Goal: Task Accomplishment & Management: Use online tool/utility

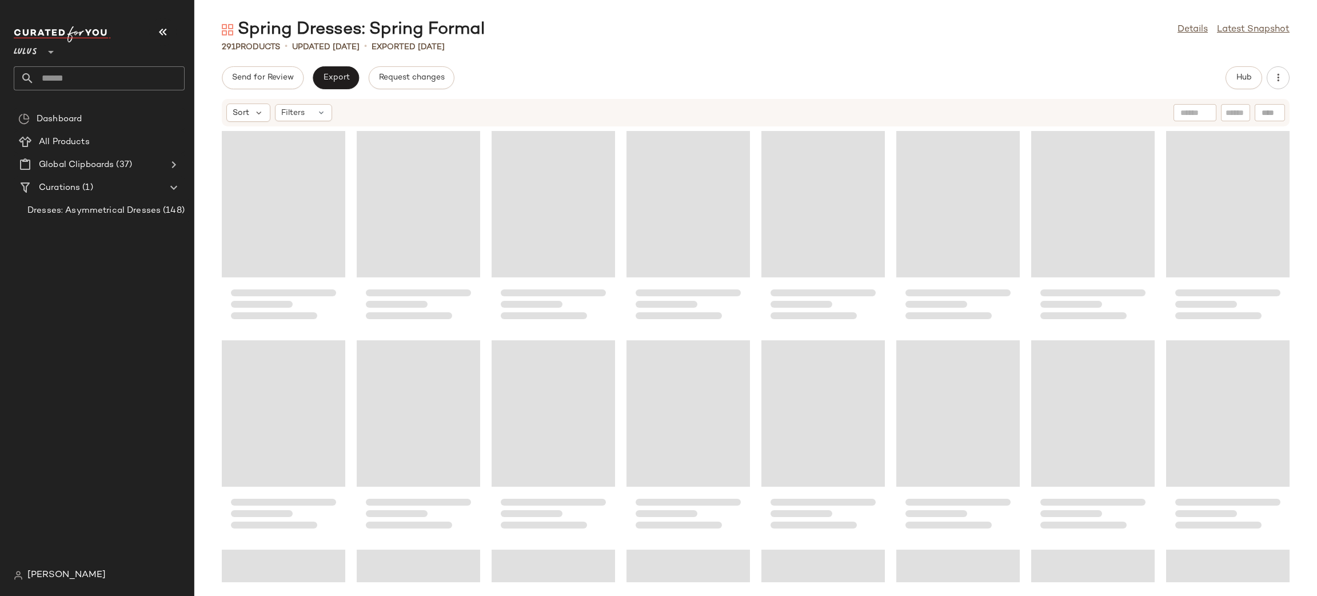
click at [92, 76] on input "text" at bounding box center [109, 78] width 150 height 24
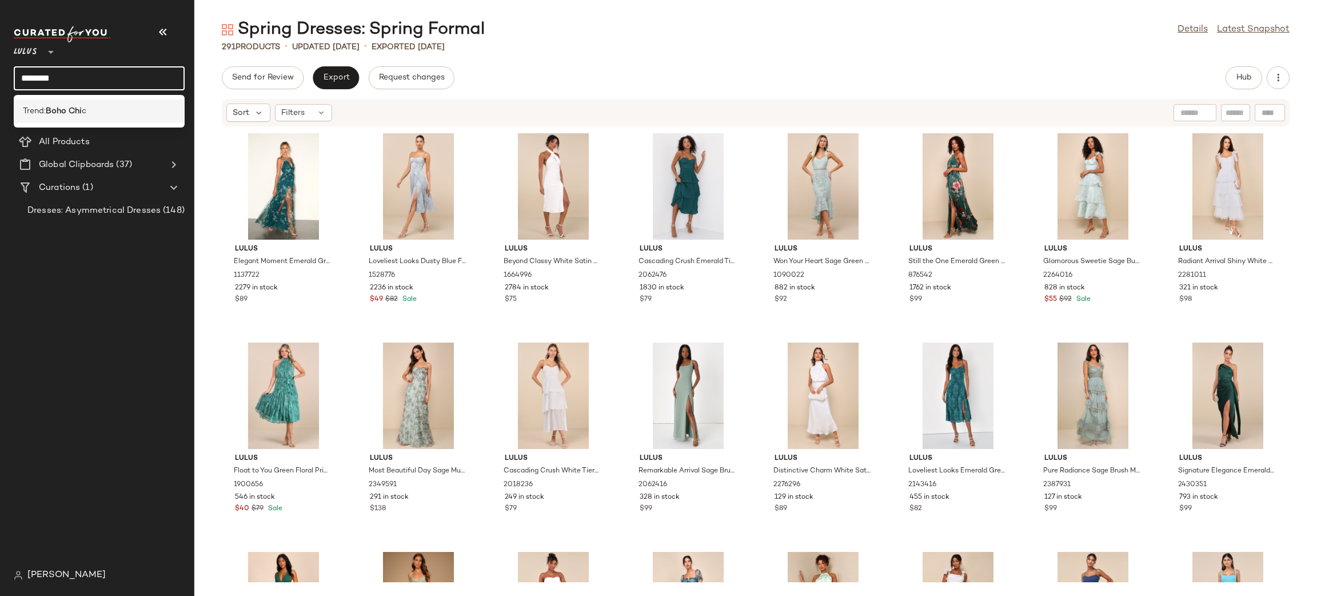
type input "********"
click at [89, 106] on div "Trend: Boho Chi c" at bounding box center [99, 111] width 153 height 12
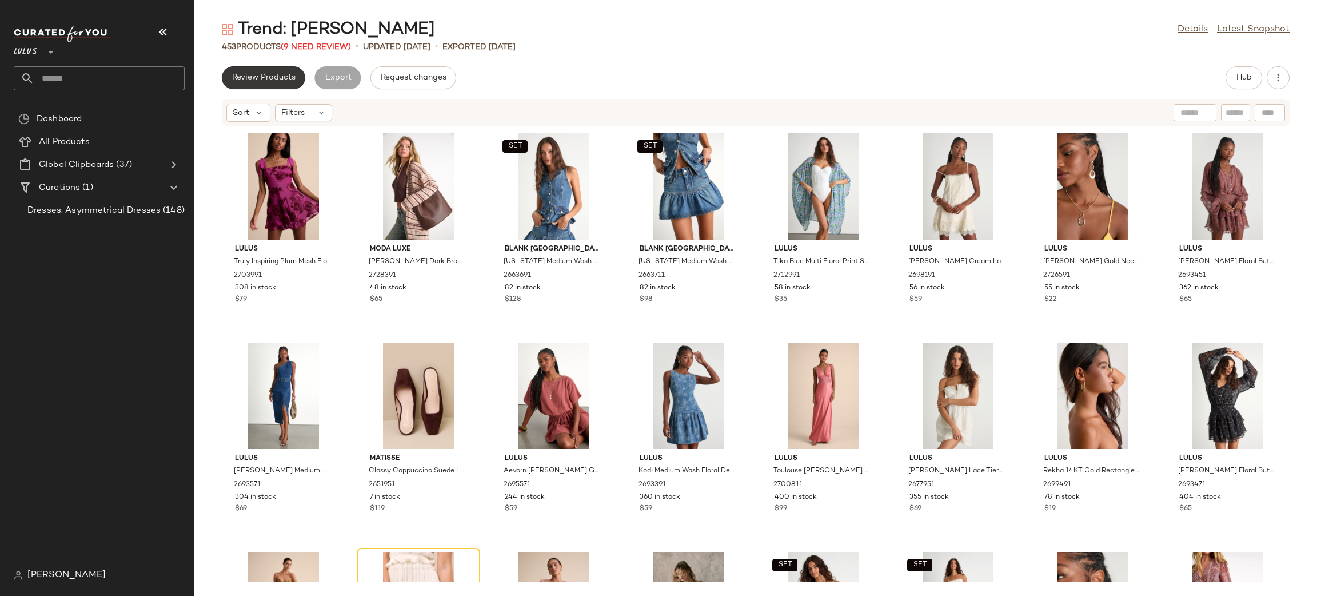
click at [268, 71] on button "Review Products" at bounding box center [263, 77] width 83 height 23
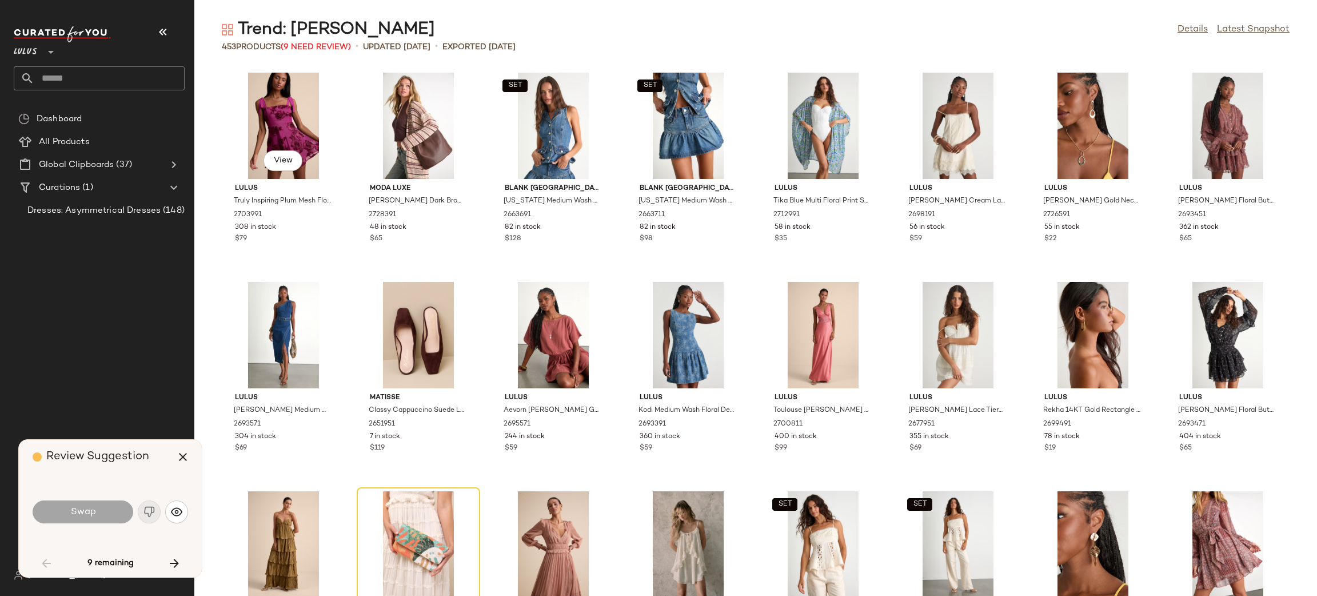
click at [268, 71] on div "View Lulus Truly Inspiring Plum Mesh Floral Applique Tie-Strap Mini Dress 27039…" at bounding box center [283, 169] width 121 height 198
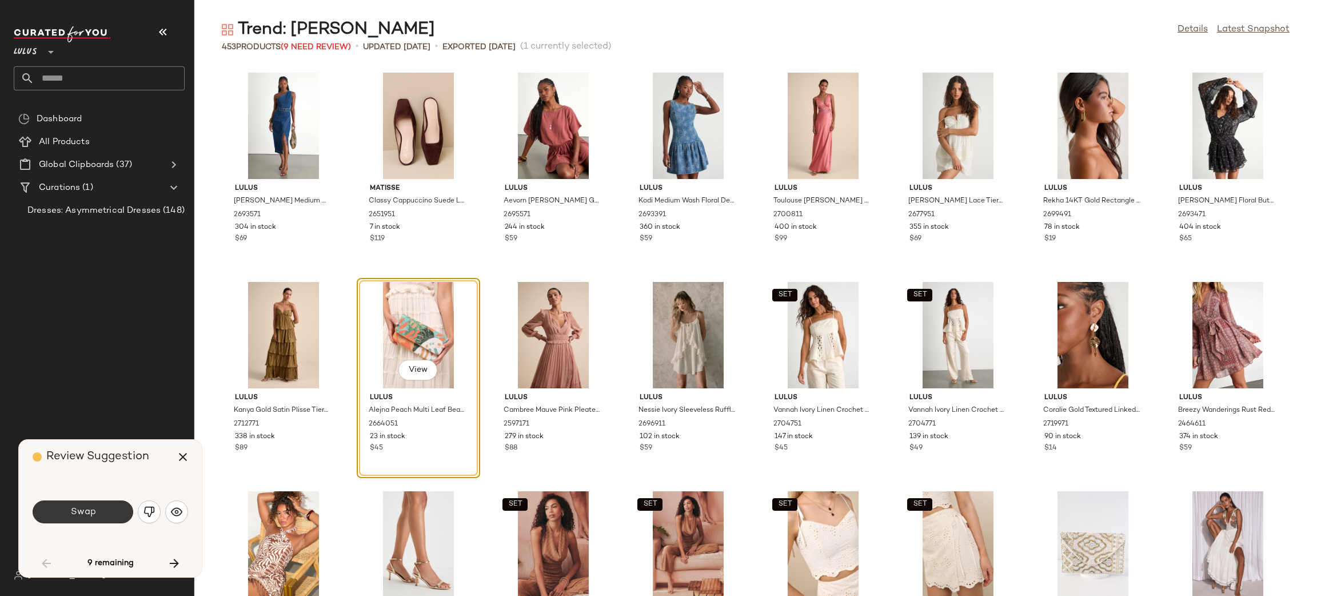
click at [70, 511] on span "Swap" at bounding box center [83, 512] width 26 height 11
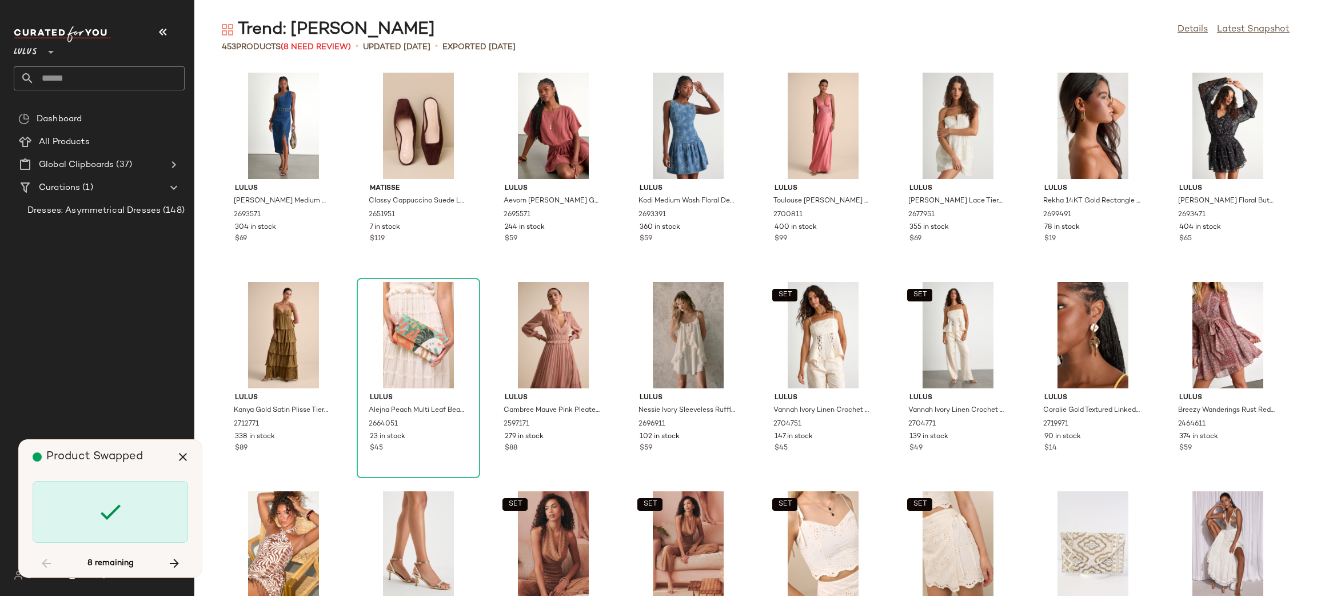
scroll to position [1256, 0]
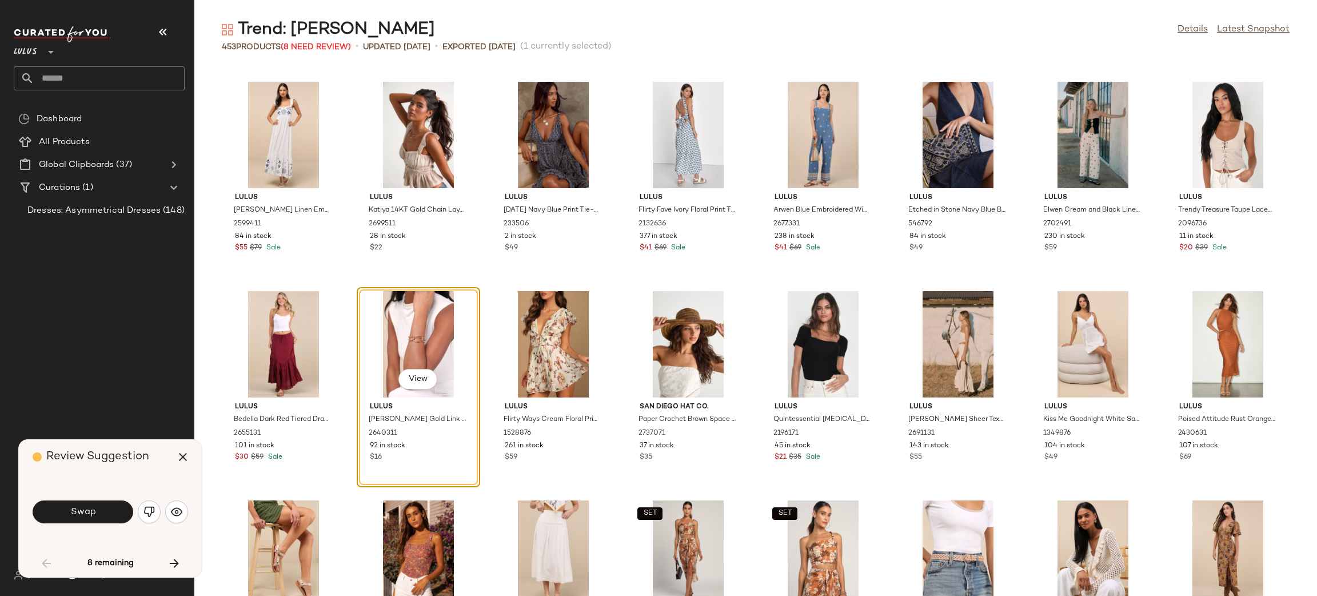
click at [70, 511] on span "Swap" at bounding box center [83, 512] width 26 height 11
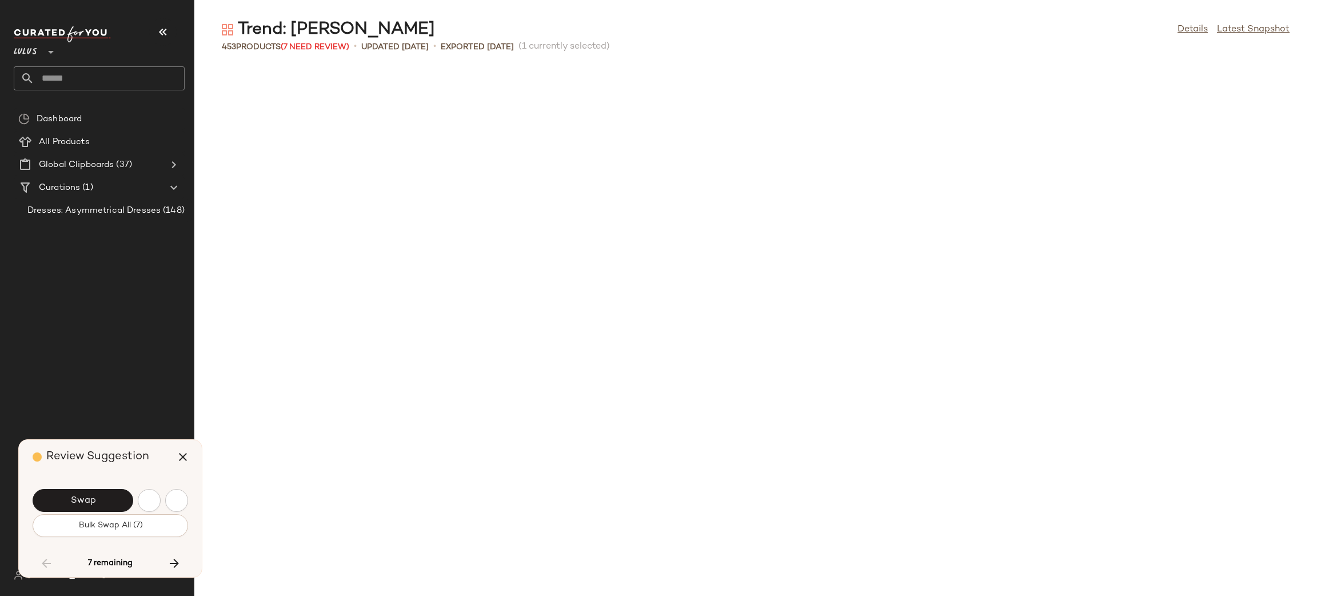
scroll to position [3557, 0]
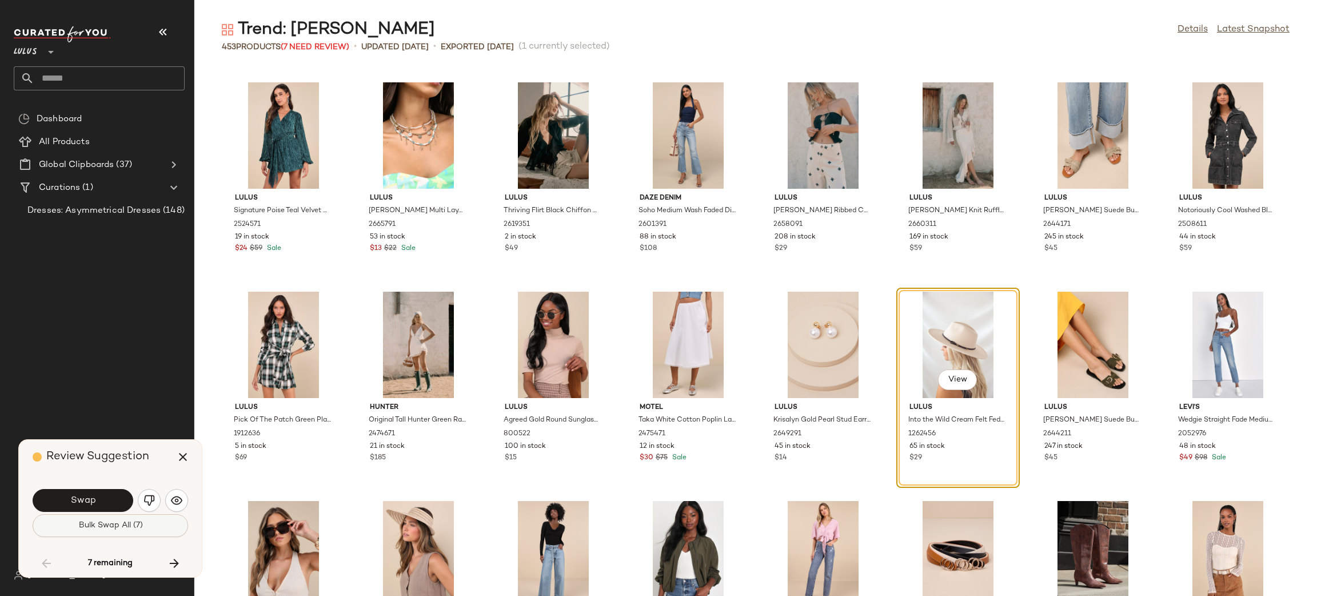
click at [141, 531] on button "Bulk Swap All (7)" at bounding box center [111, 525] width 156 height 23
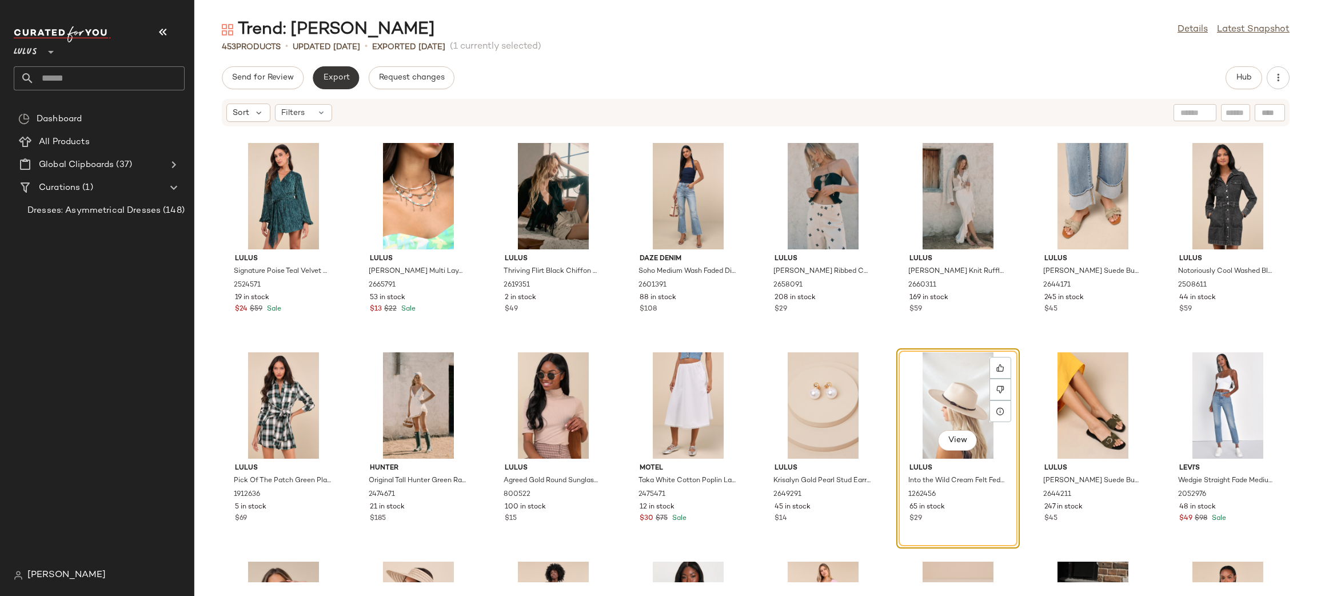
click at [343, 75] on span "Export" at bounding box center [336, 77] width 27 height 9
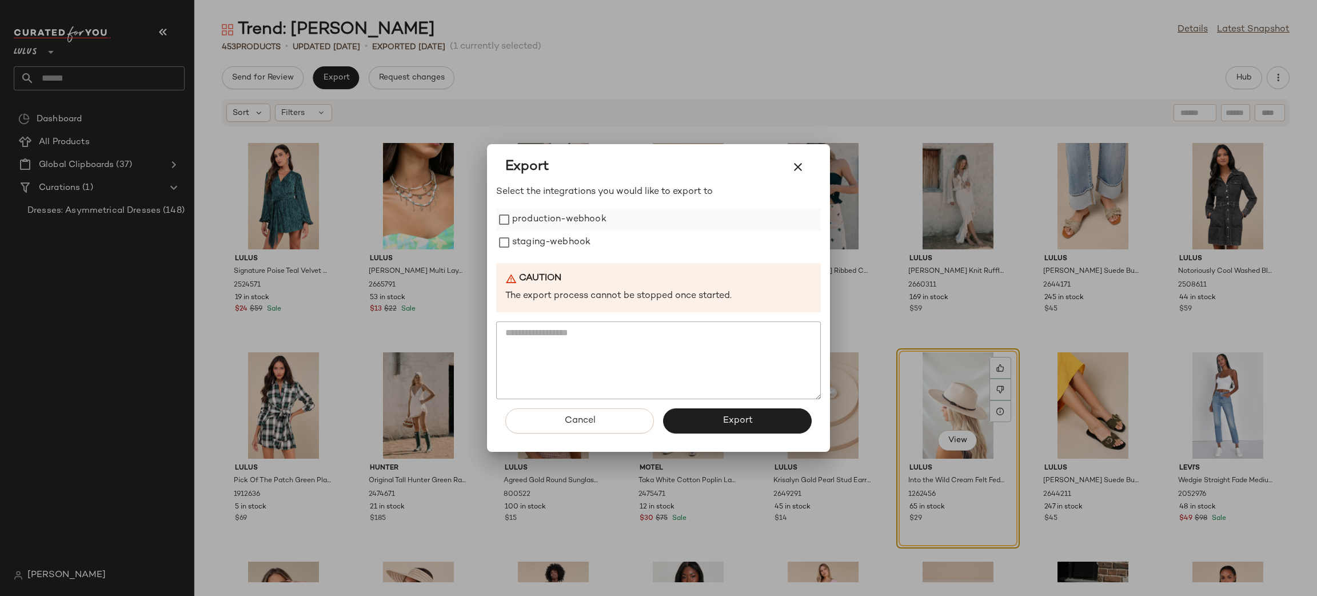
click at [570, 222] on label "production-webhook" at bounding box center [559, 219] width 94 height 23
click at [568, 244] on label "staging-webhook" at bounding box center [551, 242] width 78 height 23
click at [731, 415] on button "Export" at bounding box center [737, 420] width 149 height 25
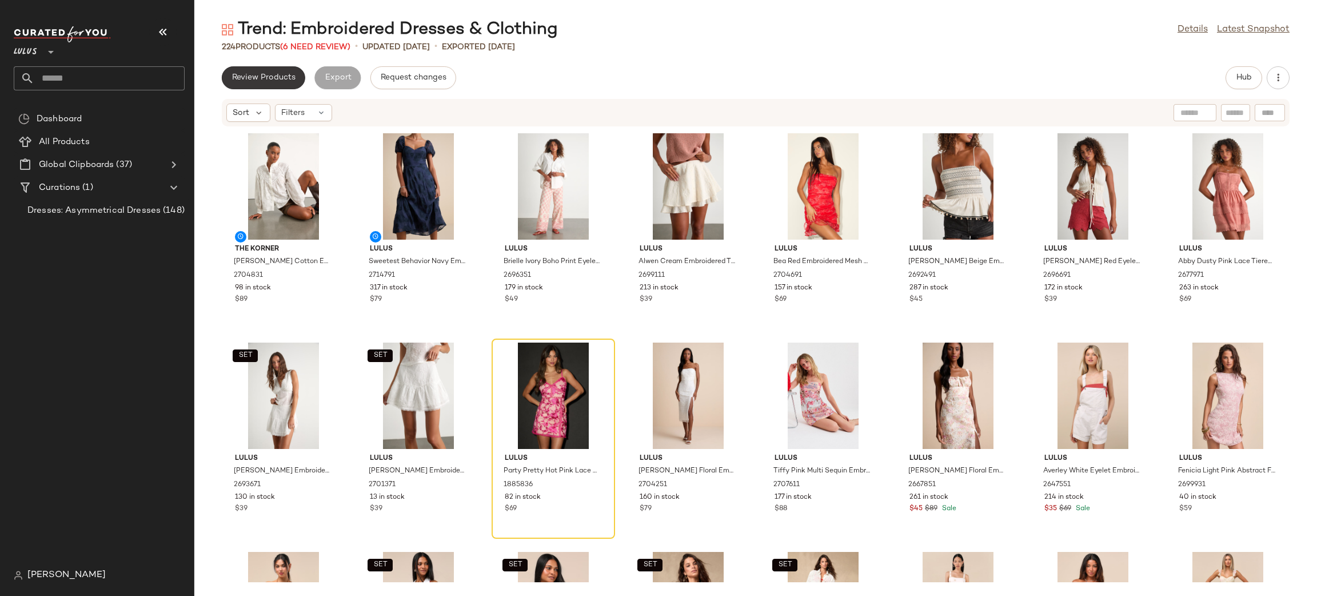
click at [277, 73] on span "Review Products" at bounding box center [264, 77] width 64 height 9
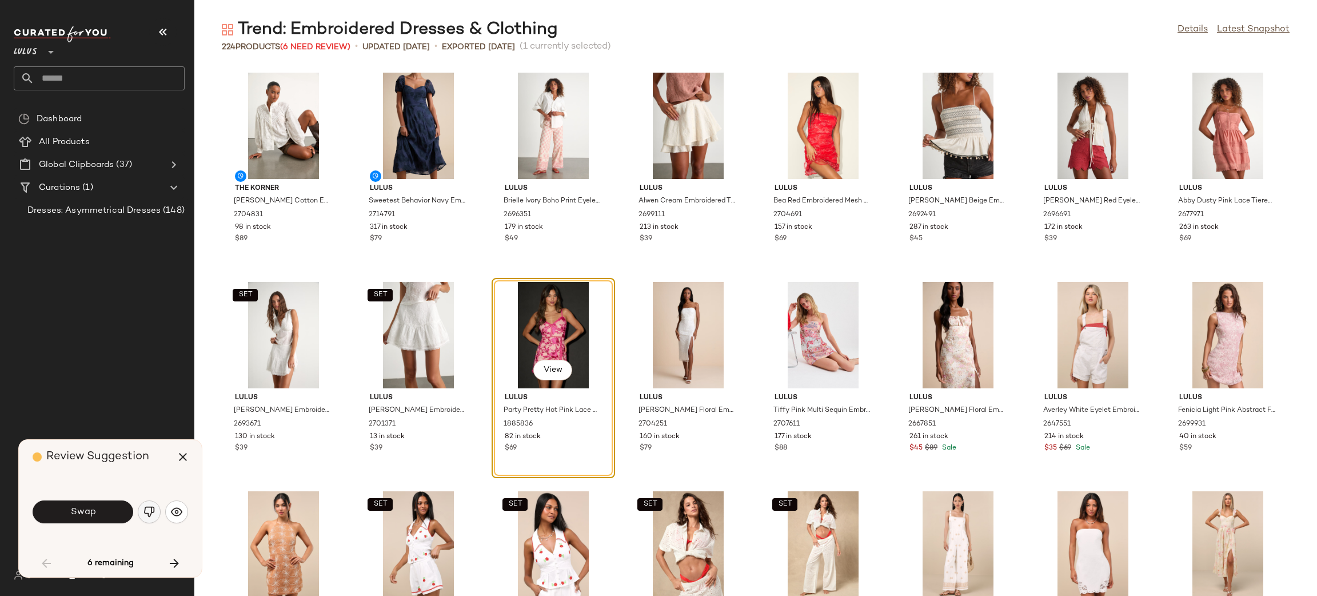
click at [151, 509] on img "button" at bounding box center [149, 511] width 11 height 11
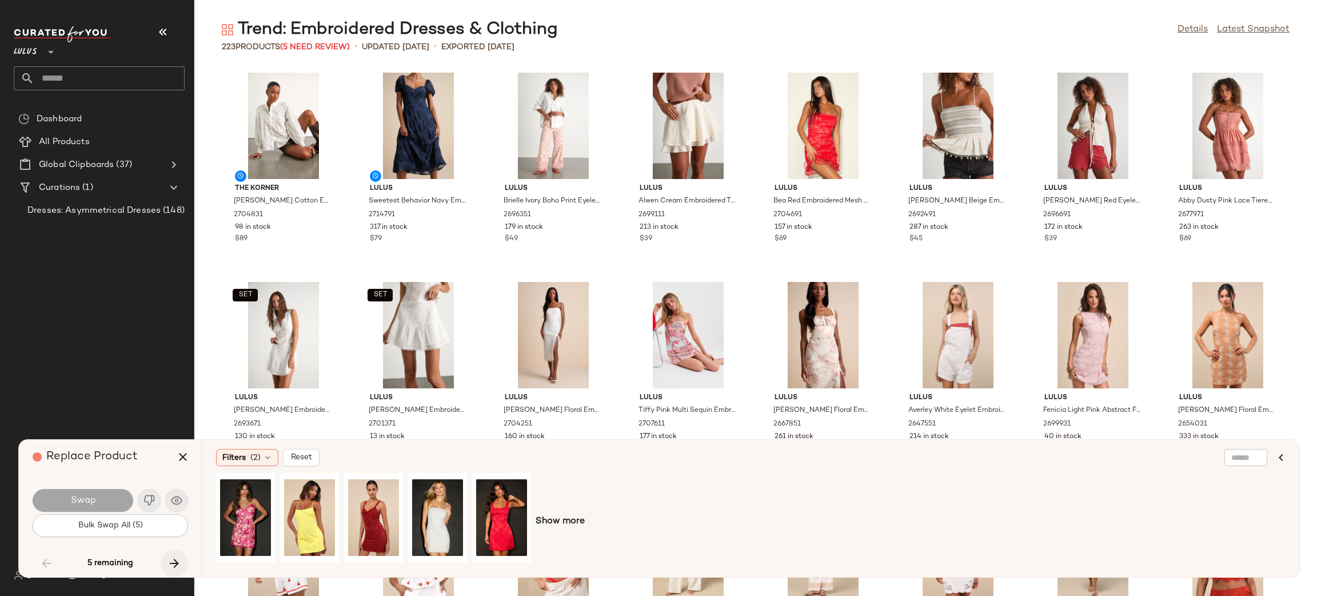
click at [174, 560] on icon "button" at bounding box center [175, 563] width 14 height 14
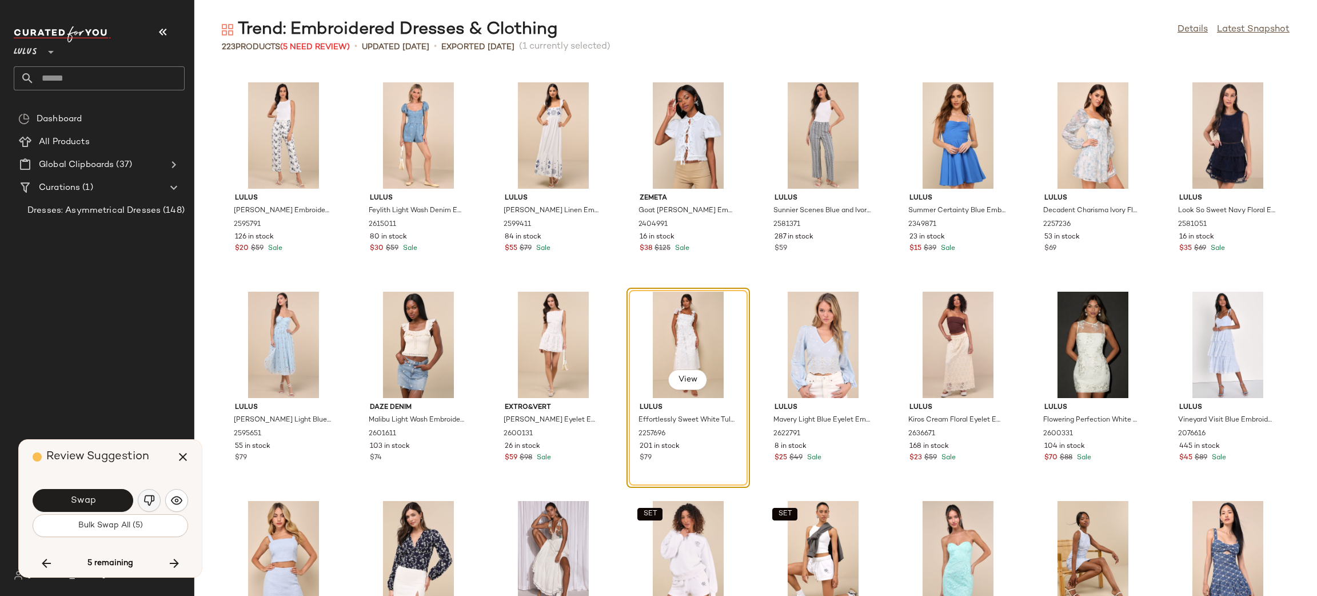
click at [151, 502] on img "button" at bounding box center [149, 500] width 11 height 11
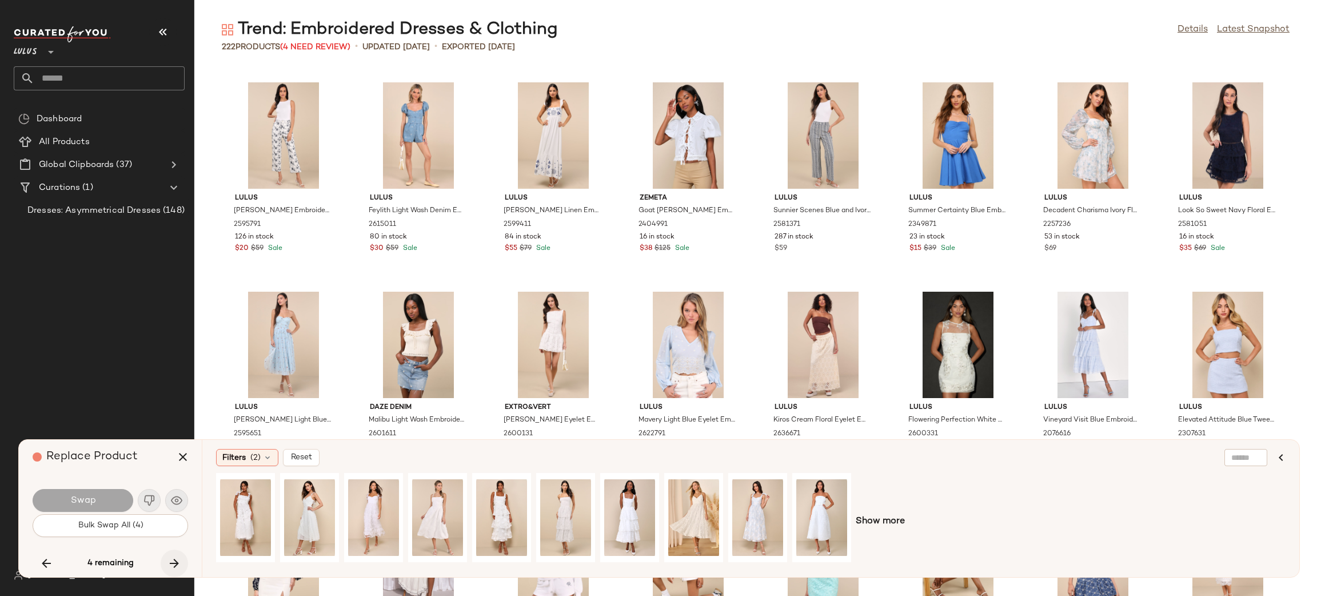
click at [180, 569] on icon "button" at bounding box center [175, 563] width 14 height 14
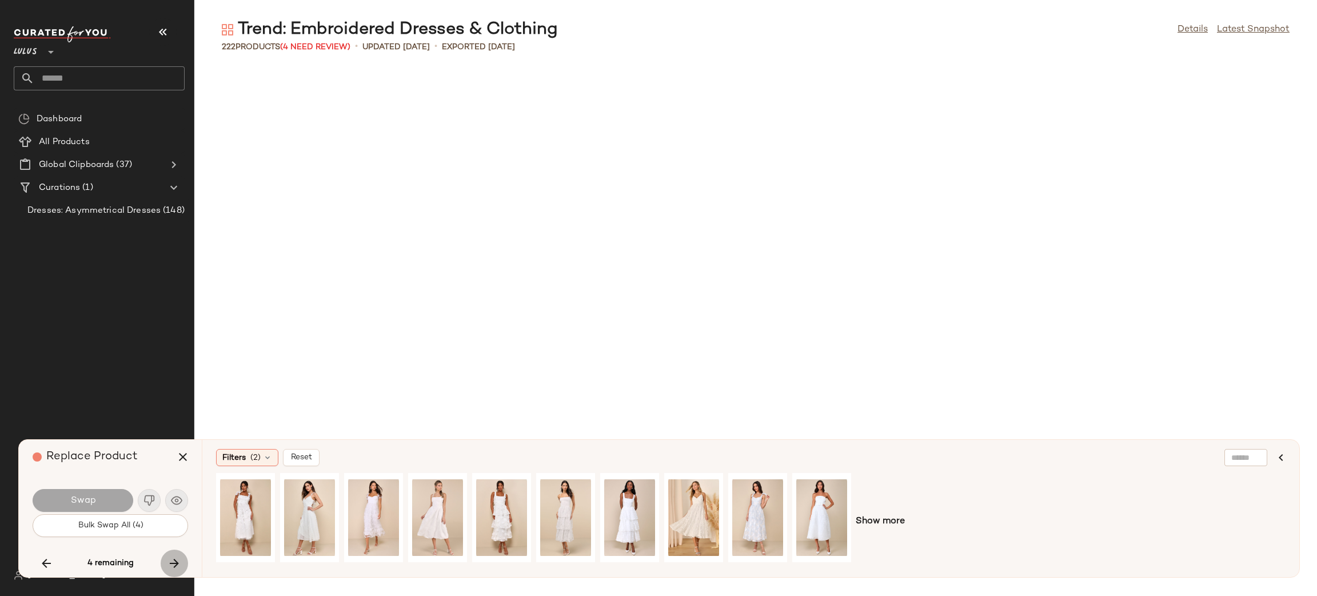
scroll to position [4395, 0]
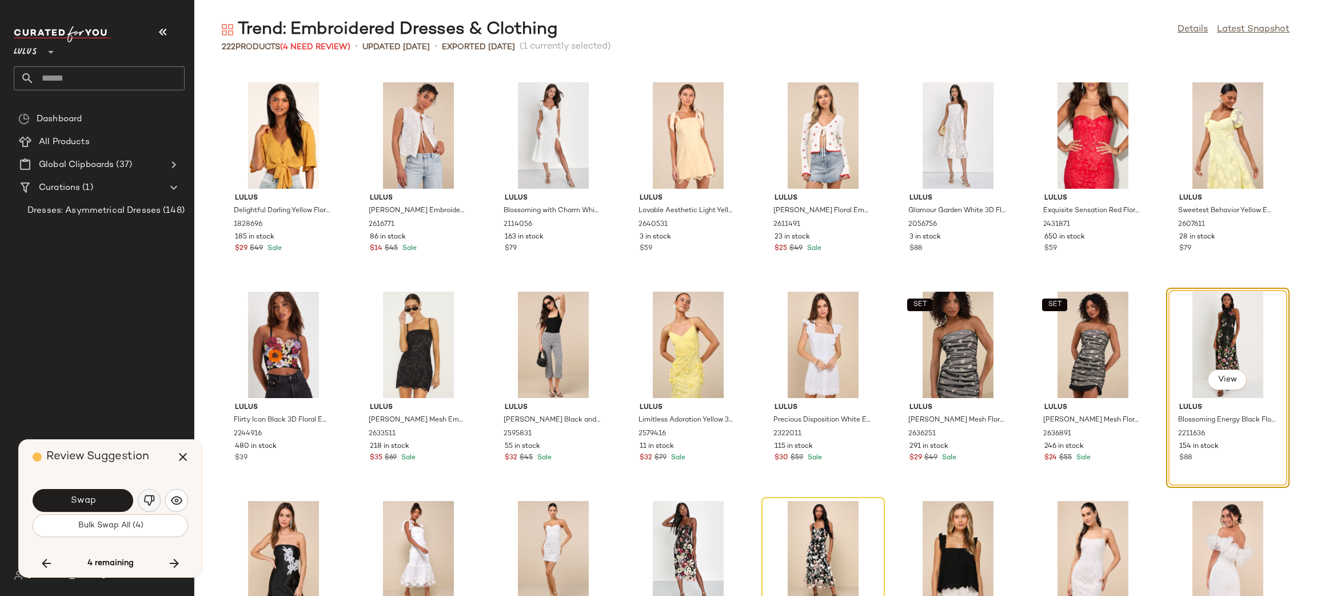
click at [145, 499] on img "button" at bounding box center [149, 500] width 11 height 11
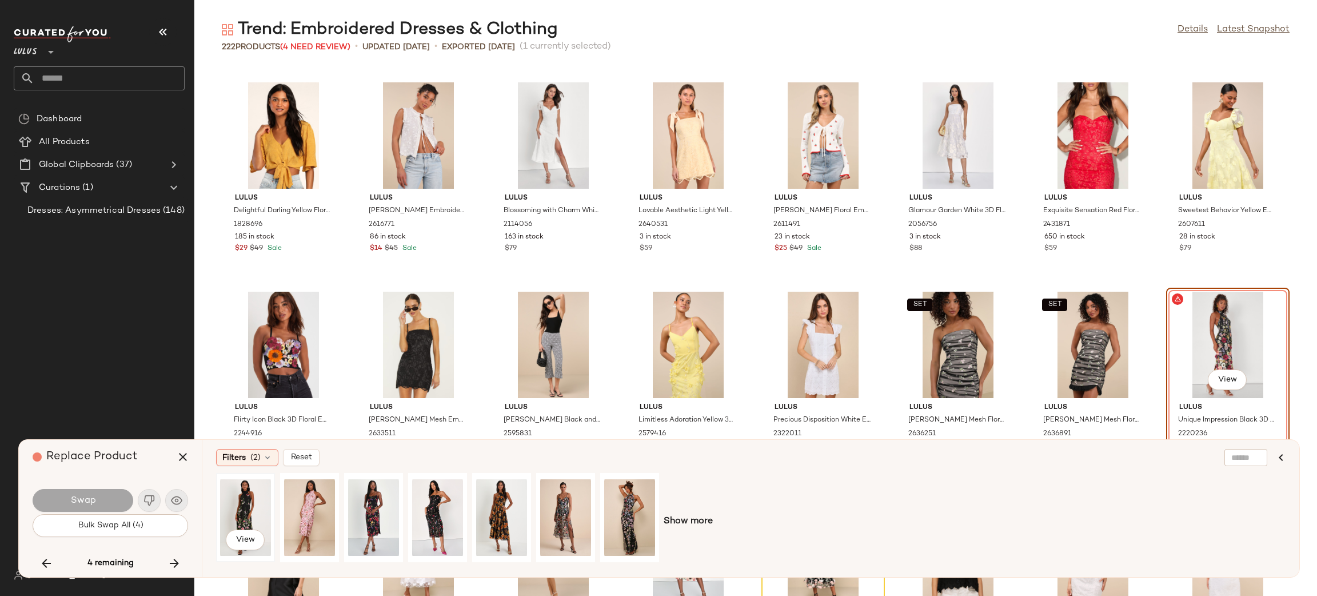
click at [242, 509] on div "View" at bounding box center [245, 517] width 51 height 81
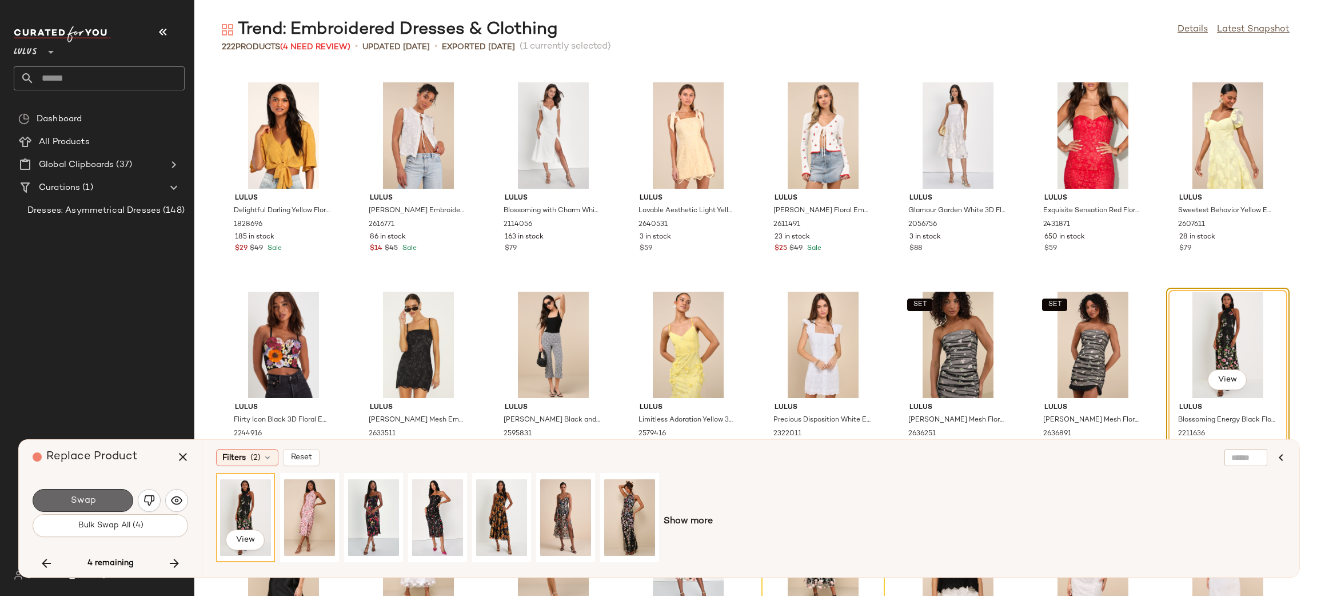
click at [77, 504] on span "Swap" at bounding box center [83, 500] width 26 height 11
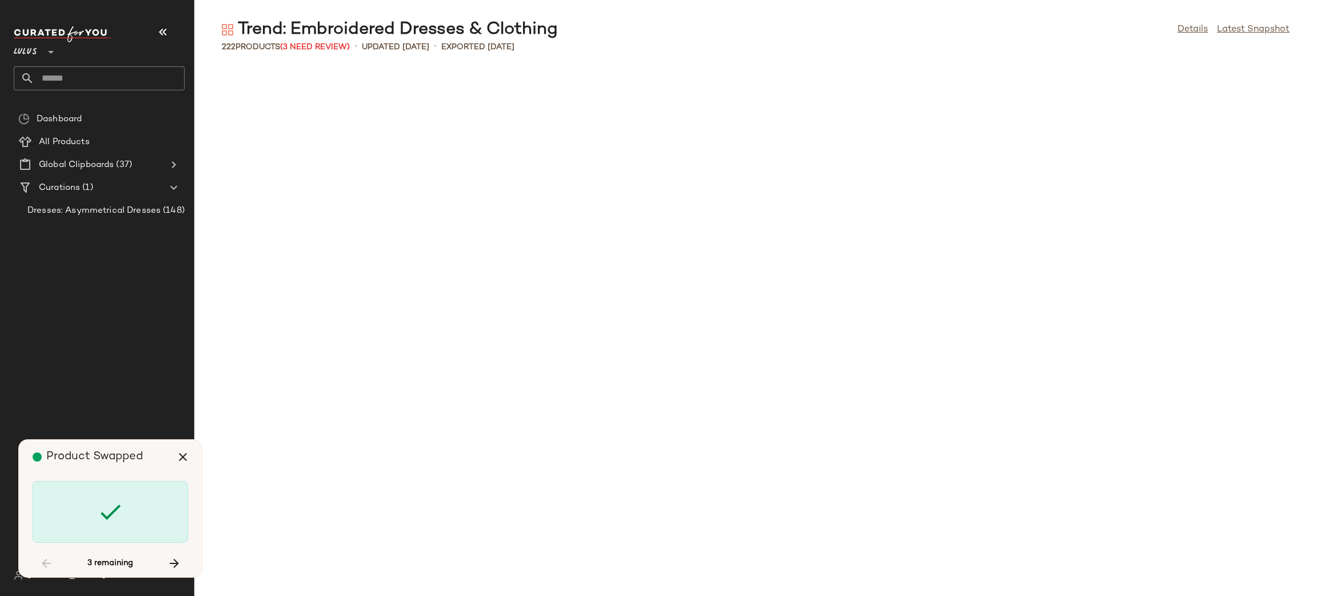
scroll to position [1674, 0]
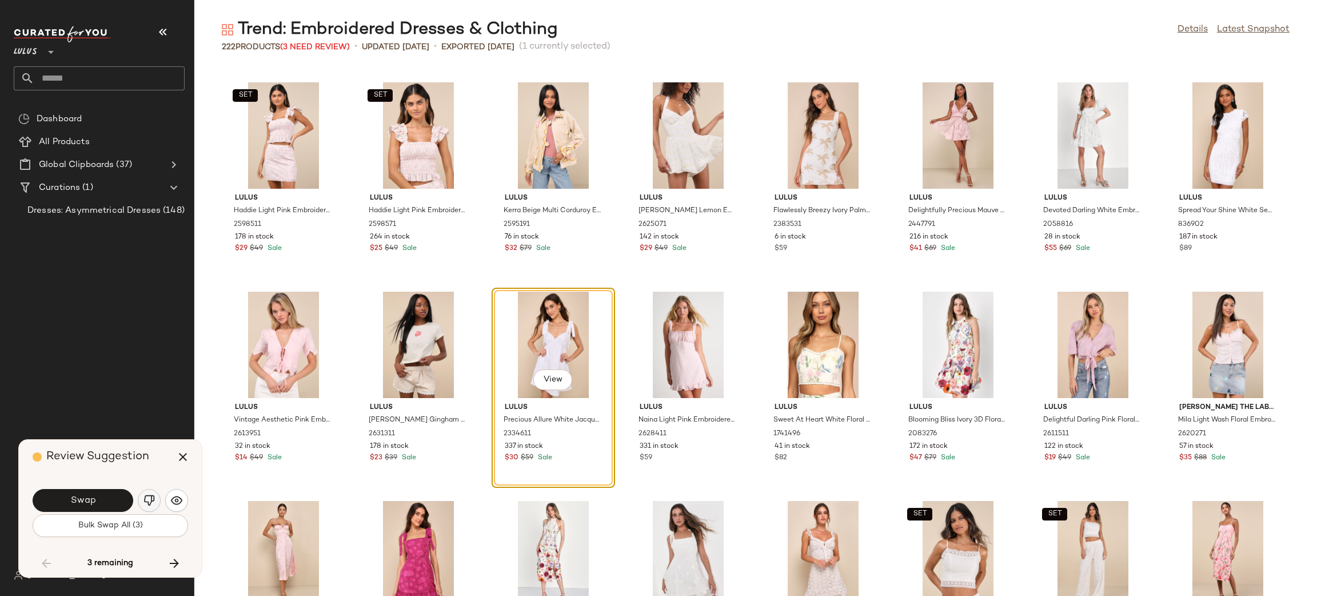
click at [147, 501] on img "button" at bounding box center [149, 500] width 11 height 11
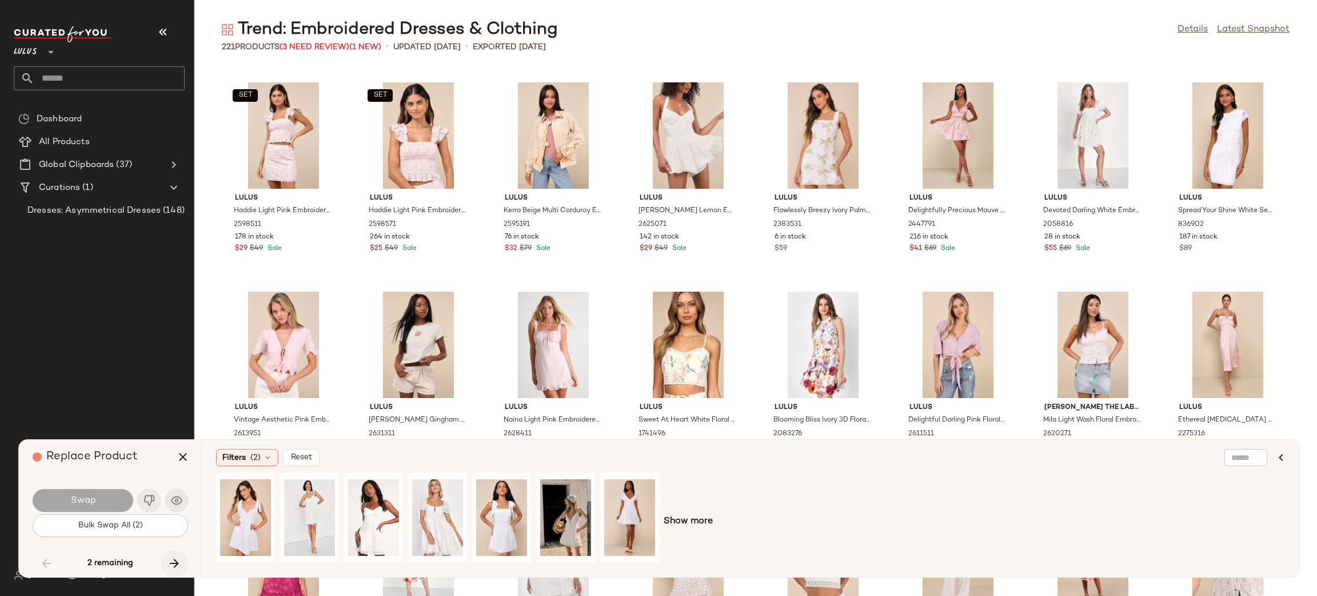
click at [173, 556] on icon "button" at bounding box center [175, 563] width 14 height 14
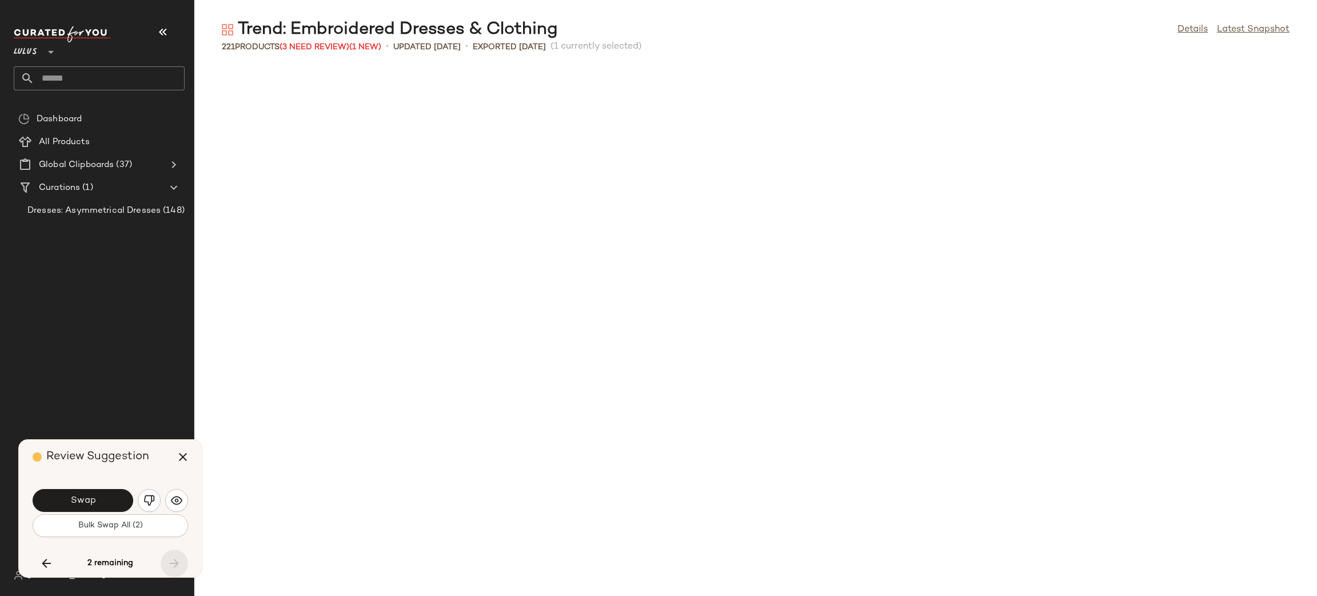
scroll to position [4604, 0]
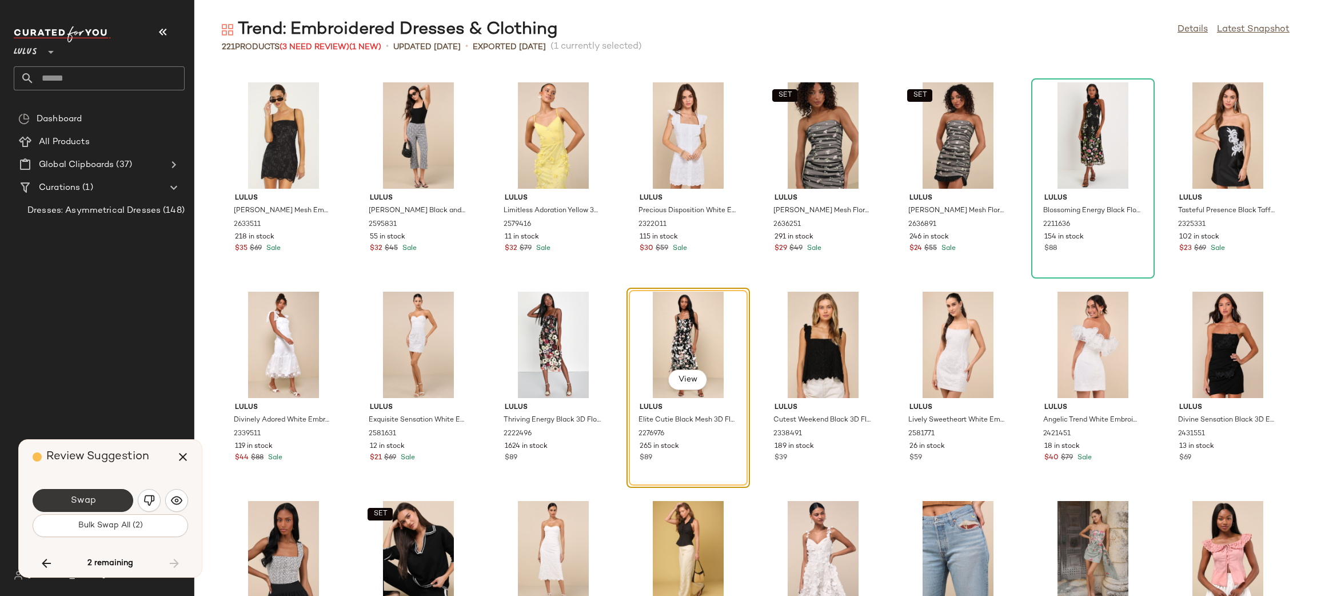
click at [111, 510] on button "Swap" at bounding box center [83, 500] width 101 height 23
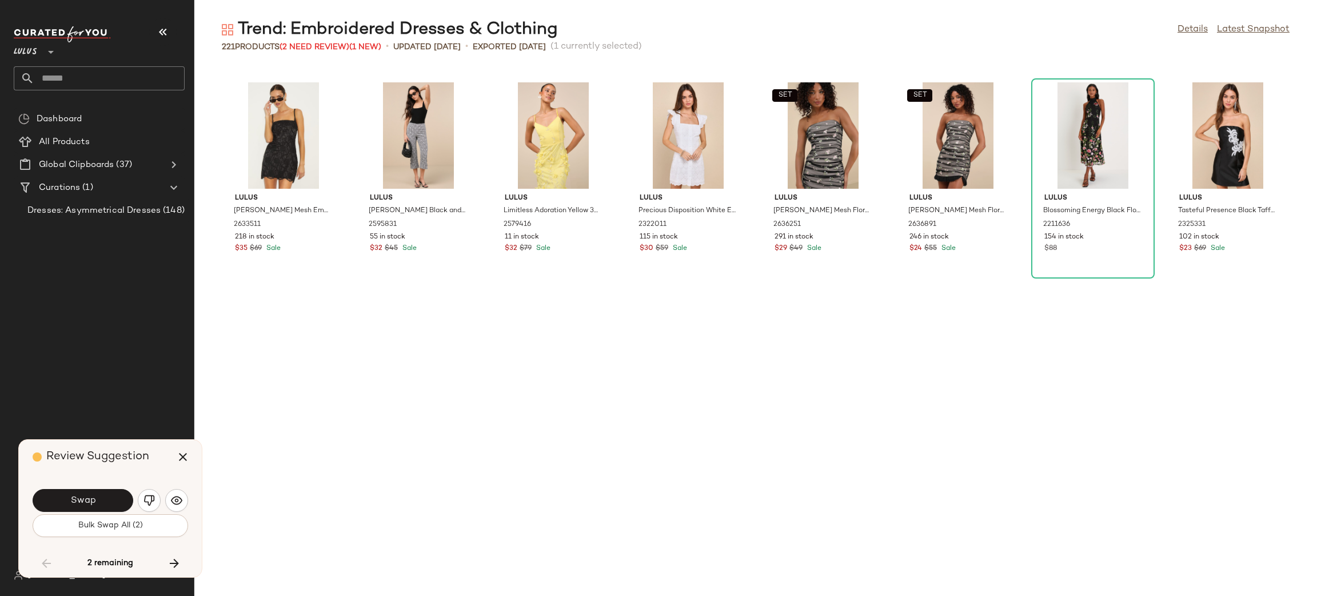
scroll to position [3767, 0]
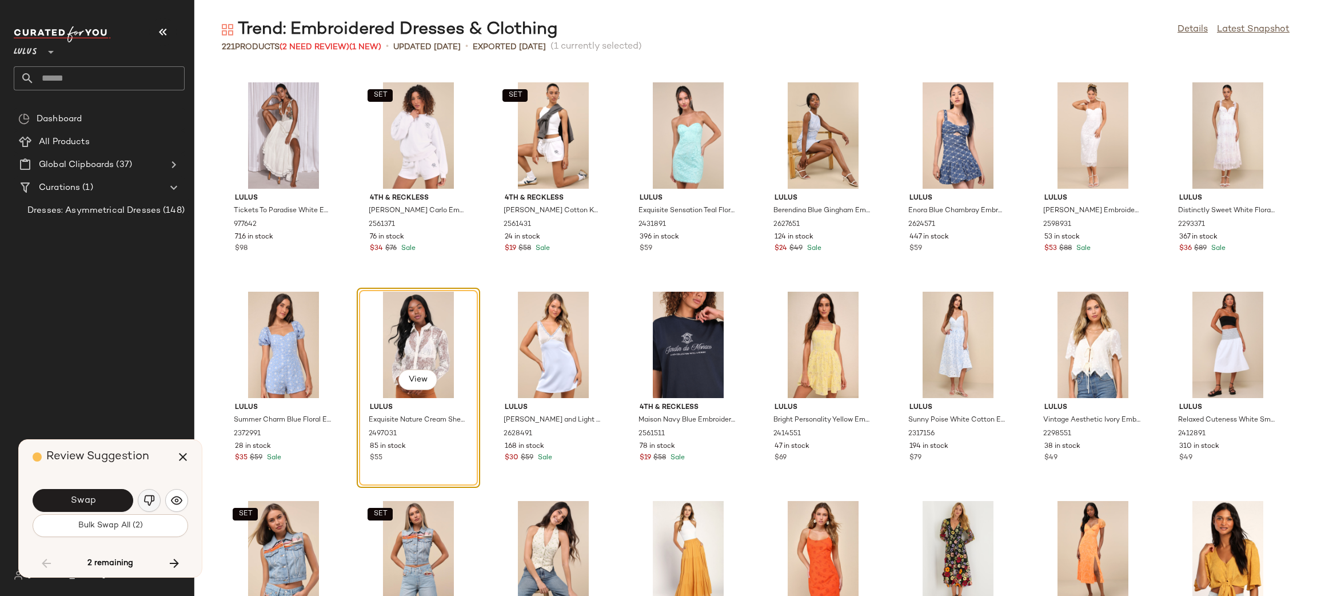
click at [148, 501] on img "button" at bounding box center [149, 500] width 11 height 11
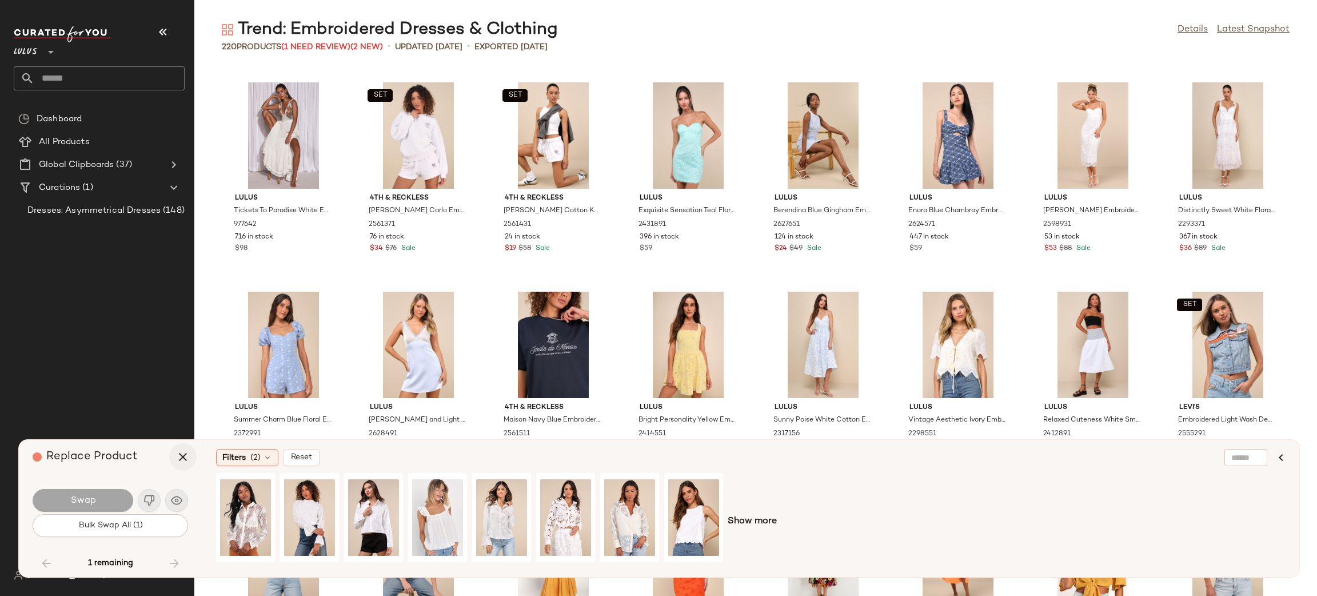
click at [184, 456] on icon "button" at bounding box center [183, 457] width 14 height 14
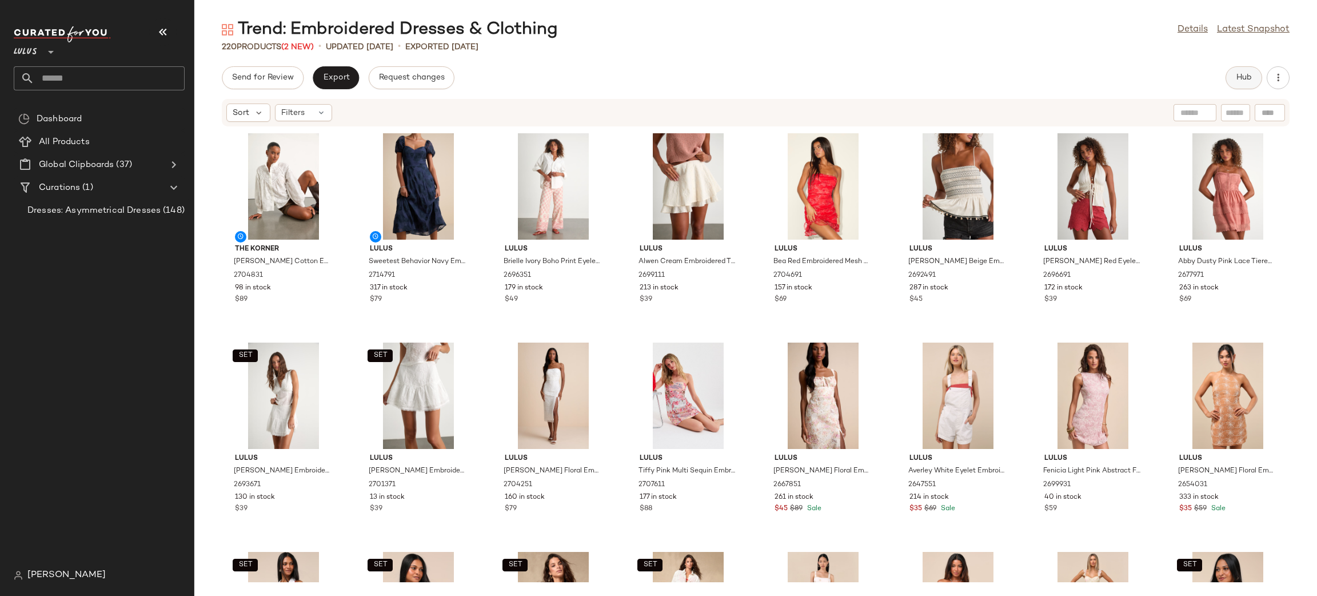
click at [1251, 76] on span "Hub" at bounding box center [1244, 77] width 16 height 9
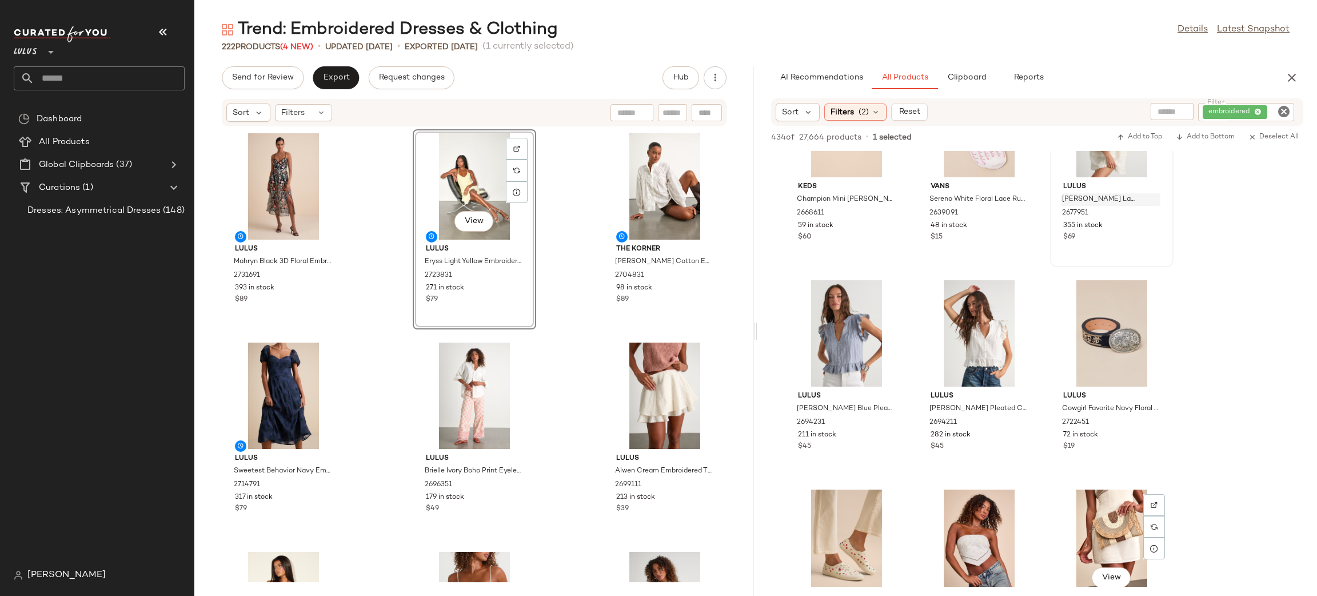
scroll to position [289, 0]
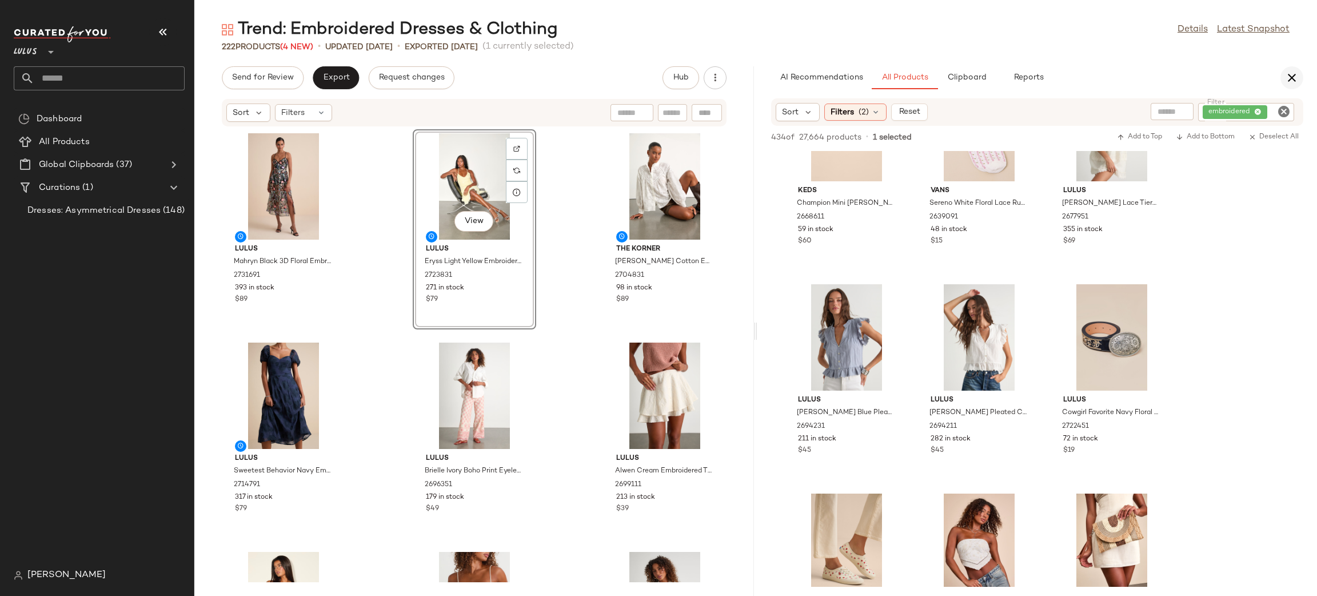
click at [1299, 73] on icon "button" at bounding box center [1292, 78] width 14 height 14
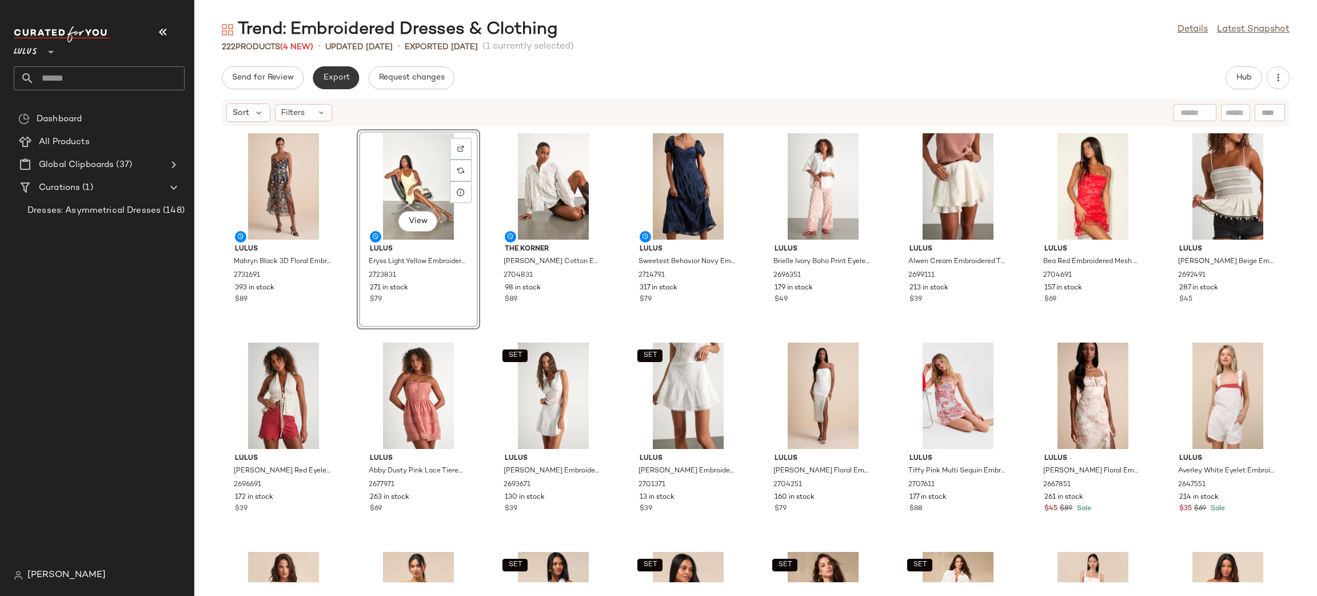
click at [329, 77] on span "Export" at bounding box center [336, 77] width 27 height 9
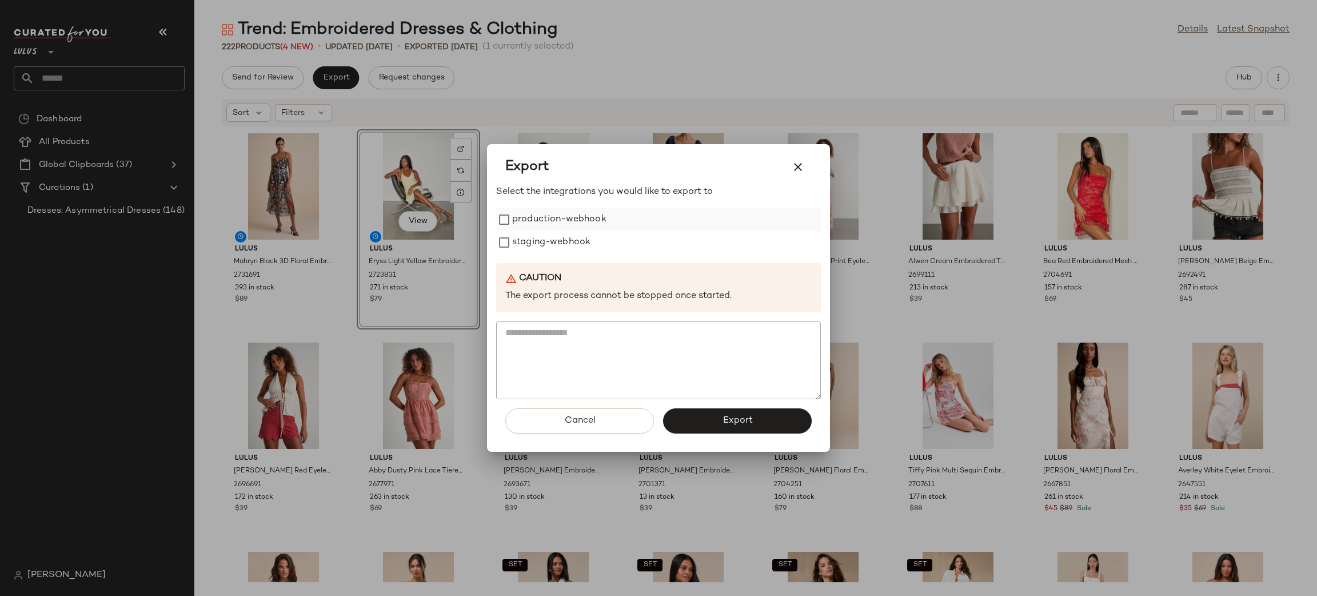
click at [562, 220] on label "production-webhook" at bounding box center [559, 219] width 94 height 23
click at [572, 238] on label "staging-webhook" at bounding box center [551, 242] width 78 height 23
click at [742, 419] on span "Export" at bounding box center [737, 420] width 30 height 11
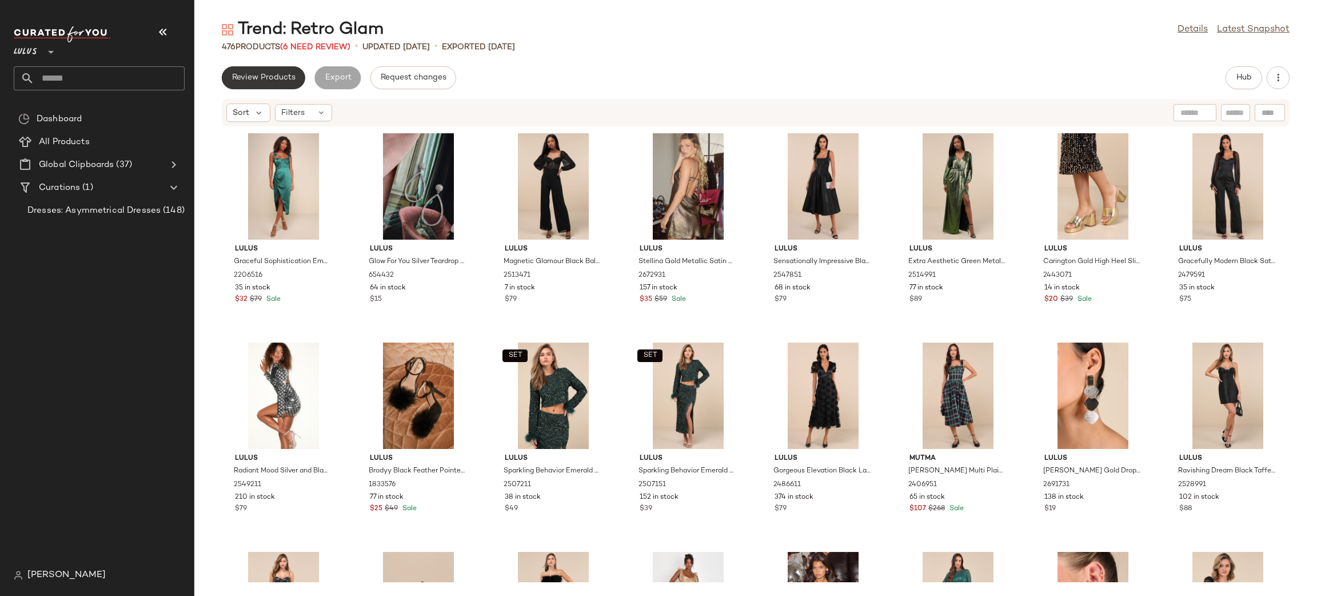
click at [265, 80] on span "Review Products" at bounding box center [264, 77] width 64 height 9
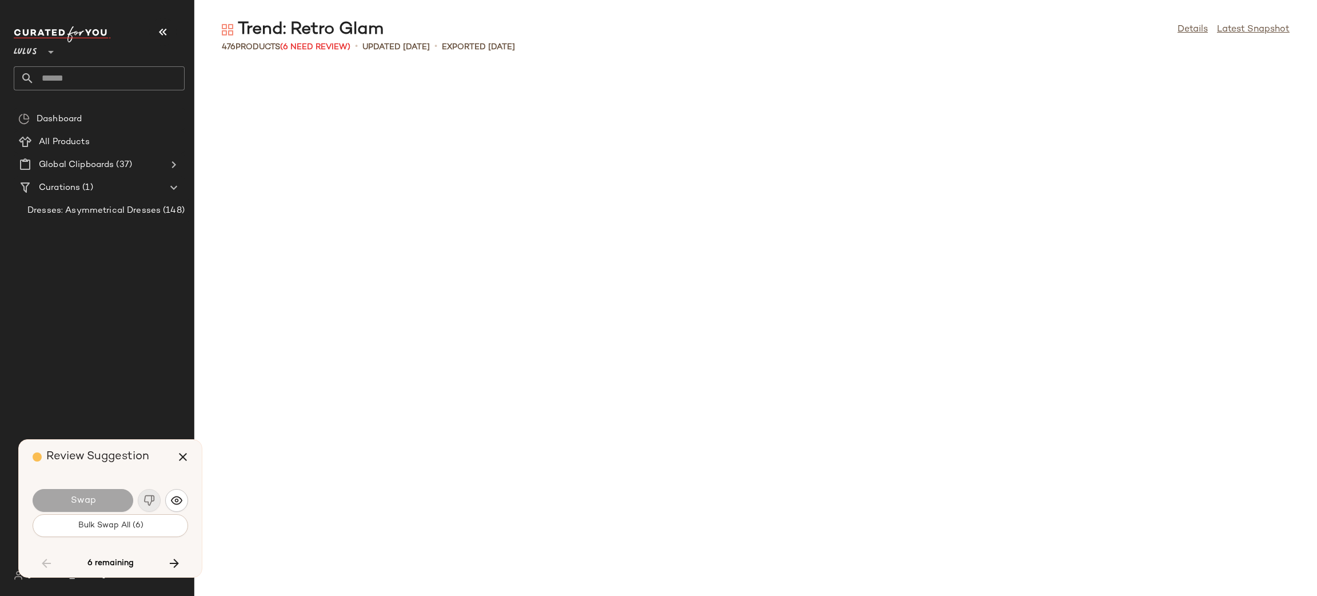
scroll to position [2511, 0]
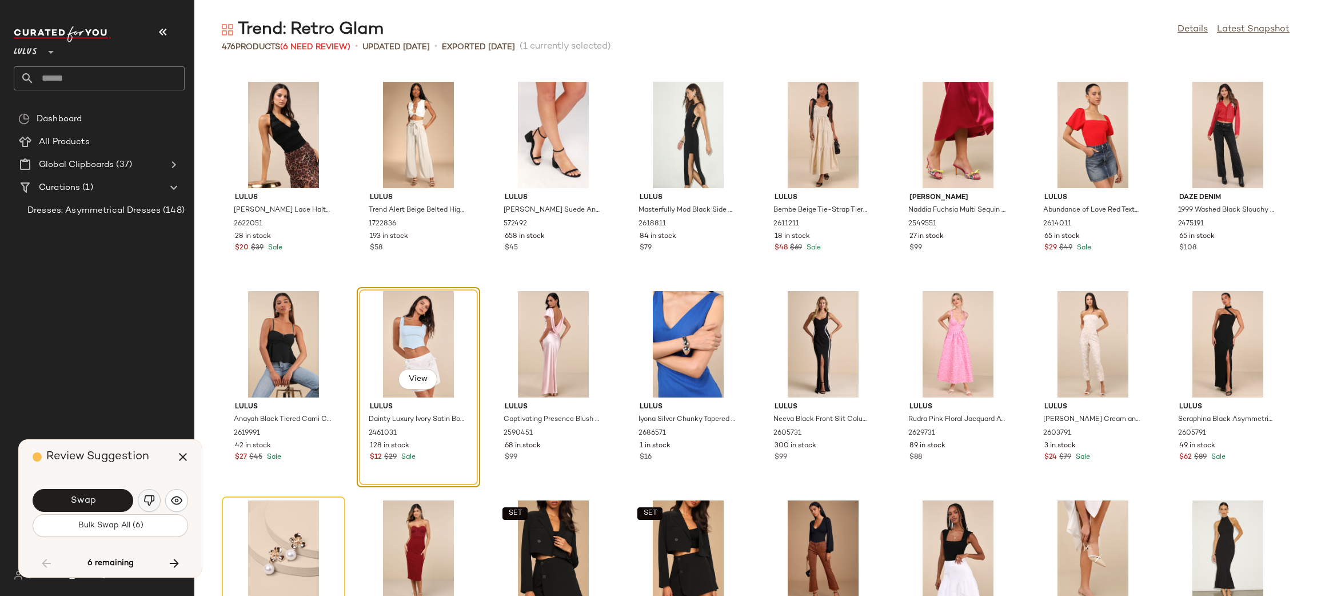
click at [150, 501] on img "button" at bounding box center [149, 500] width 11 height 11
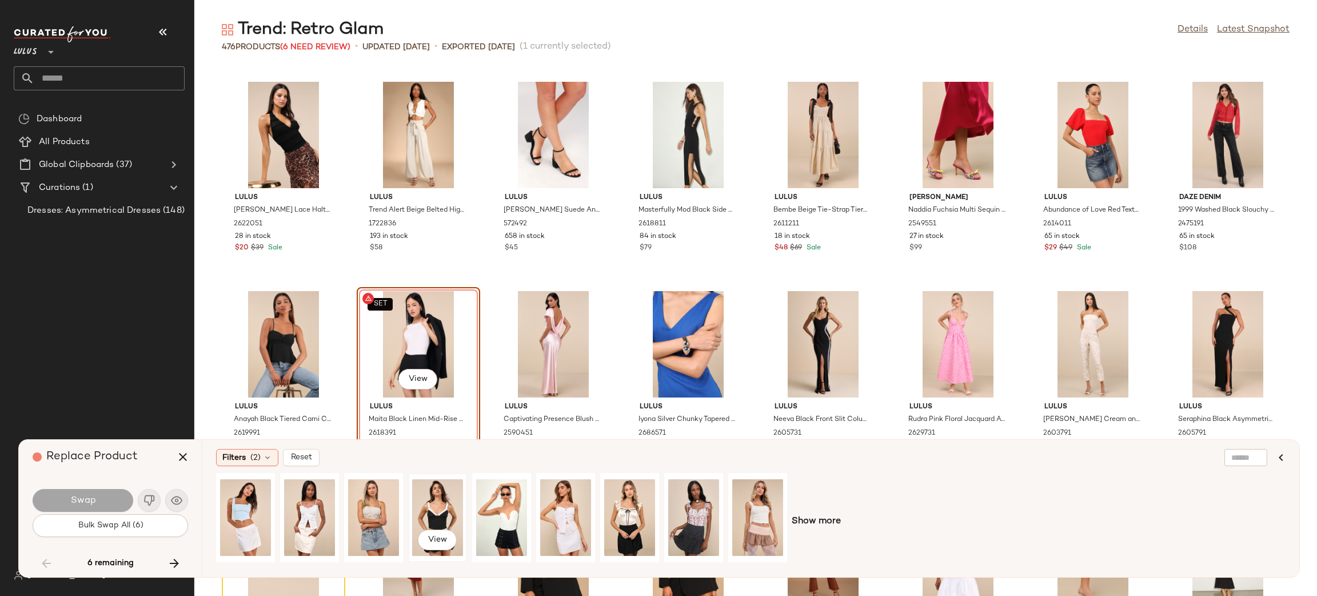
click at [435, 512] on div "View" at bounding box center [437, 517] width 51 height 81
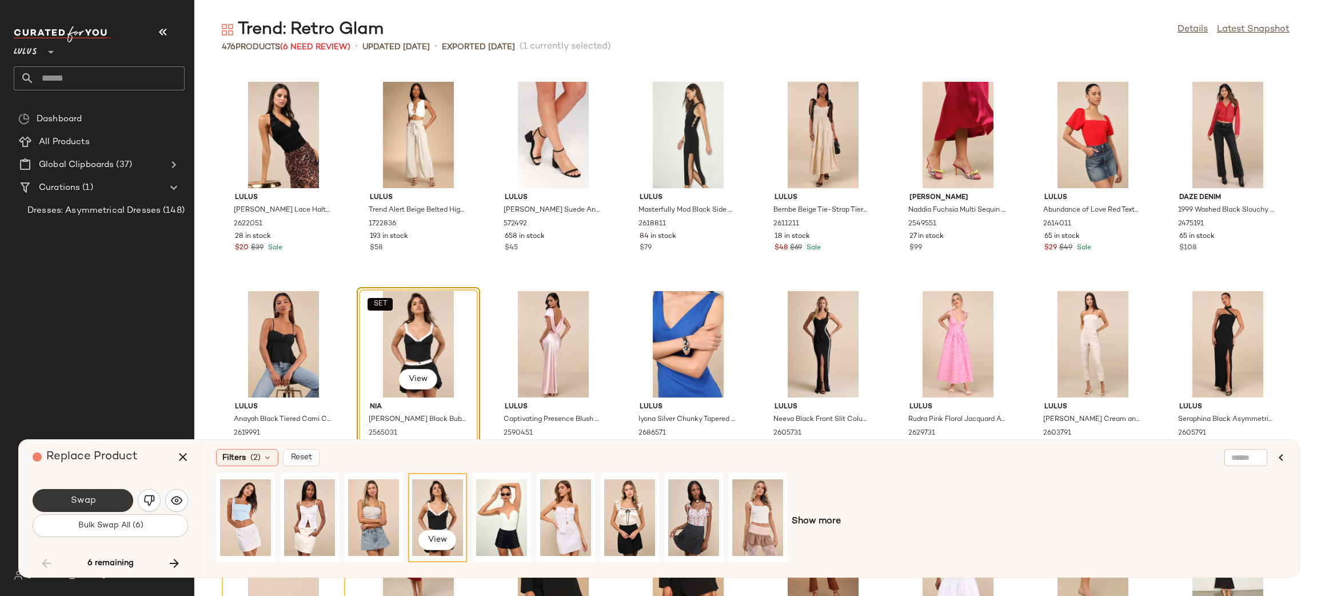
click at [106, 503] on button "Swap" at bounding box center [83, 500] width 101 height 23
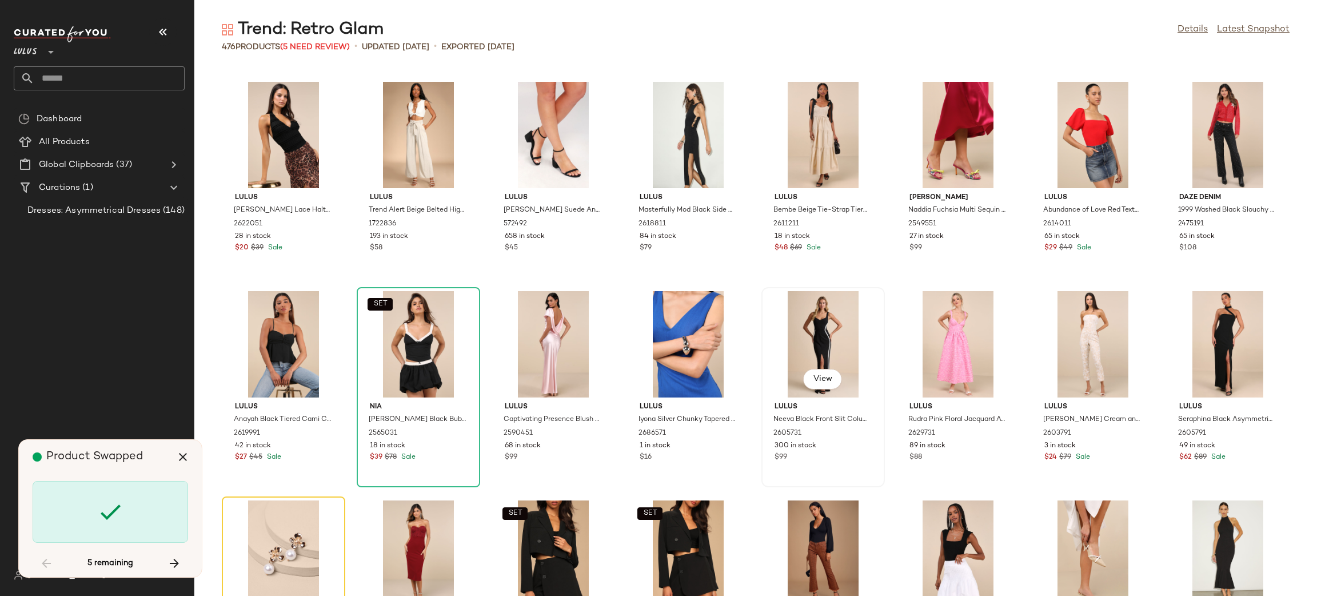
scroll to position [2721, 0]
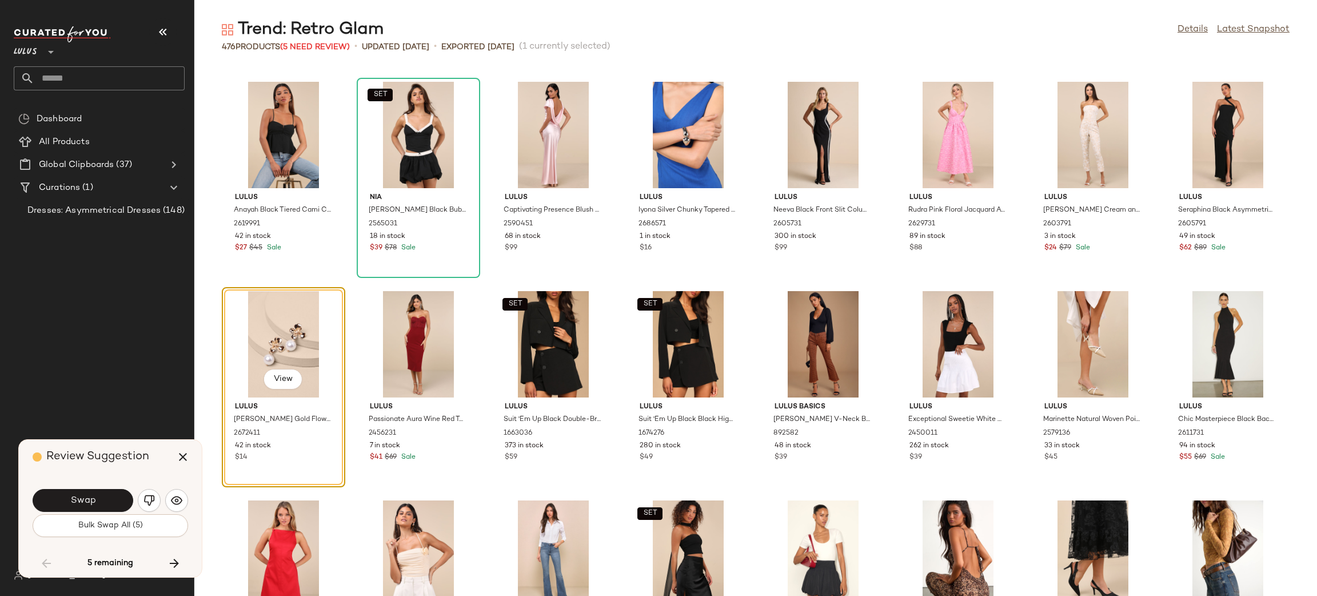
click at [131, 492] on div "Swap" at bounding box center [83, 500] width 101 height 23
click at [119, 492] on button "Swap" at bounding box center [83, 500] width 101 height 23
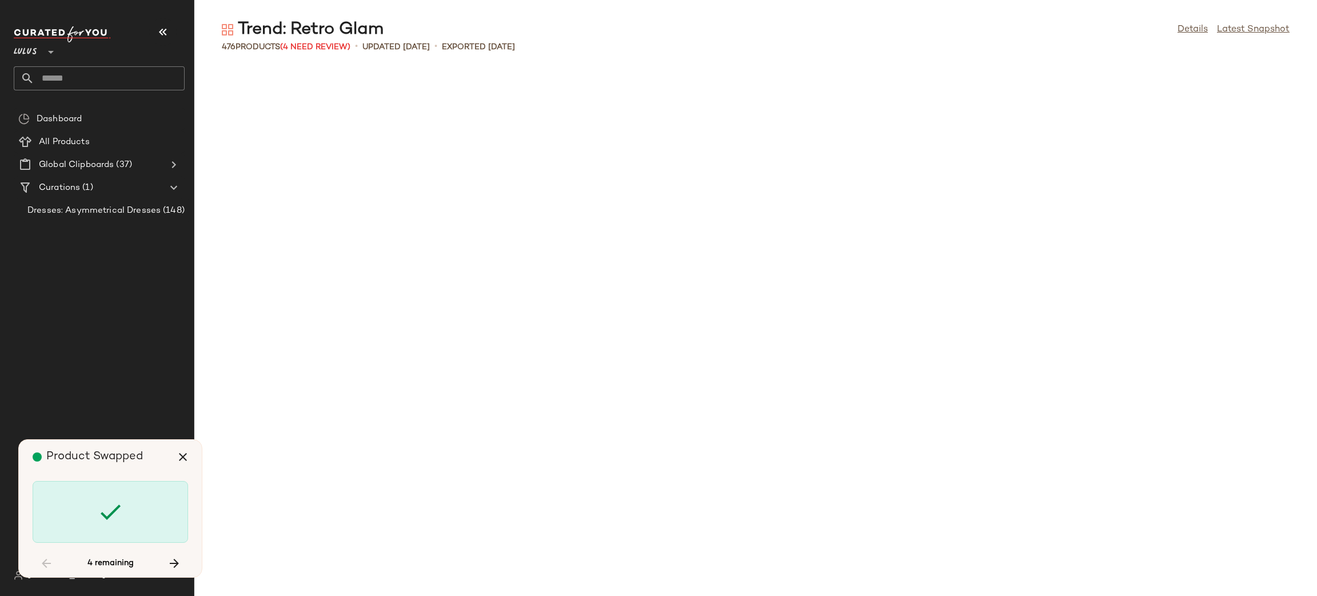
scroll to position [5232, 0]
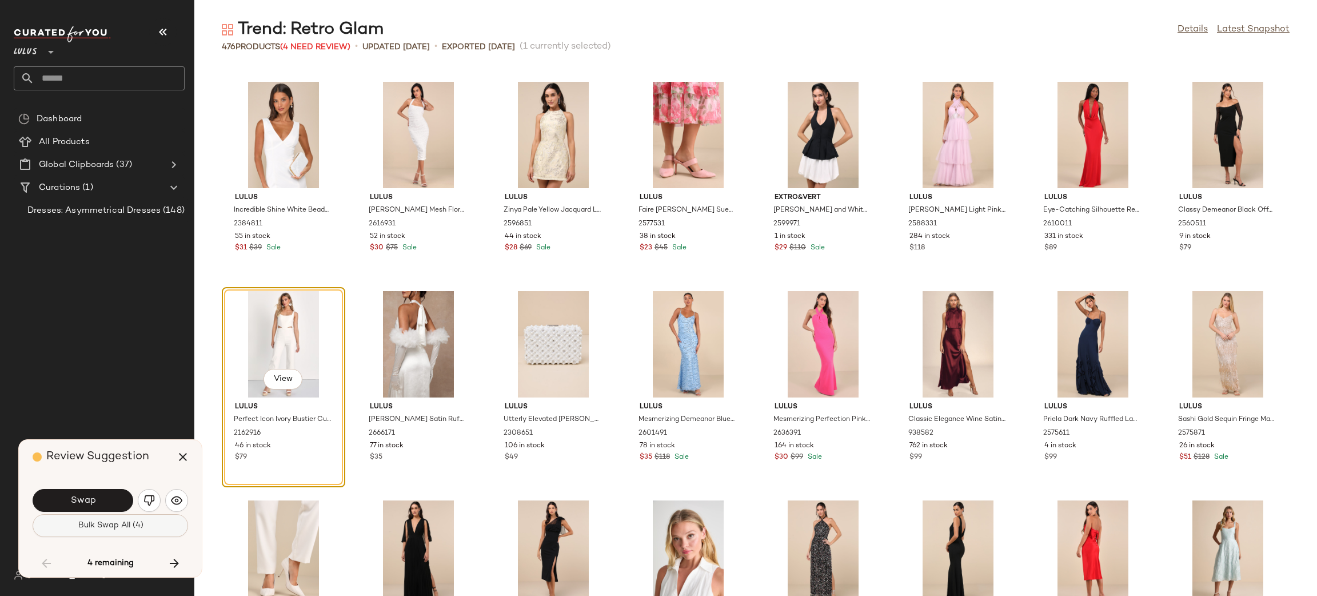
click at [108, 526] on span "Bulk Swap All (4)" at bounding box center [110, 525] width 66 height 9
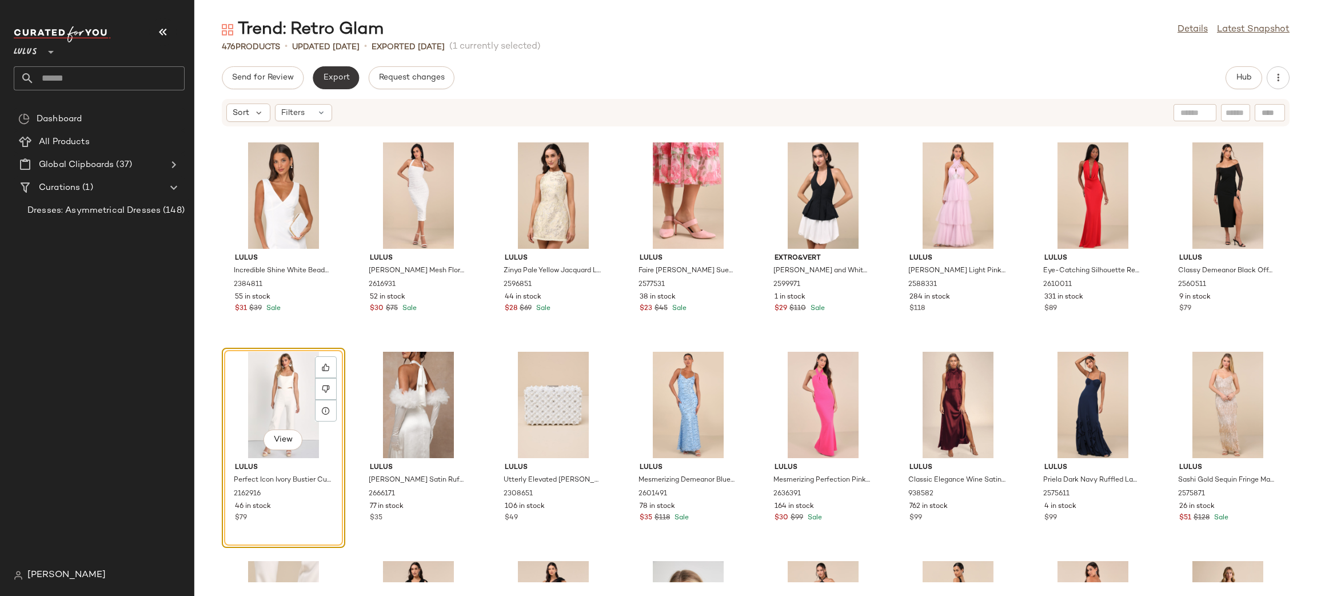
click at [324, 78] on span "Export" at bounding box center [336, 77] width 27 height 9
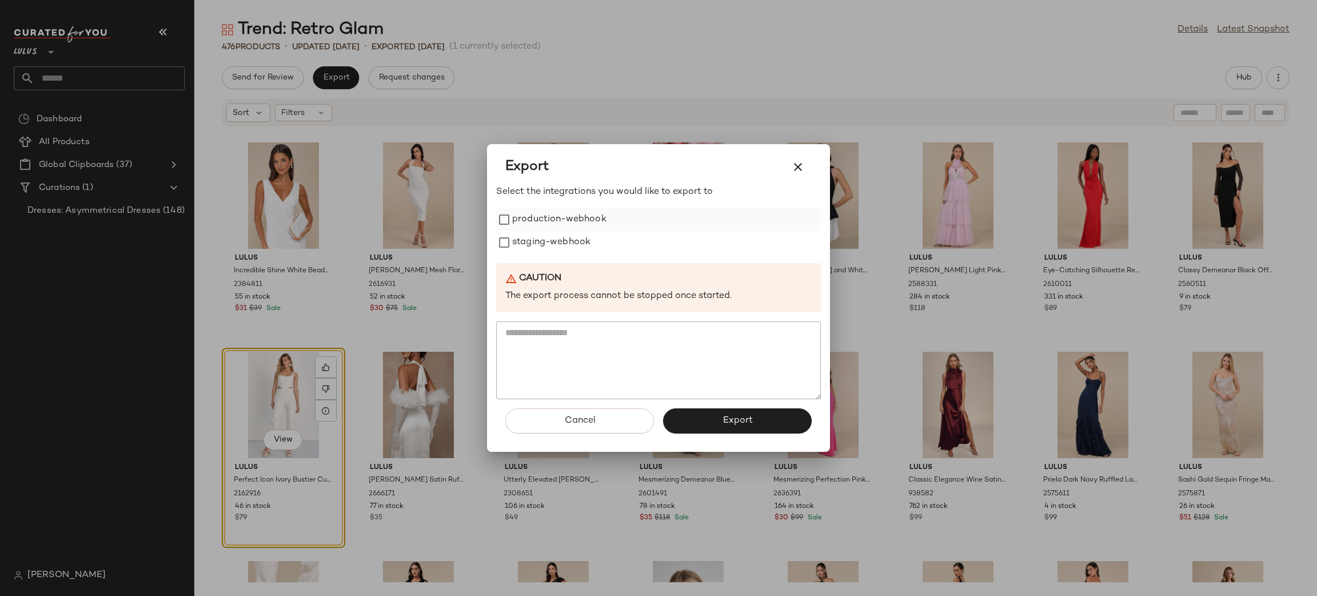
click at [521, 225] on label "production-webhook" at bounding box center [559, 219] width 94 height 23
click at [551, 252] on label "staging-webhook" at bounding box center [551, 242] width 78 height 23
click at [746, 432] on button "Export" at bounding box center [737, 420] width 149 height 25
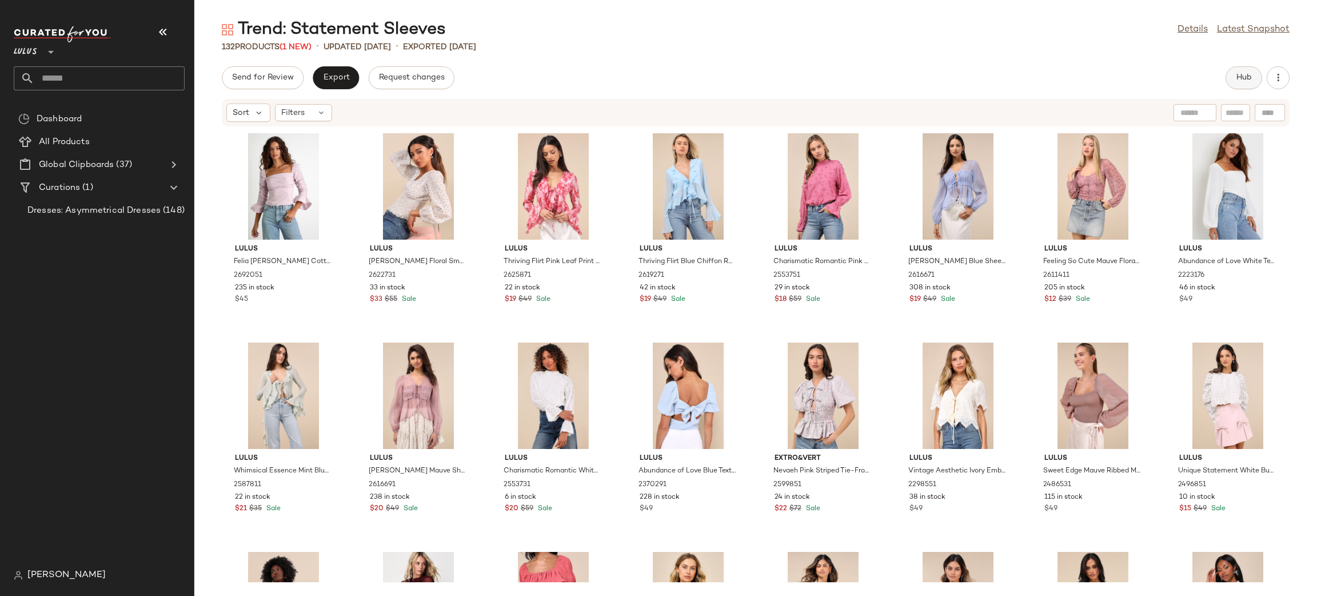
click at [1255, 75] on button "Hub" at bounding box center [1244, 77] width 37 height 23
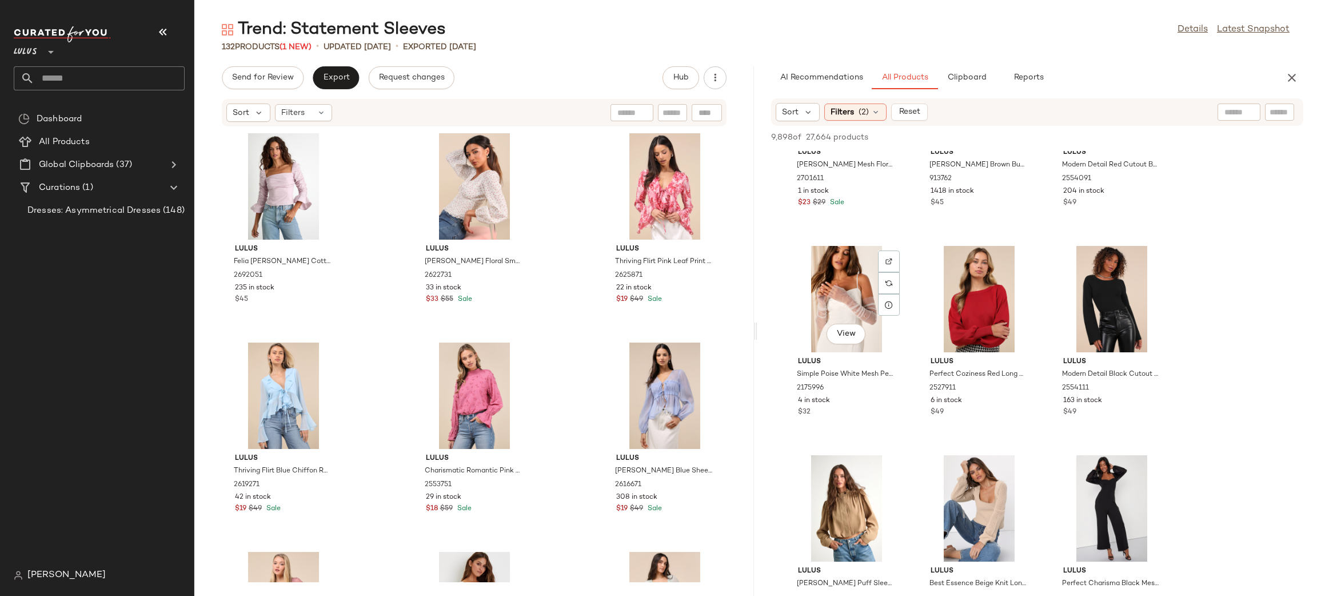
scroll to position [116, 0]
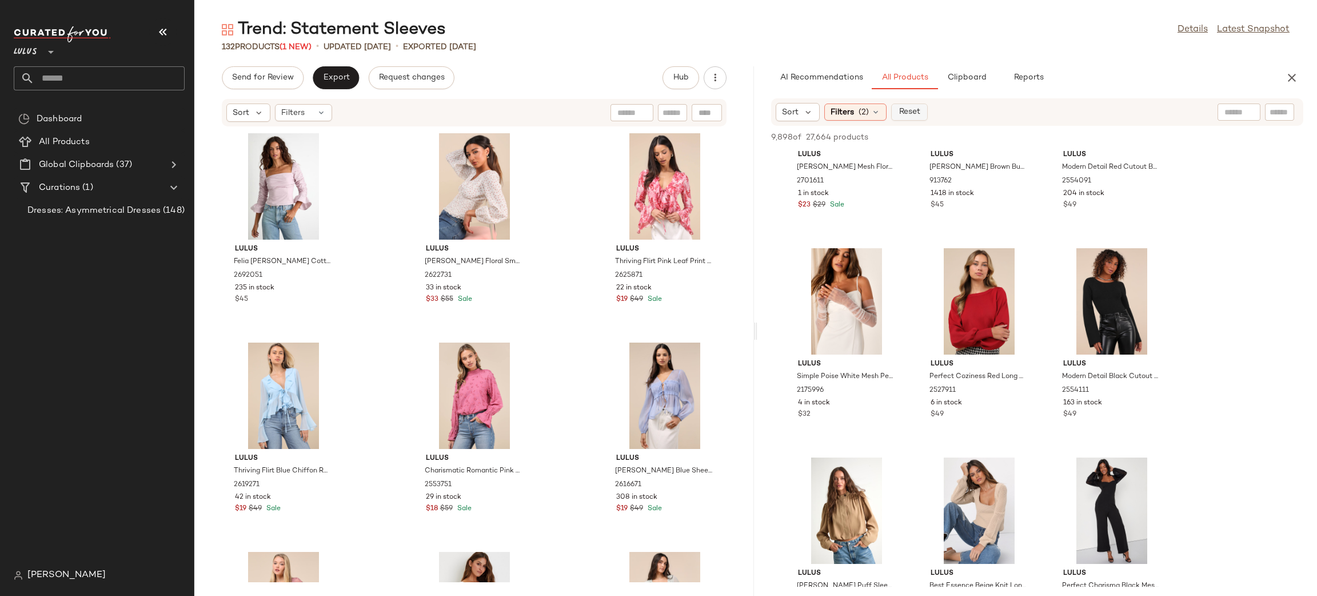
click at [898, 111] on span "Reset" at bounding box center [909, 112] width 22 height 9
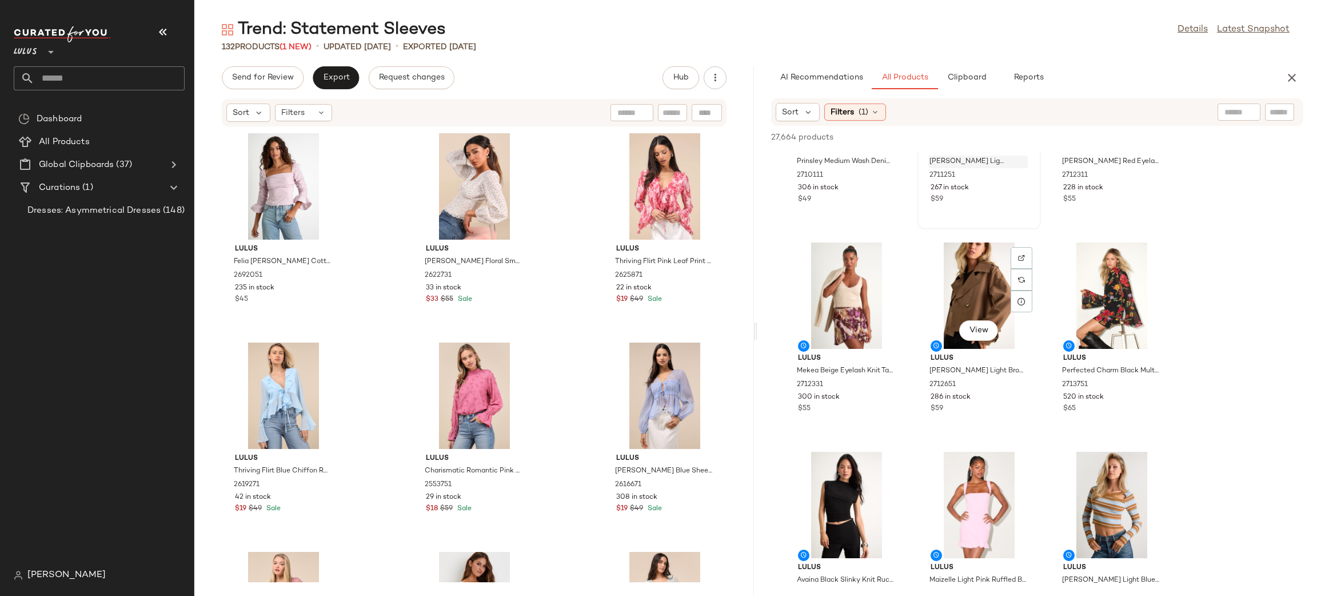
scroll to position [750, 0]
click at [1117, 335] on button "View" at bounding box center [1111, 330] width 39 height 21
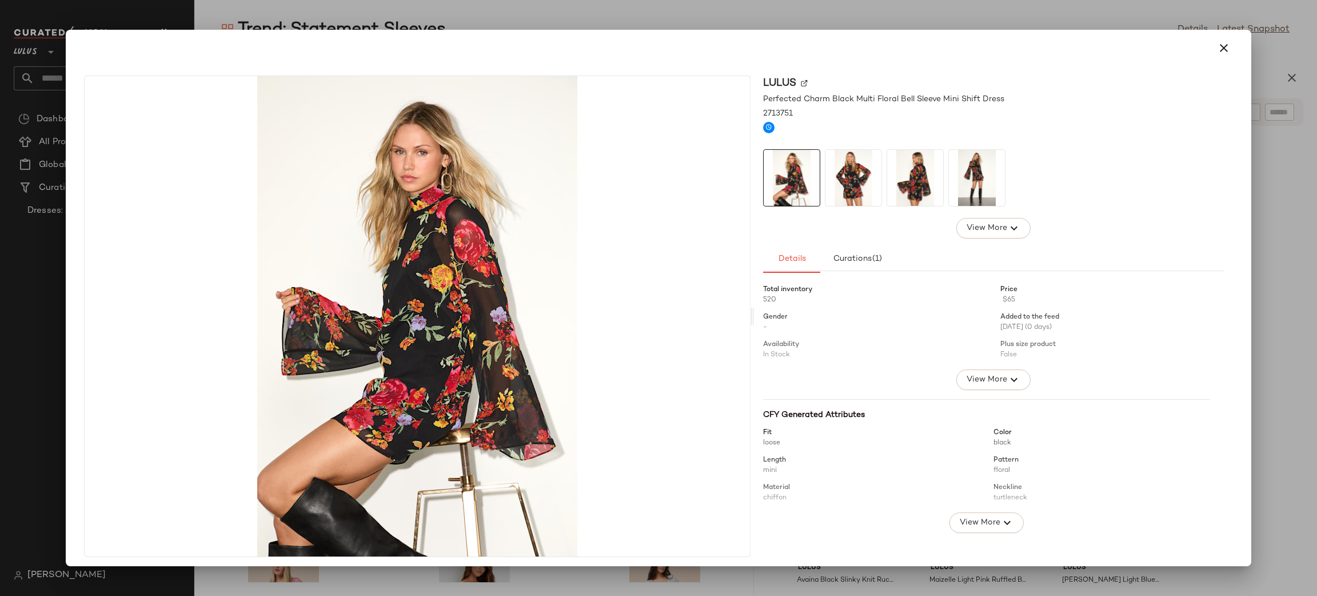
click at [842, 169] on img at bounding box center [854, 178] width 56 height 56
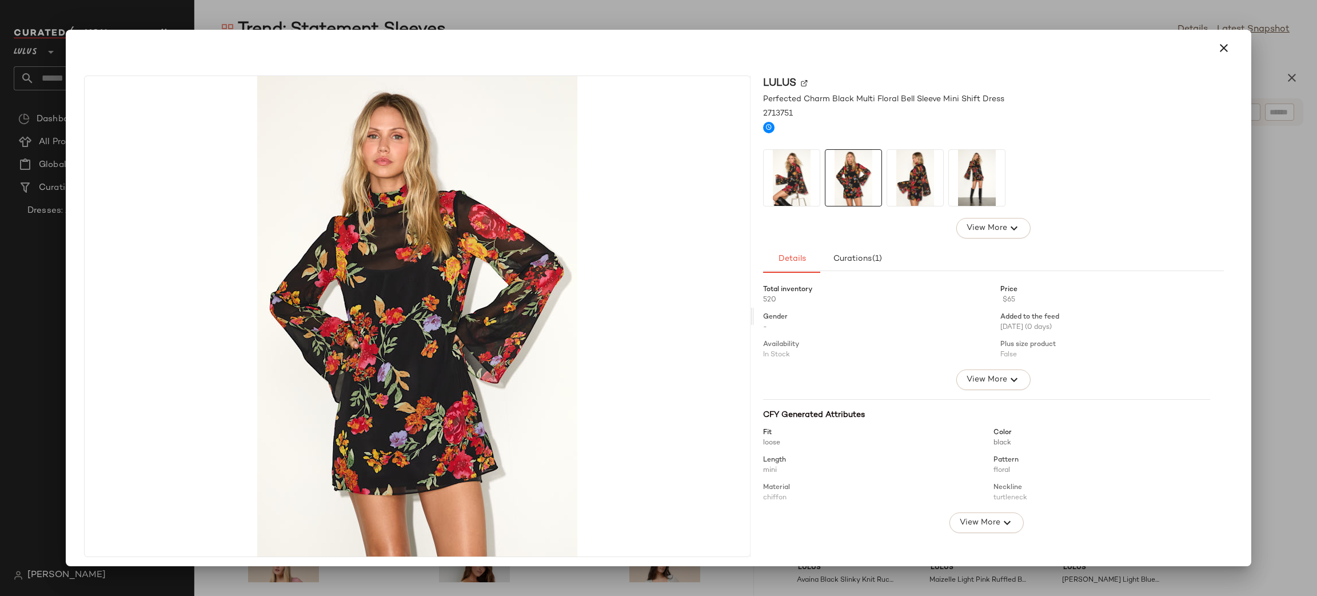
click at [903, 176] on img at bounding box center [915, 178] width 56 height 56
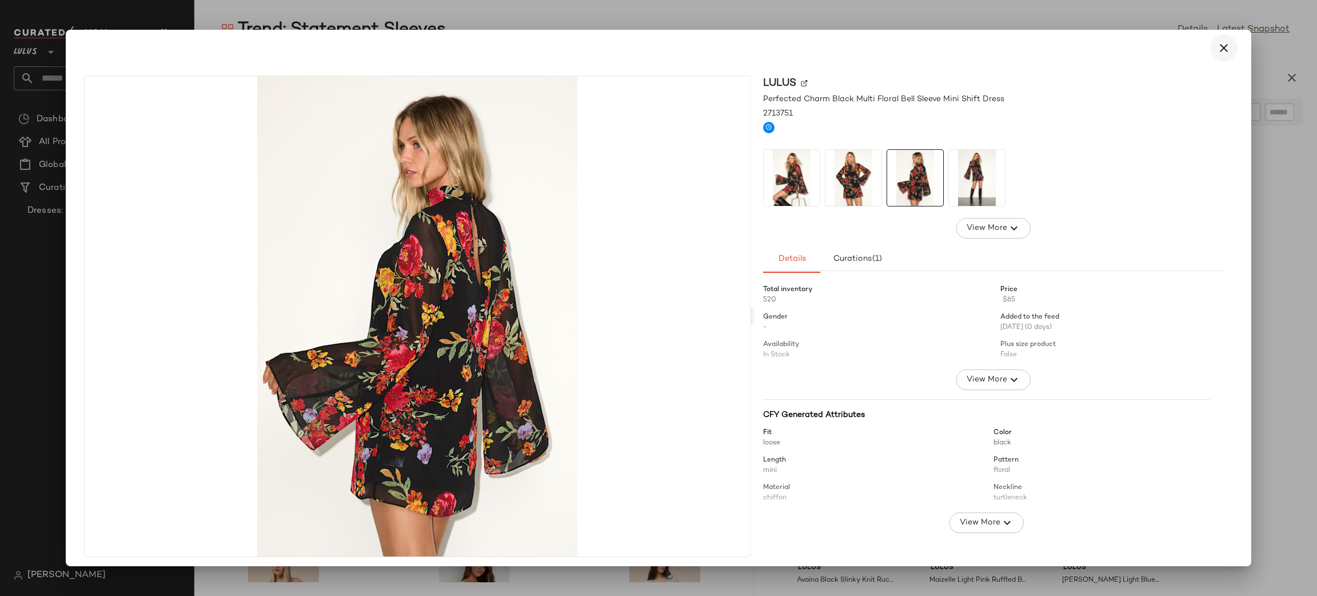
click at [1217, 52] on icon "button" at bounding box center [1224, 48] width 14 height 14
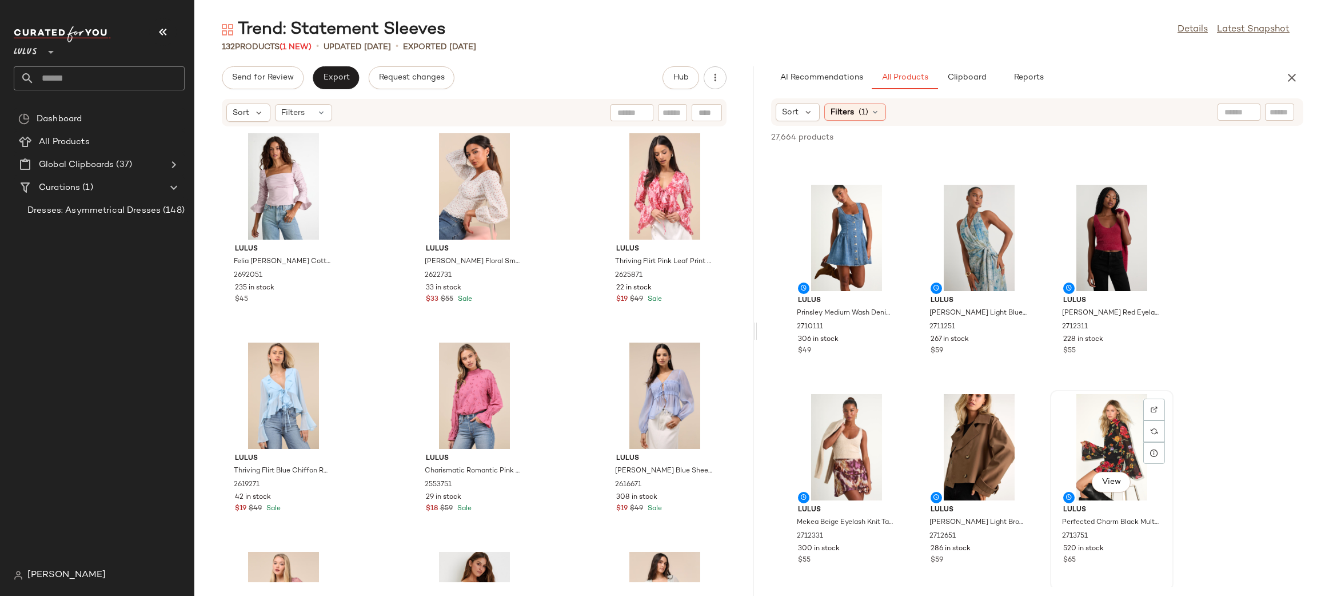
scroll to position [596, 0]
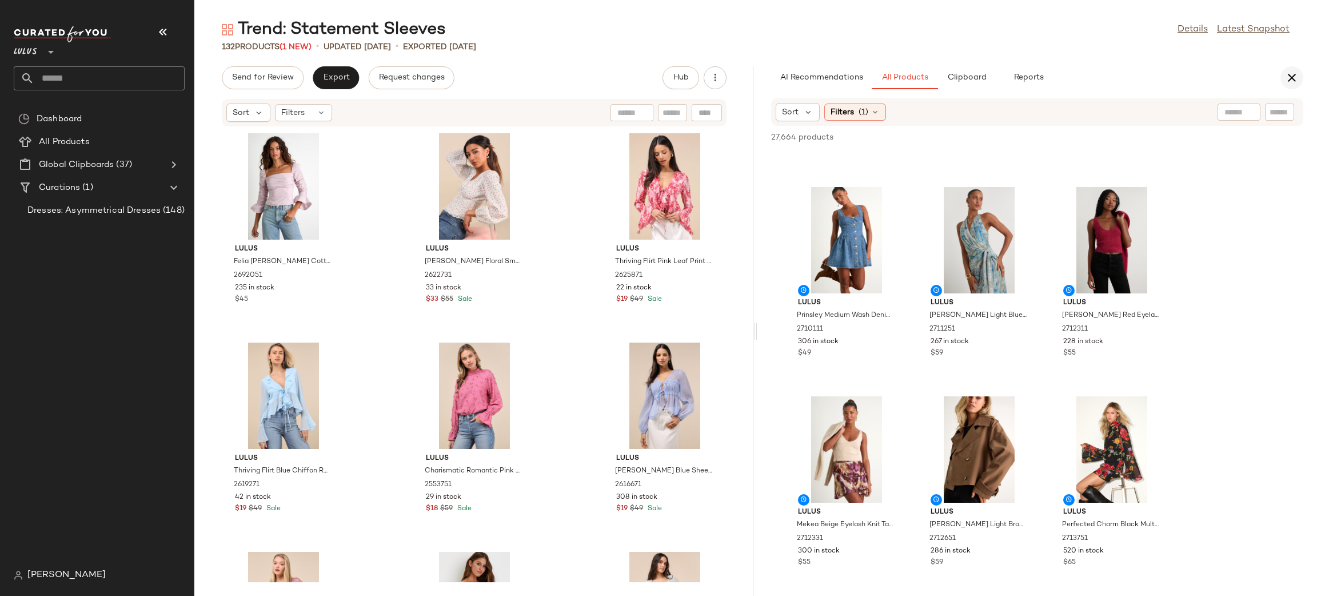
click at [1289, 75] on icon "button" at bounding box center [1292, 78] width 14 height 14
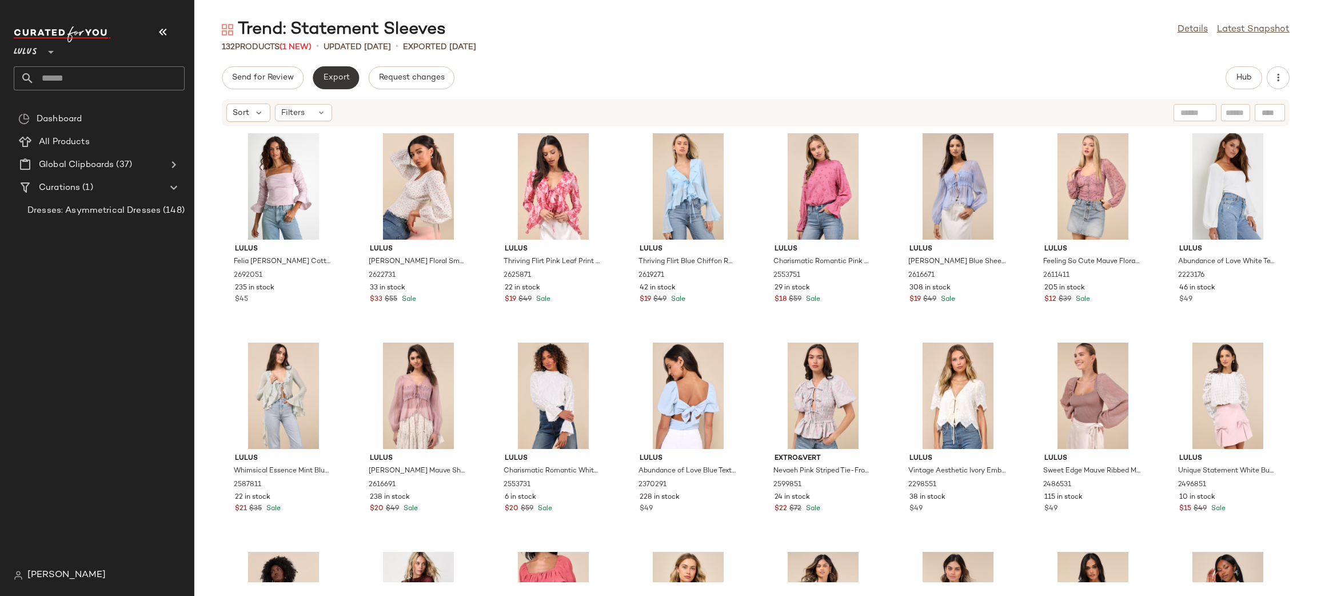
click at [329, 82] on button "Export" at bounding box center [336, 77] width 46 height 23
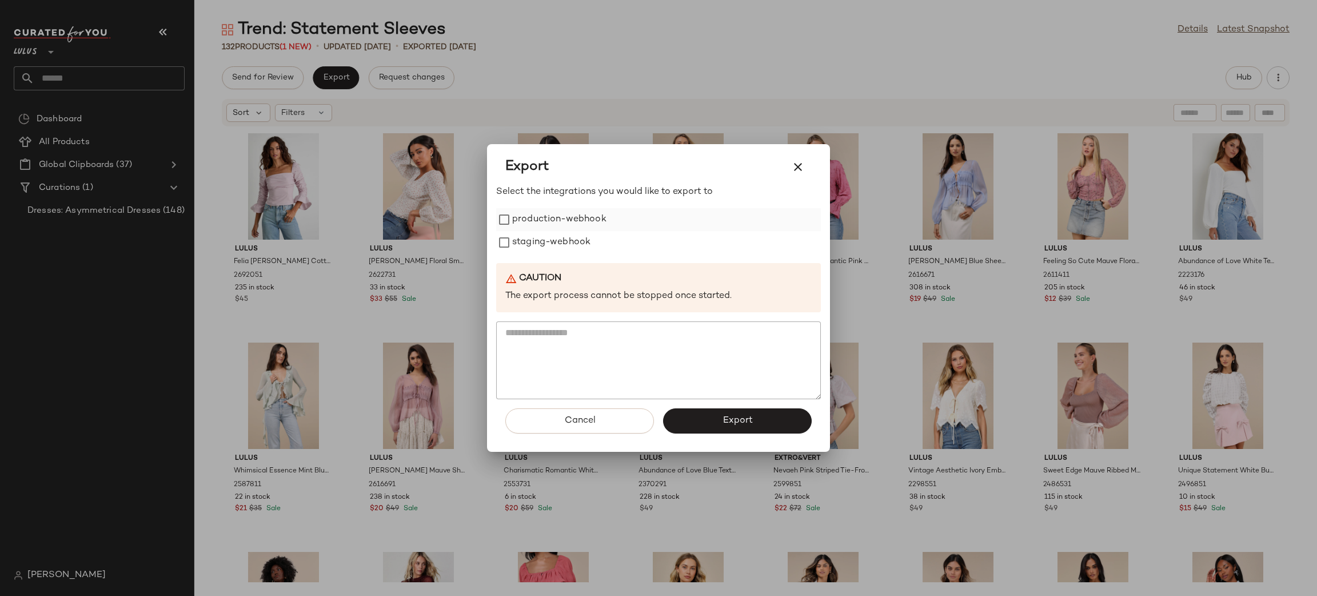
click at [542, 224] on label "production-webhook" at bounding box center [559, 219] width 94 height 23
click at [558, 236] on label "staging-webhook" at bounding box center [551, 242] width 78 height 23
click at [765, 428] on button "Export" at bounding box center [737, 420] width 149 height 25
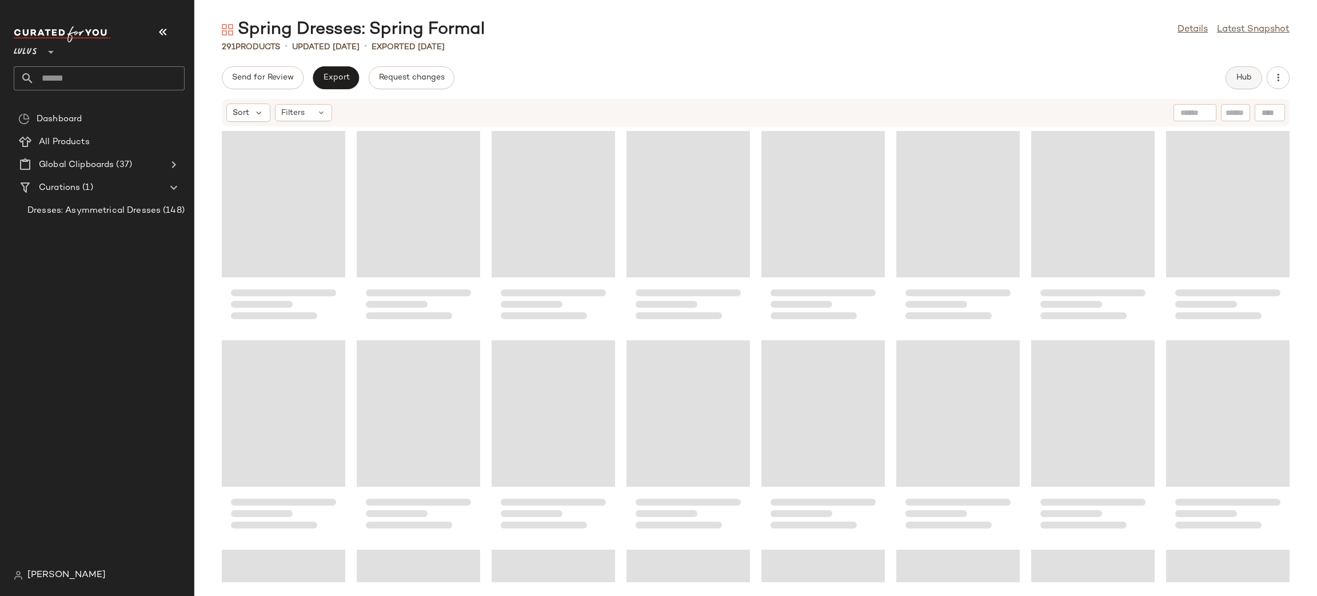
click at [1243, 81] on span "Hub" at bounding box center [1244, 77] width 16 height 9
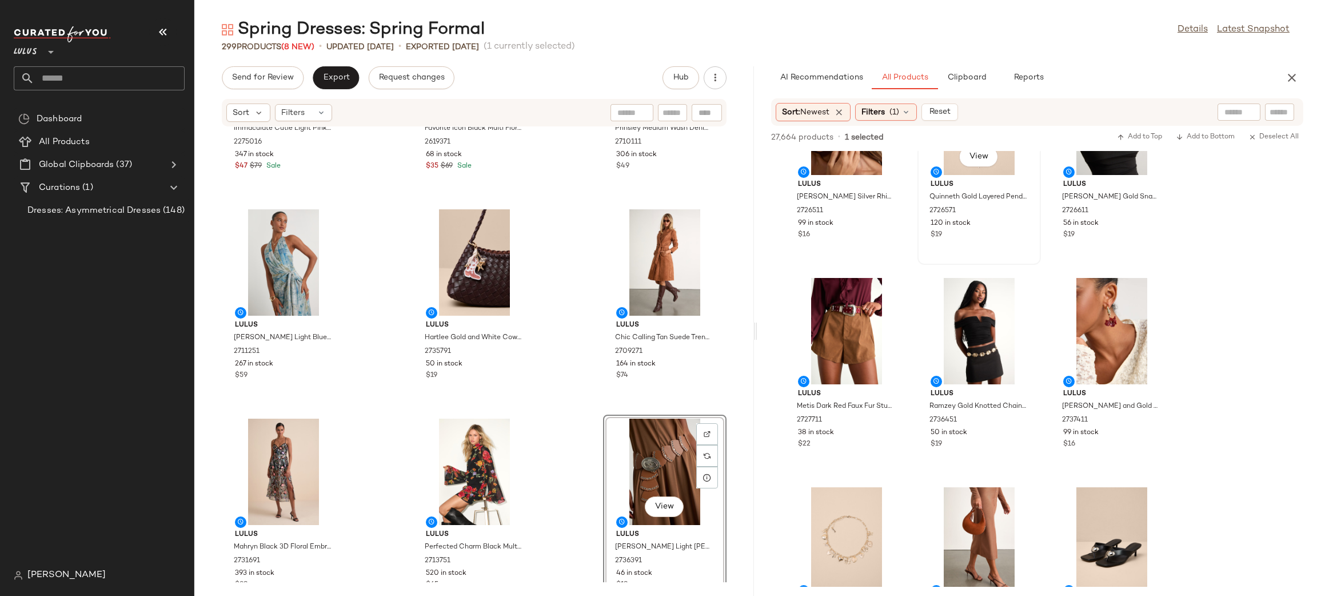
scroll to position [2178, 0]
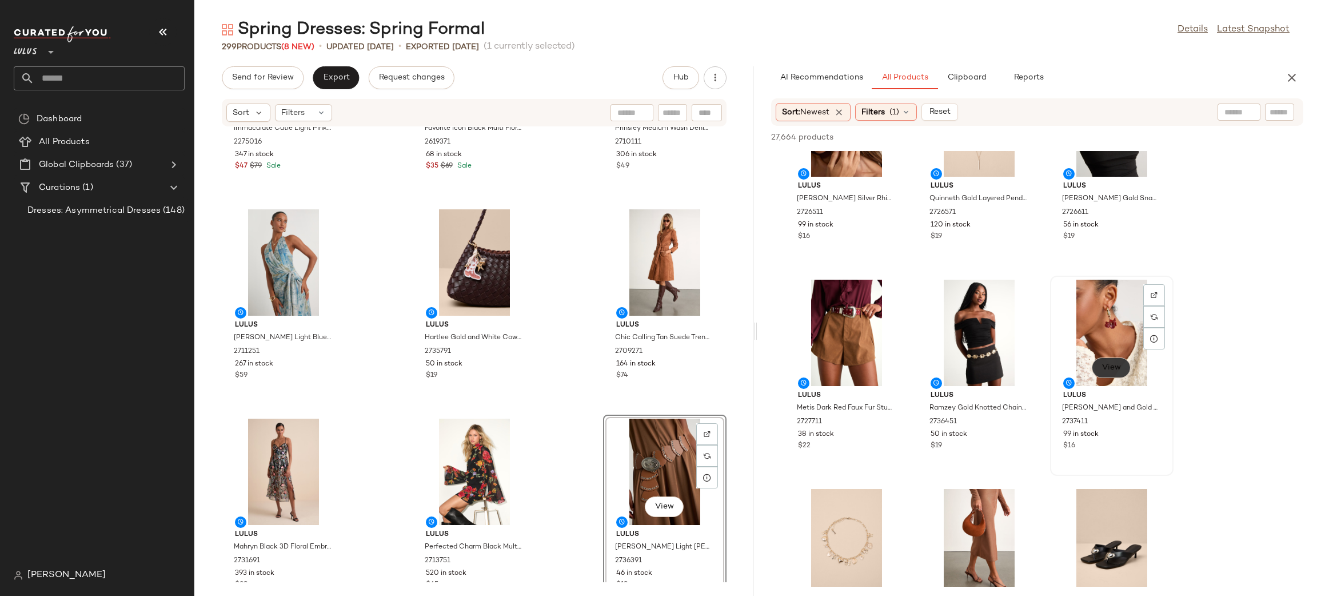
click at [1100, 368] on button "View" at bounding box center [1111, 367] width 39 height 21
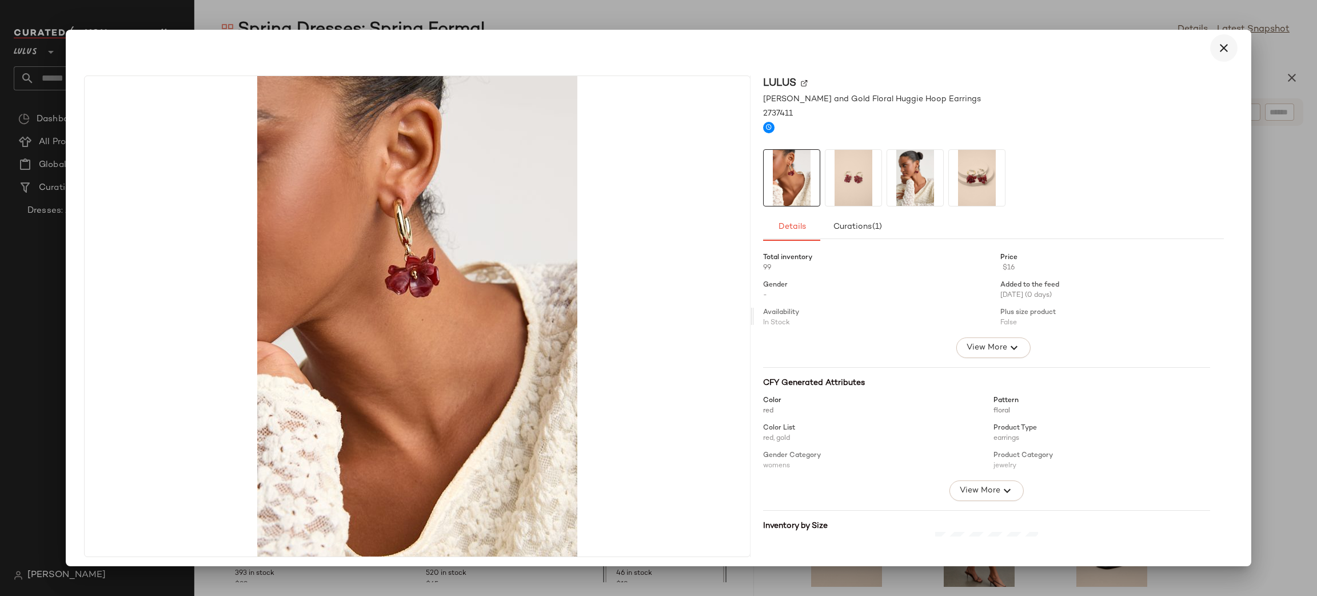
click at [1219, 52] on icon "button" at bounding box center [1224, 48] width 14 height 14
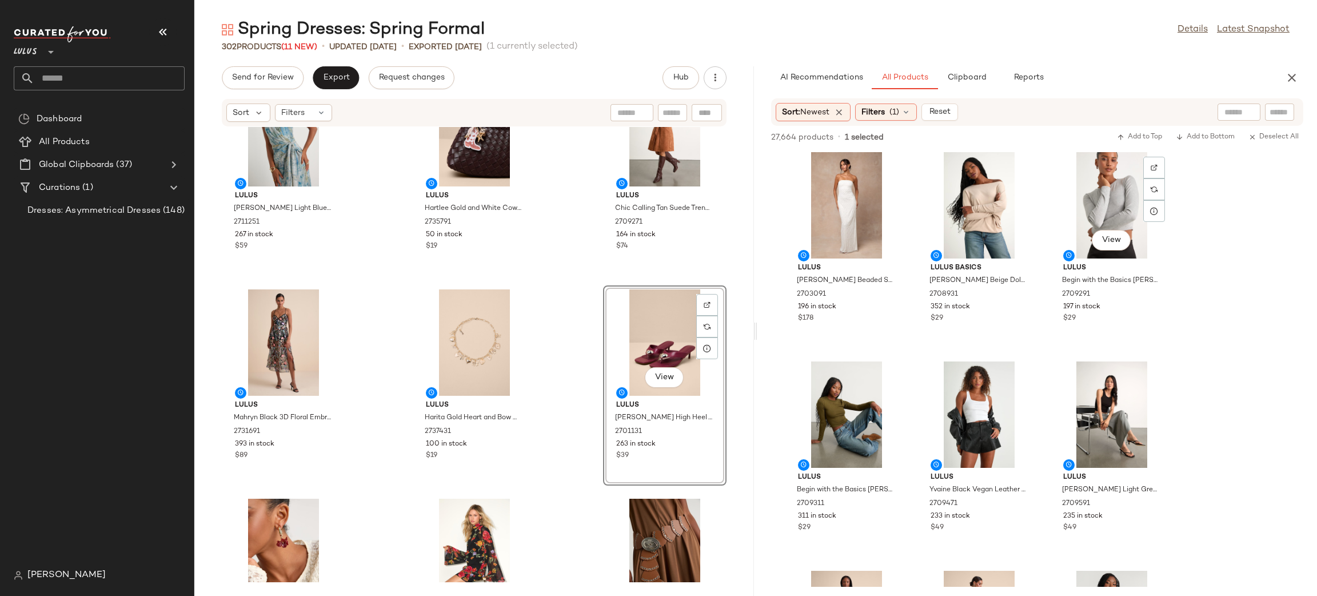
scroll to position [0, 0]
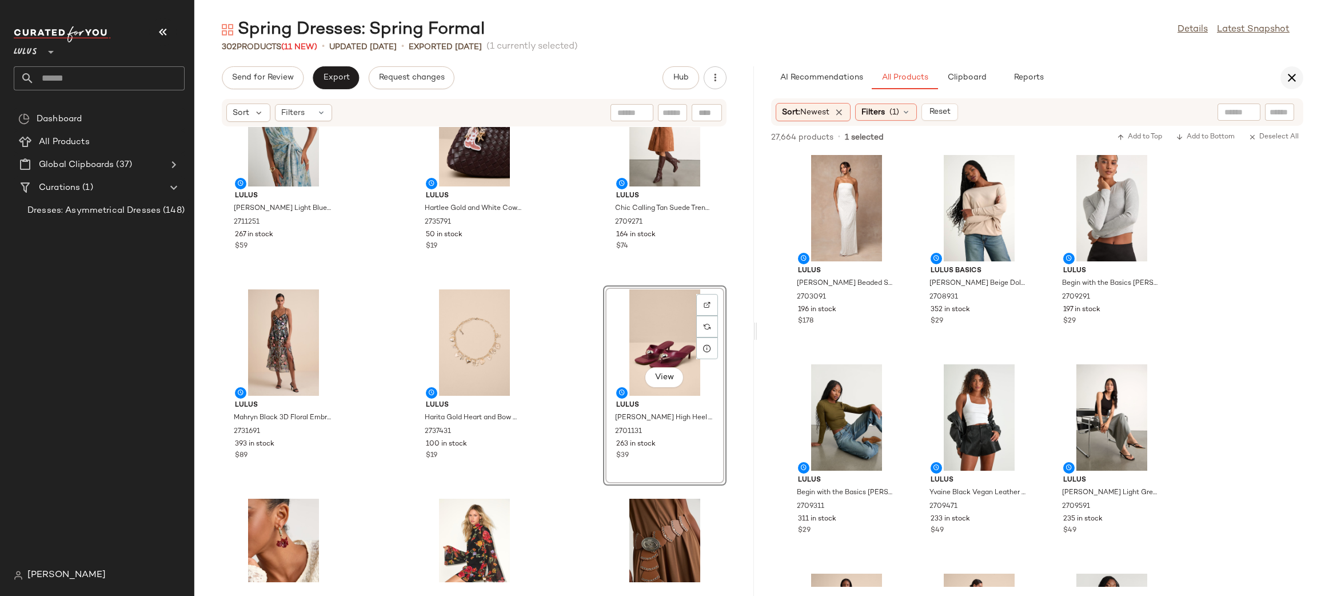
click at [1288, 73] on icon "button" at bounding box center [1292, 78] width 14 height 14
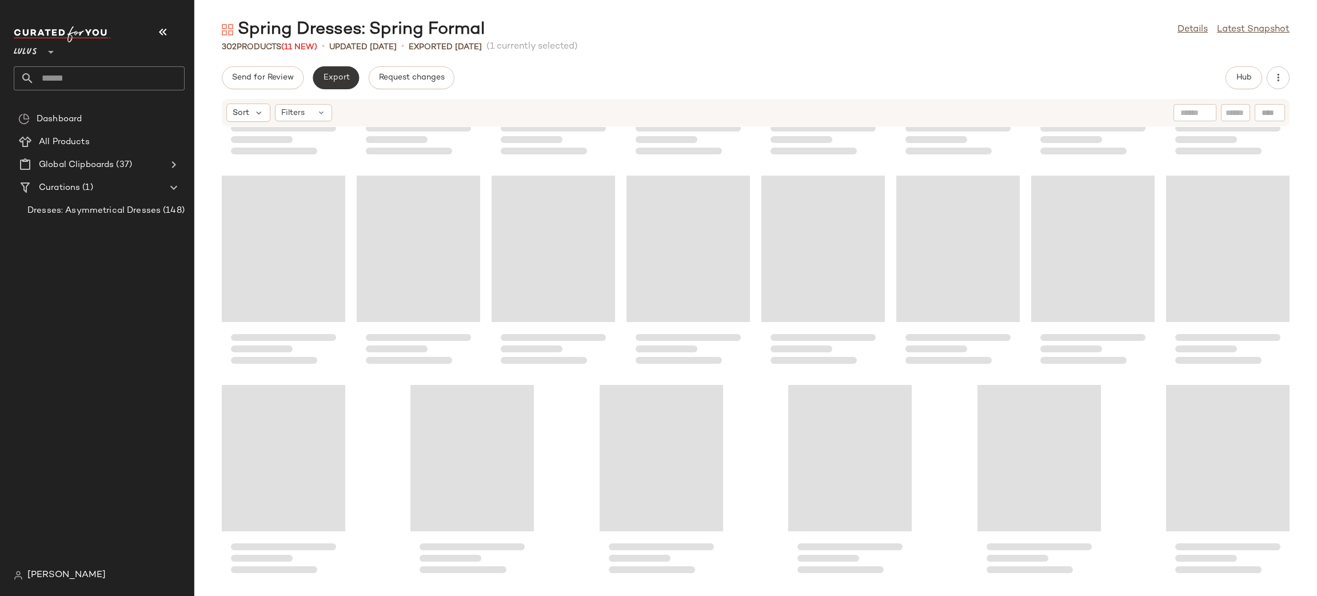
scroll to position [7325, 0]
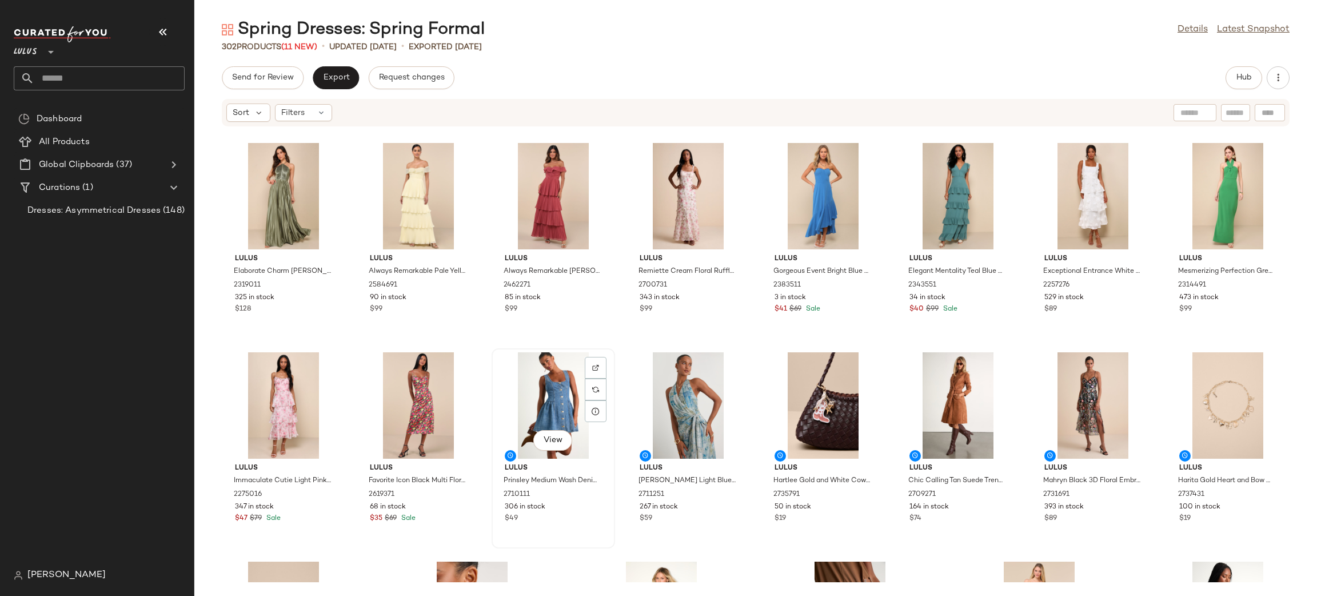
click at [554, 409] on div "View" at bounding box center [554, 405] width 116 height 106
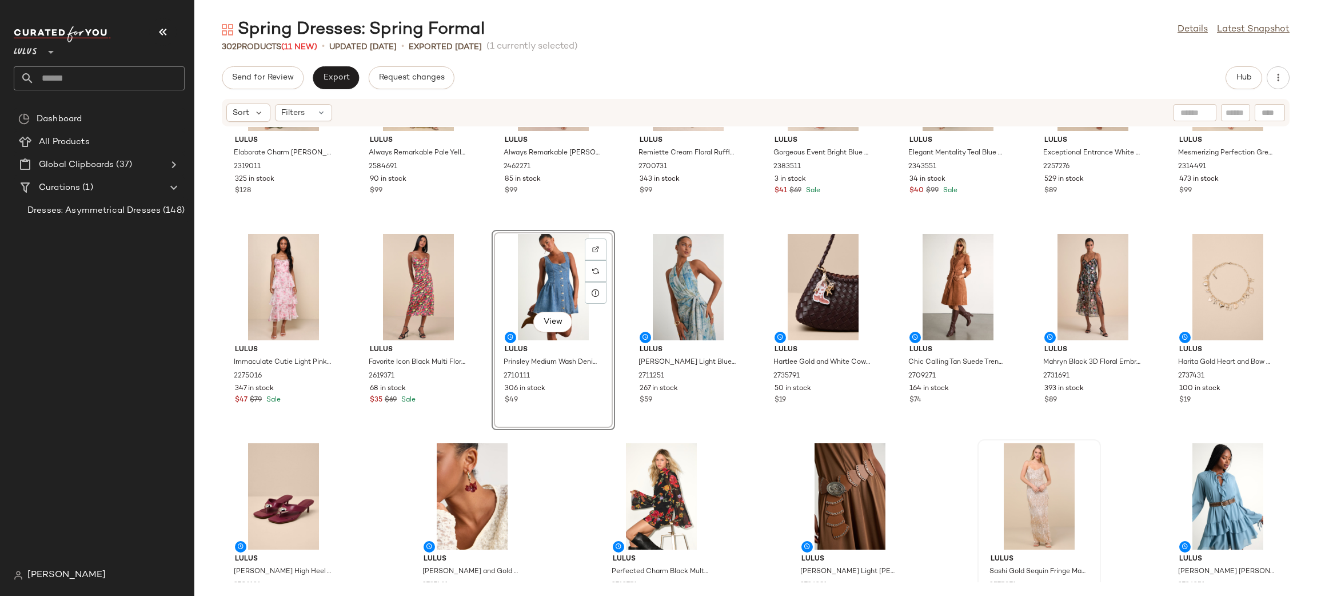
scroll to position [7440, 0]
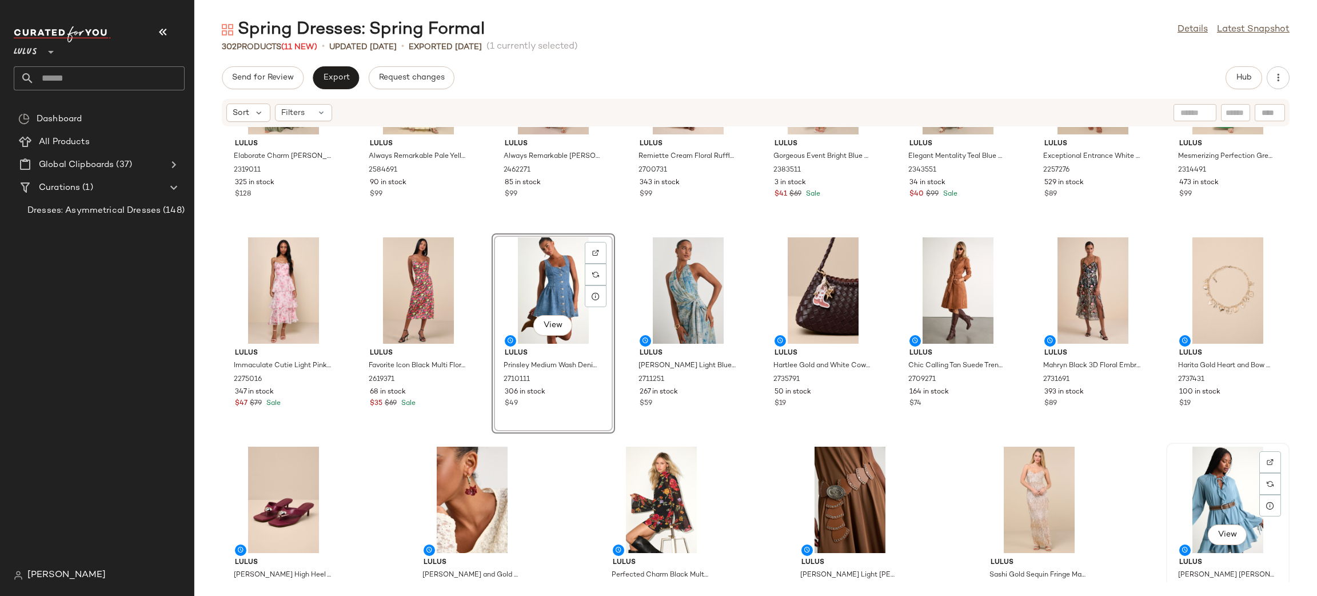
click at [1233, 503] on div "View" at bounding box center [1229, 500] width 116 height 106
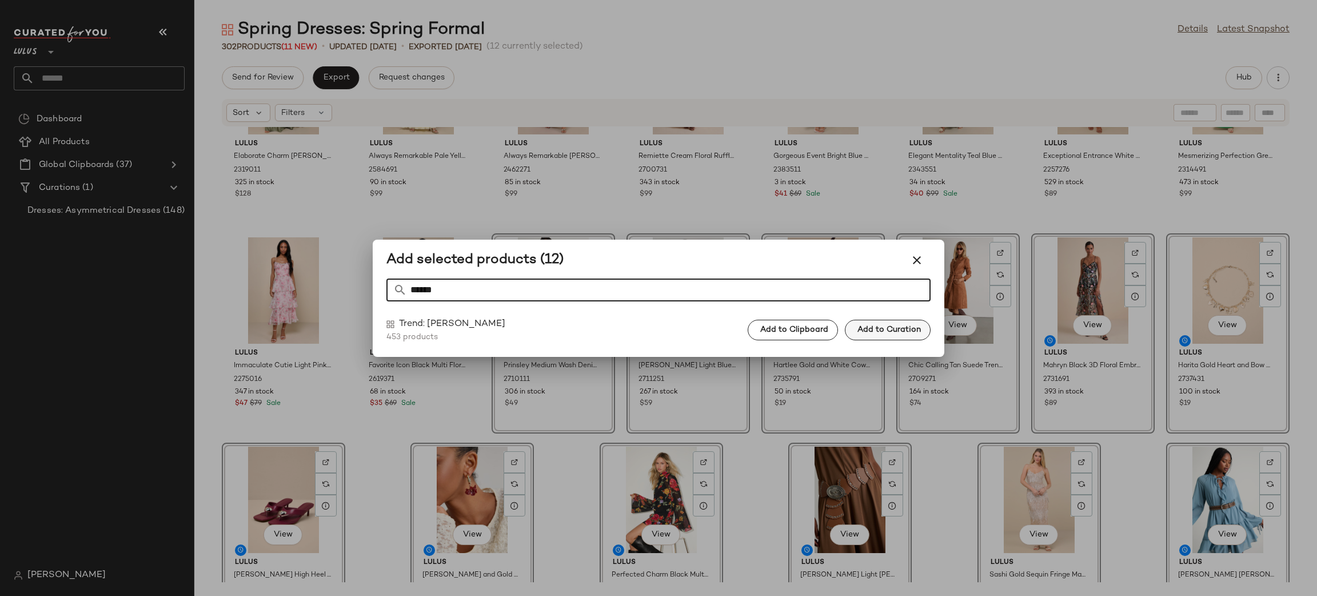
type input "******"
click at [910, 334] on span "Add to Curation" at bounding box center [889, 329] width 64 height 9
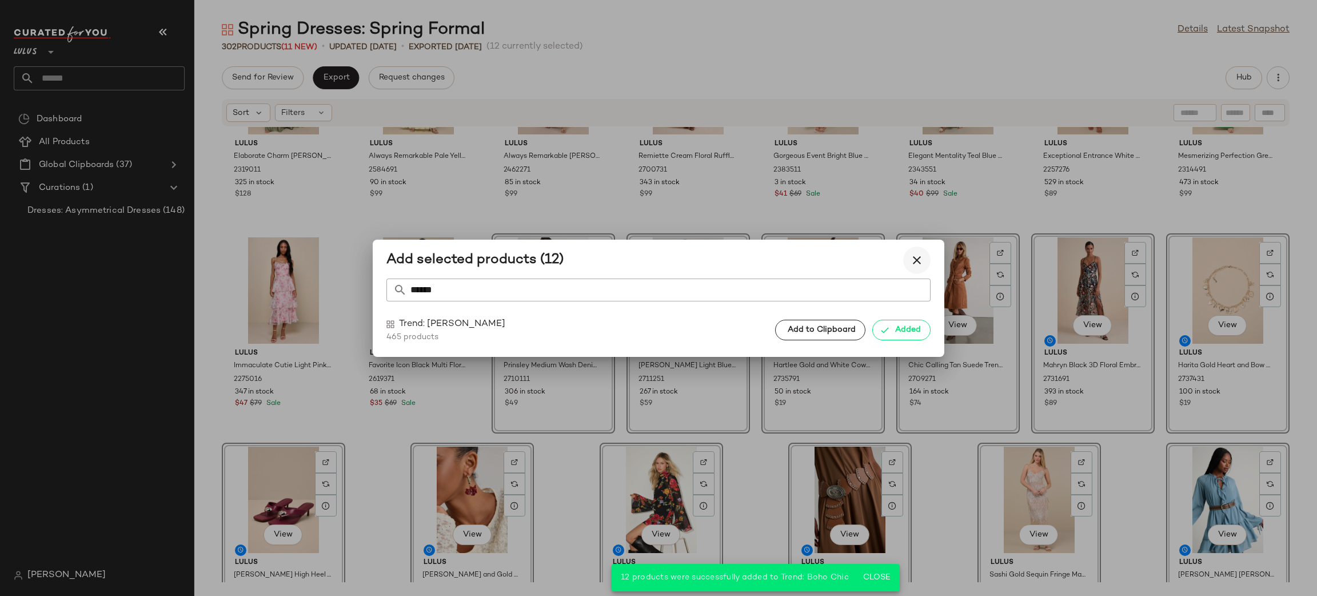
click at [922, 258] on icon "button" at bounding box center [917, 260] width 14 height 14
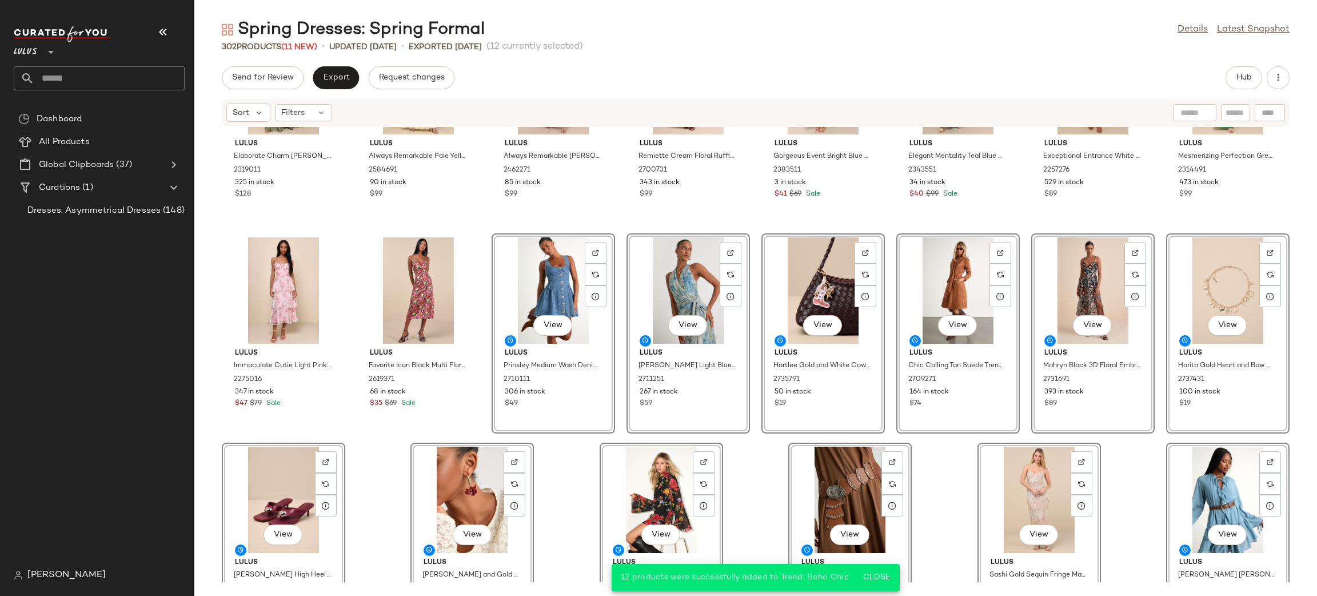
scroll to position [7290, 0]
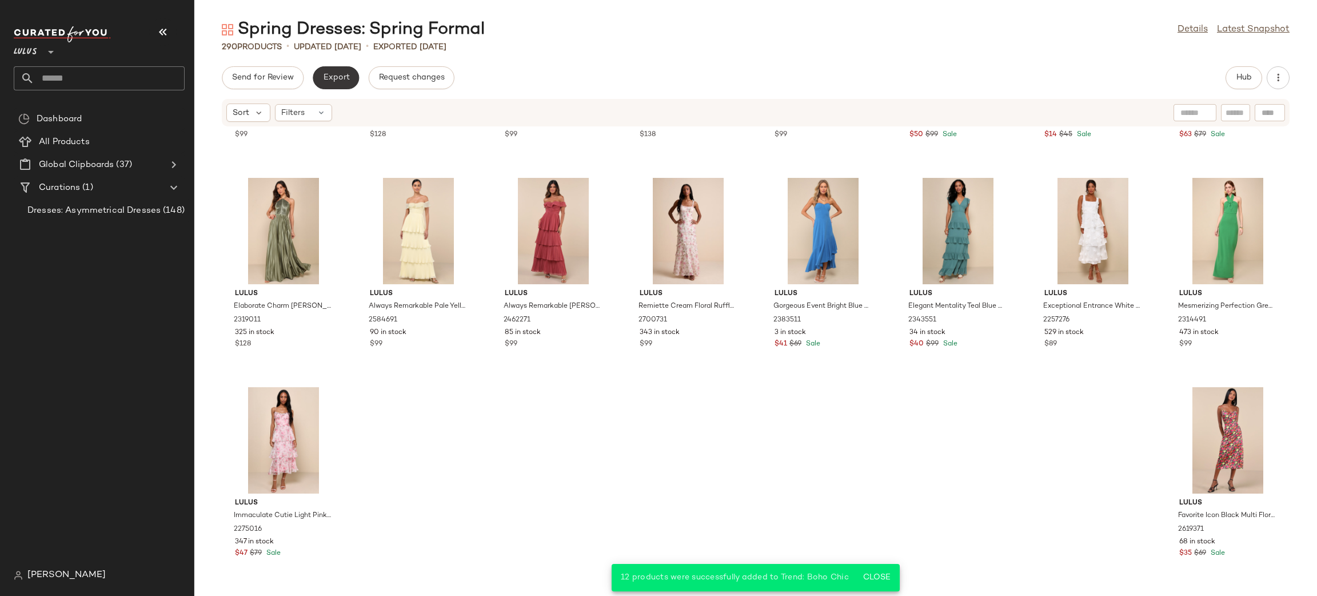
click at [347, 86] on button "Export" at bounding box center [336, 77] width 46 height 23
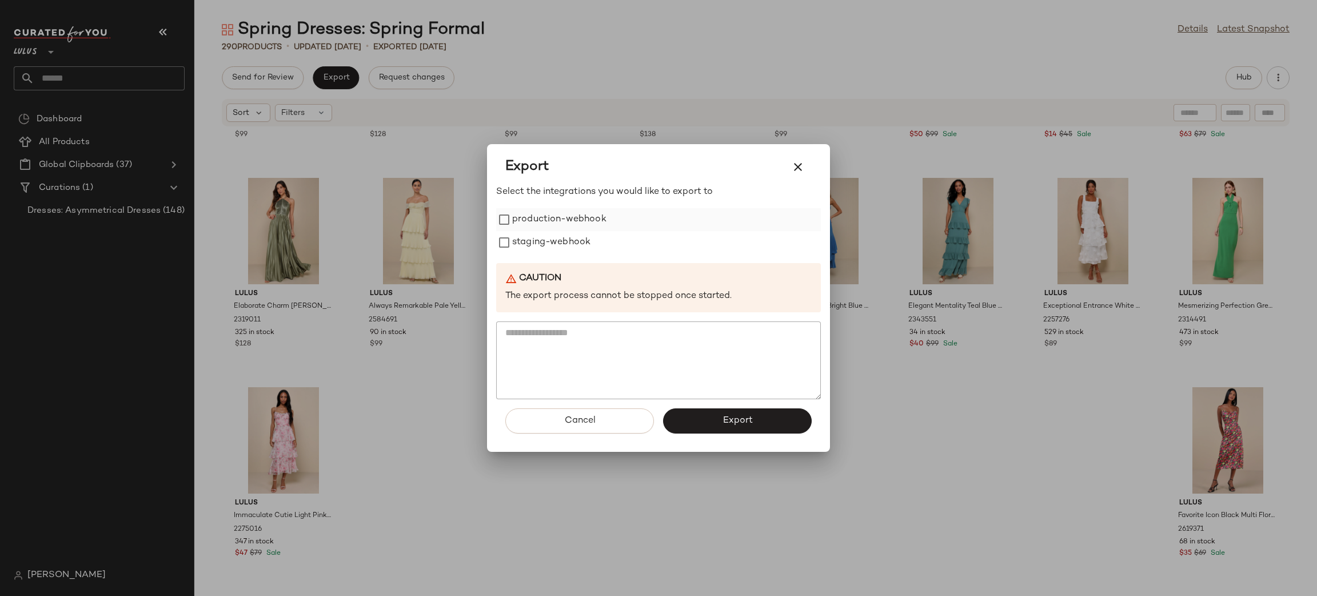
click at [540, 212] on label "production-webhook" at bounding box center [559, 219] width 94 height 23
click at [535, 237] on label "staging-webhook" at bounding box center [551, 242] width 78 height 23
click at [713, 415] on button "Export" at bounding box center [737, 420] width 149 height 25
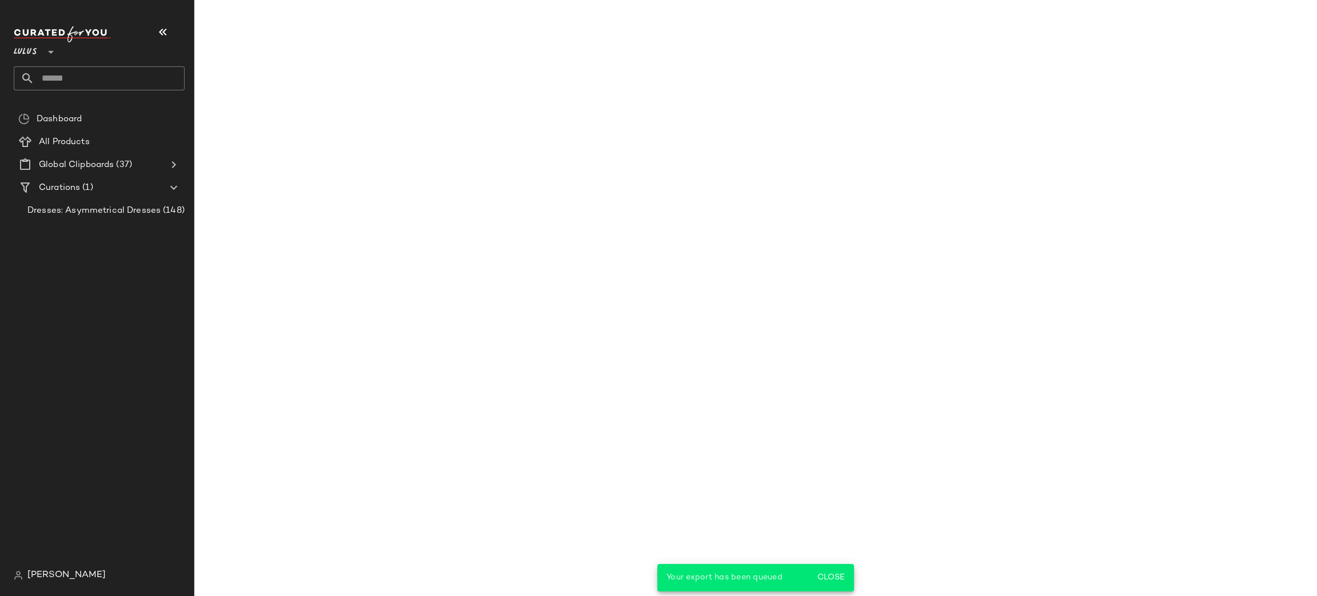
scroll to position [7440, 0]
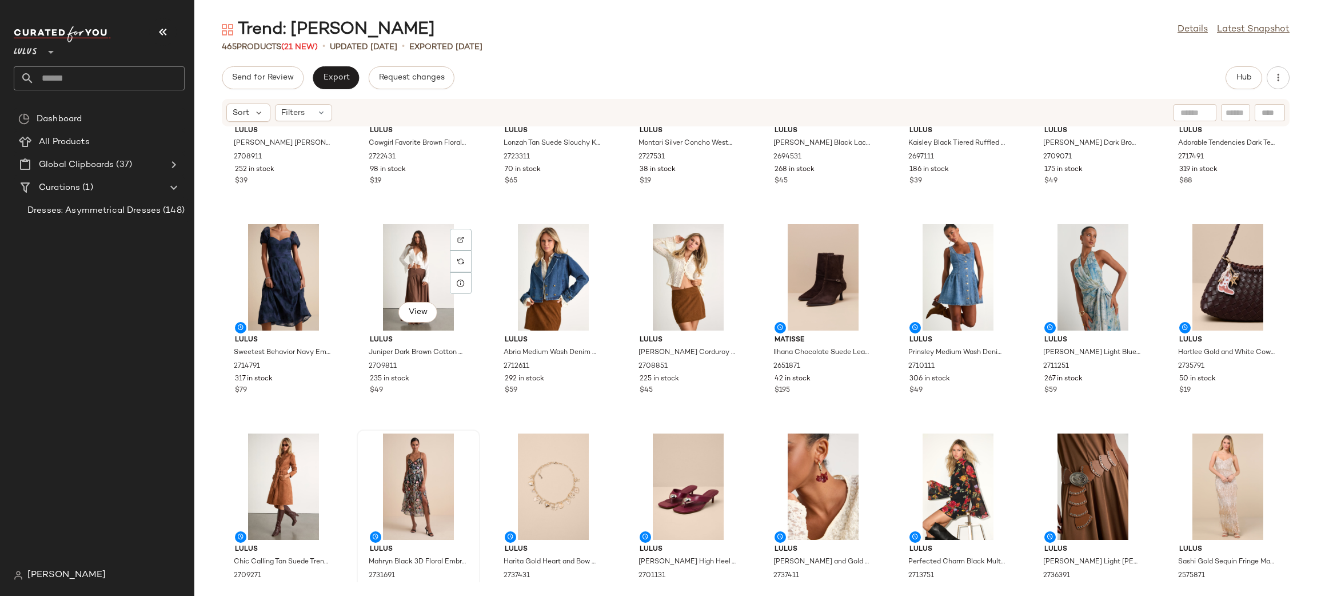
scroll to position [11636, 0]
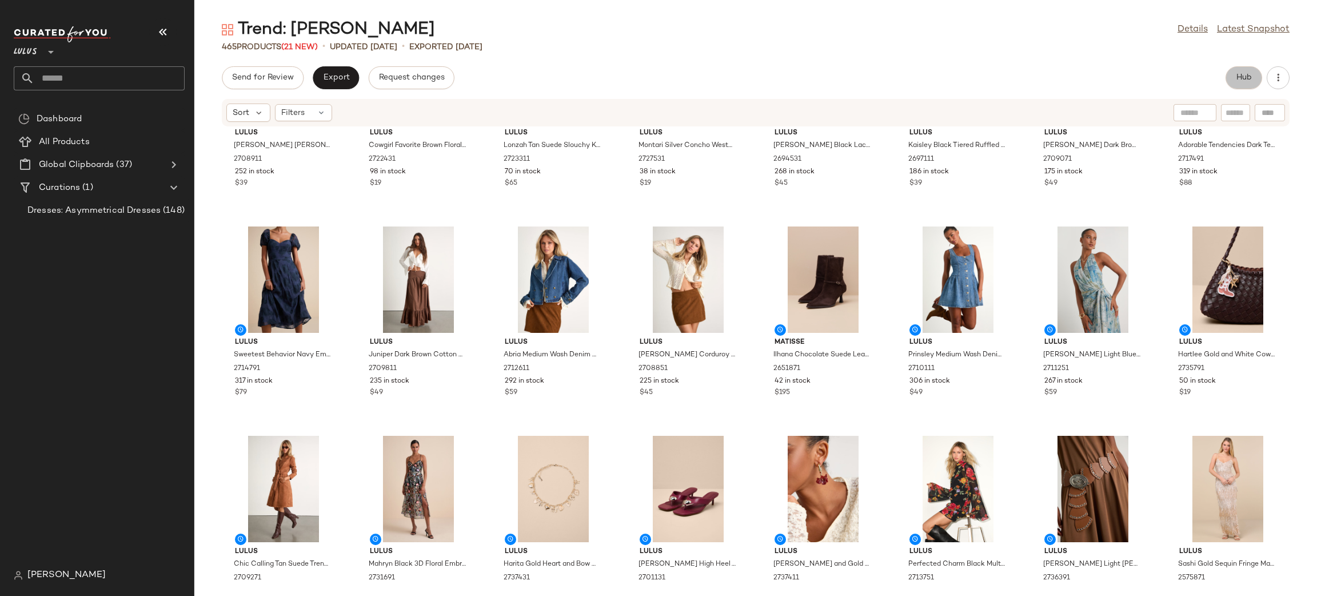
click at [1254, 87] on button "Hub" at bounding box center [1244, 77] width 37 height 23
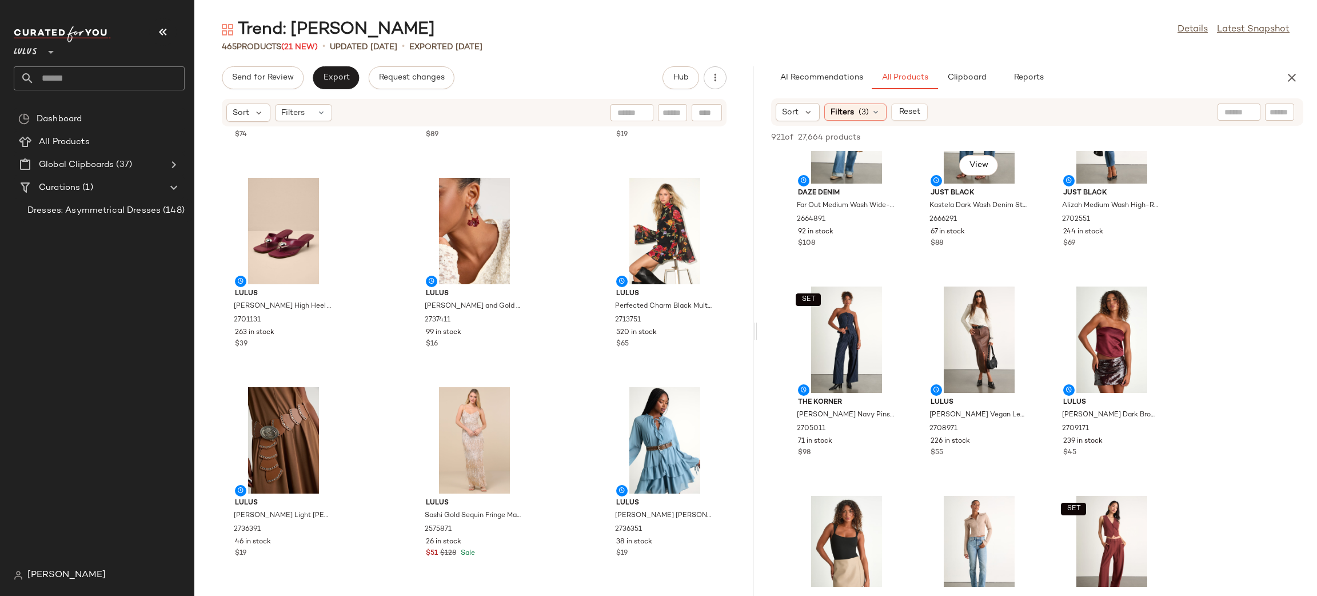
scroll to position [286, 0]
click at [902, 116] on span "Reset" at bounding box center [909, 112] width 22 height 9
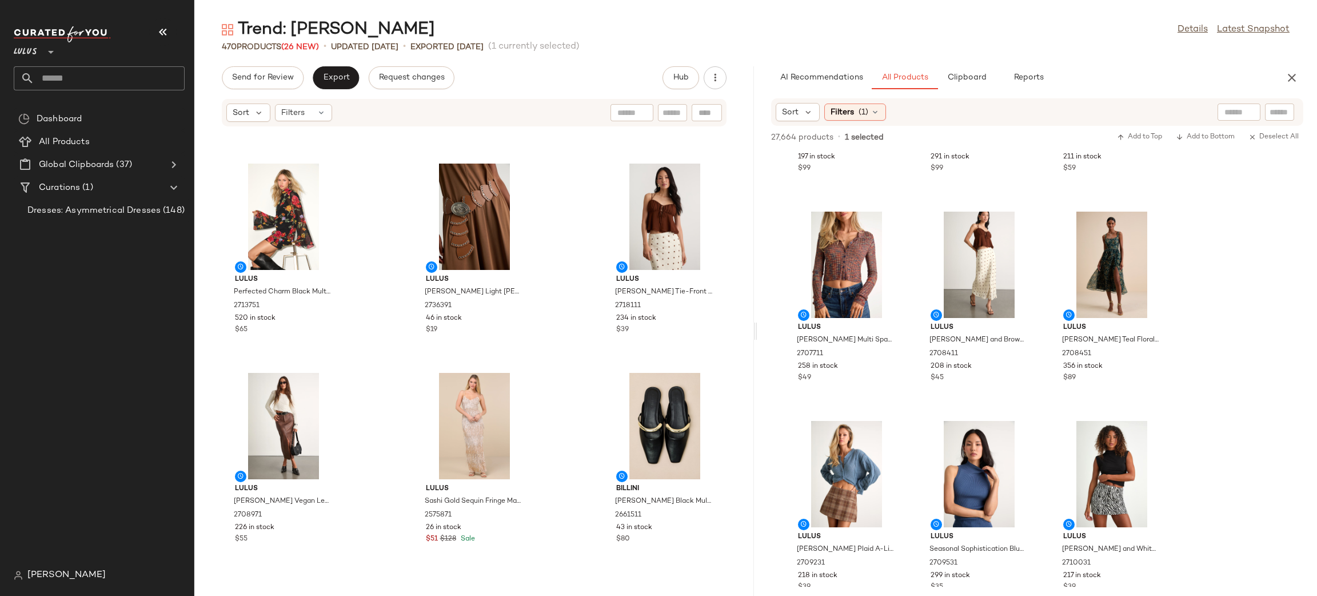
scroll to position [32208, 0]
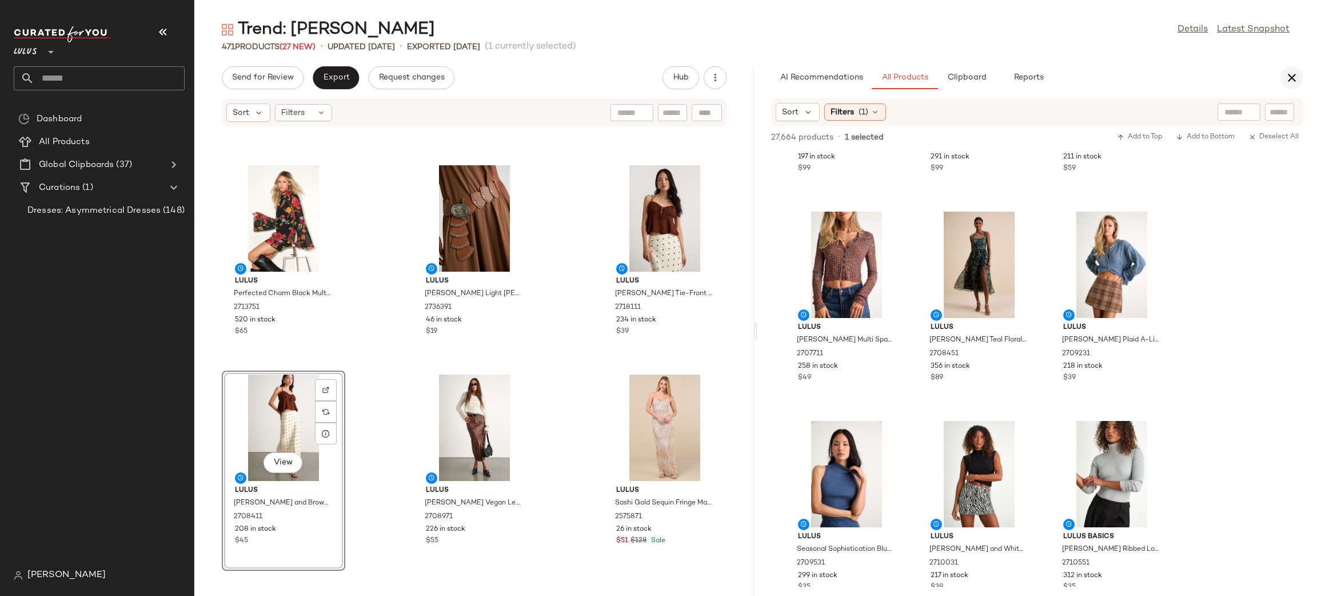
click at [1292, 75] on icon "button" at bounding box center [1292, 78] width 14 height 14
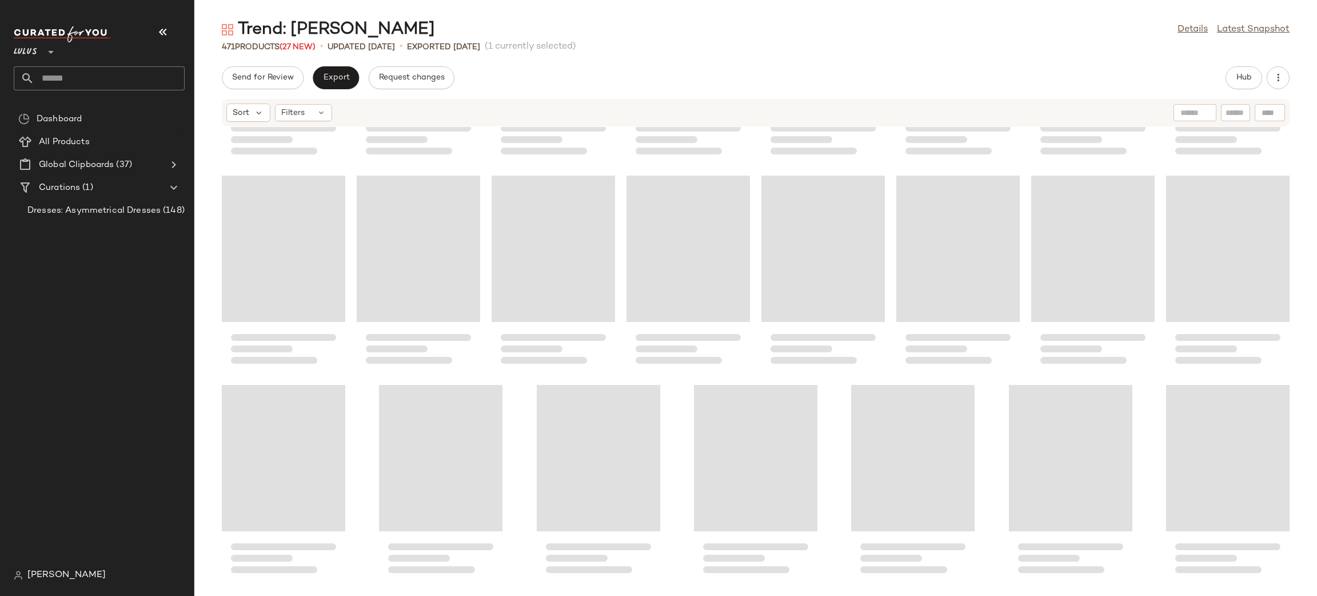
scroll to position [11720, 0]
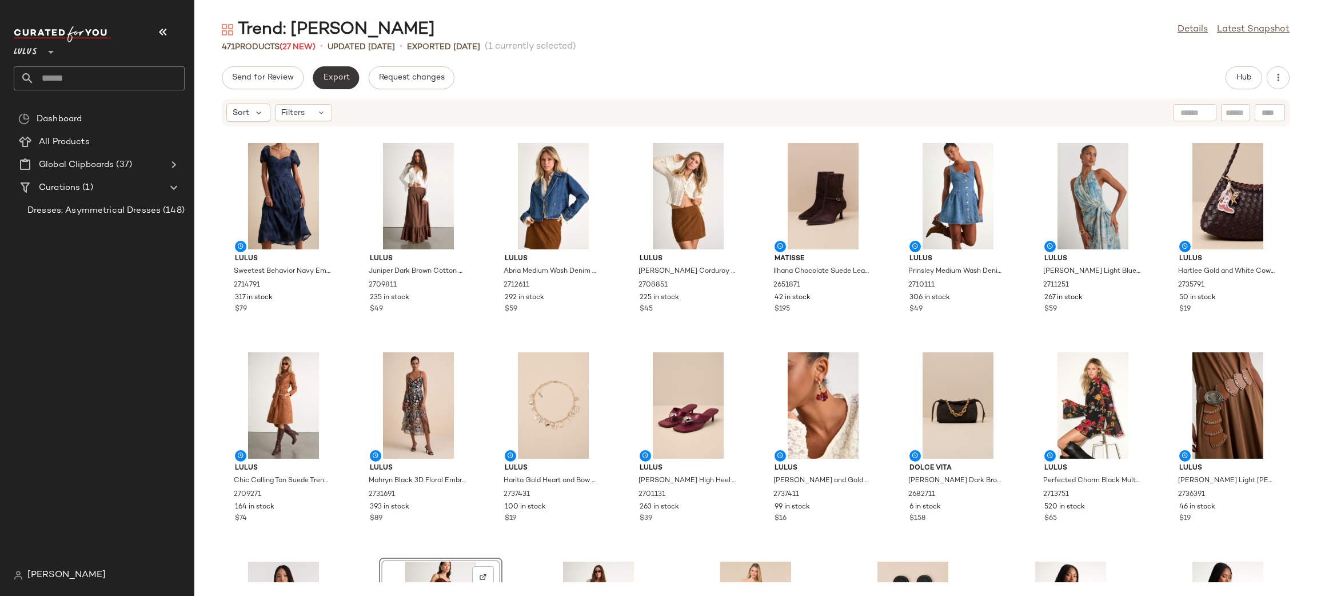
click at [332, 74] on span "Export" at bounding box center [336, 77] width 27 height 9
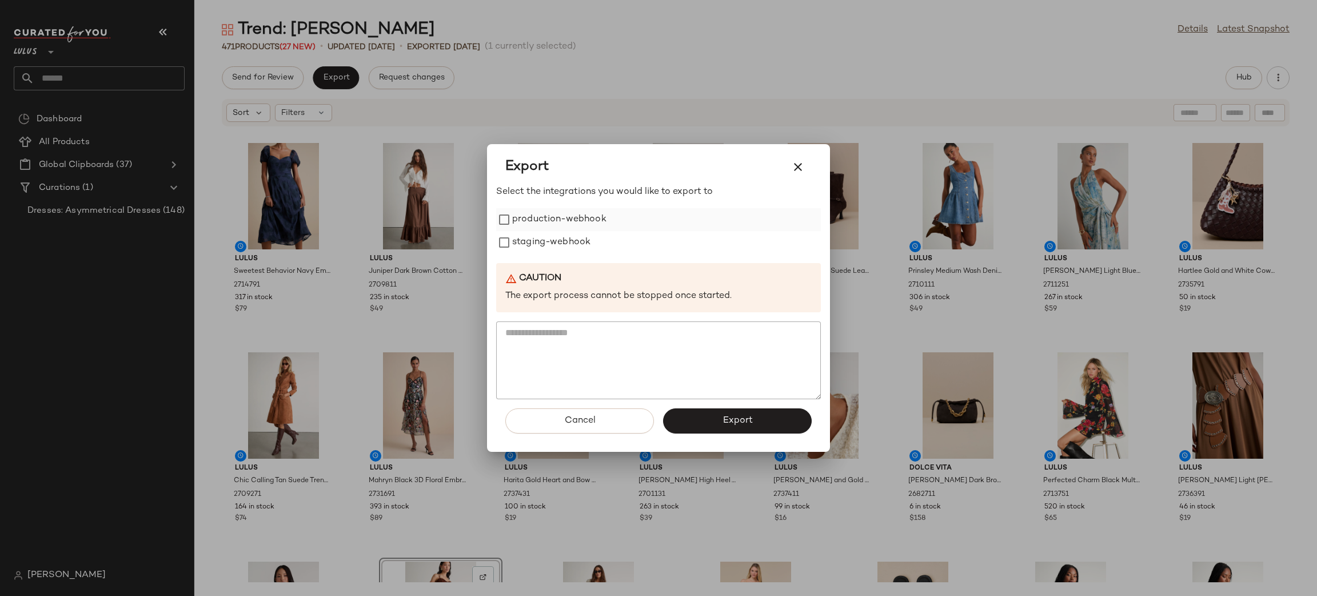
click at [570, 221] on label "production-webhook" at bounding box center [559, 219] width 94 height 23
click at [563, 240] on label "staging-webhook" at bounding box center [551, 242] width 78 height 23
click at [712, 417] on button "Export" at bounding box center [737, 420] width 149 height 25
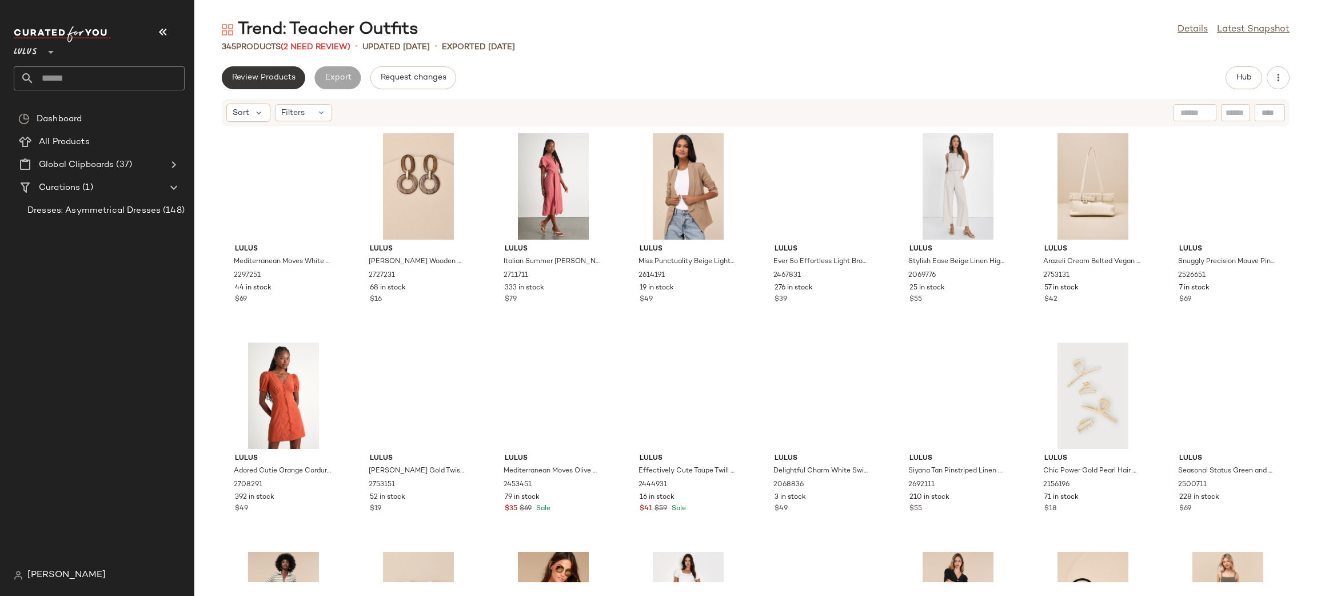
click at [281, 85] on button "Review Products" at bounding box center [263, 77] width 83 height 23
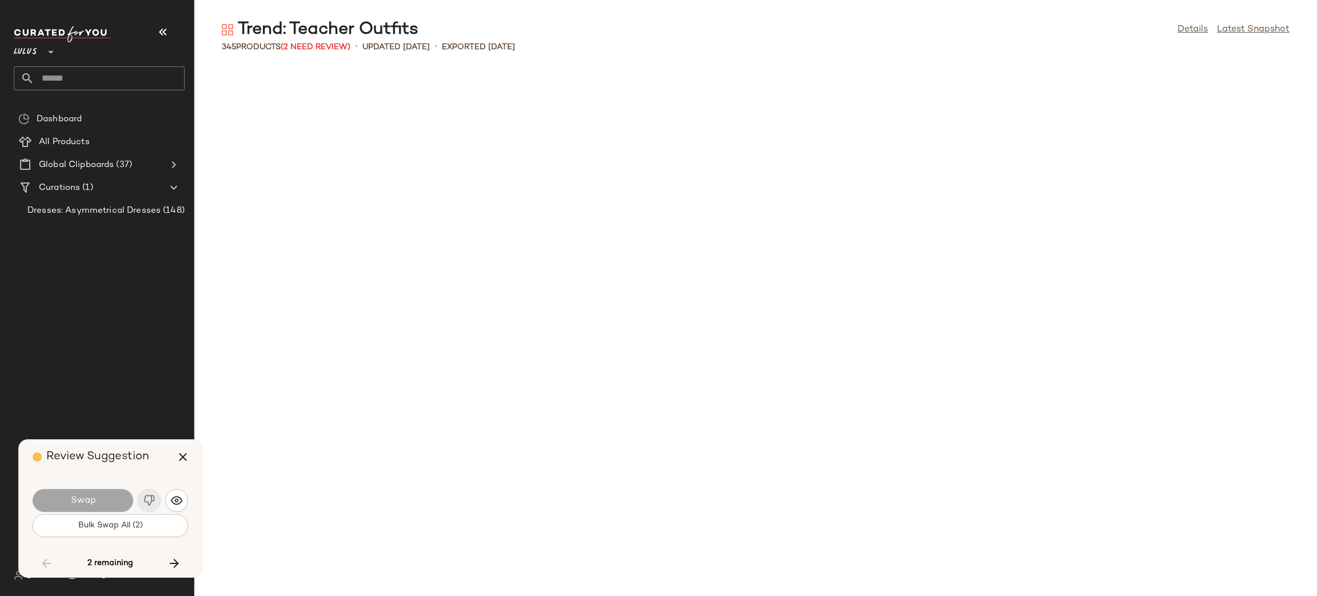
scroll to position [6487, 0]
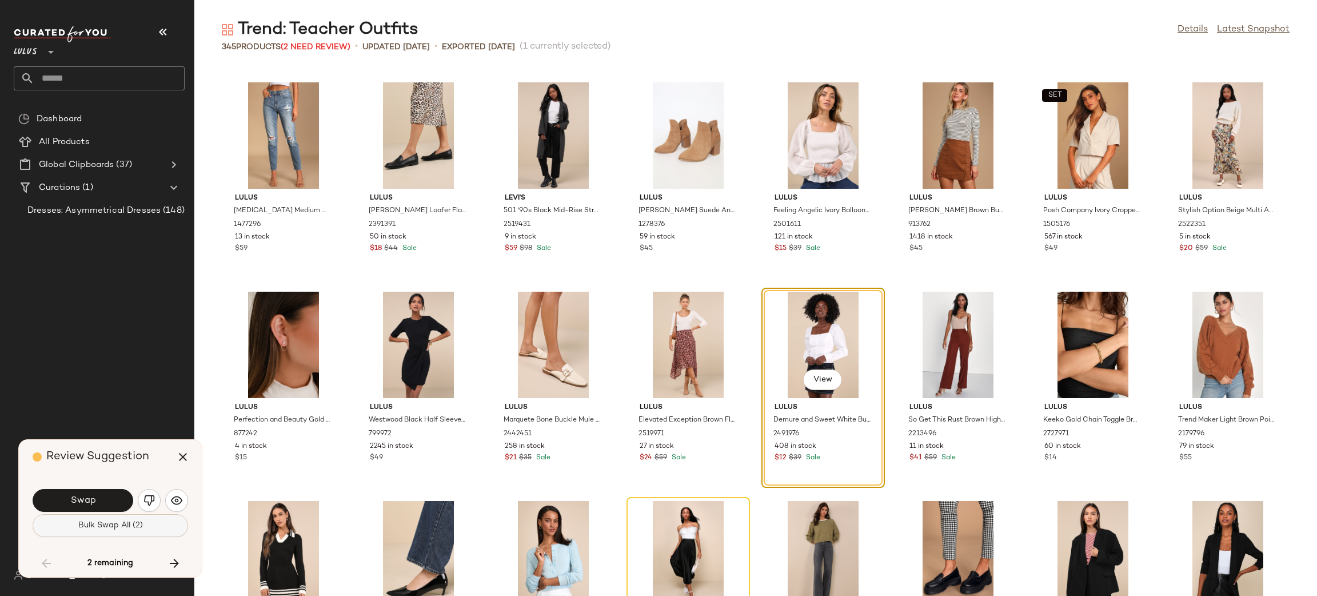
click at [150, 527] on button "Bulk Swap All (2)" at bounding box center [111, 525] width 156 height 23
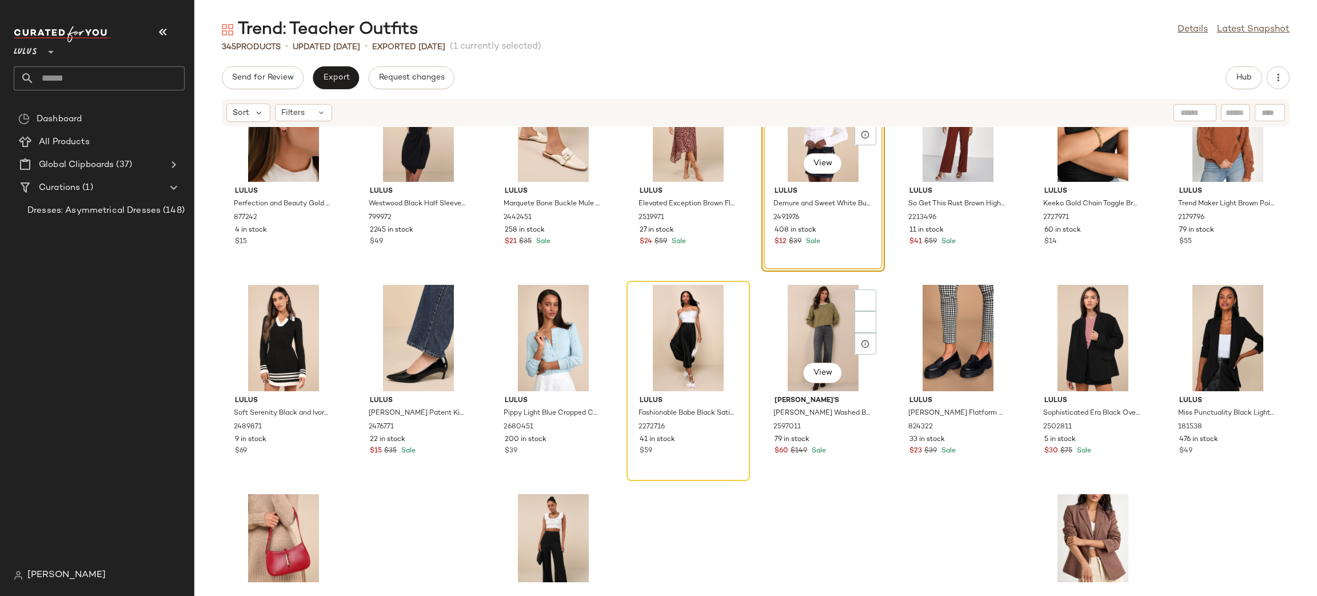
scroll to position [6757, 0]
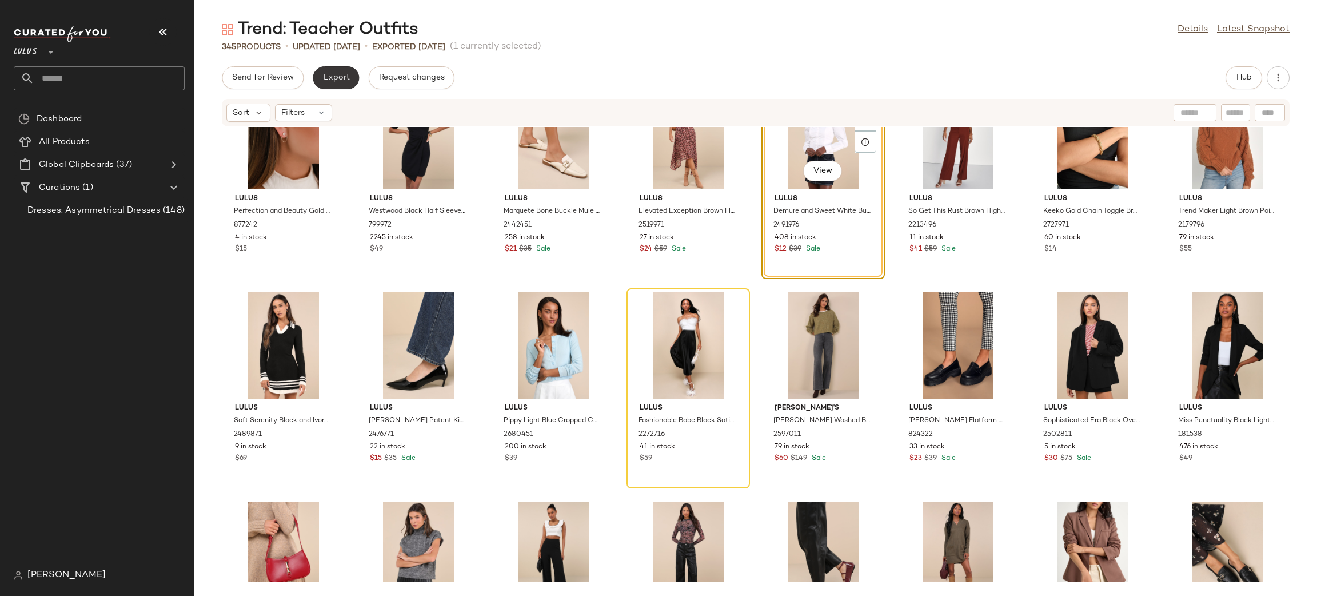
click at [341, 78] on span "Export" at bounding box center [336, 77] width 27 height 9
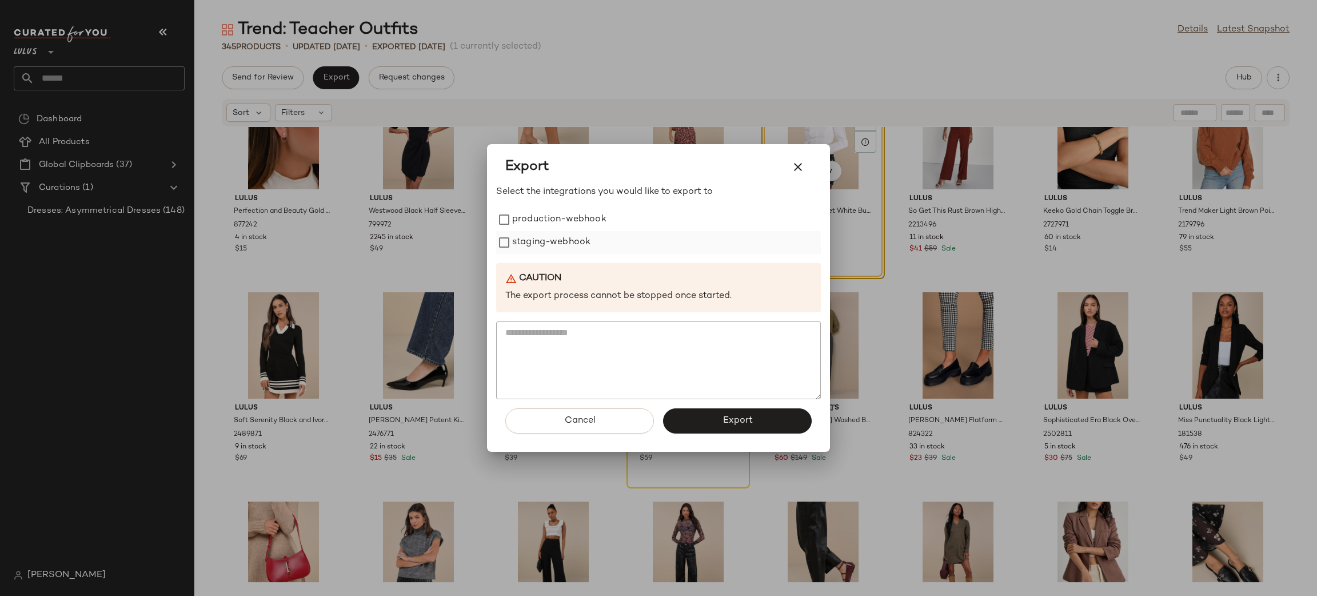
click at [565, 238] on label "staging-webhook" at bounding box center [551, 242] width 78 height 23
click at [547, 224] on label "production-webhook" at bounding box center [559, 219] width 94 height 23
click at [760, 424] on button "Export" at bounding box center [737, 420] width 149 height 25
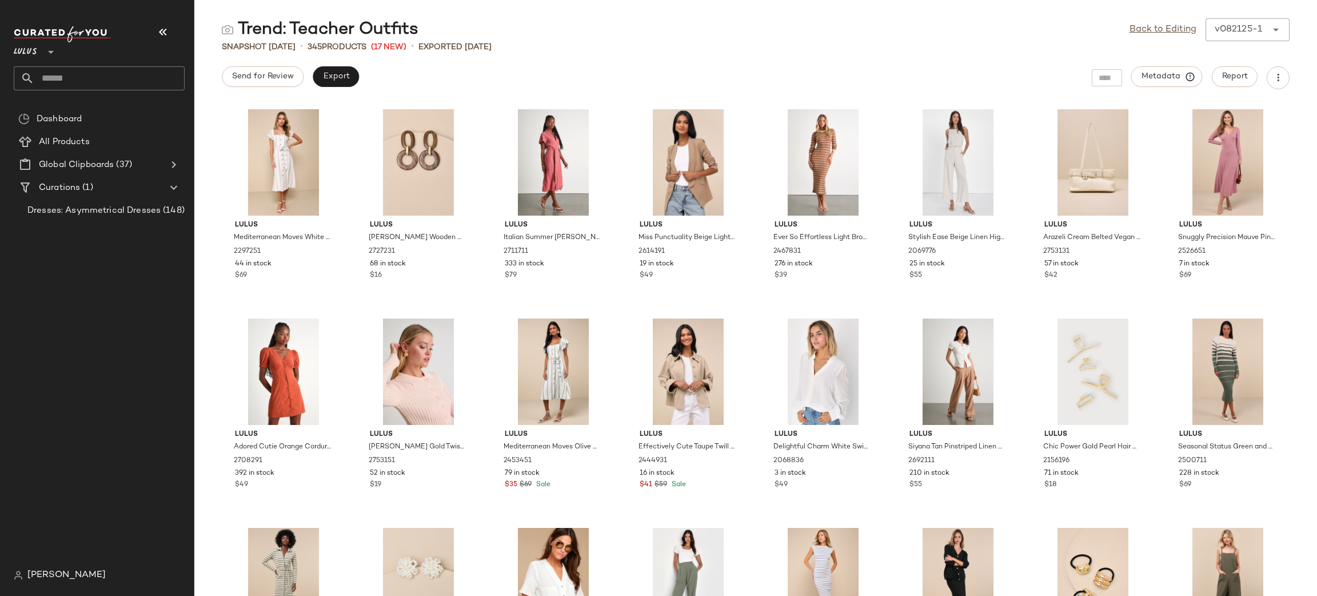
click at [1165, 16] on main "Trend: Teacher Outfits Back to Editing v082125-1 ****** Snapshot Aug 21st • 345…" at bounding box center [658, 298] width 1317 height 596
click at [1156, 27] on link "Back to Editing" at bounding box center [1163, 30] width 67 height 14
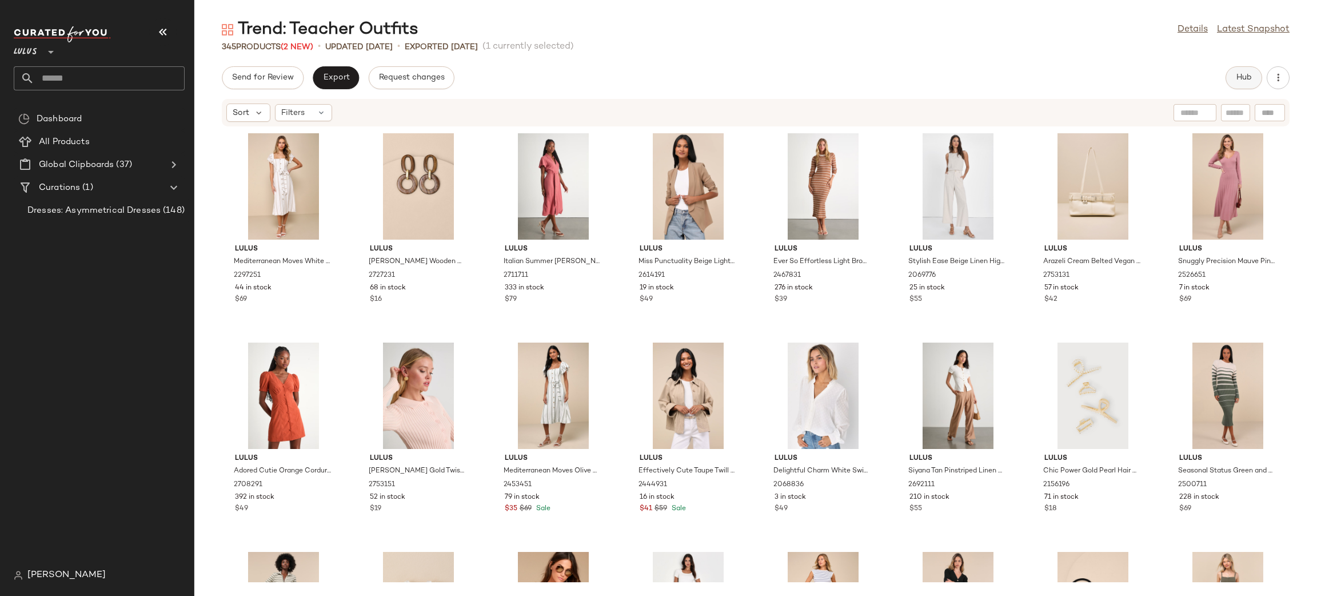
click at [1241, 82] on button "Hub" at bounding box center [1244, 77] width 37 height 23
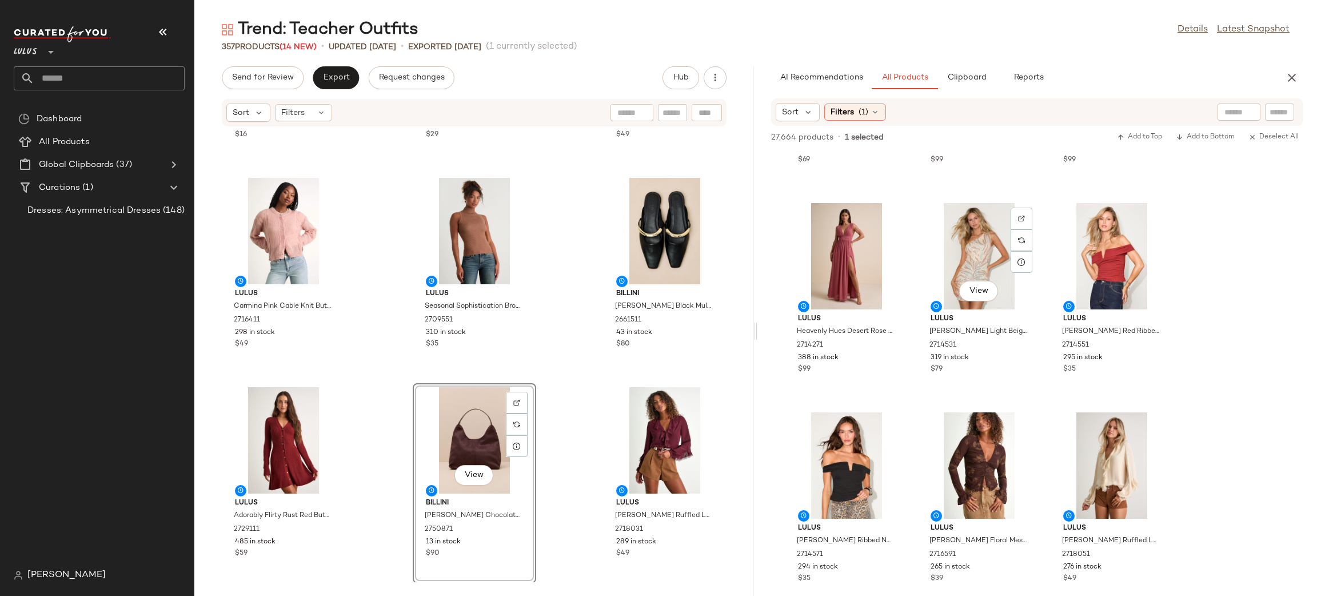
scroll to position [5810, 0]
click at [1296, 80] on icon "button" at bounding box center [1292, 78] width 14 height 14
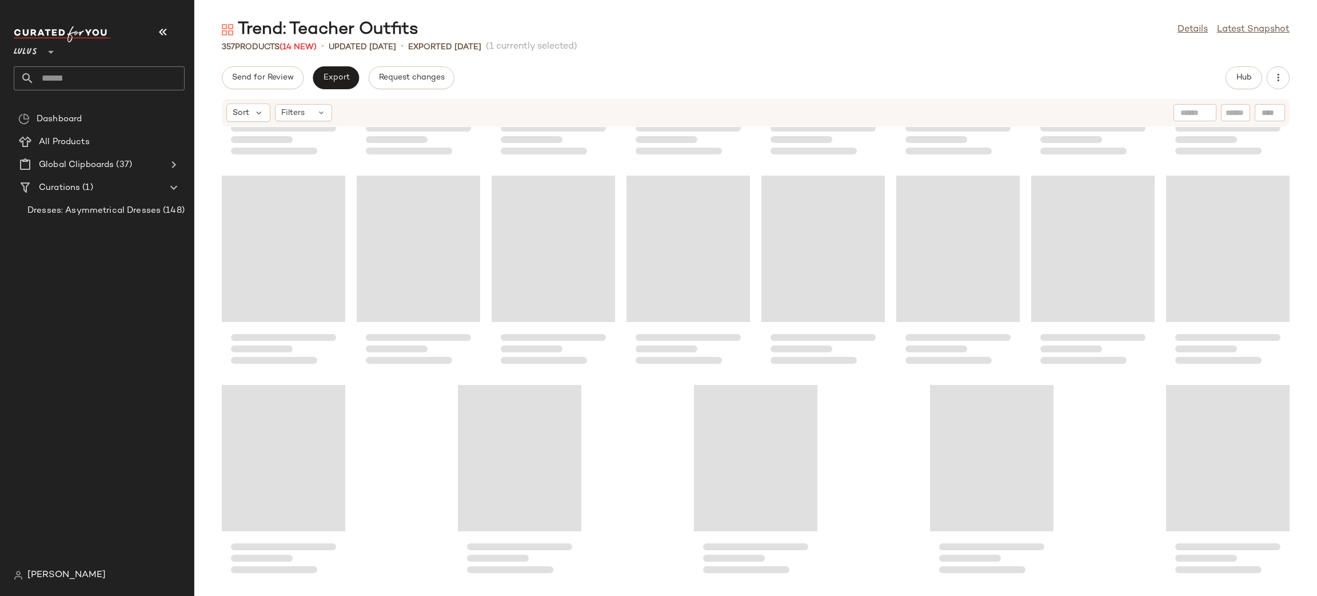
scroll to position [8790, 0]
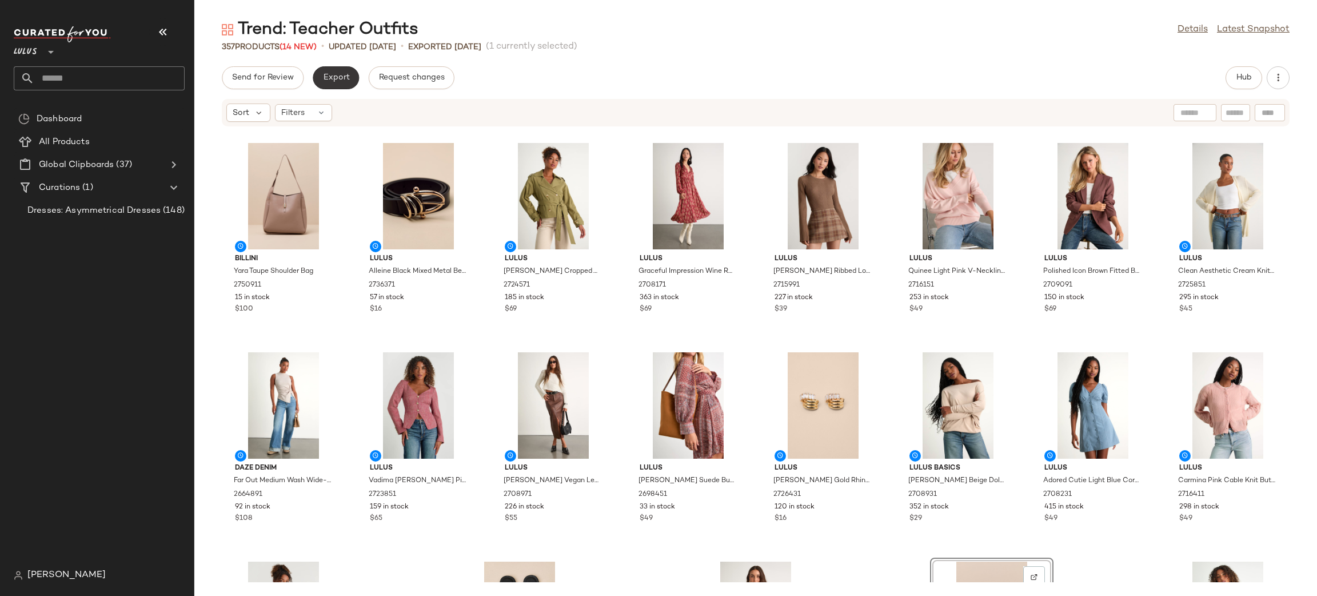
click at [339, 77] on span "Export" at bounding box center [336, 77] width 27 height 9
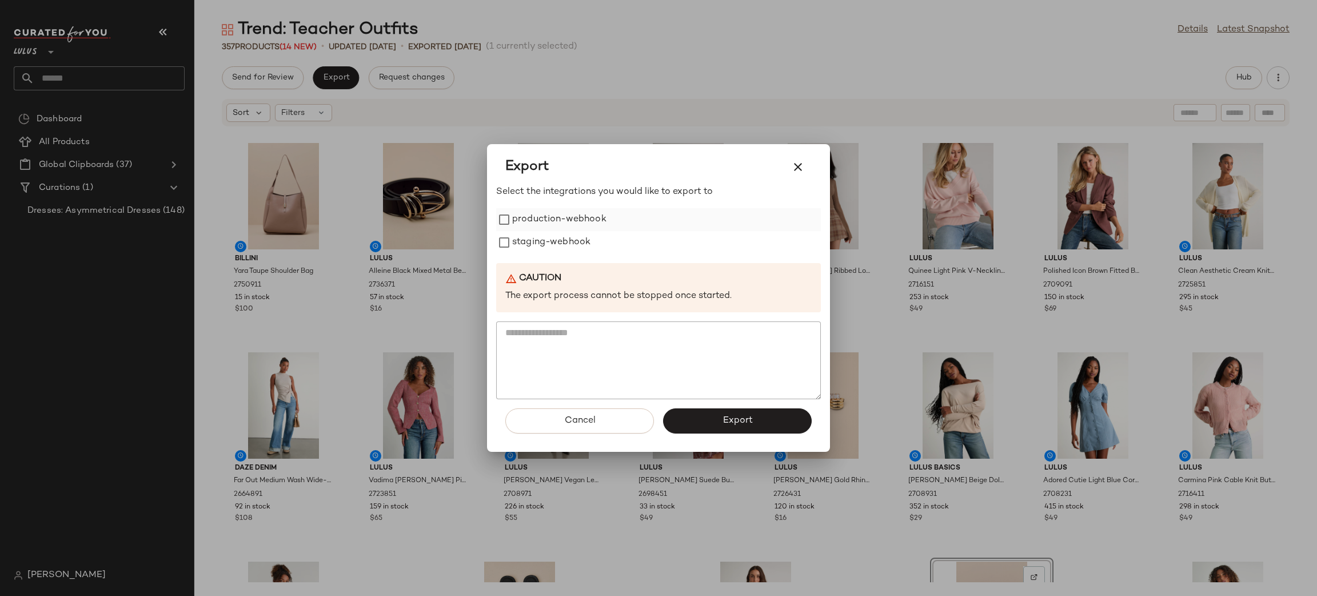
click at [557, 224] on label "production-webhook" at bounding box center [559, 219] width 94 height 23
click at [551, 241] on label "staging-webhook" at bounding box center [551, 242] width 78 height 23
click at [745, 423] on span "Export" at bounding box center [737, 420] width 30 height 11
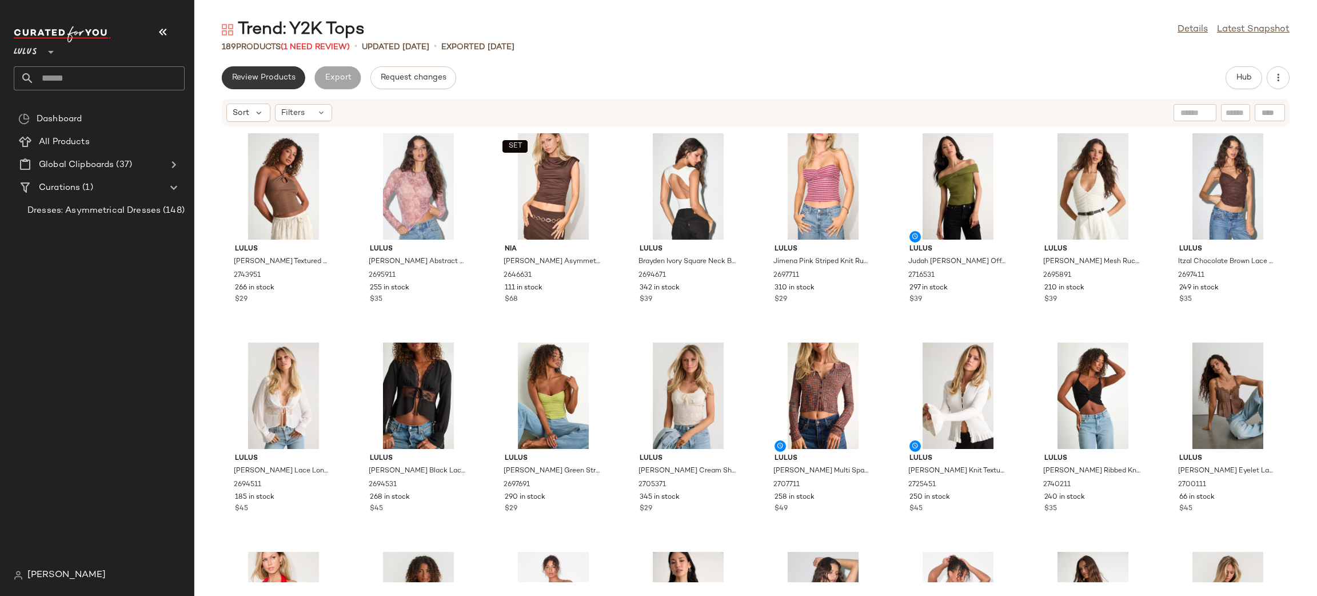
click at [272, 82] on button "Review Products" at bounding box center [263, 77] width 83 height 23
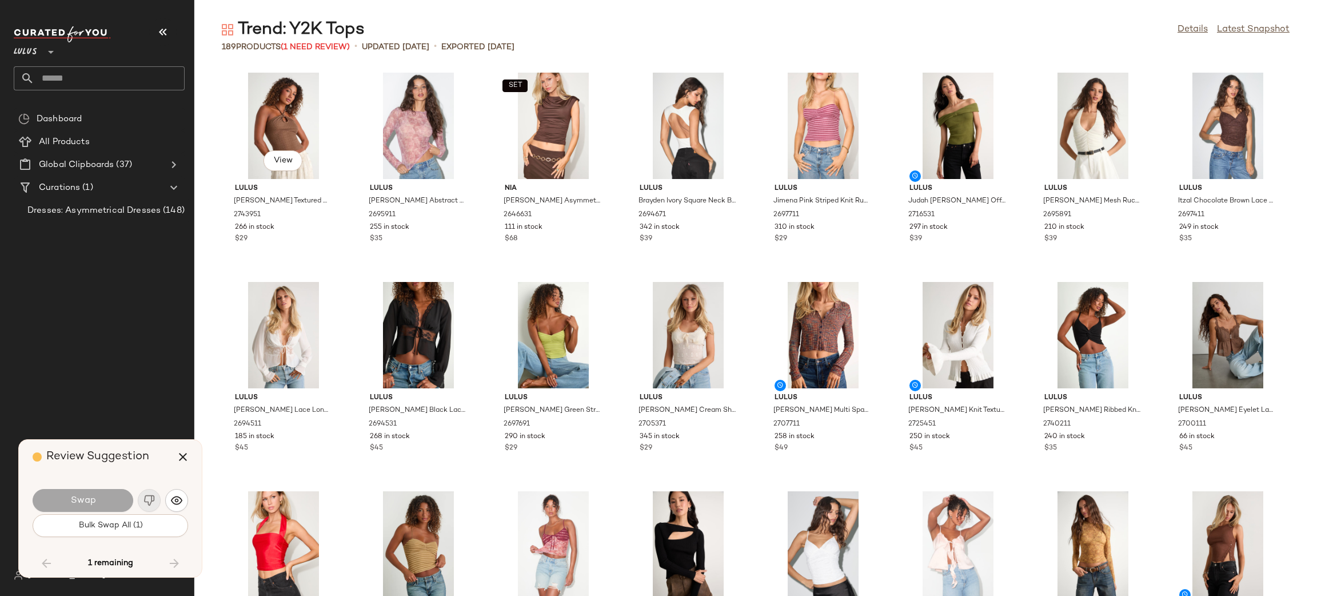
scroll to position [4395, 0]
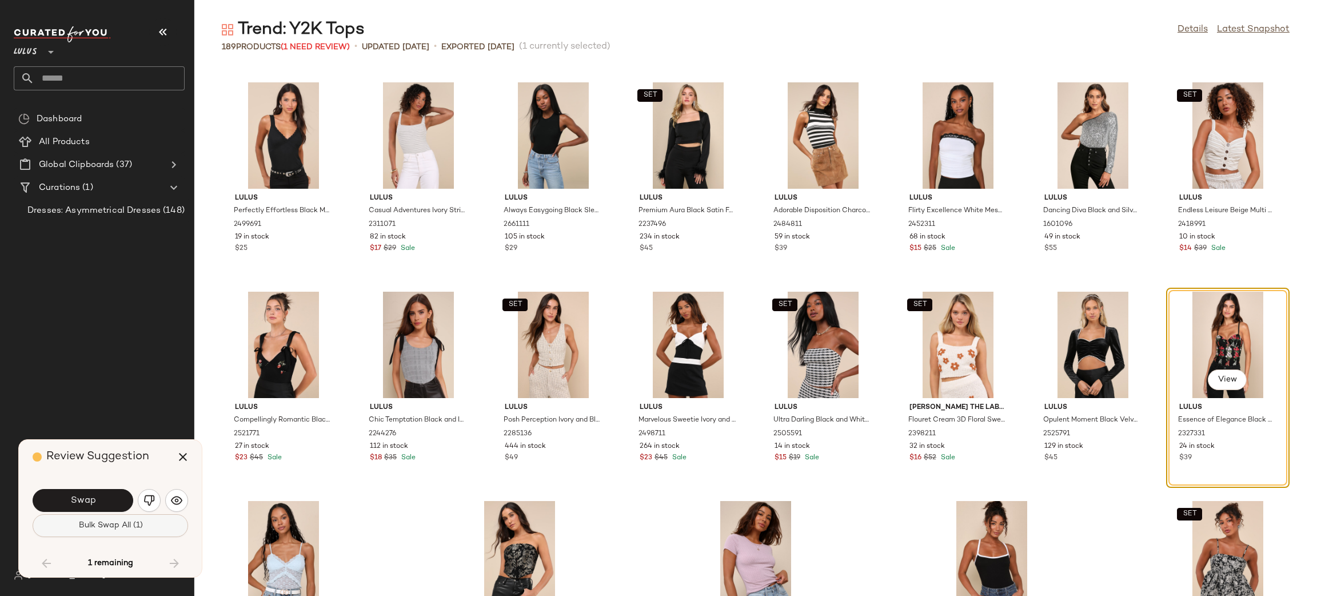
click at [110, 521] on span "Bulk Swap All (1)" at bounding box center [110, 525] width 65 height 9
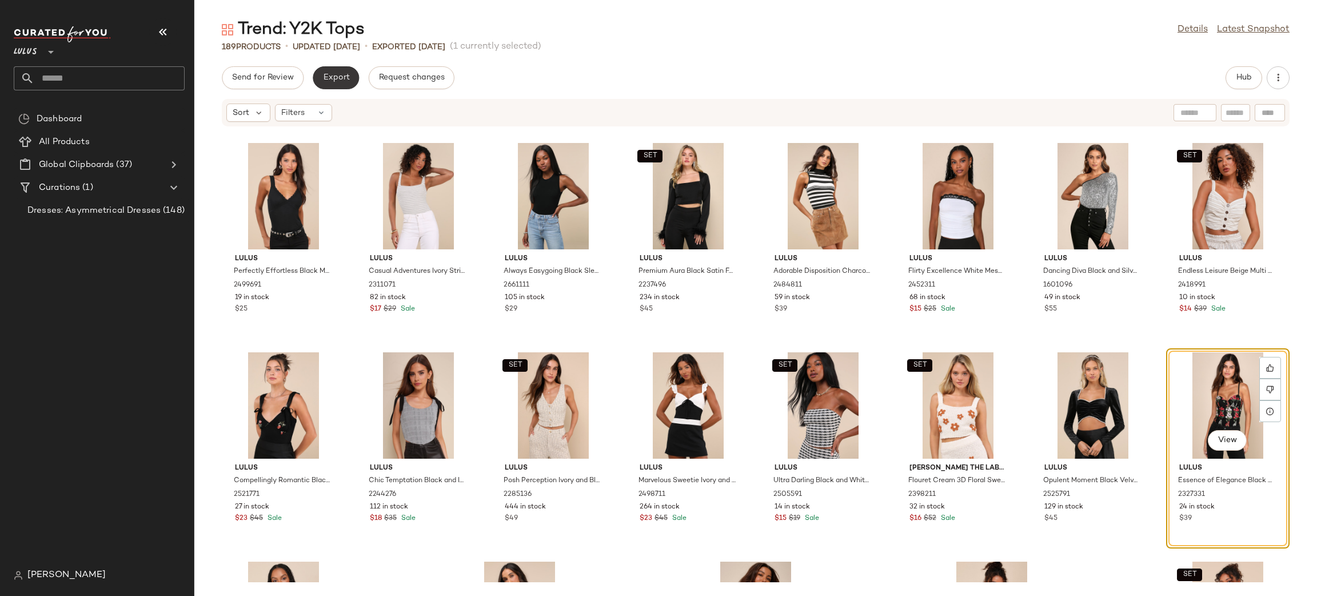
click at [349, 74] on button "Export" at bounding box center [336, 77] width 46 height 23
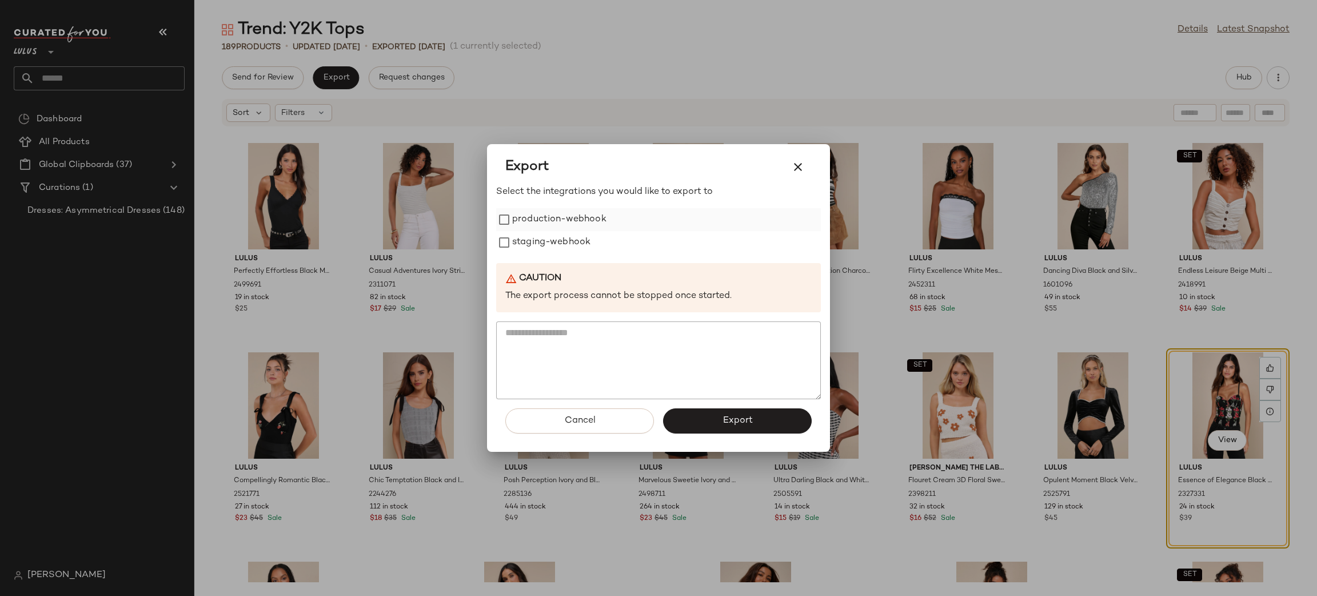
click at [567, 222] on label "production-webhook" at bounding box center [559, 219] width 94 height 23
click at [551, 242] on label "staging-webhook" at bounding box center [551, 242] width 78 height 23
click at [739, 423] on span "Export" at bounding box center [737, 420] width 30 height 11
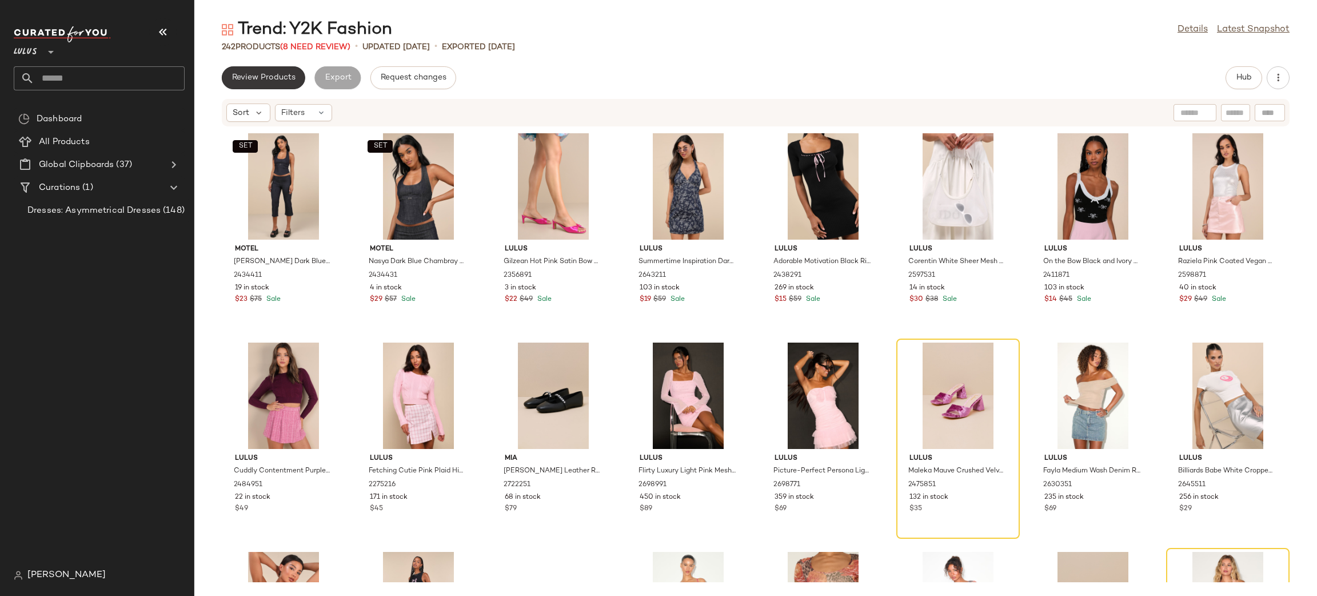
click at [285, 83] on button "Review Products" at bounding box center [263, 77] width 83 height 23
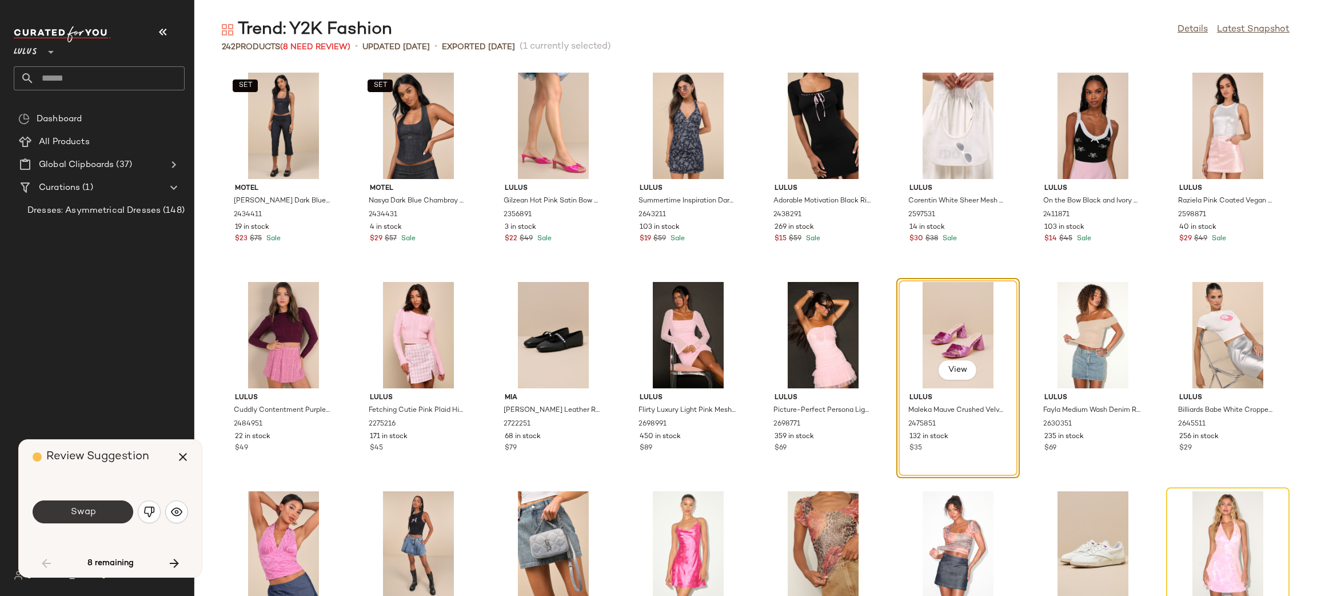
click at [66, 512] on button "Swap" at bounding box center [83, 511] width 101 height 23
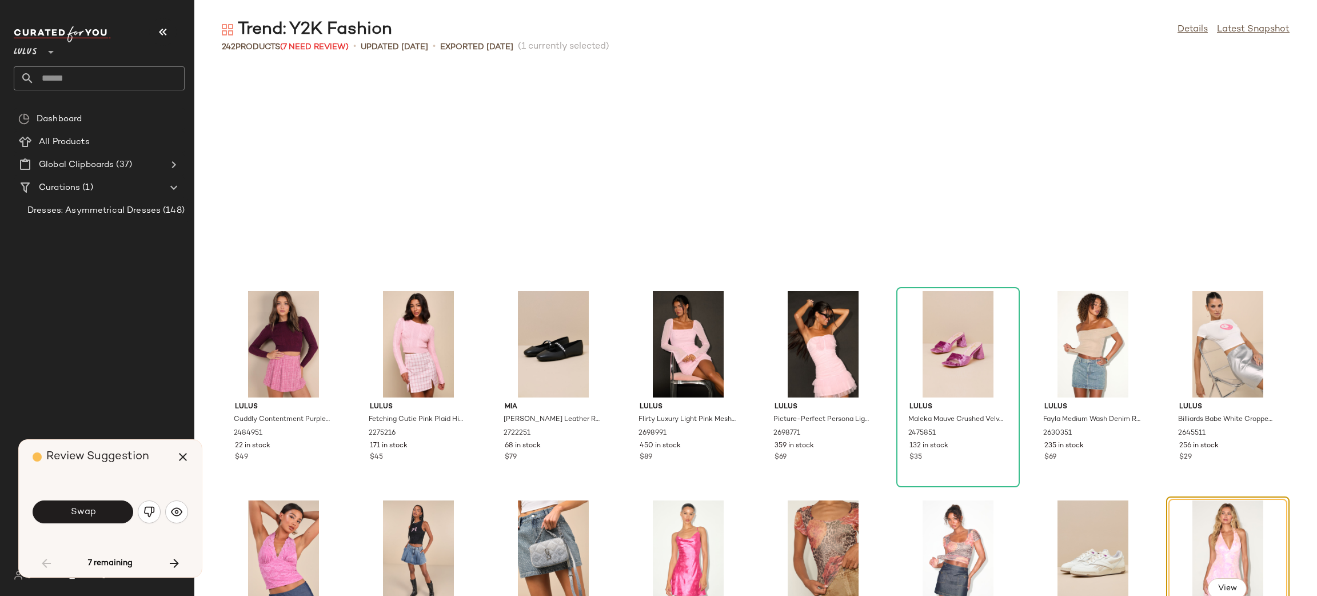
scroll to position [218, 0]
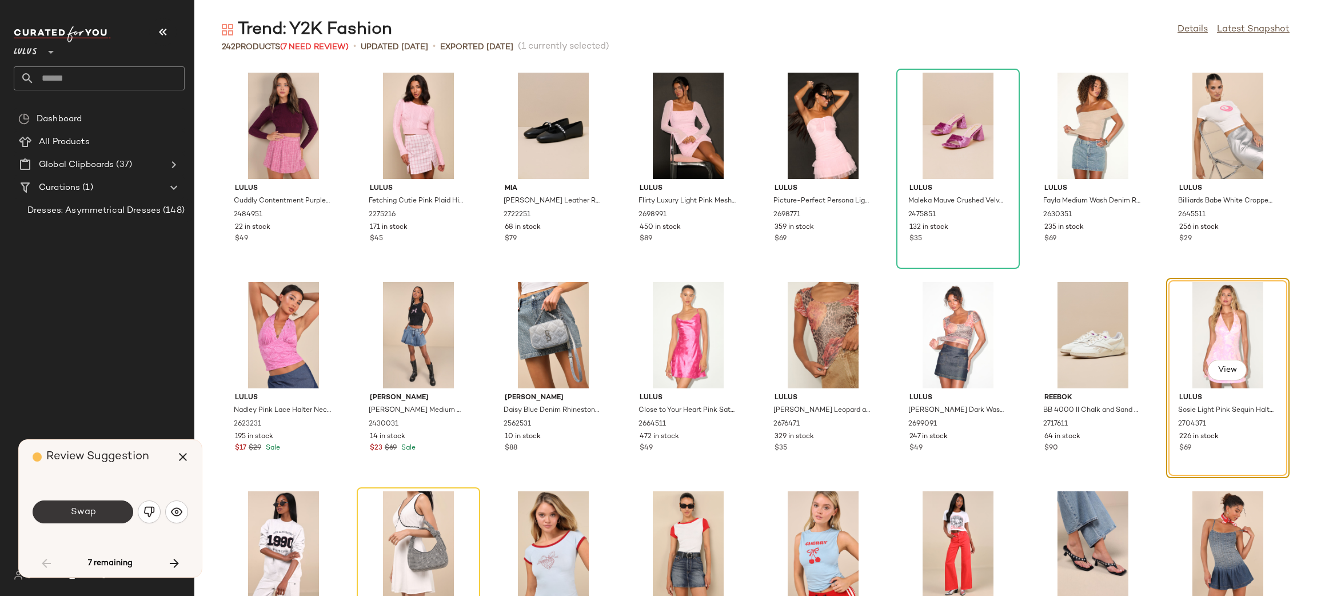
click at [108, 517] on button "Swap" at bounding box center [83, 511] width 101 height 23
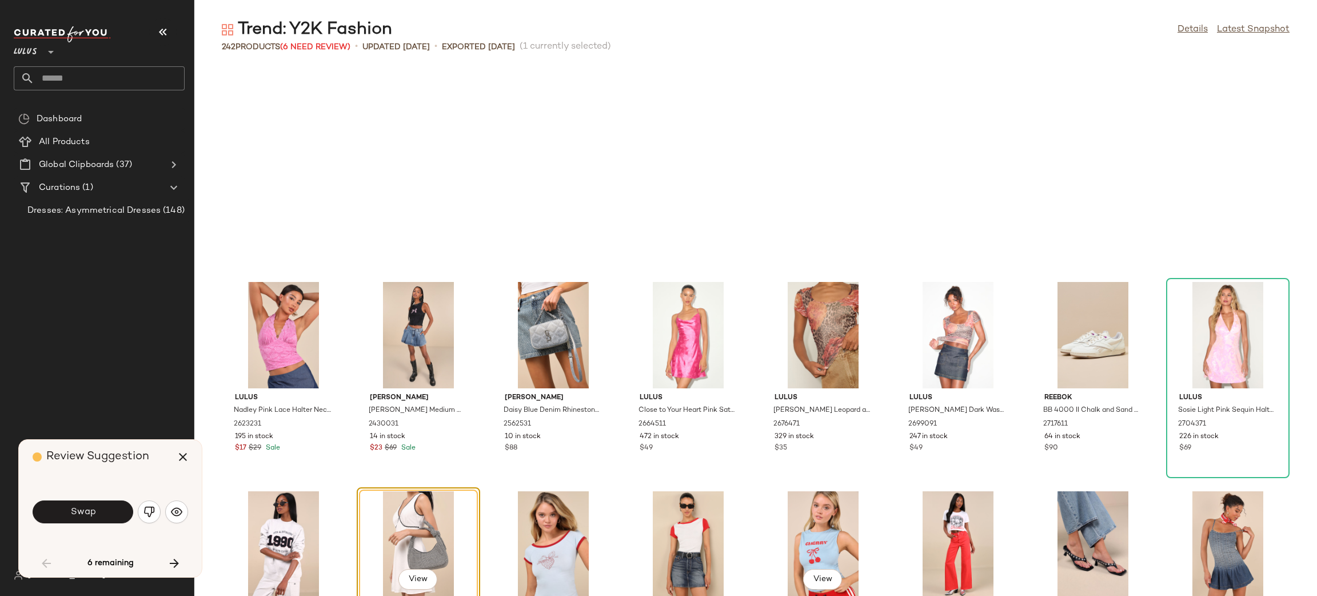
scroll to position [418, 0]
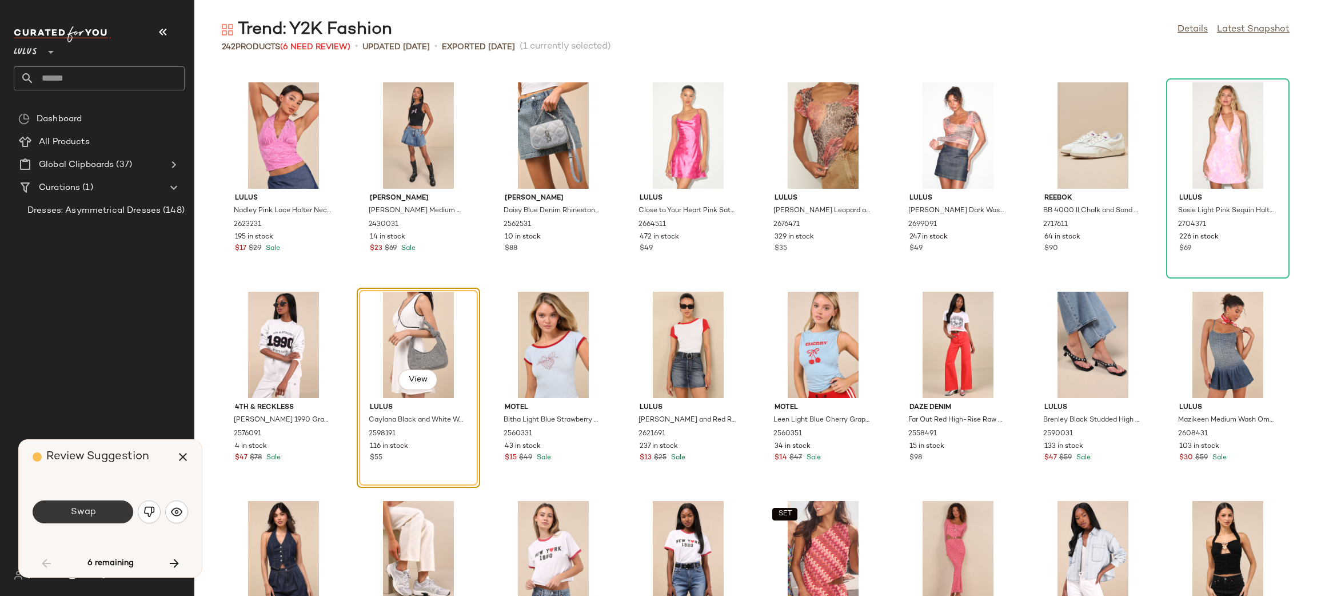
click at [104, 505] on button "Swap" at bounding box center [83, 511] width 101 height 23
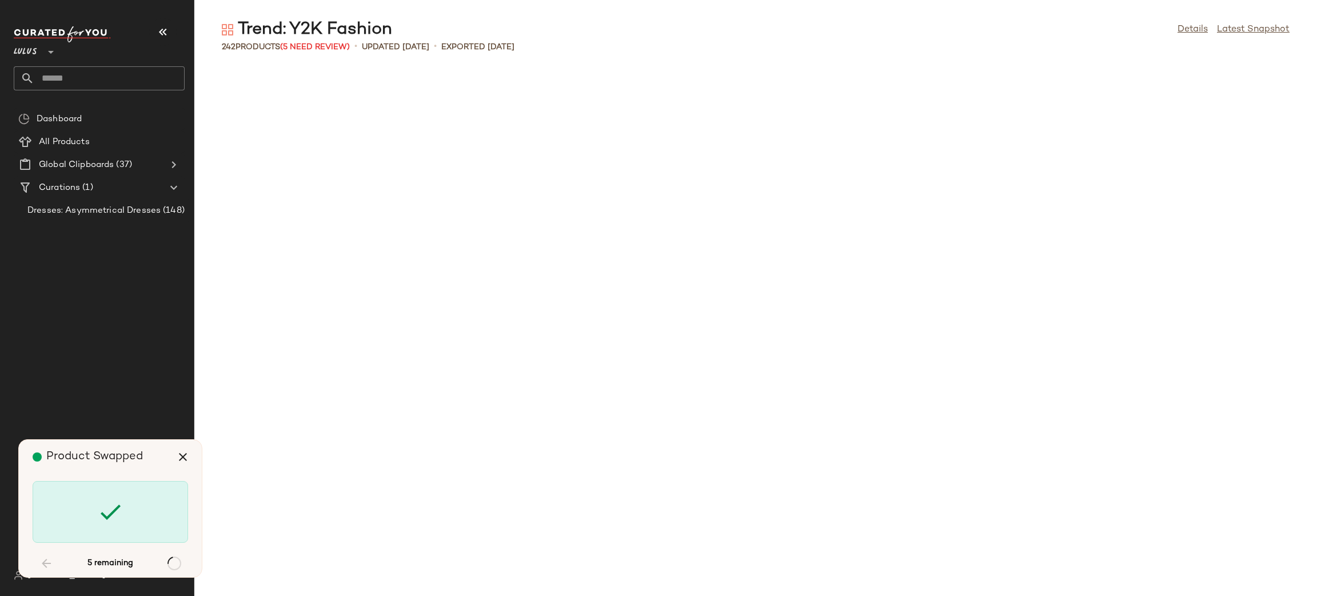
scroll to position [1464, 0]
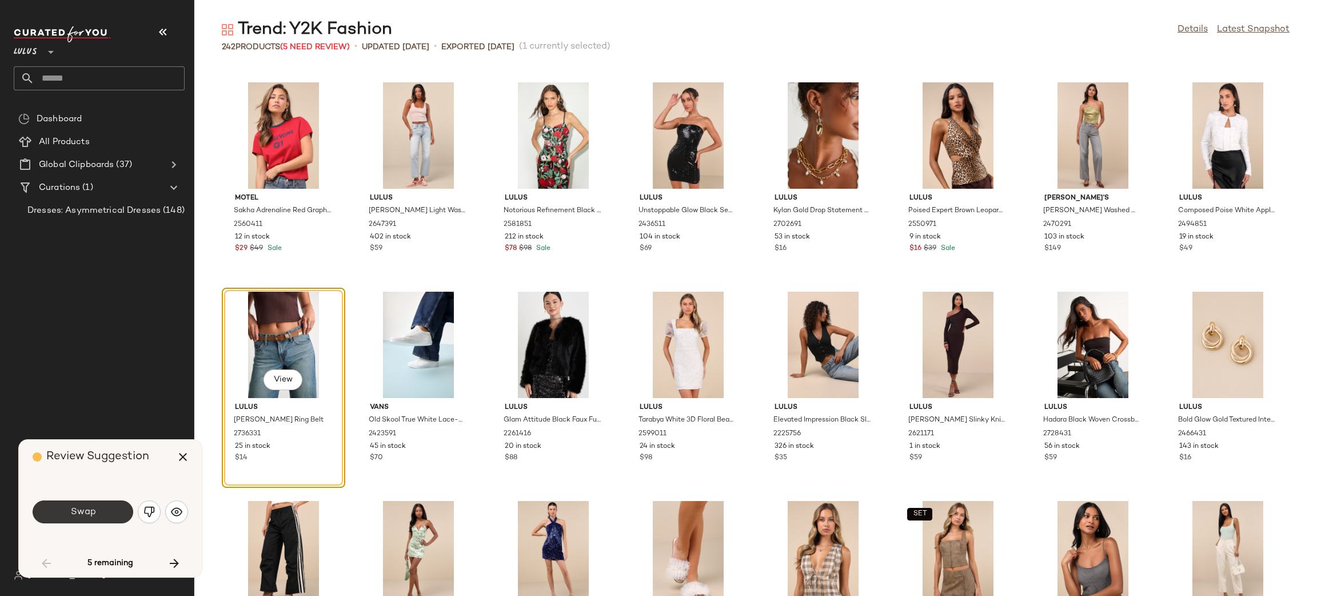
click at [97, 511] on button "Swap" at bounding box center [83, 511] width 101 height 23
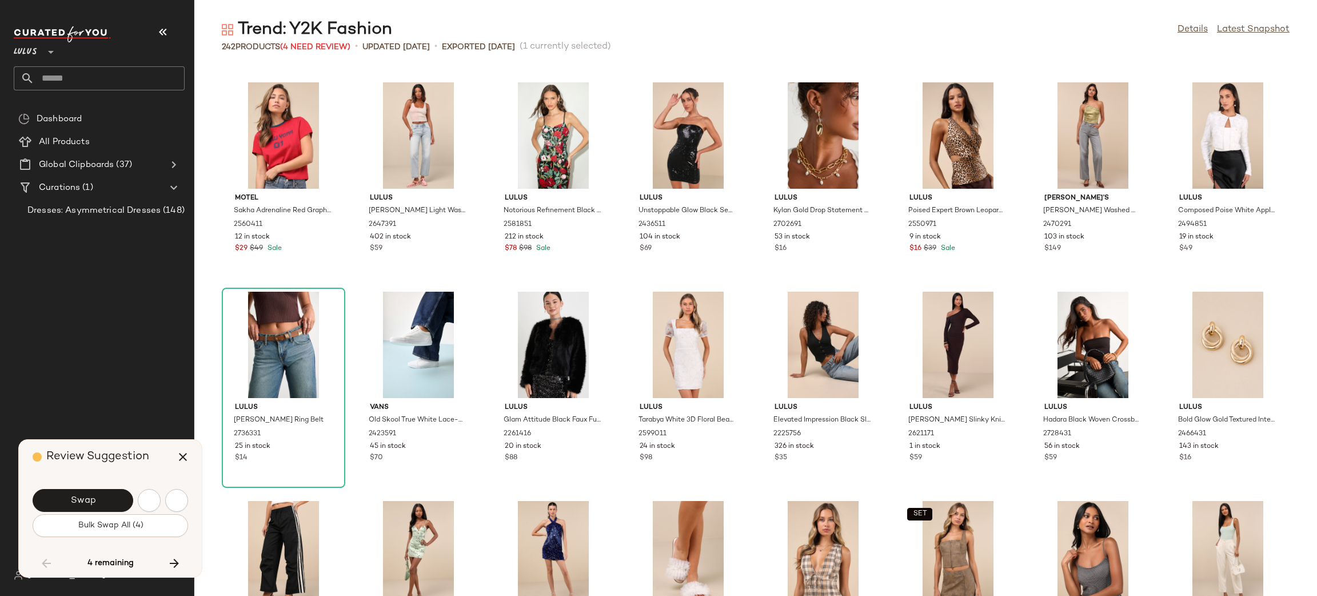
scroll to position [2092, 0]
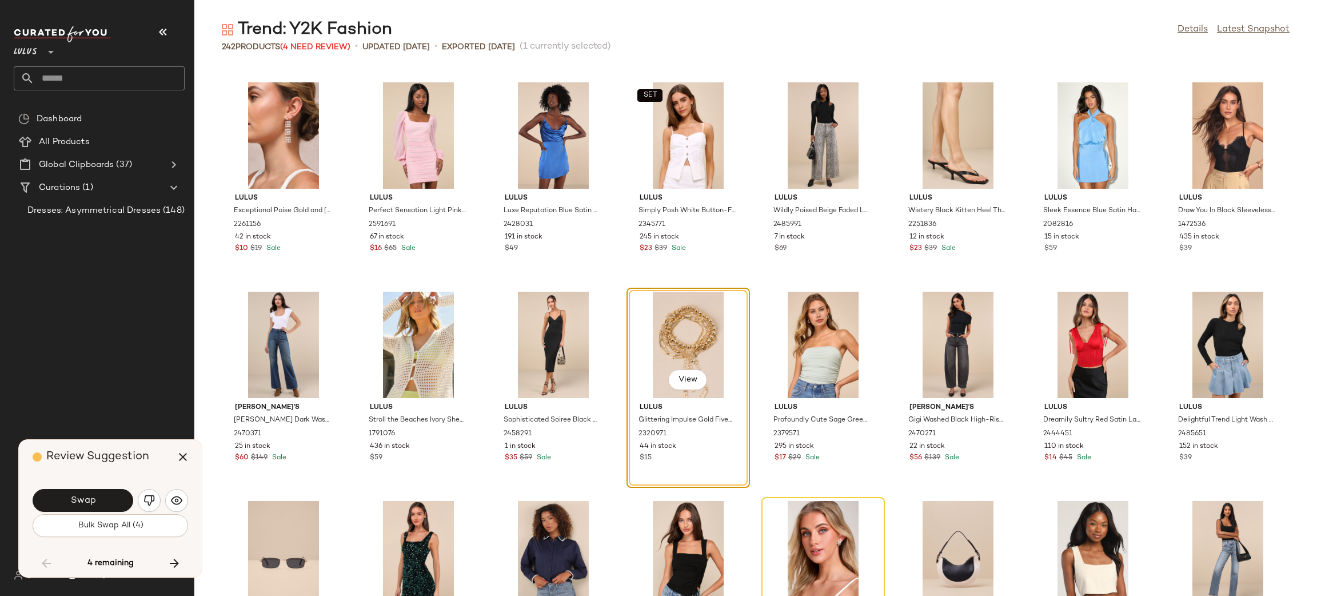
click at [97, 511] on button "Swap" at bounding box center [83, 500] width 101 height 23
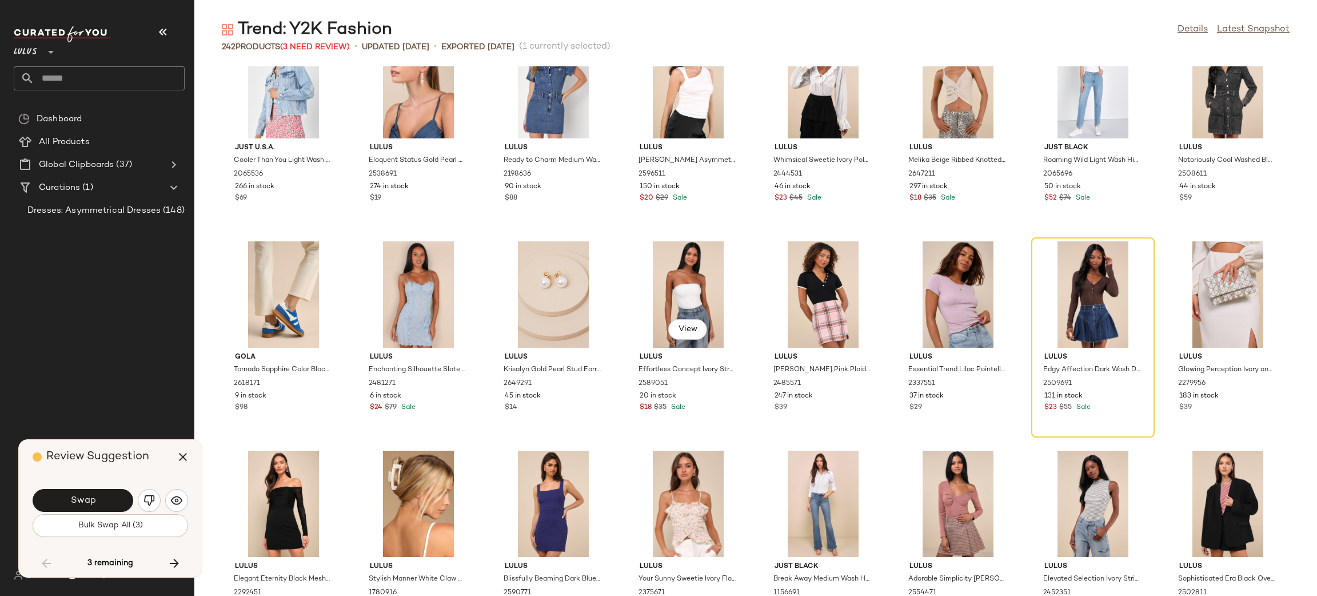
scroll to position [2980, 0]
click at [109, 525] on span "Bulk Swap All (3)" at bounding box center [110, 525] width 65 height 9
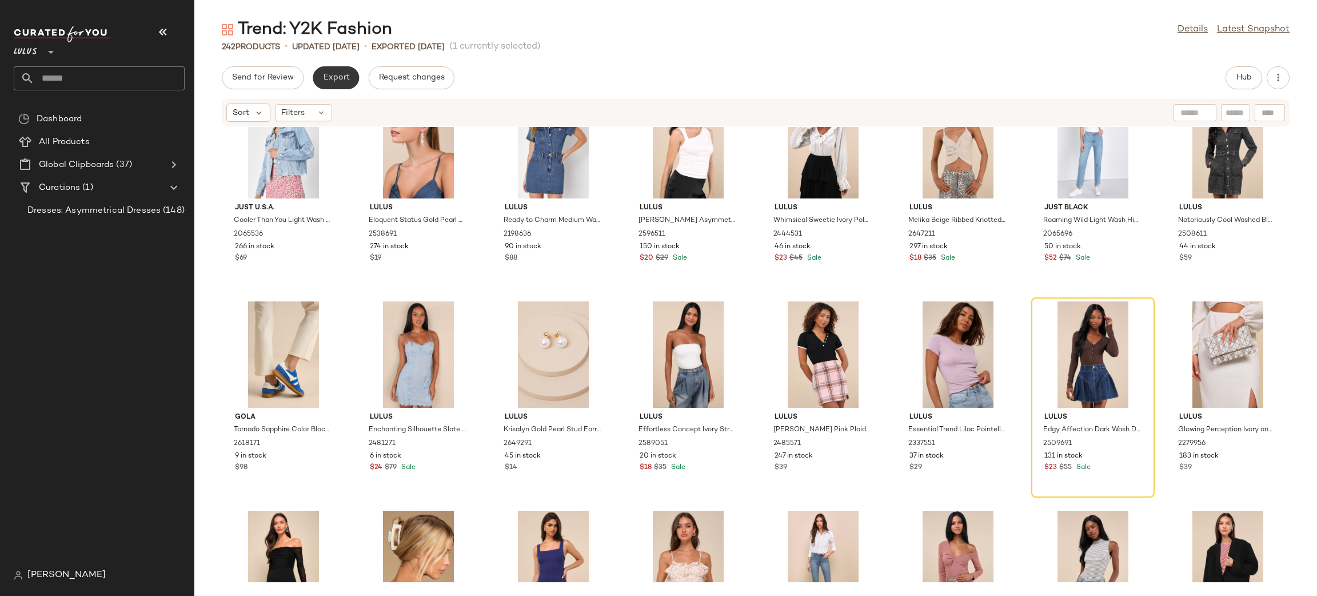
click at [345, 71] on button "Export" at bounding box center [336, 77] width 46 height 23
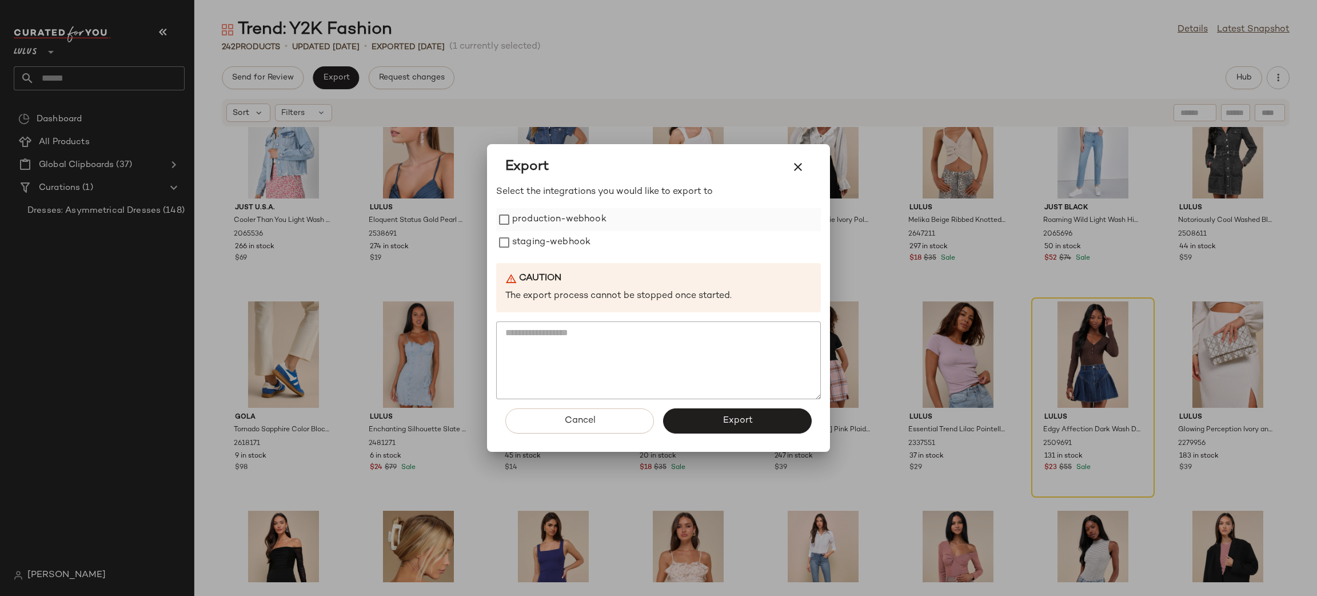
click at [538, 221] on label "production-webhook" at bounding box center [559, 219] width 94 height 23
click at [539, 253] on label "staging-webhook" at bounding box center [551, 242] width 78 height 23
click at [739, 423] on span "Export" at bounding box center [737, 420] width 30 height 11
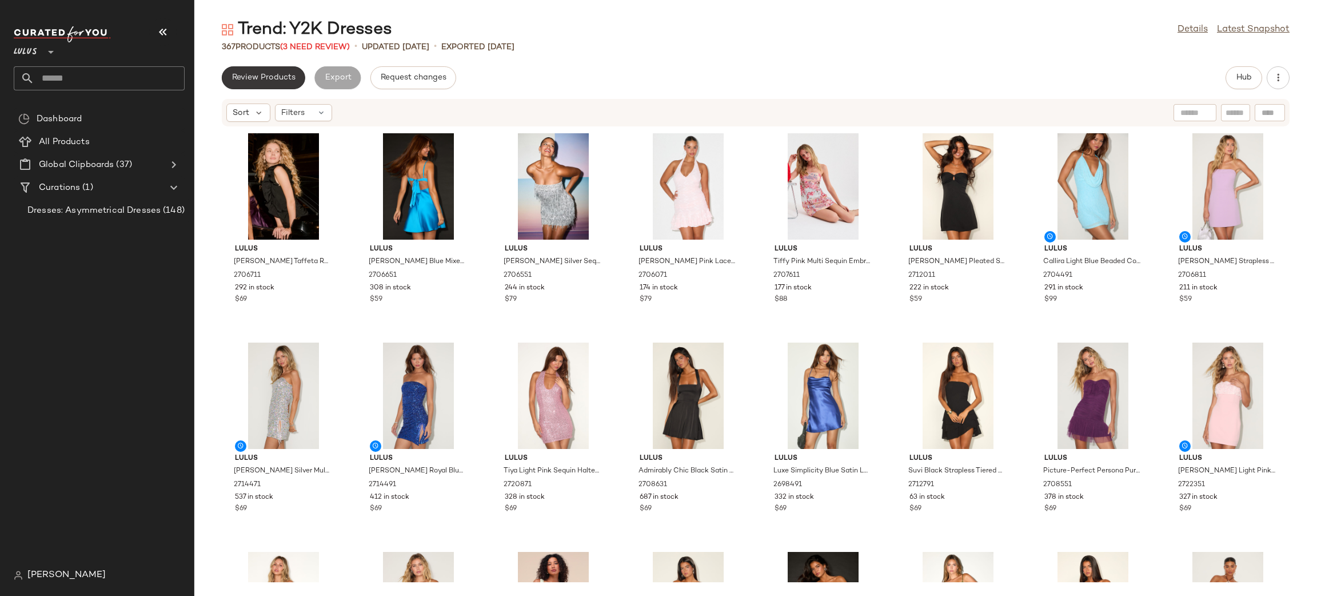
click at [265, 78] on span "Review Products" at bounding box center [264, 77] width 64 height 9
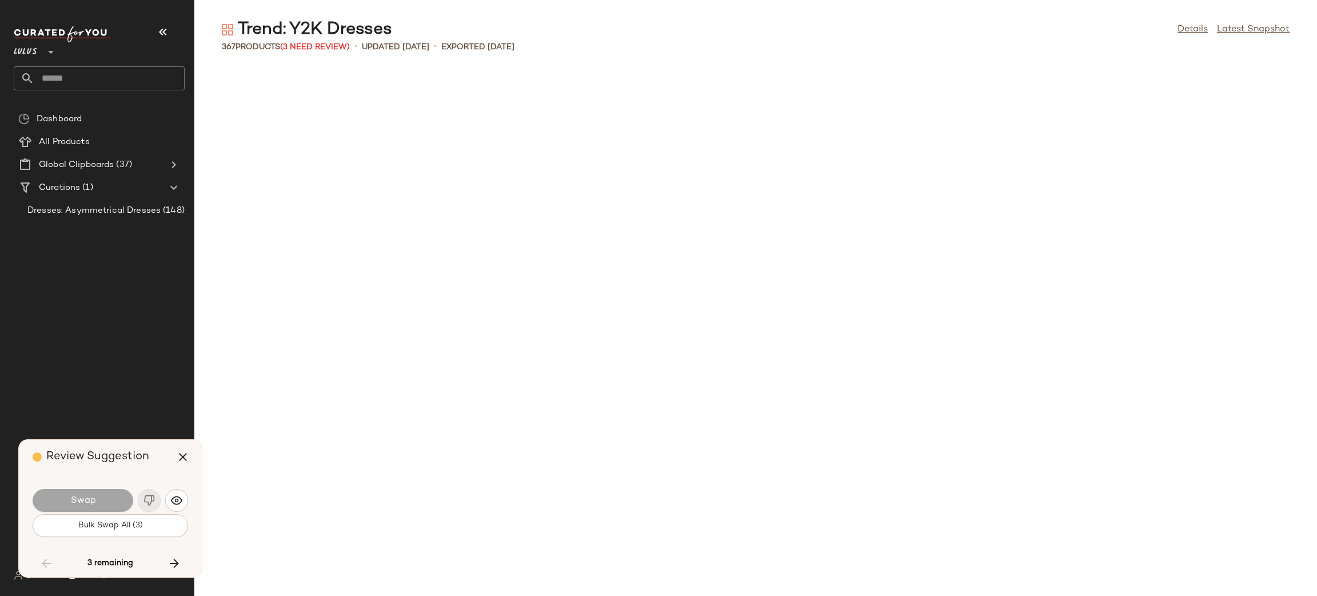
scroll to position [7534, 0]
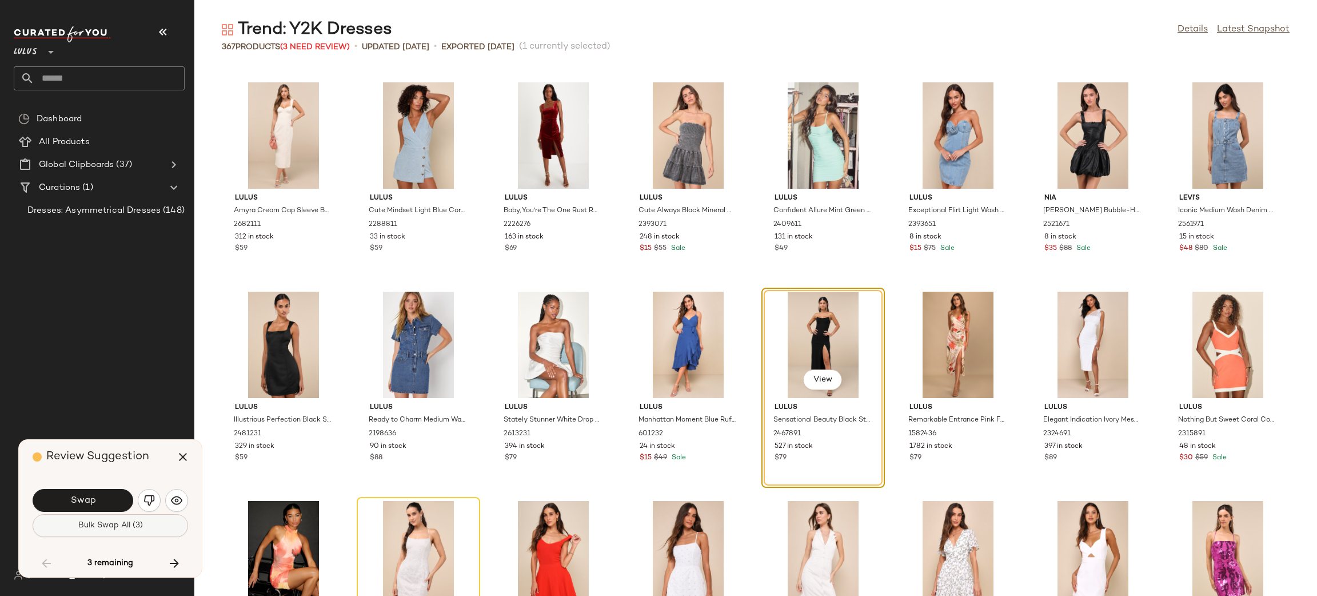
click at [152, 526] on button "Bulk Swap All (3)" at bounding box center [111, 525] width 156 height 23
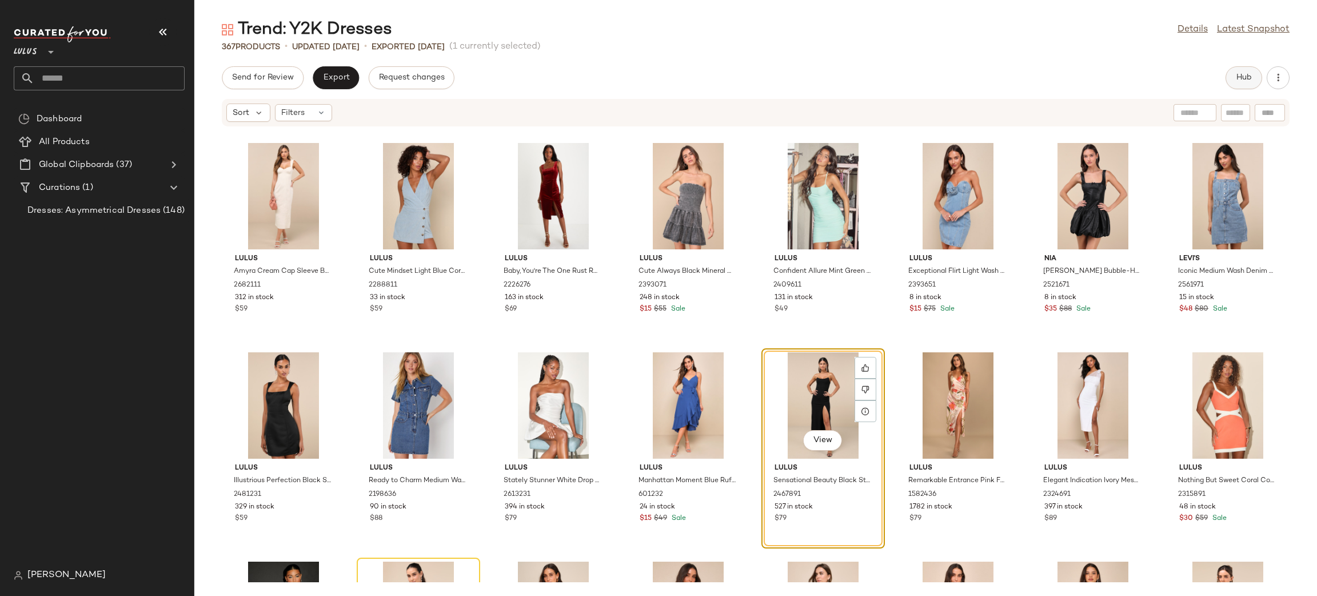
click at [1237, 76] on span "Hub" at bounding box center [1244, 77] width 16 height 9
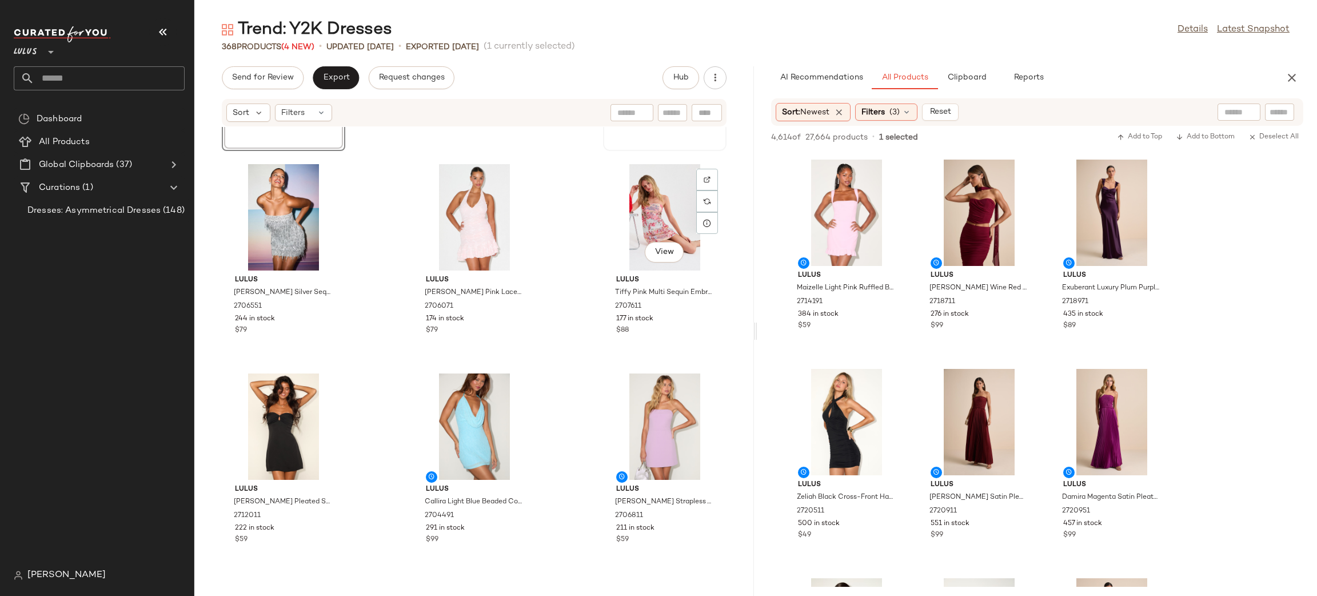
scroll to position [177, 0]
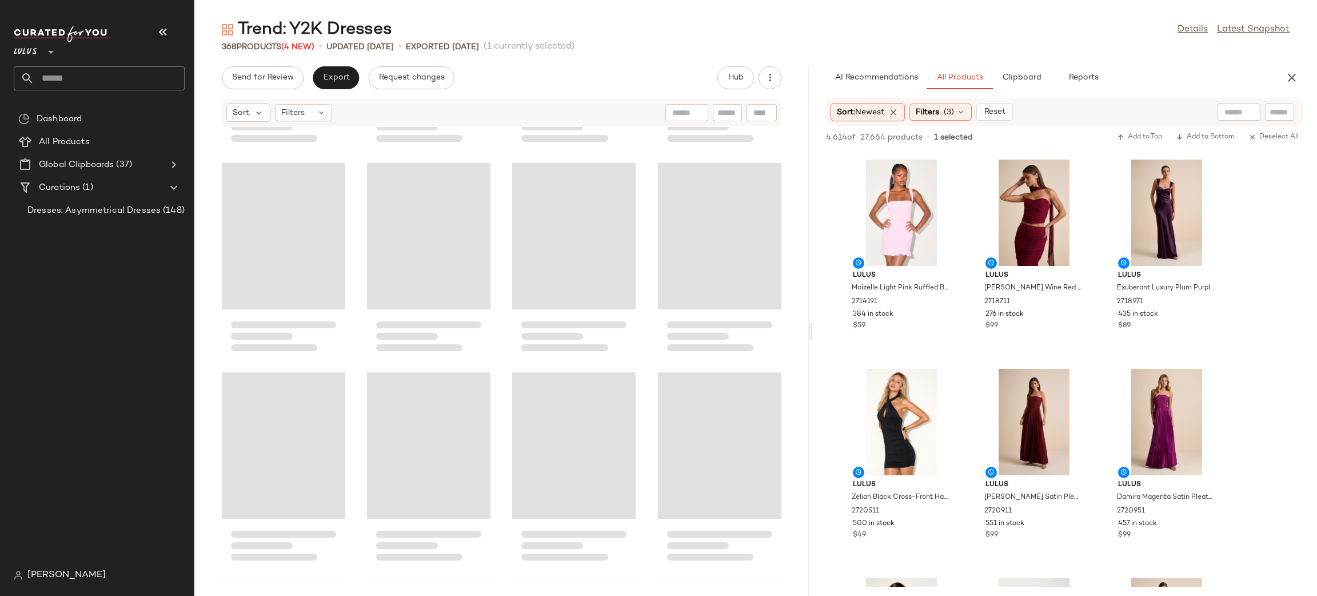
drag, startPoint x: 755, startPoint y: 327, endPoint x: 812, endPoint y: 330, distance: 57.3
click at [812, 330] on div "Trend: Y2K Dresses Details Latest Snapshot 368 Products (4 New) • updated Aug 2…" at bounding box center [755, 307] width 1123 height 578
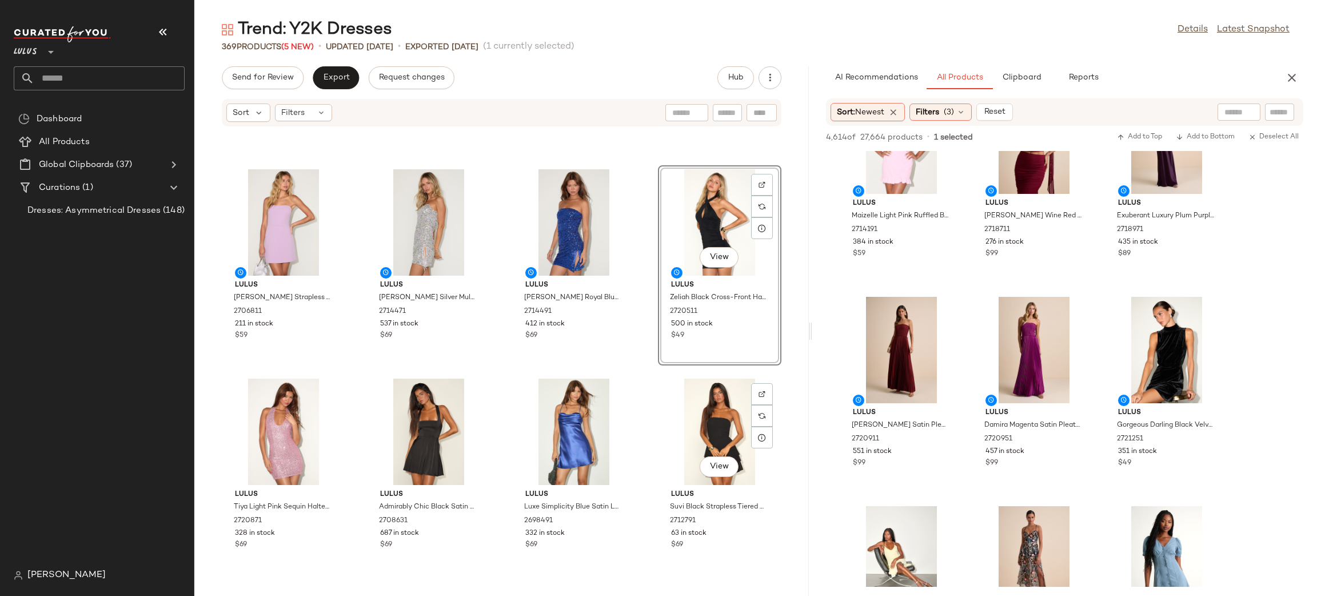
scroll to position [396, 0]
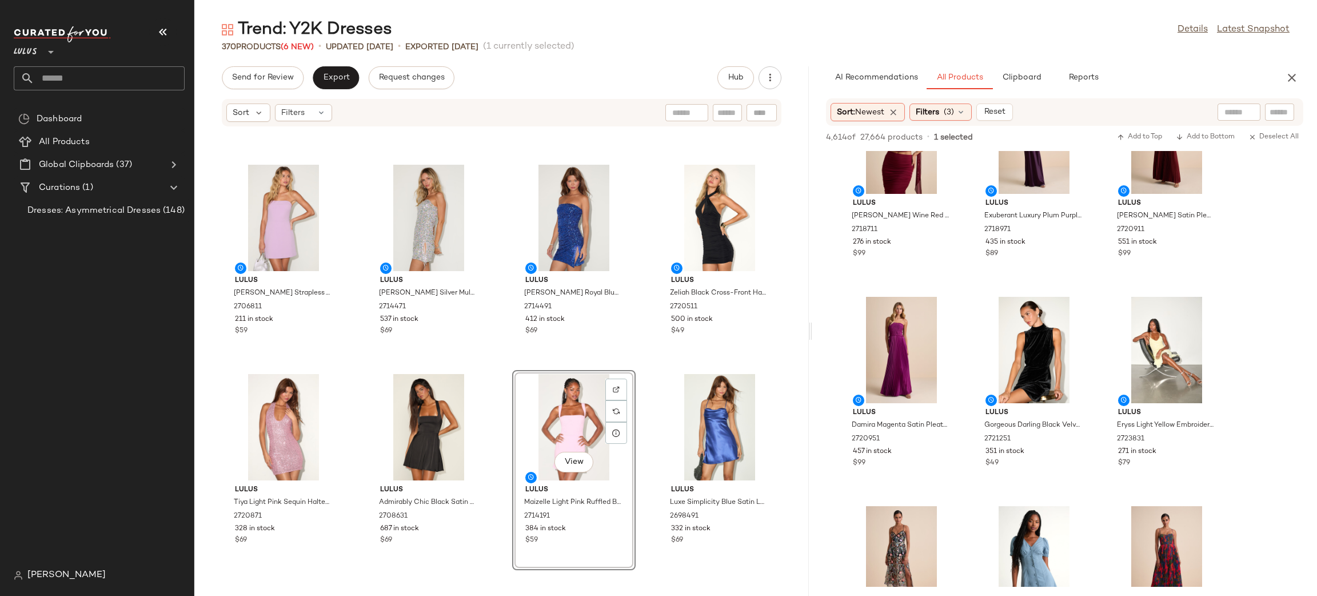
click at [639, 369] on div "Lulus Nadine Lavender Strapless Tie-Back Mini Dress 2706811 211 in stock $59 Lu…" at bounding box center [501, 354] width 615 height 455
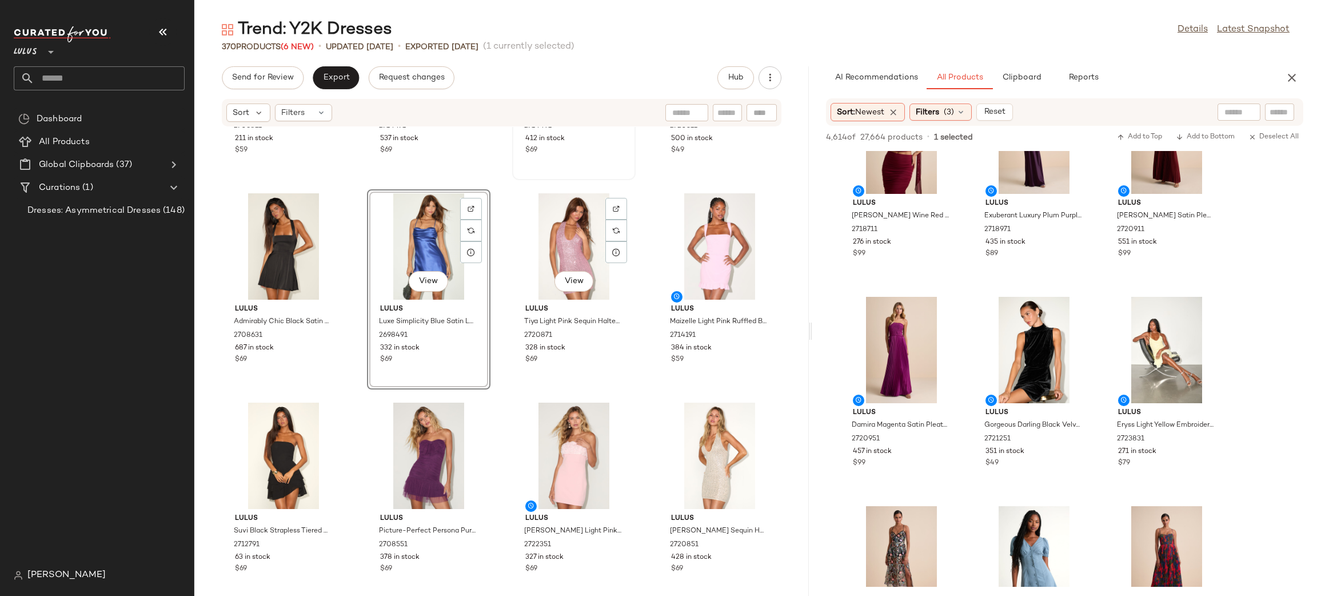
scroll to position [600, 0]
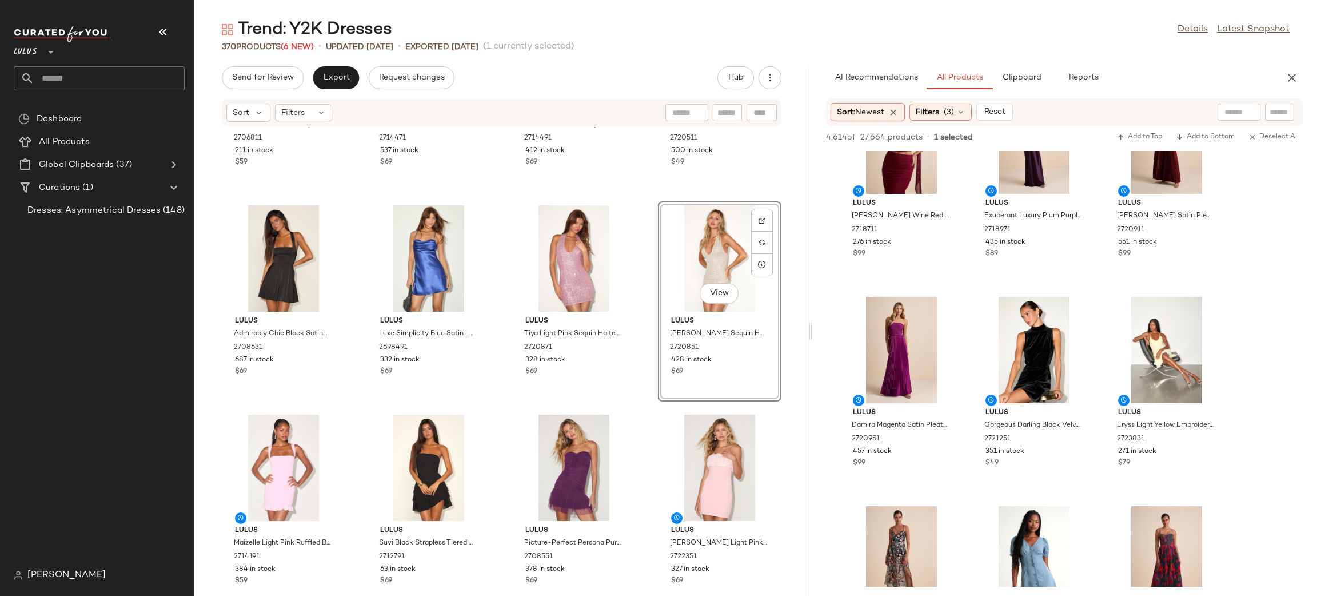
scroll to position [564, 0]
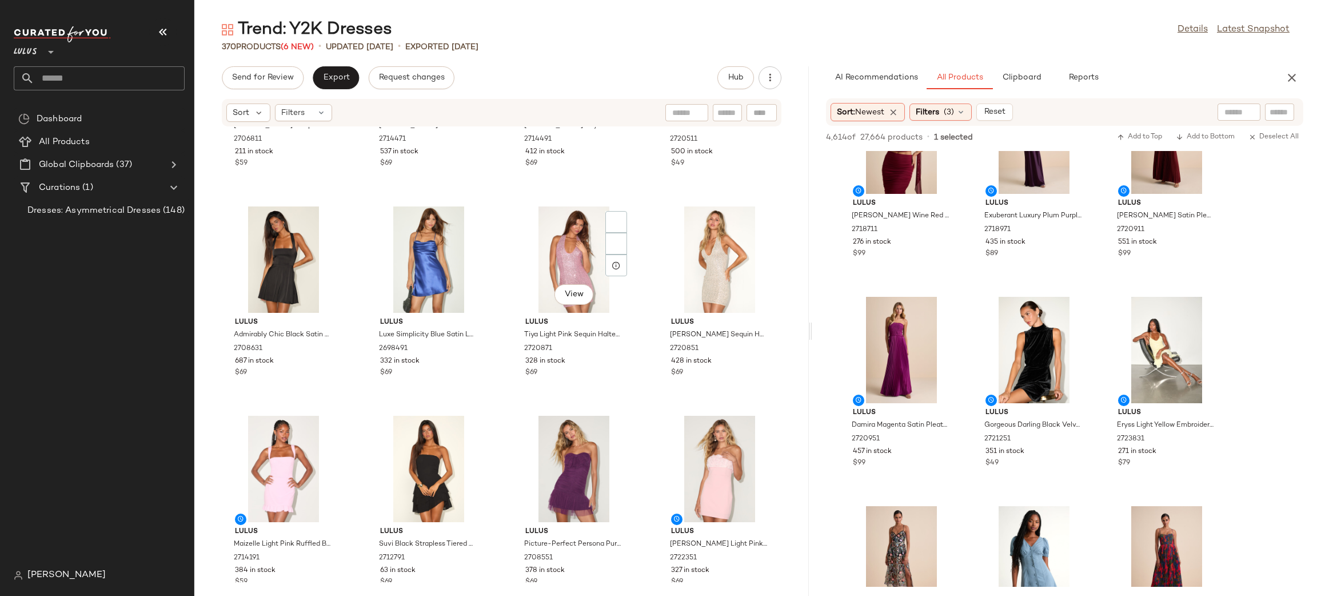
click at [630, 269] on div "View Lulus Tiya Light Pink Sequin Halter Bodycon Mini Dress 2720871 328 in stoc…" at bounding box center [574, 303] width 121 height 198
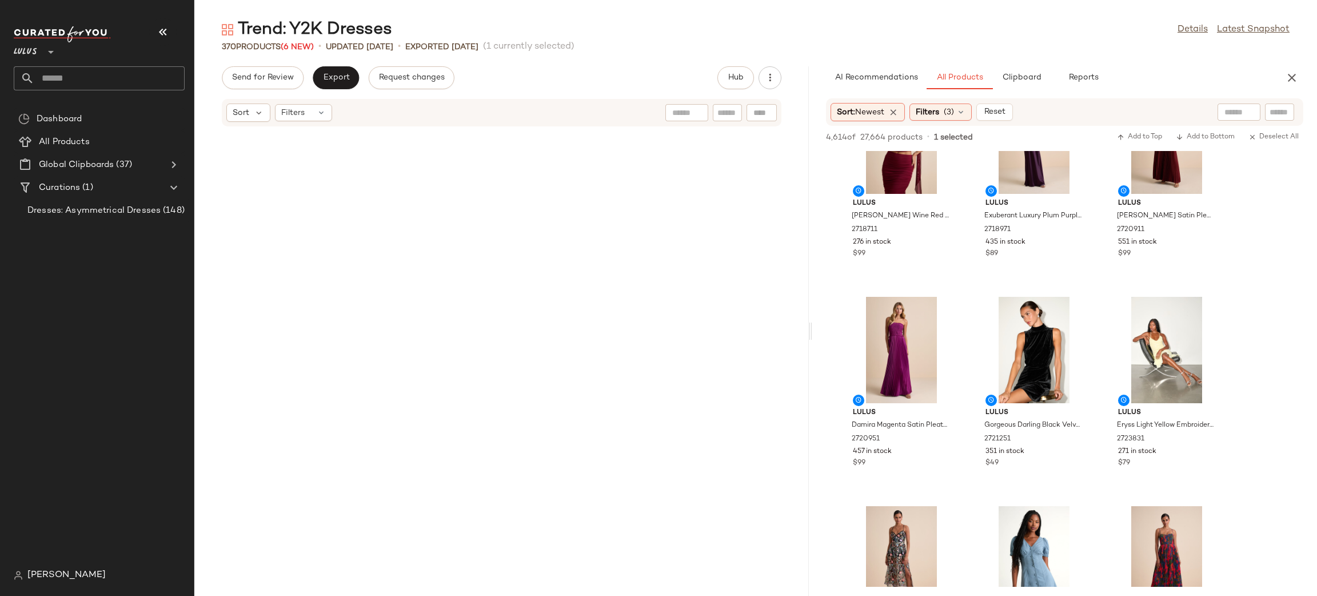
scroll to position [19010, 0]
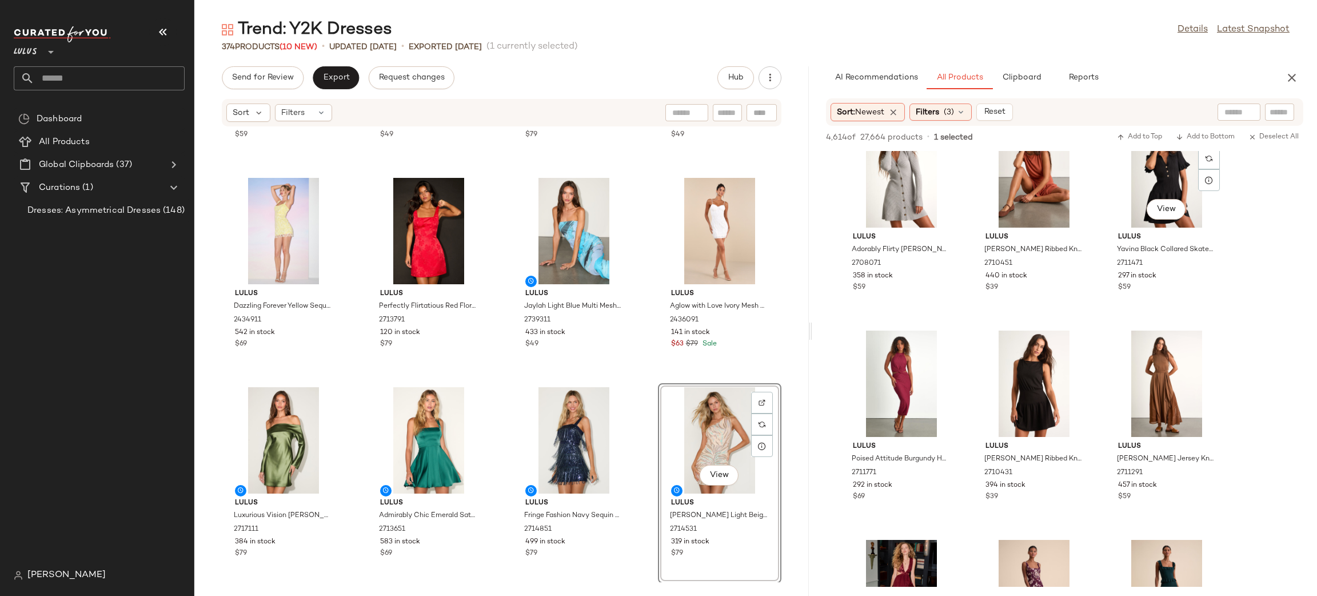
scroll to position [3384, 0]
click at [1284, 78] on button "button" at bounding box center [1292, 77] width 23 height 23
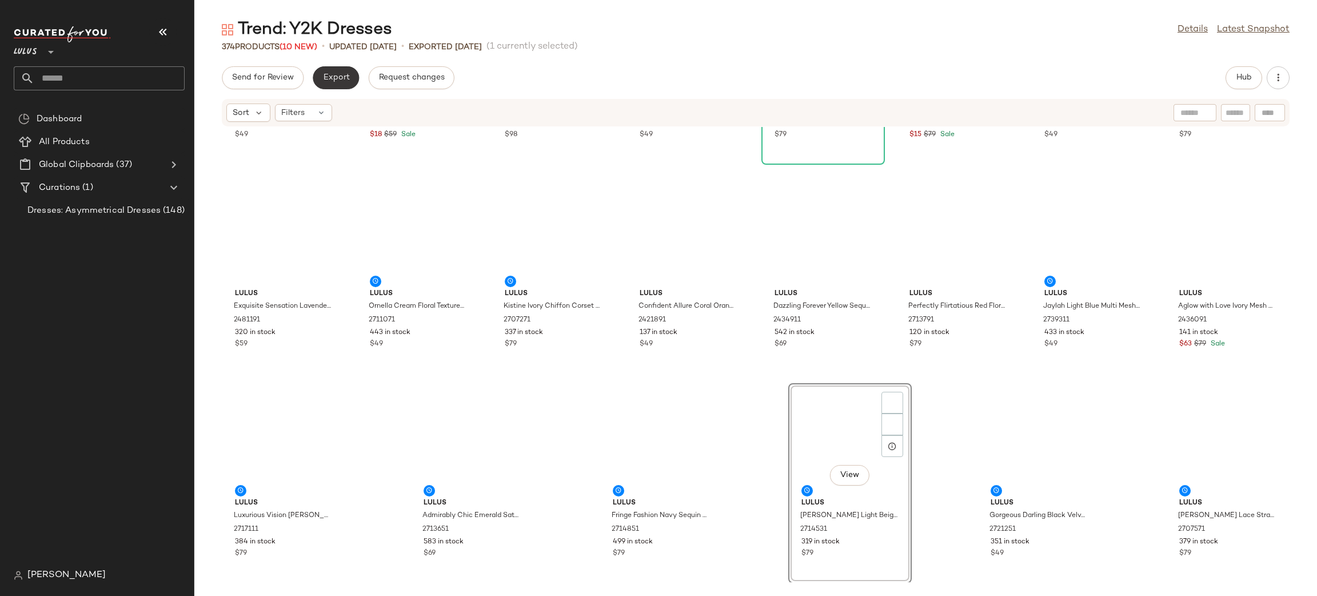
scroll to position [9208, 0]
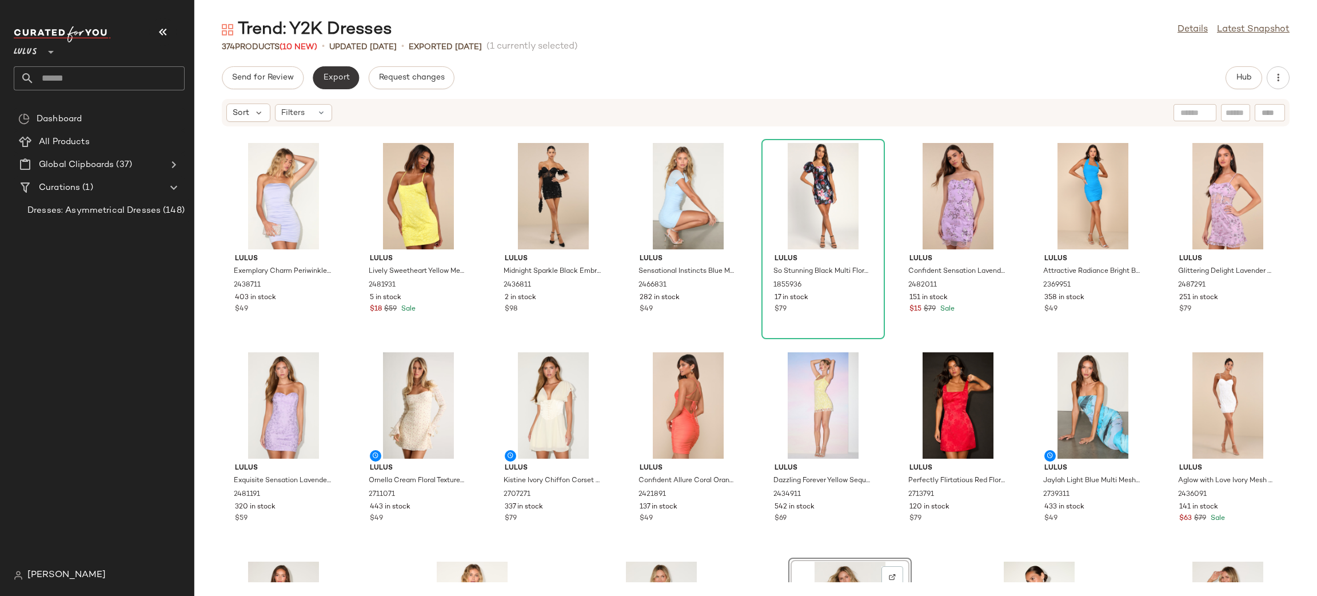
click at [339, 81] on span "Export" at bounding box center [336, 77] width 27 height 9
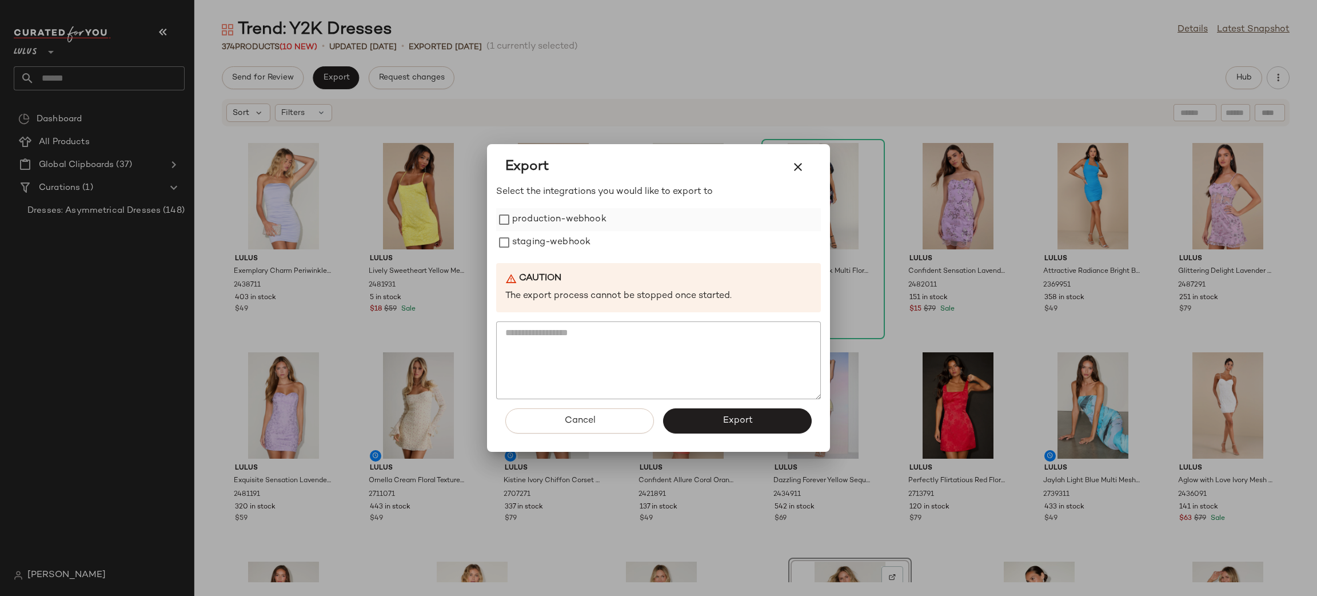
click at [548, 224] on label "production-webhook" at bounding box center [559, 219] width 94 height 23
click at [555, 238] on label "staging-webhook" at bounding box center [551, 242] width 78 height 23
click at [761, 427] on button "Export" at bounding box center [737, 420] width 149 height 25
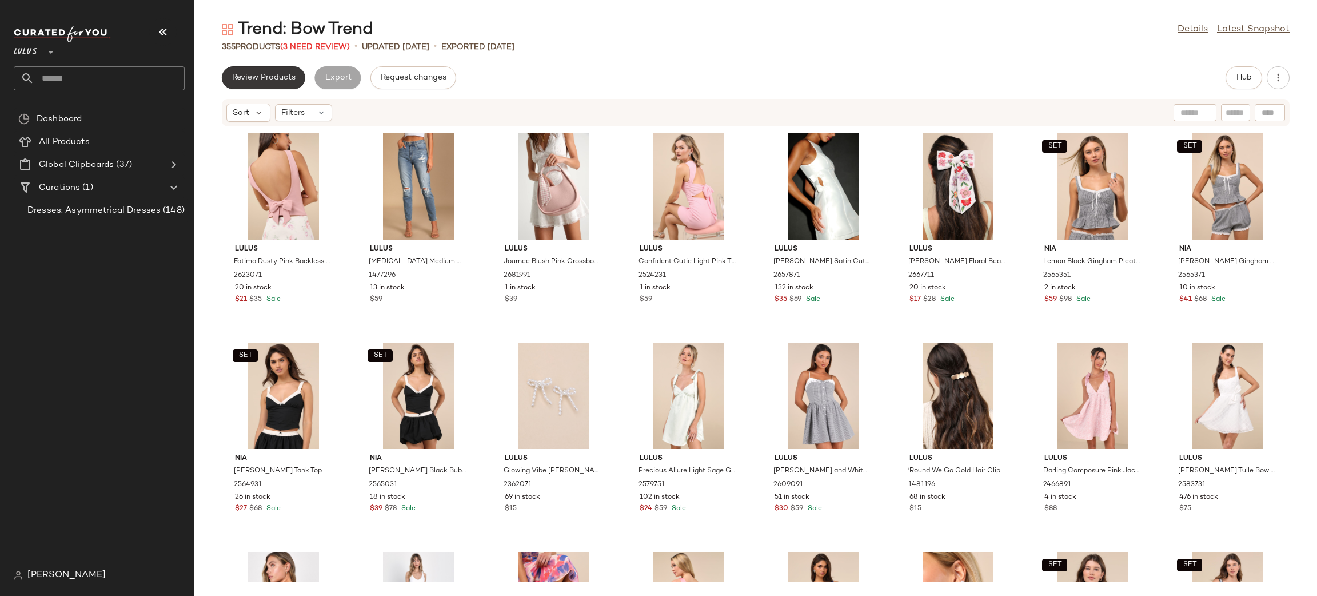
click at [267, 82] on span "Review Products" at bounding box center [264, 77] width 64 height 9
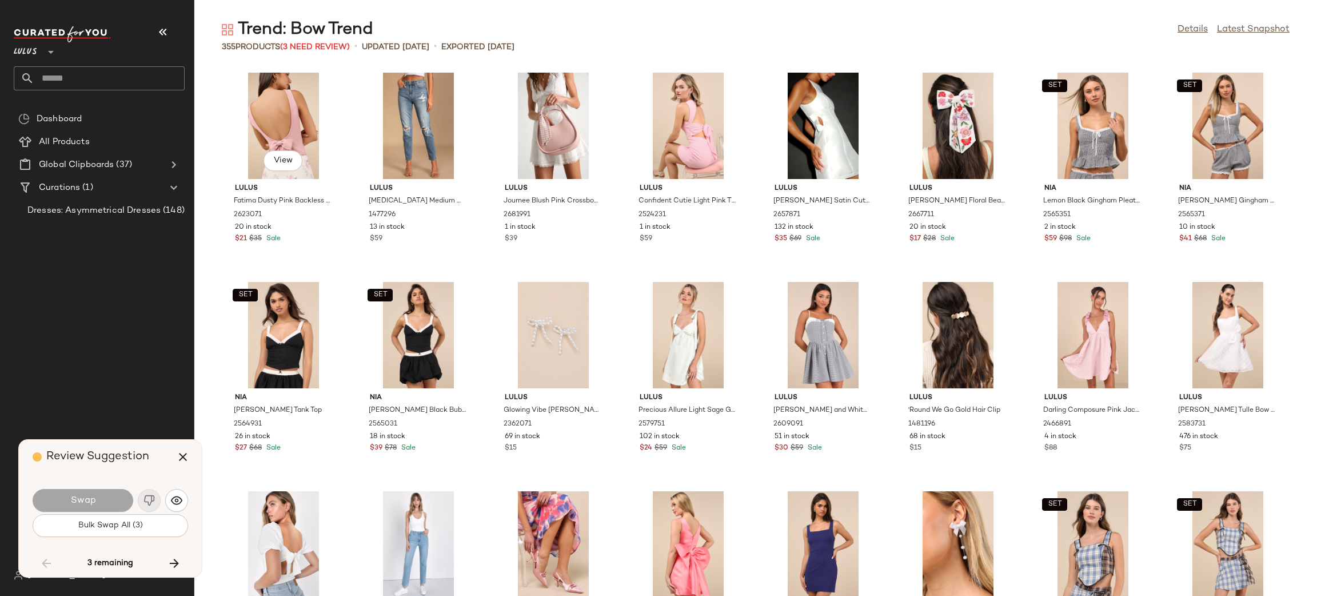
scroll to position [1883, 0]
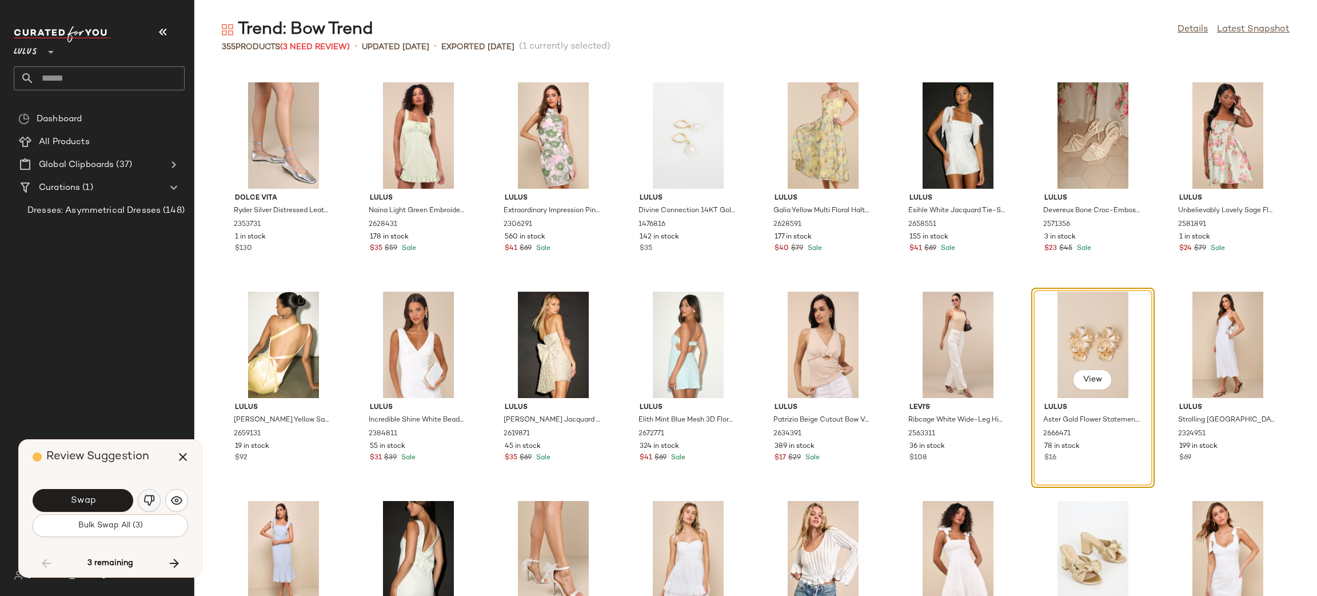
click at [150, 498] on img "button" at bounding box center [149, 500] width 11 height 11
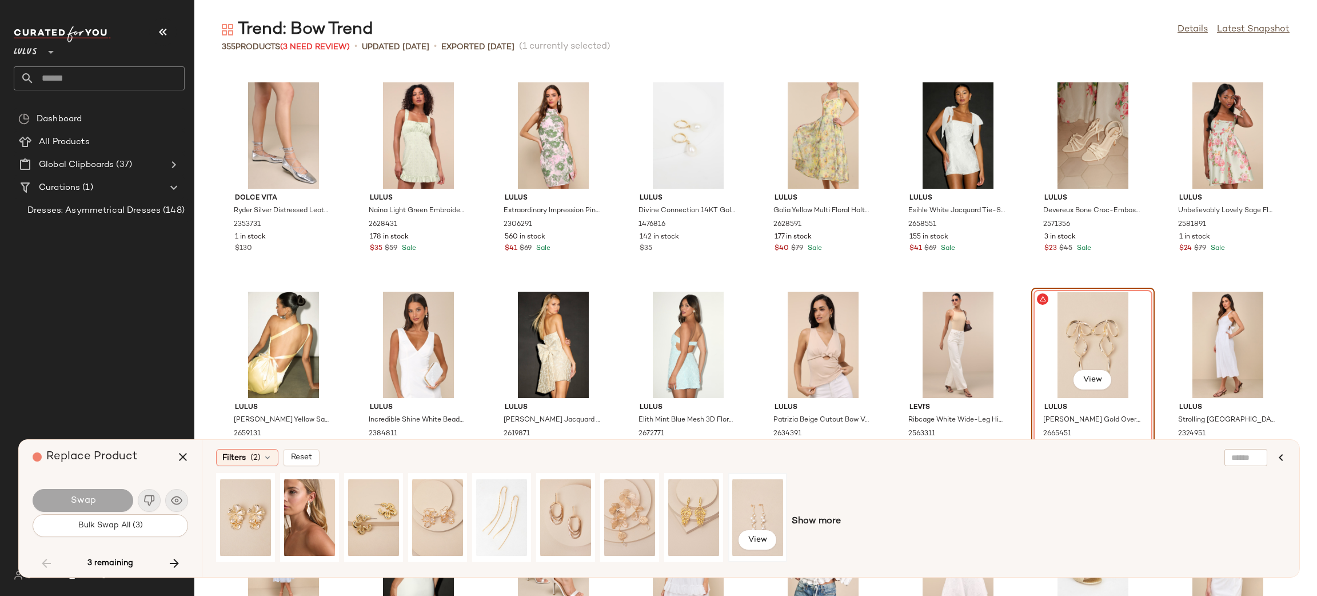
click at [757, 507] on div "View" at bounding box center [758, 517] width 51 height 81
click at [74, 504] on span "Swap" at bounding box center [83, 500] width 26 height 11
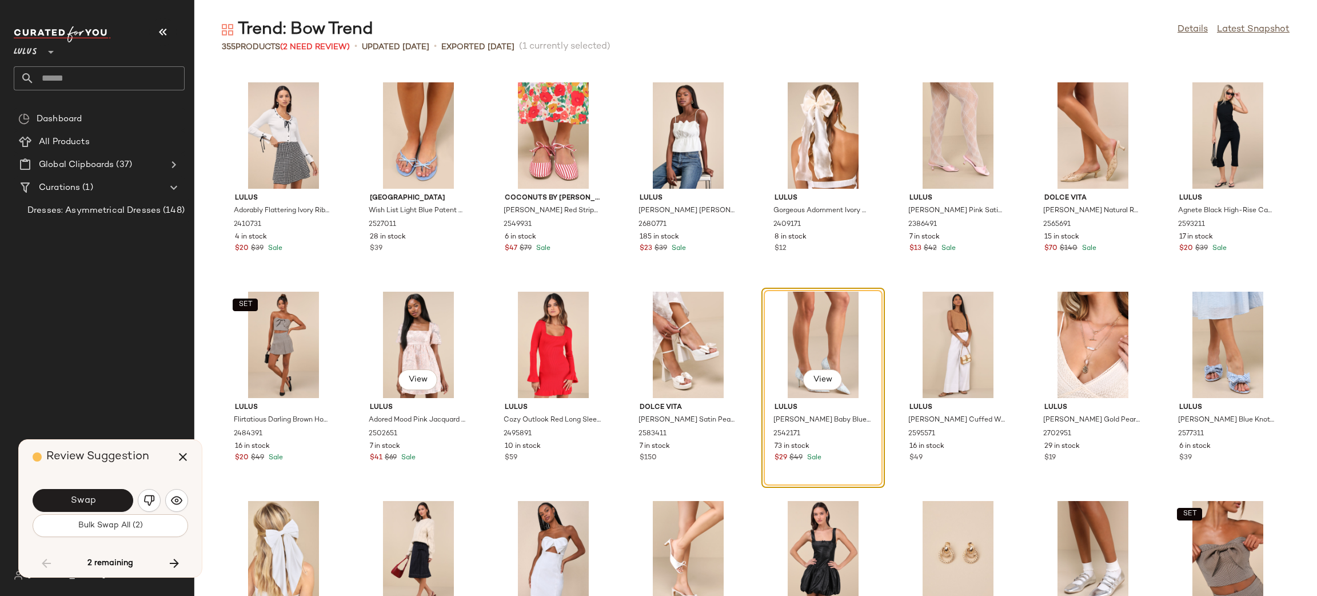
scroll to position [7377, 0]
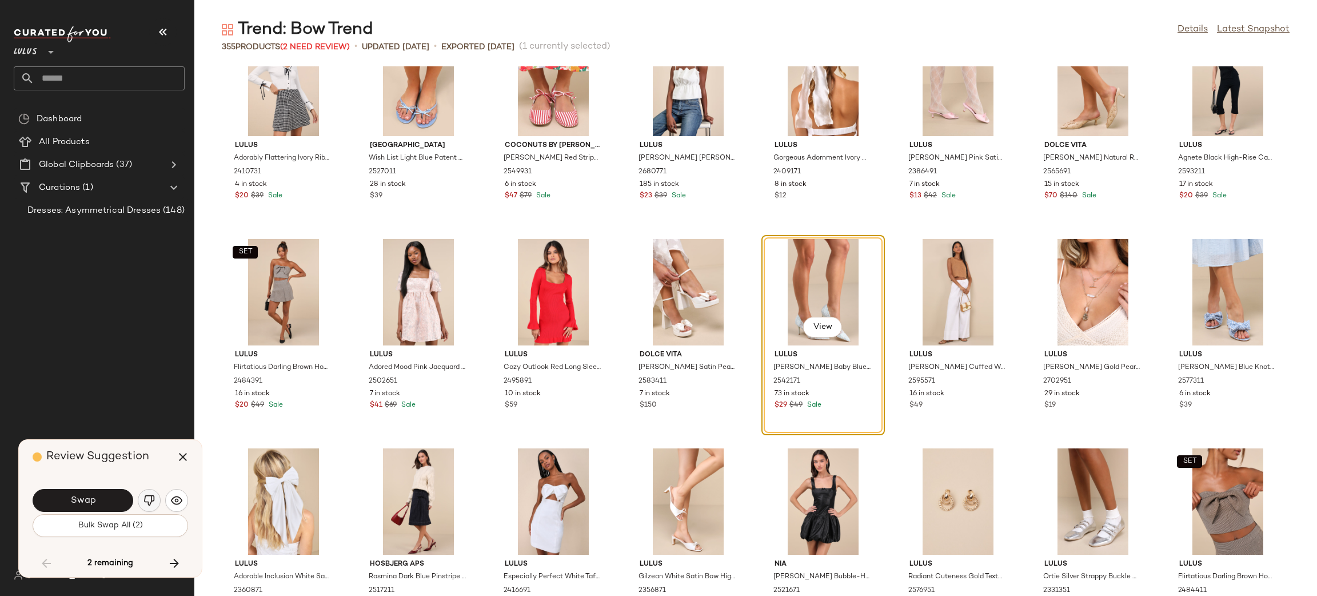
click at [152, 508] on button "button" at bounding box center [149, 500] width 23 height 23
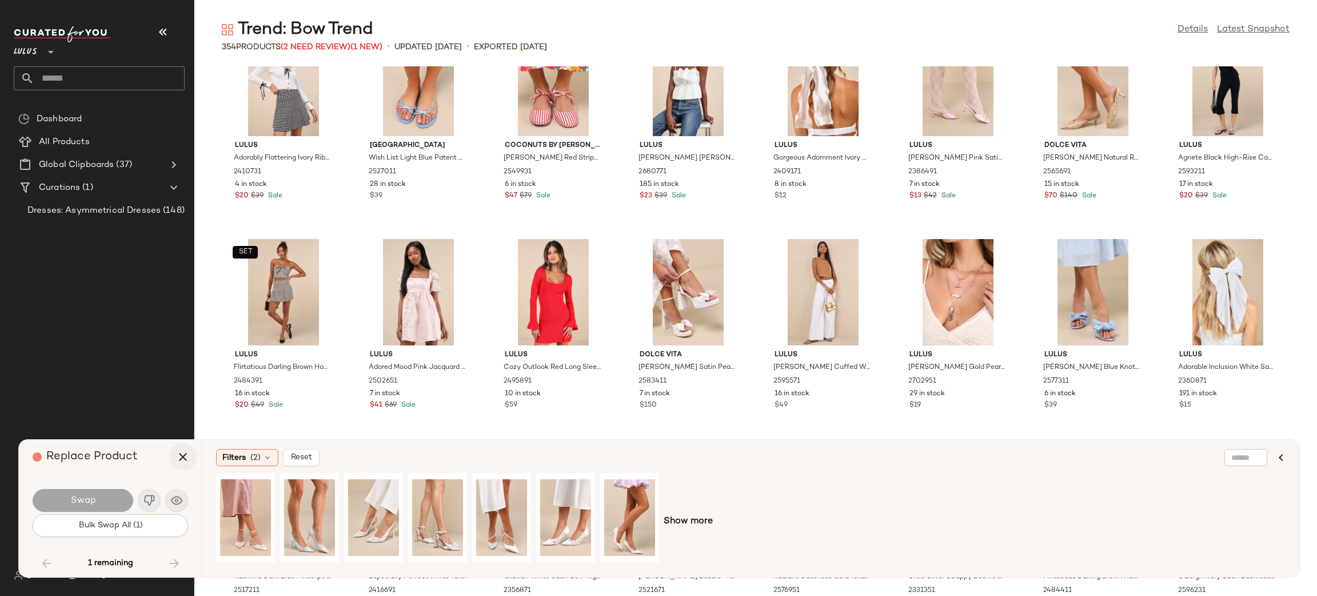
click at [181, 454] on icon "button" at bounding box center [183, 457] width 14 height 14
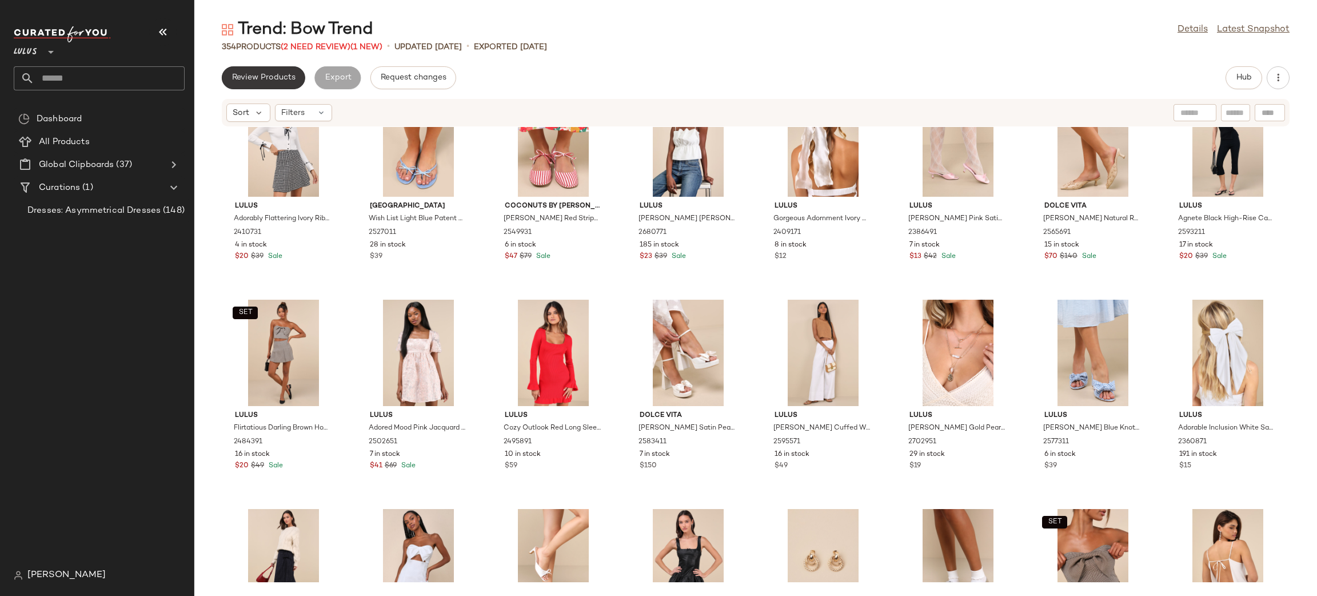
click at [273, 71] on button "Review Products" at bounding box center [263, 77] width 83 height 23
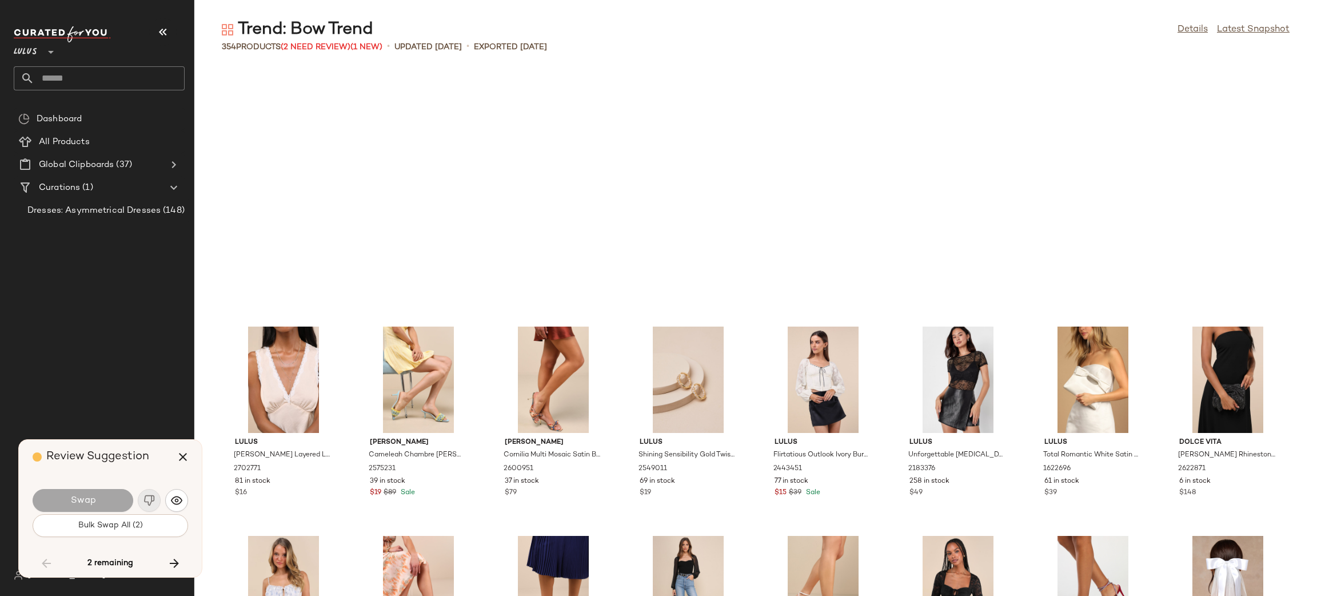
scroll to position [8178, 0]
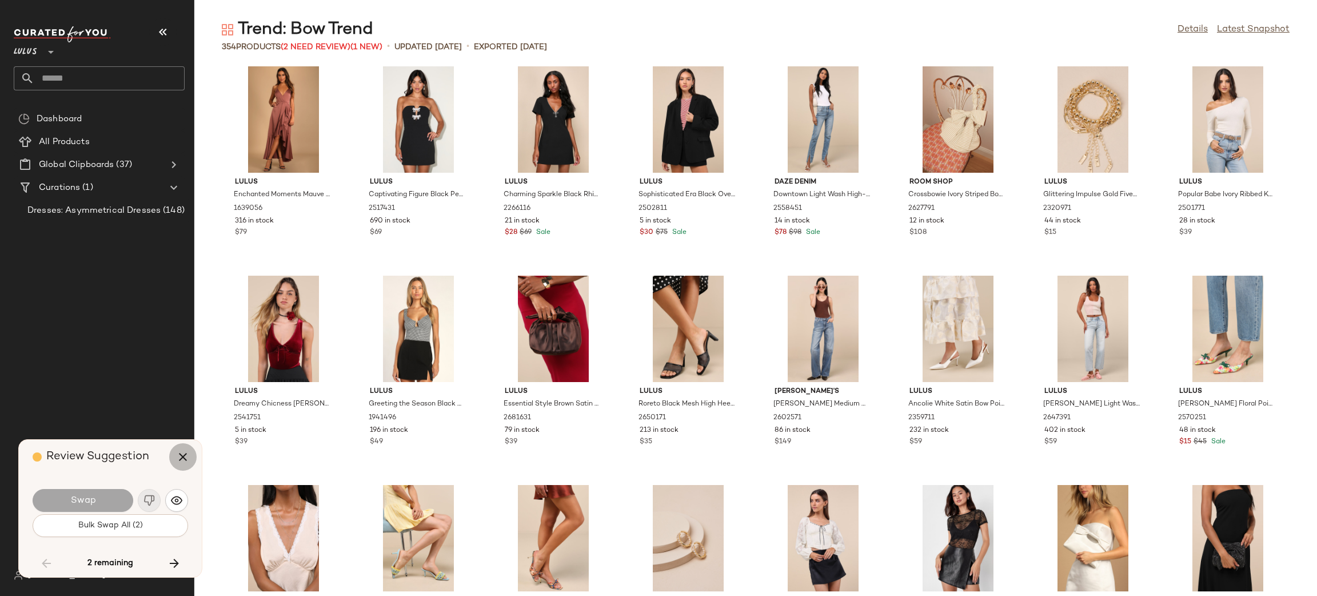
click at [177, 460] on icon "button" at bounding box center [183, 457] width 14 height 14
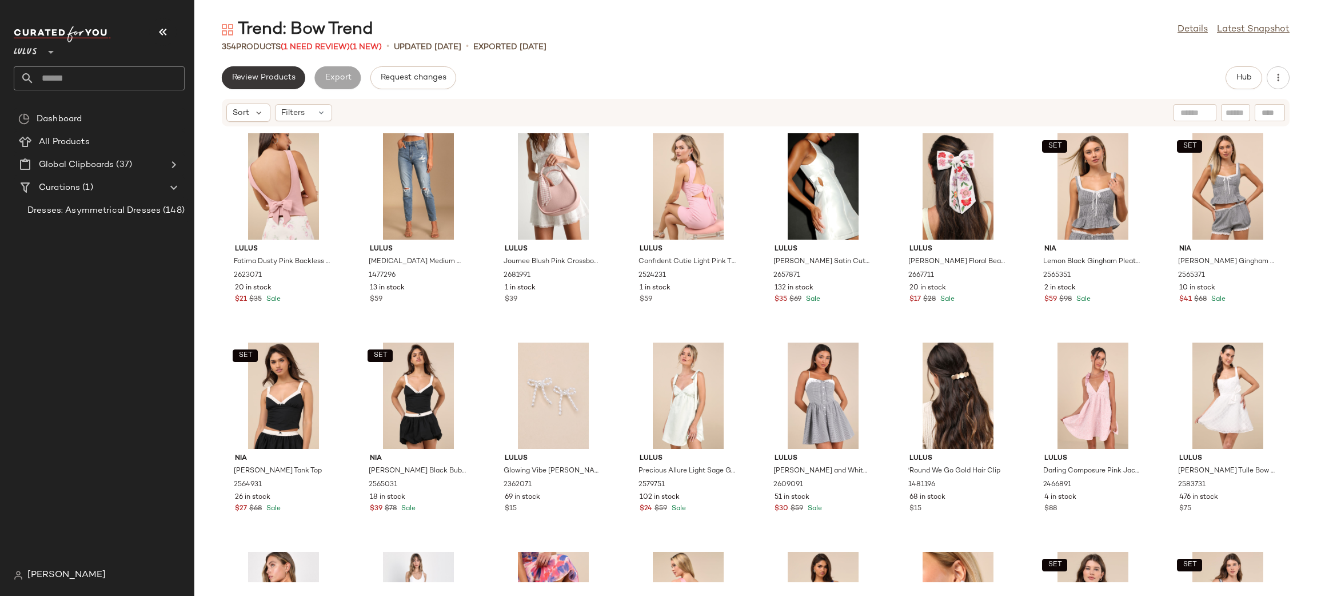
click at [268, 72] on button "Review Products" at bounding box center [263, 77] width 83 height 23
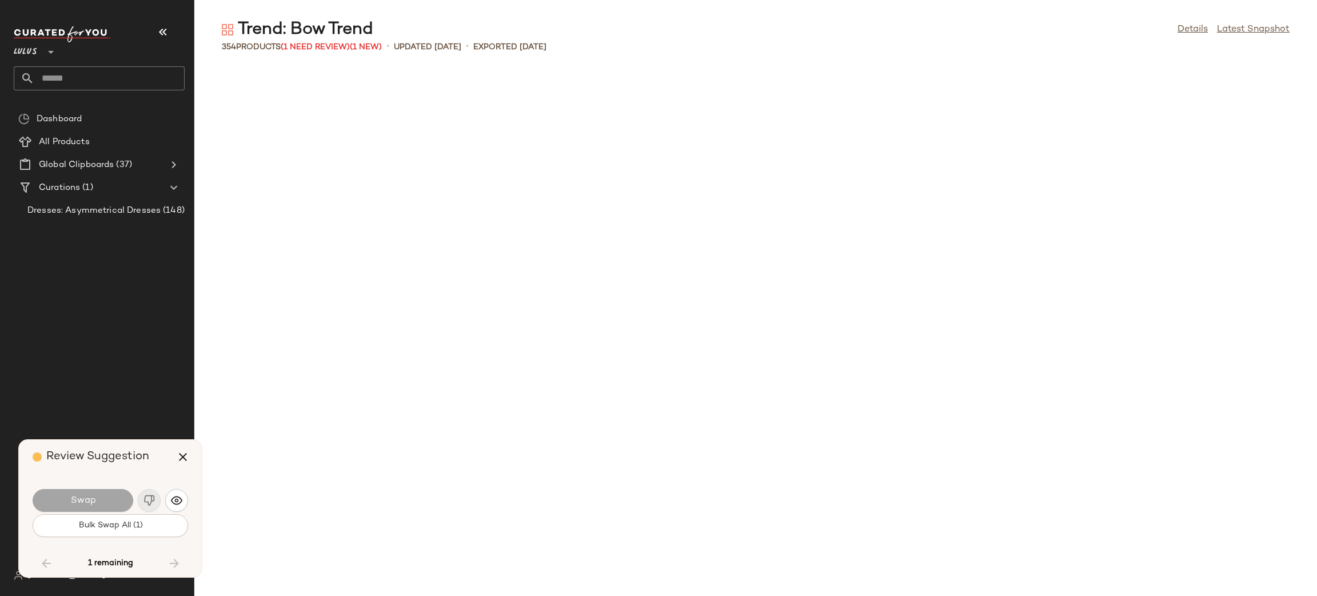
scroll to position [7743, 0]
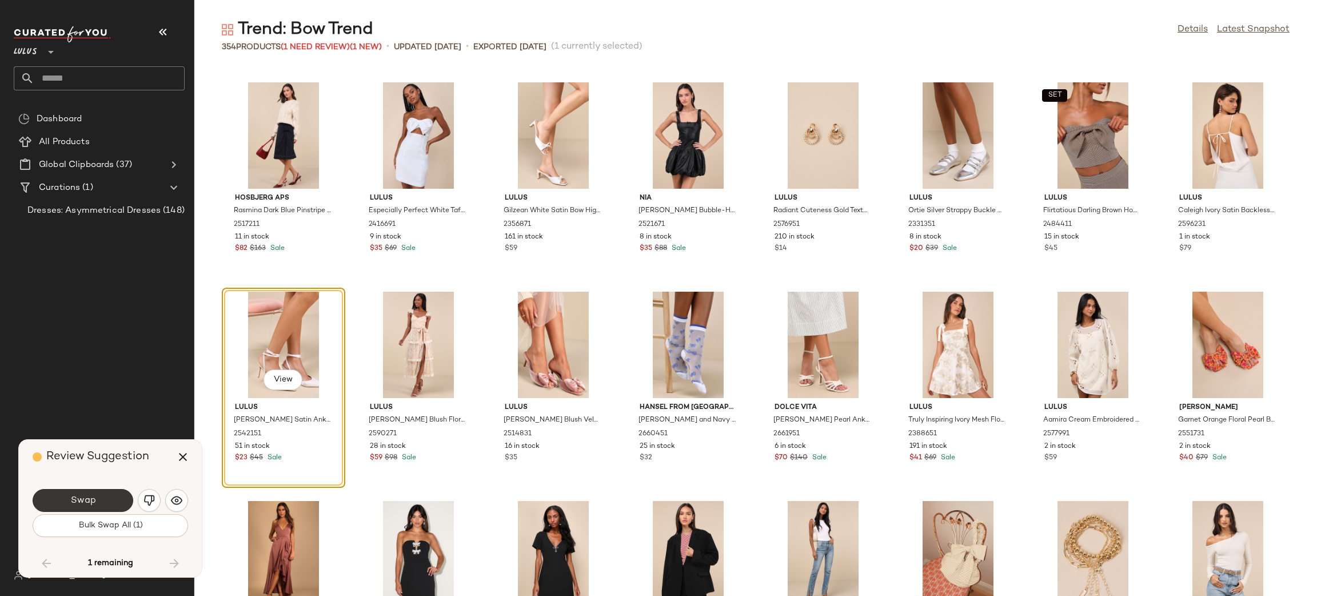
click at [88, 505] on span "Swap" at bounding box center [83, 500] width 26 height 11
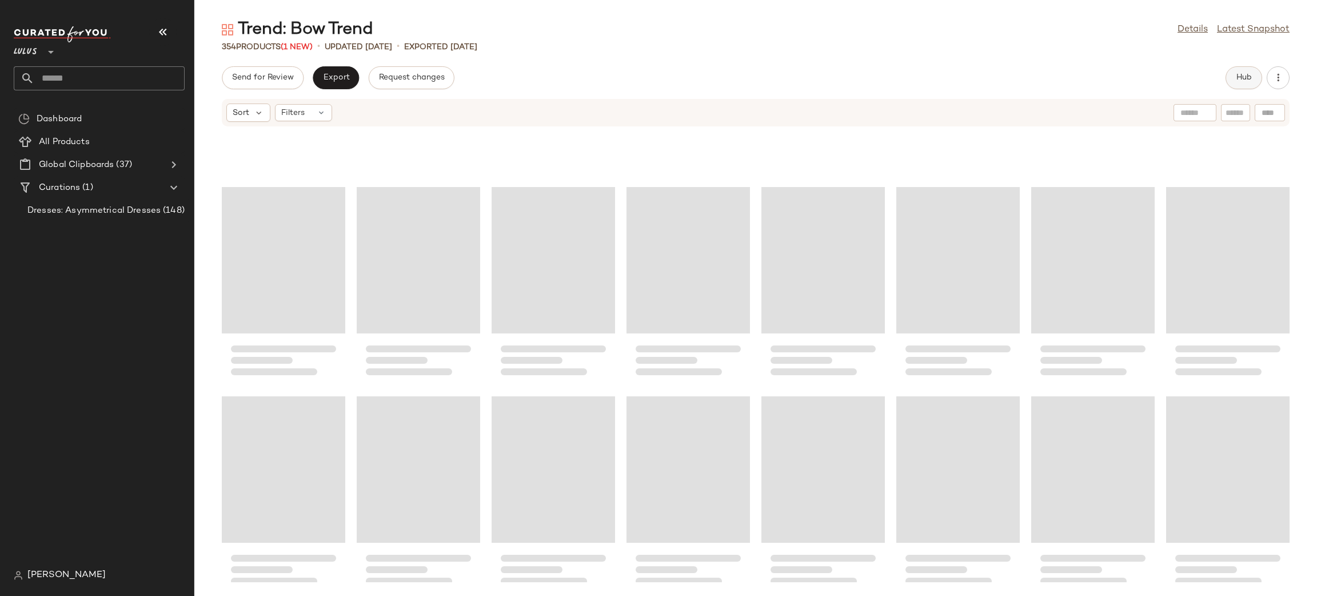
click at [1248, 75] on span "Hub" at bounding box center [1244, 77] width 16 height 9
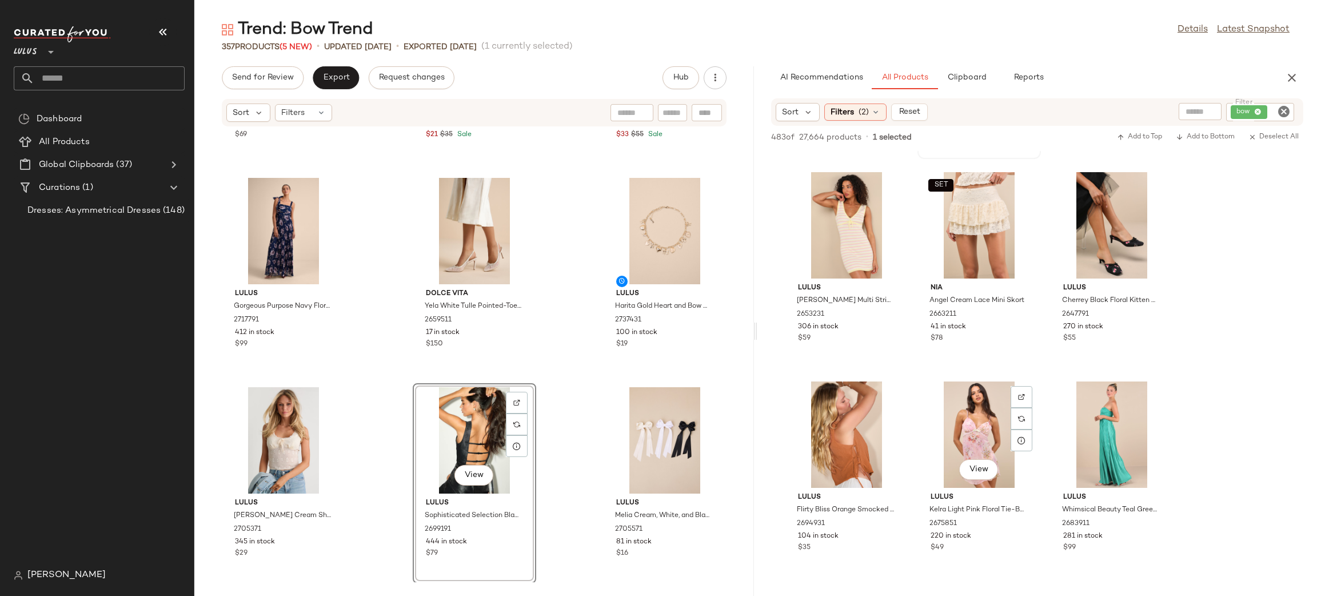
scroll to position [1446, 0]
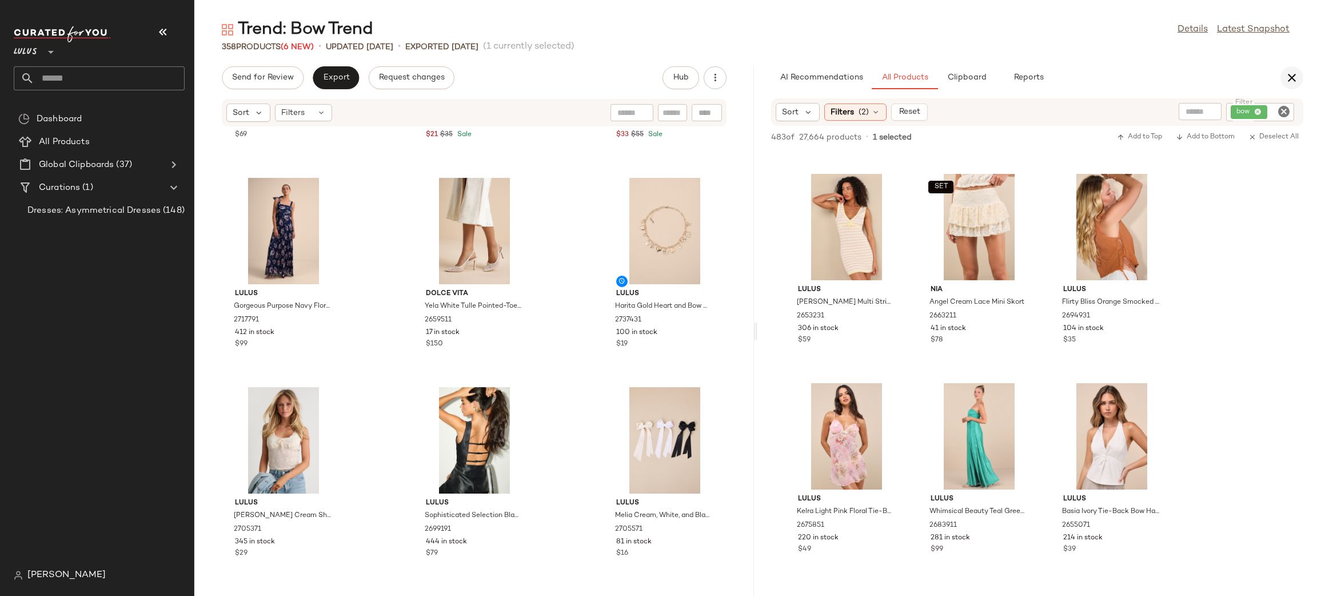
click at [1295, 82] on icon "button" at bounding box center [1292, 78] width 14 height 14
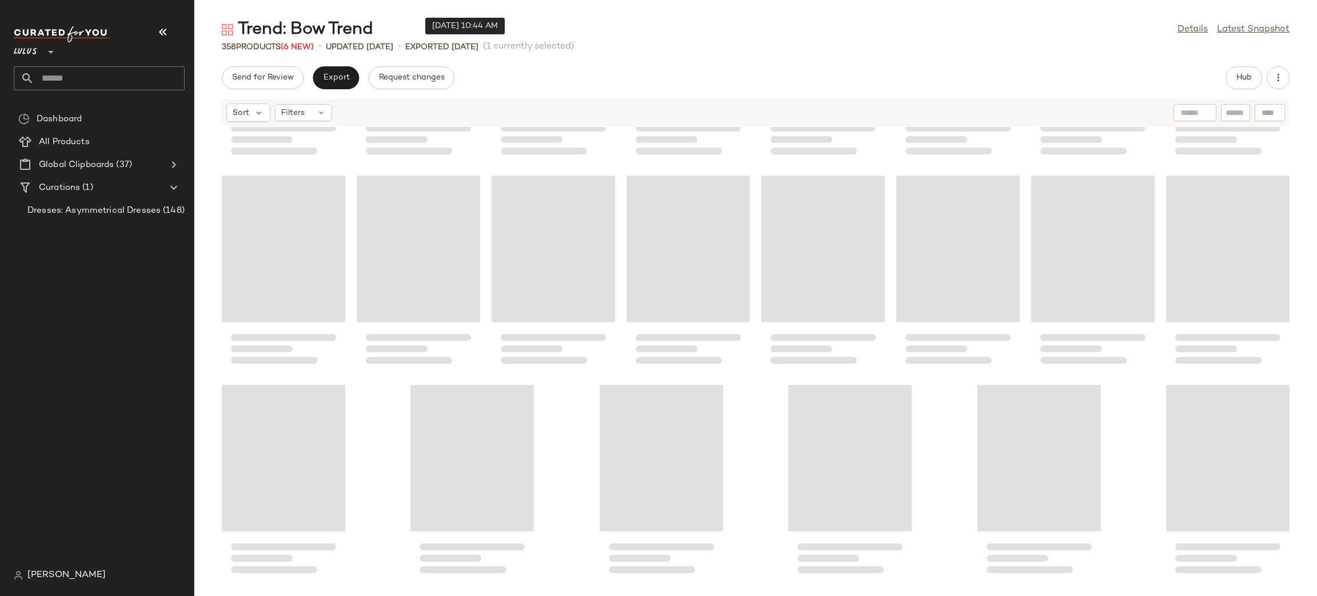
scroll to position [8790, 0]
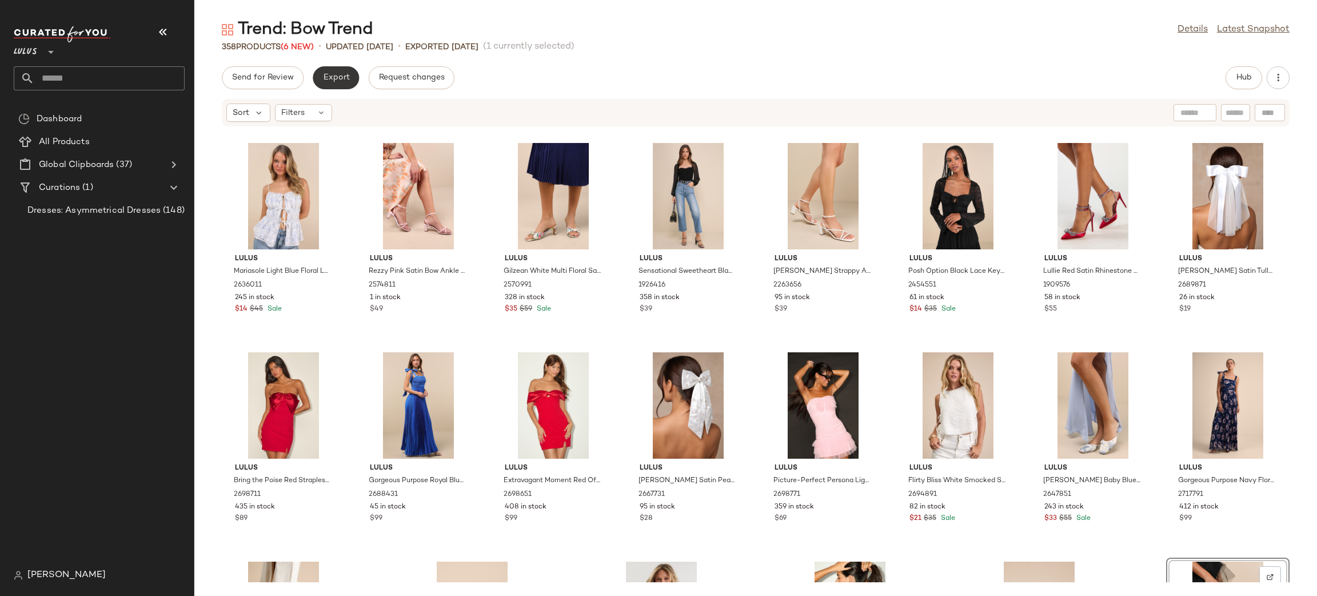
click at [340, 77] on span "Export" at bounding box center [336, 77] width 27 height 9
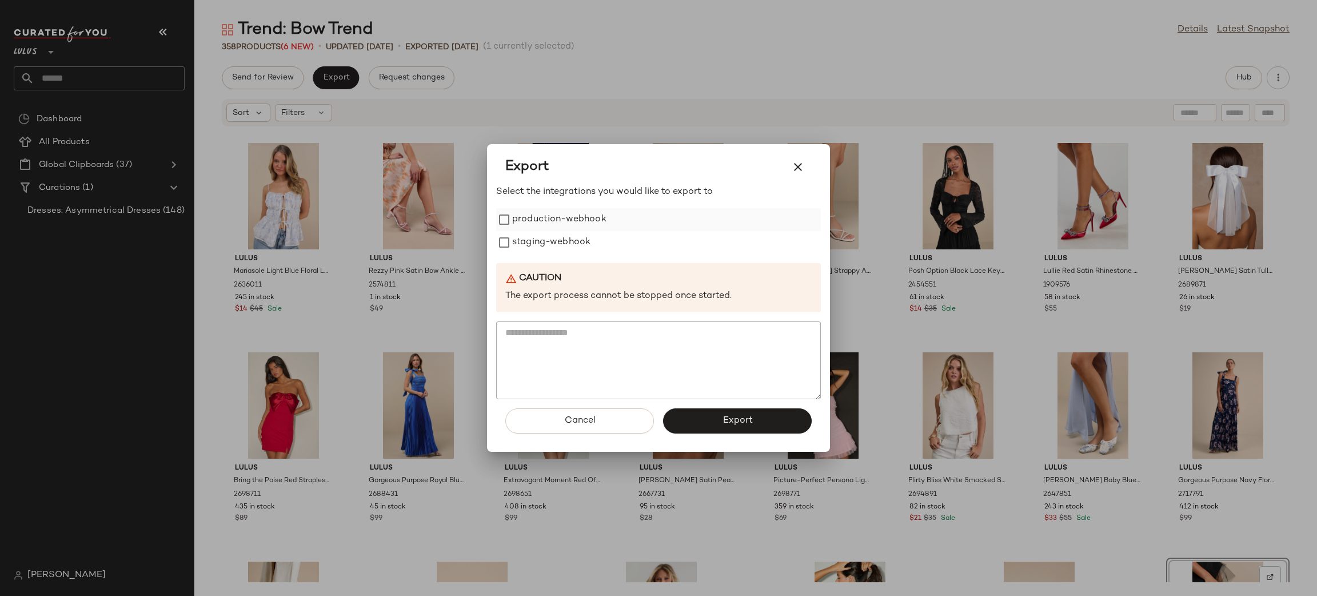
click at [582, 222] on label "production-webhook" at bounding box center [559, 219] width 94 height 23
click at [579, 222] on label "production-webhook" at bounding box center [559, 219] width 94 height 23
click at [556, 245] on label "staging-webhook" at bounding box center [551, 242] width 78 height 23
click at [761, 424] on button "Export" at bounding box center [737, 420] width 149 height 25
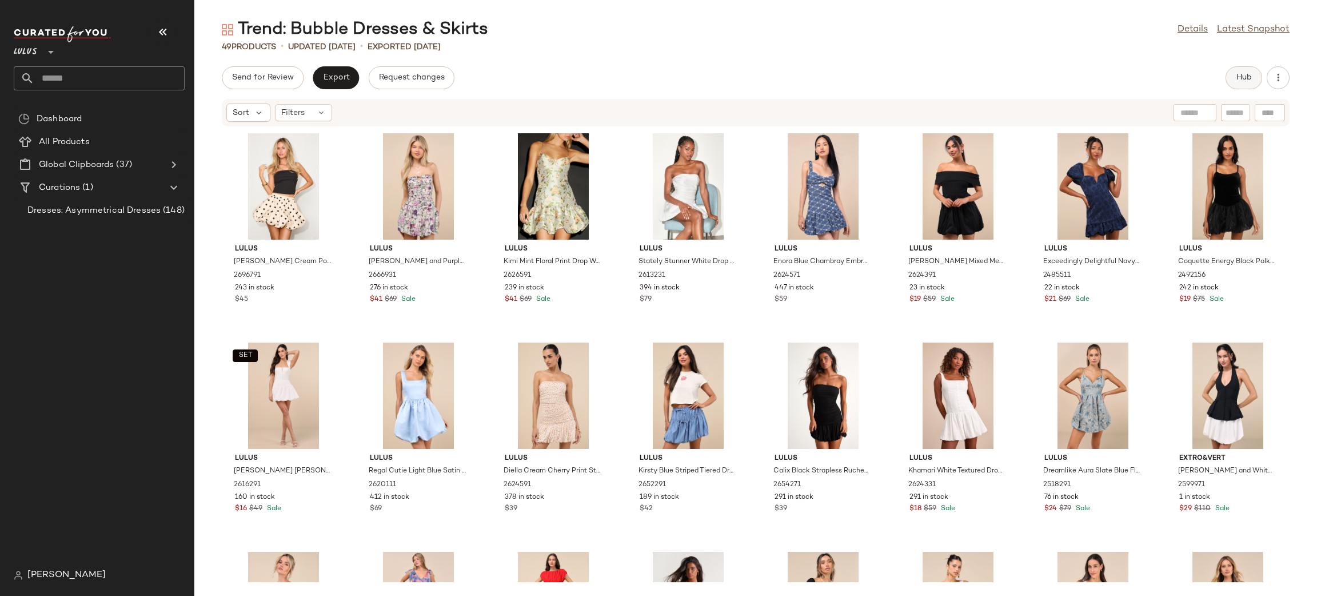
click at [1236, 70] on button "Hub" at bounding box center [1244, 77] width 37 height 23
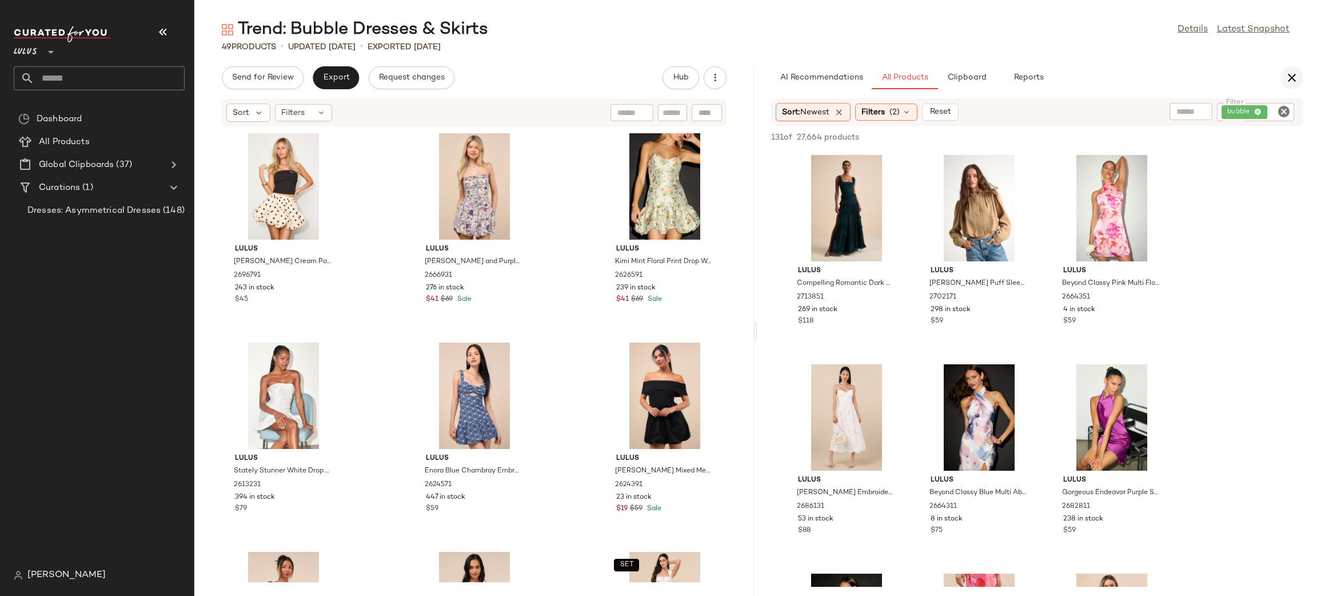
click at [1293, 79] on icon "button" at bounding box center [1292, 78] width 14 height 14
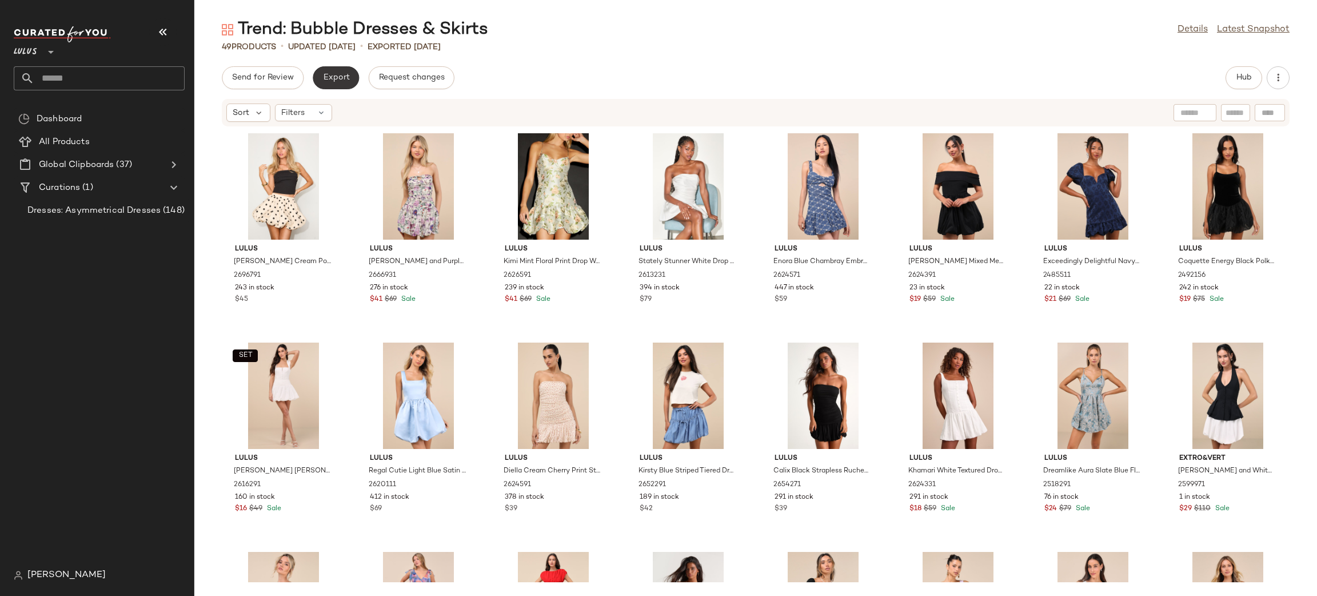
click at [335, 80] on span "Export" at bounding box center [336, 77] width 27 height 9
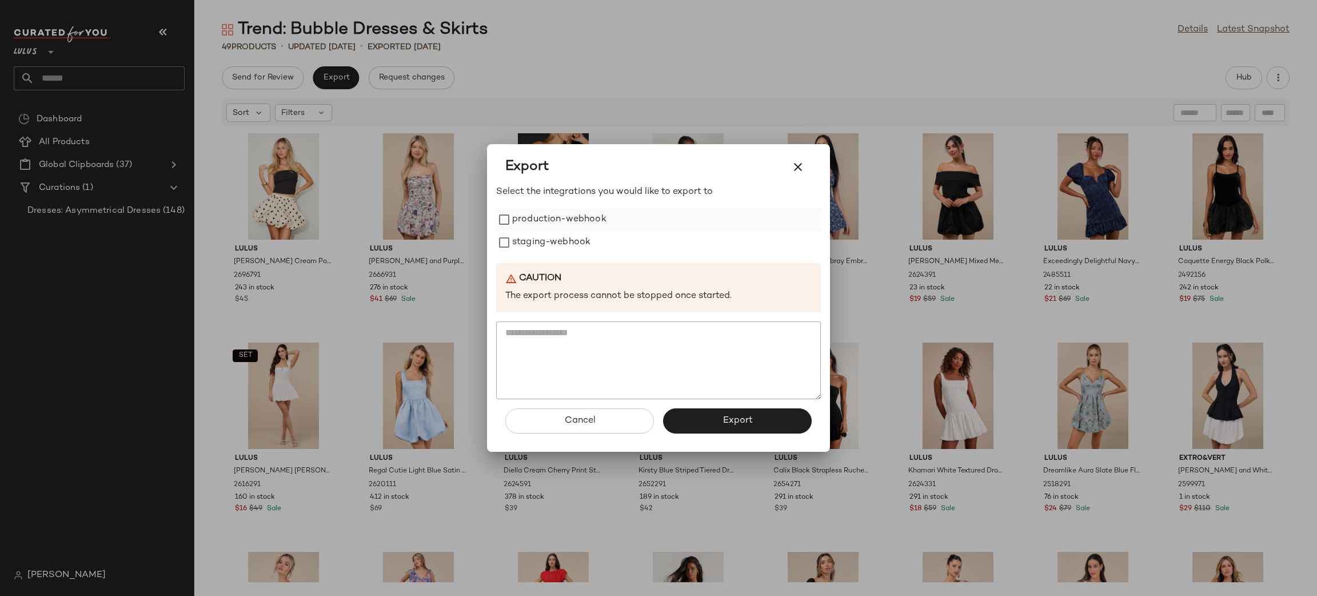
click at [550, 220] on label "production-webhook" at bounding box center [559, 219] width 94 height 23
click at [545, 245] on label "staging-webhook" at bounding box center [551, 242] width 78 height 23
click at [729, 413] on button "Export" at bounding box center [737, 420] width 149 height 25
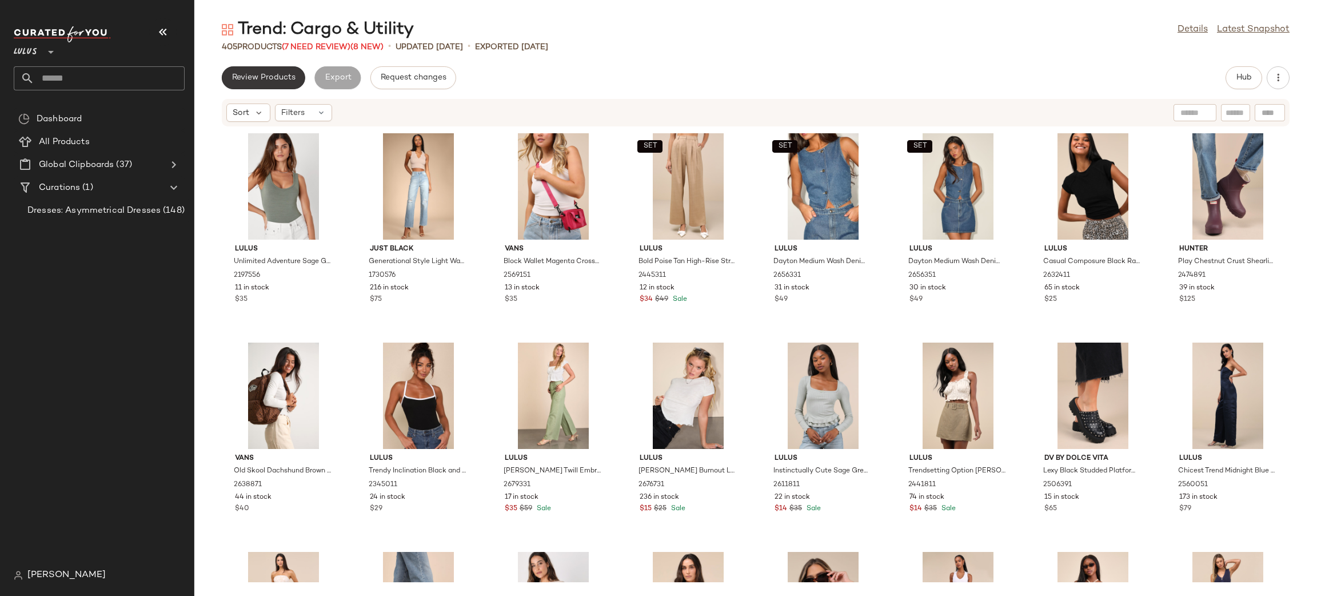
click at [252, 76] on span "Review Products" at bounding box center [264, 77] width 64 height 9
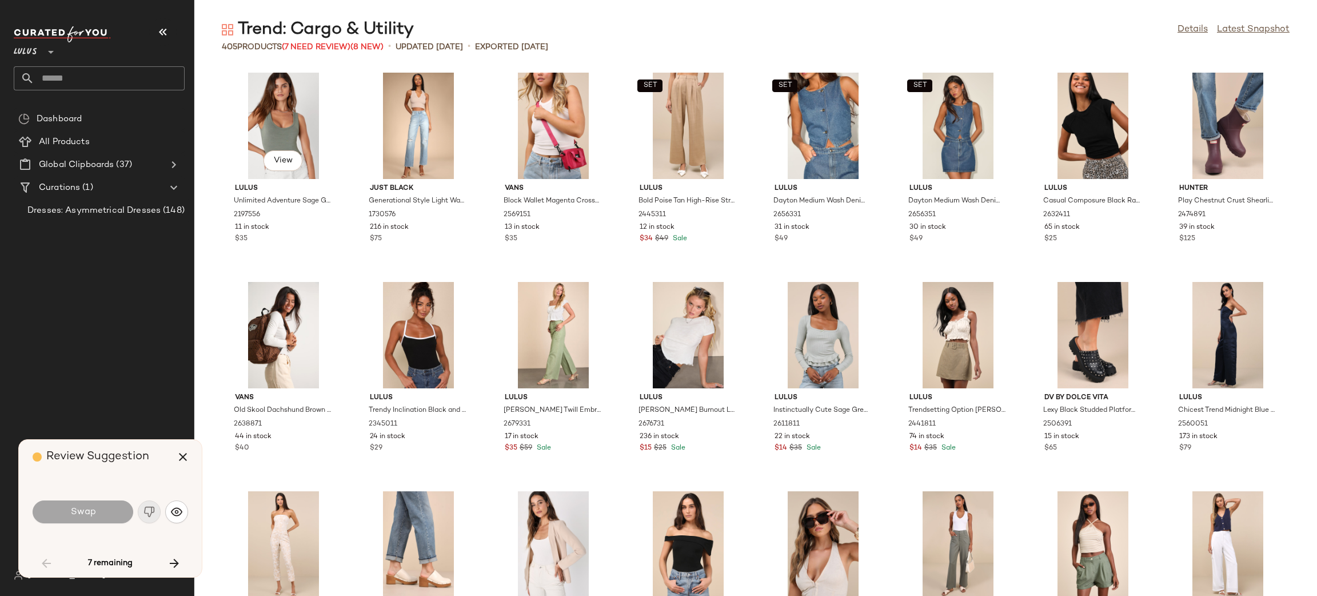
scroll to position [1046, 0]
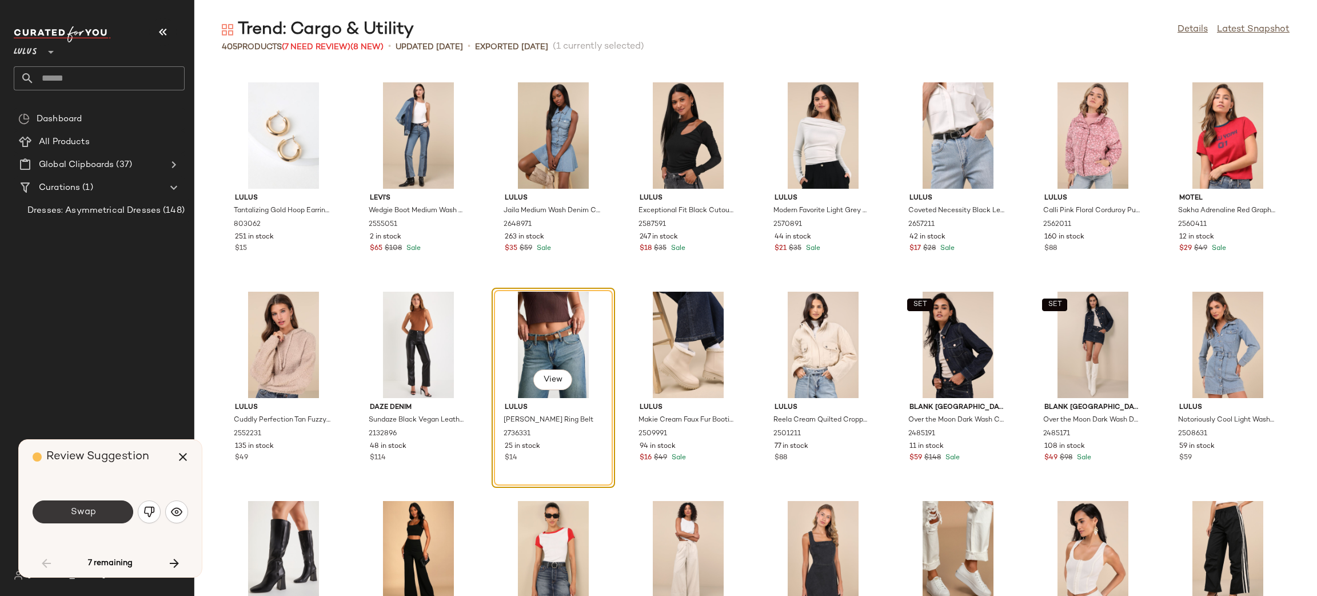
click at [105, 504] on button "Swap" at bounding box center [83, 511] width 101 height 23
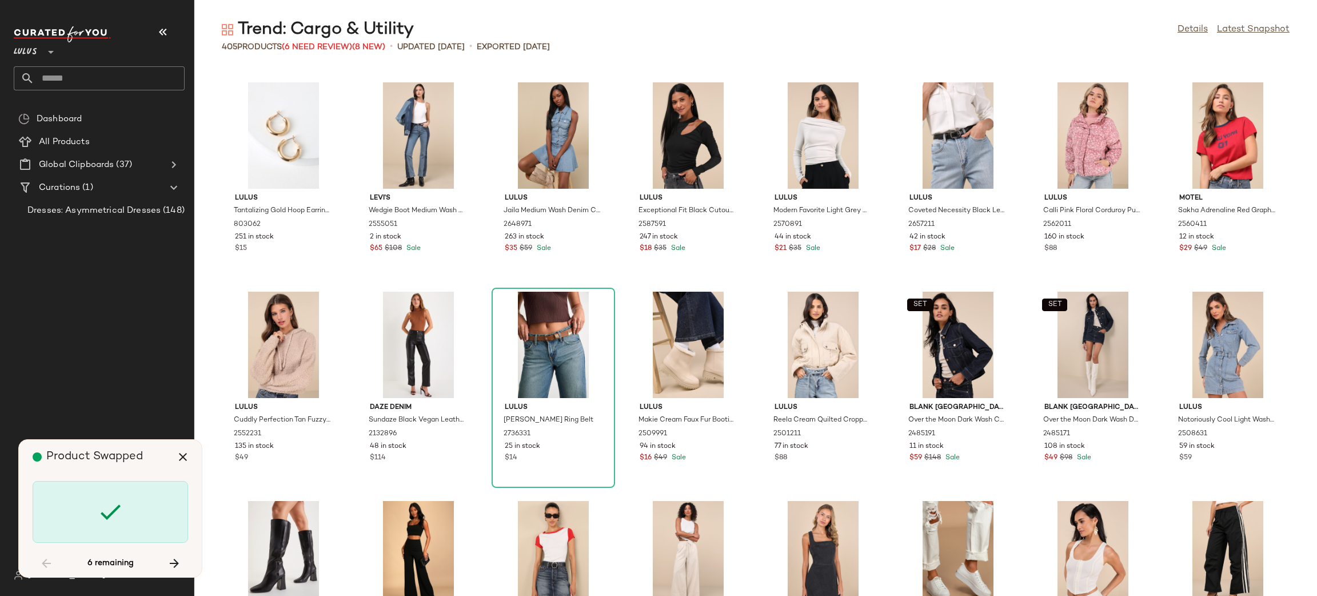
scroll to position [2721, 0]
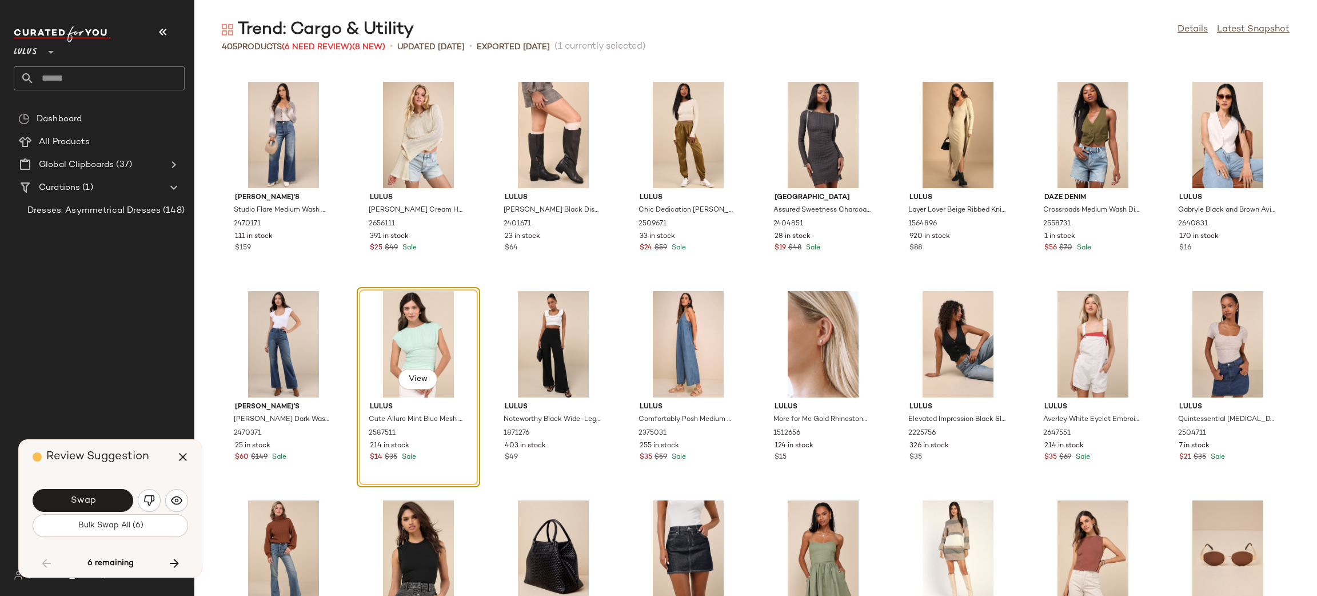
click at [105, 504] on button "Swap" at bounding box center [83, 500] width 101 height 23
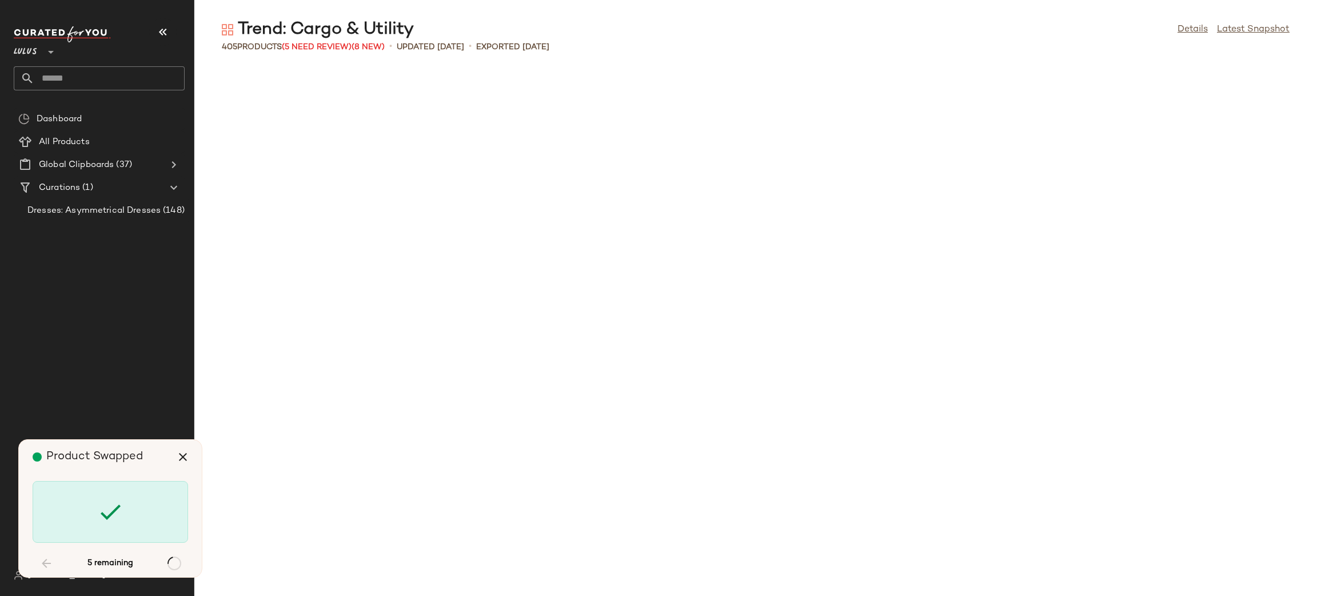
scroll to position [5232, 0]
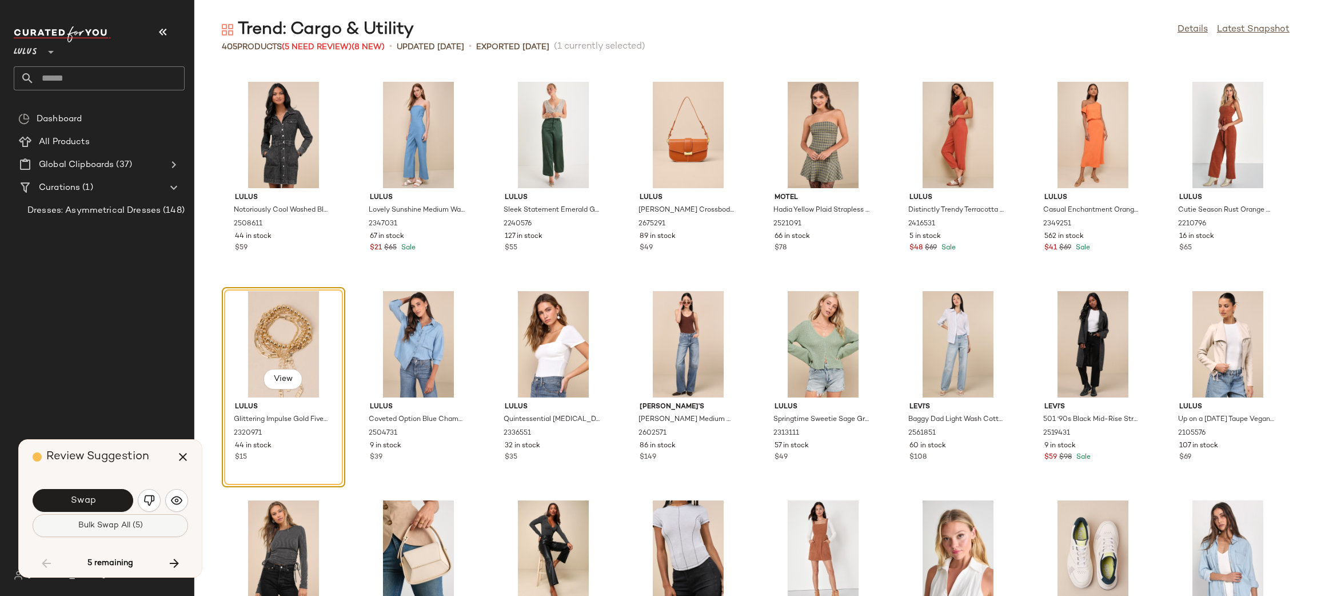
click at [104, 528] on span "Bulk Swap All (5)" at bounding box center [110, 525] width 65 height 9
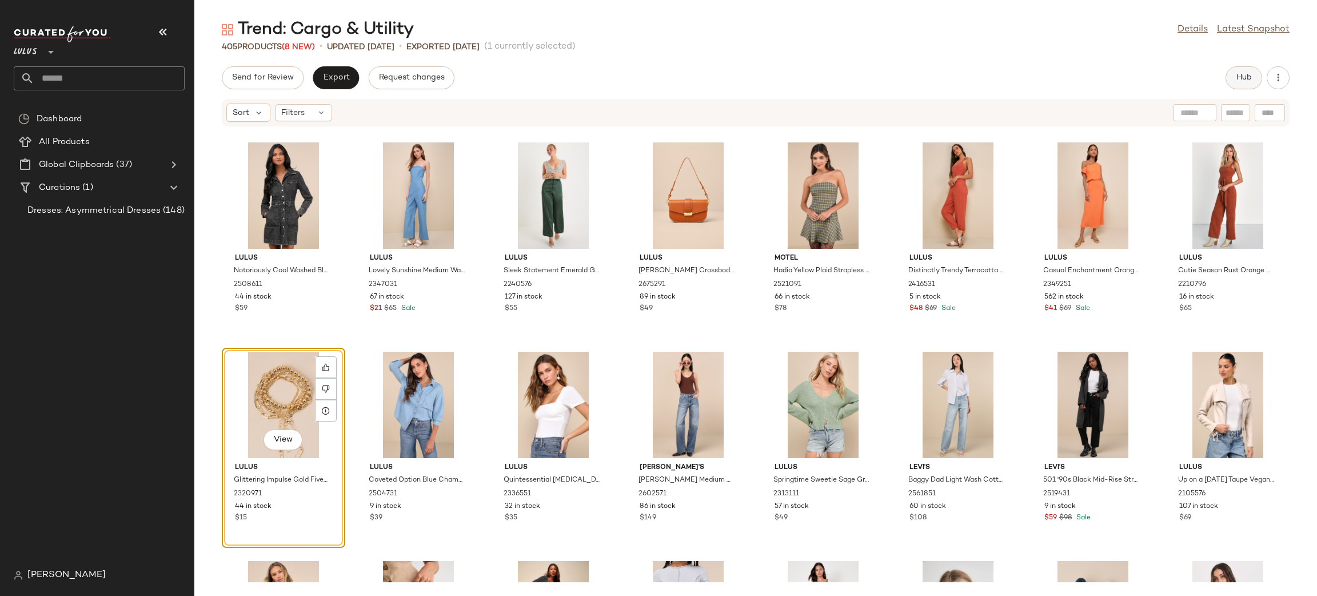
click at [1249, 81] on span "Hub" at bounding box center [1244, 77] width 16 height 9
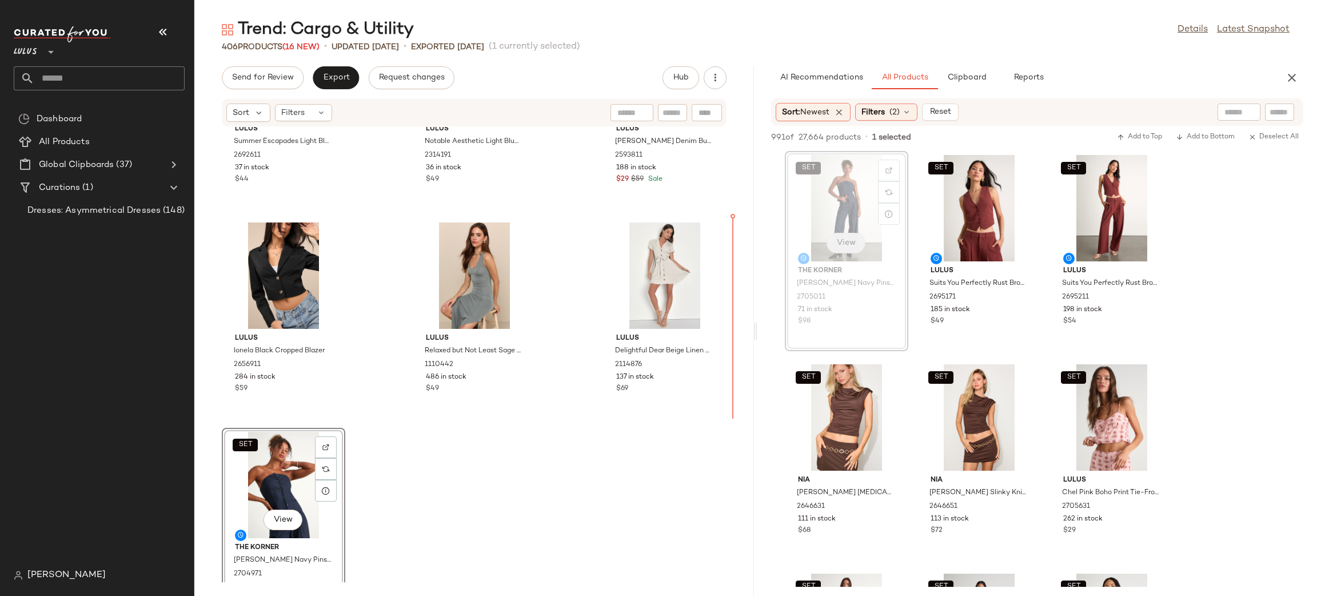
scroll to position [28009, 0]
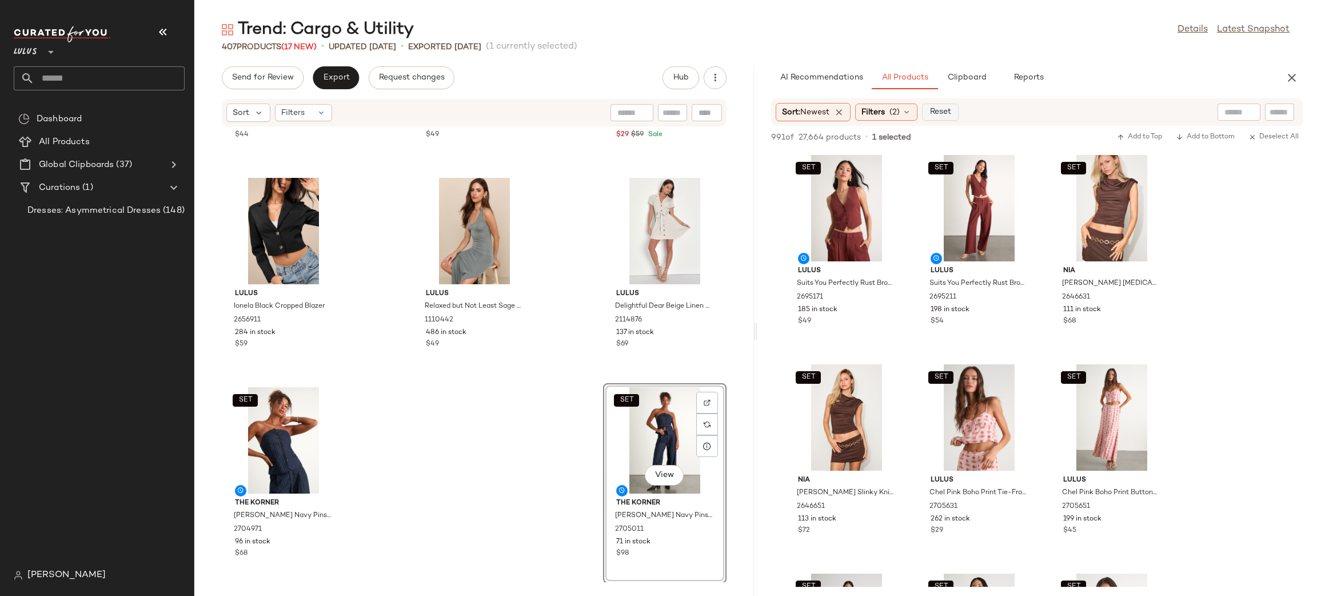
click at [937, 114] on span "Reset" at bounding box center [940, 112] width 22 height 9
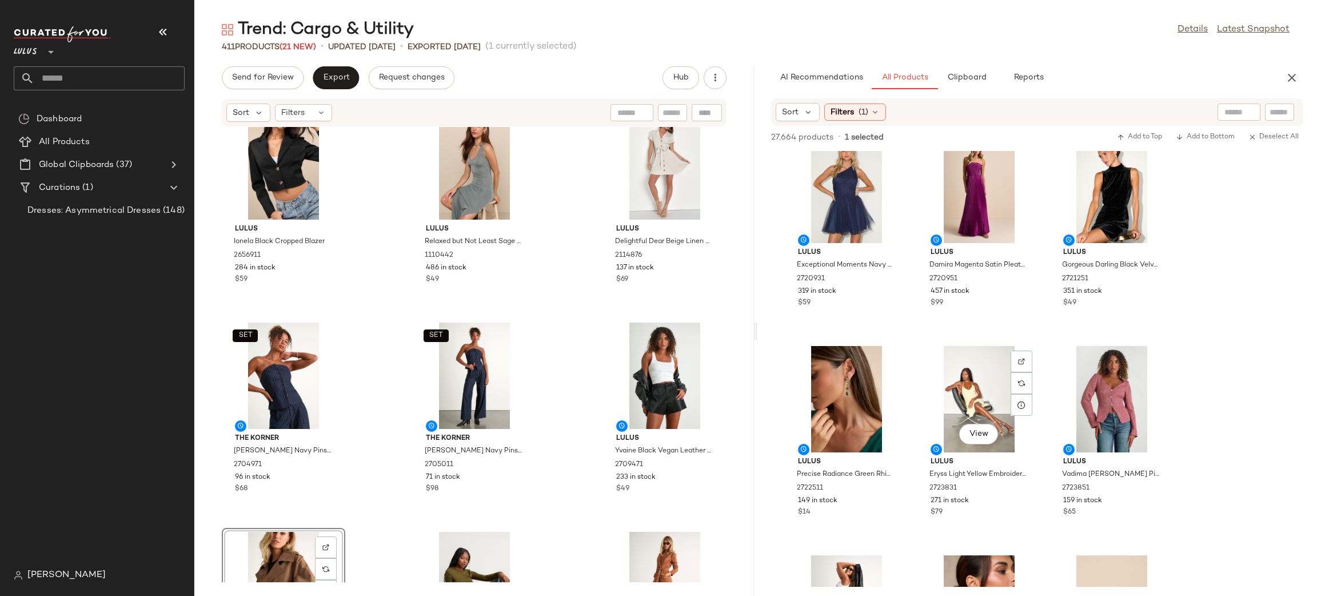
scroll to position [1482, 0]
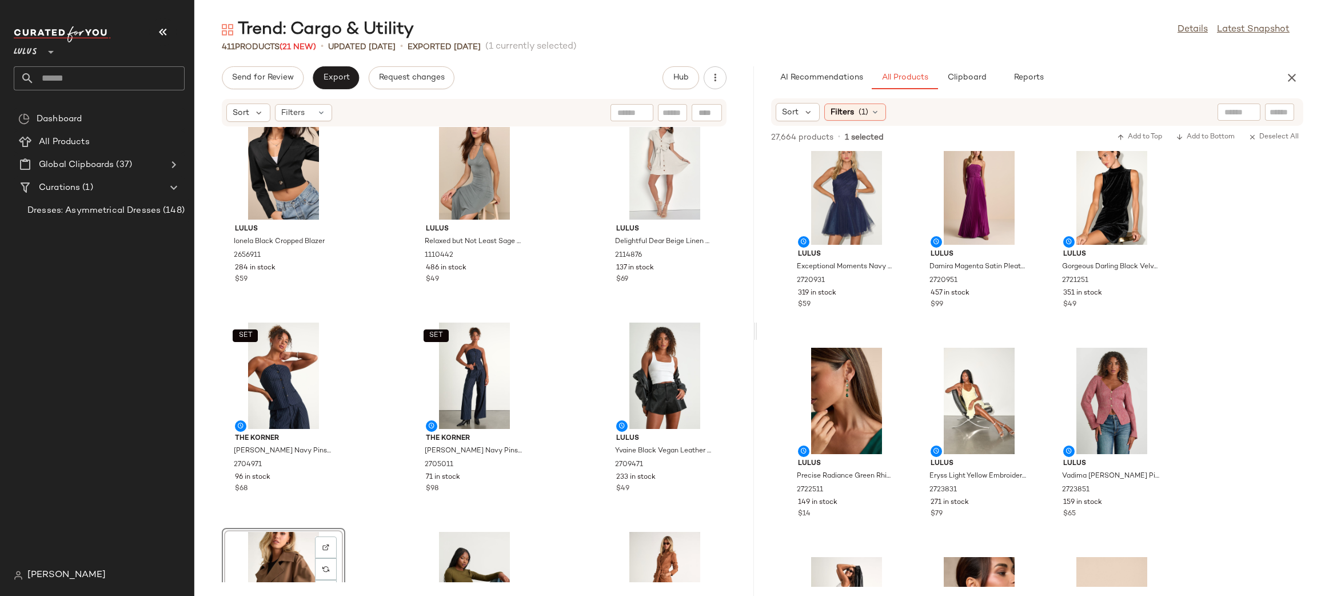
click at [1241, 108] on div at bounding box center [1239, 112] width 43 height 17
type input "*******"
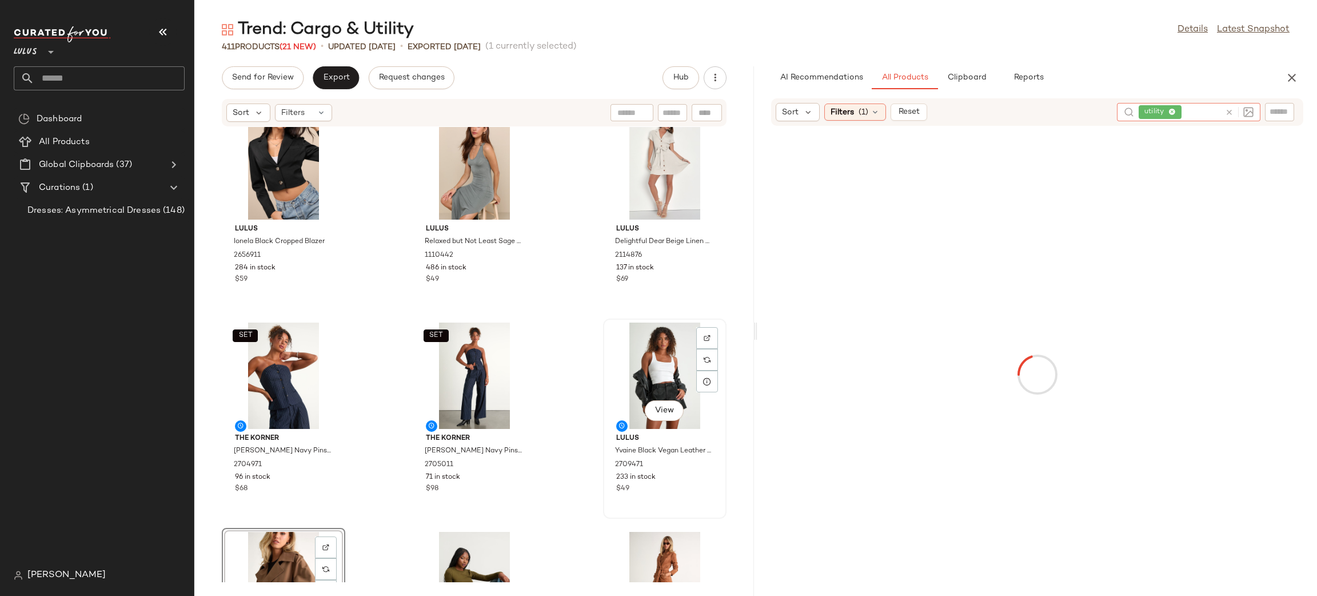
scroll to position [28219, 0]
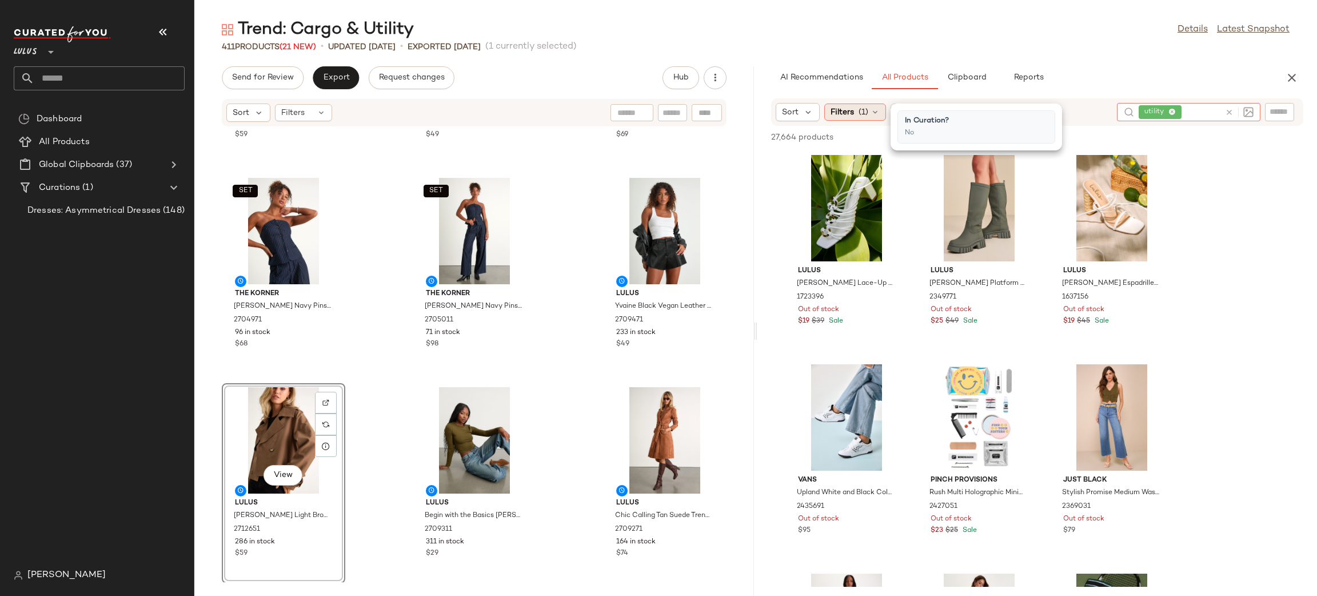
click at [862, 116] on span "(1)" at bounding box center [864, 112] width 10 height 12
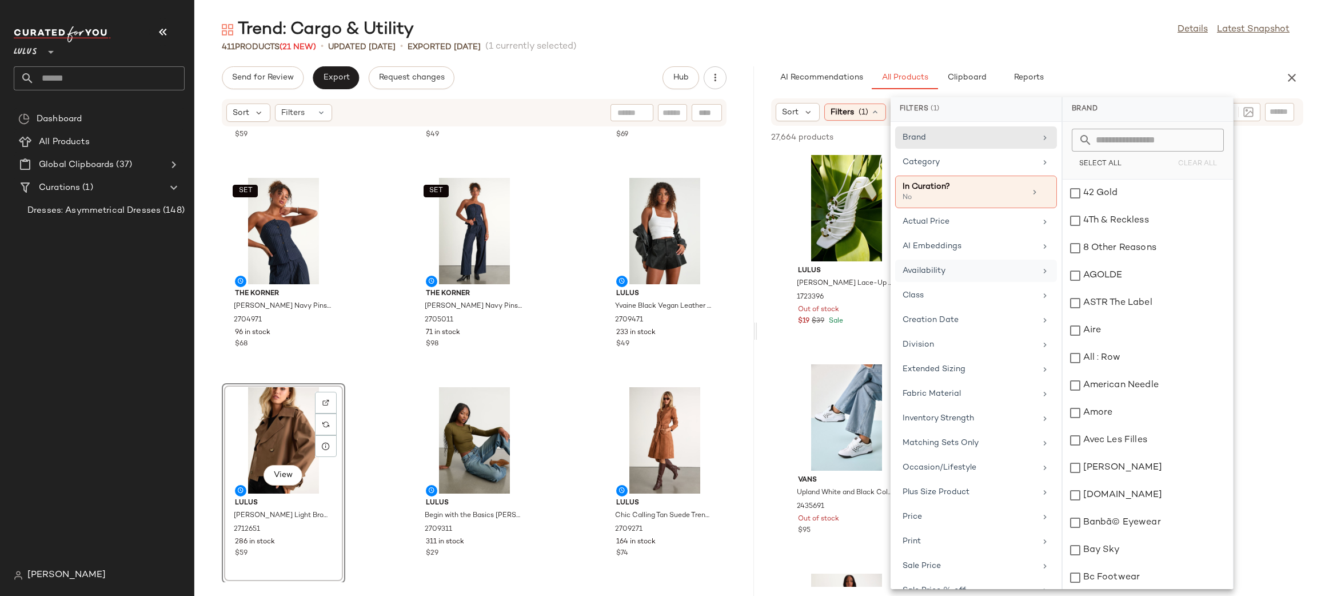
click at [949, 266] on div "Availability" at bounding box center [969, 271] width 133 height 12
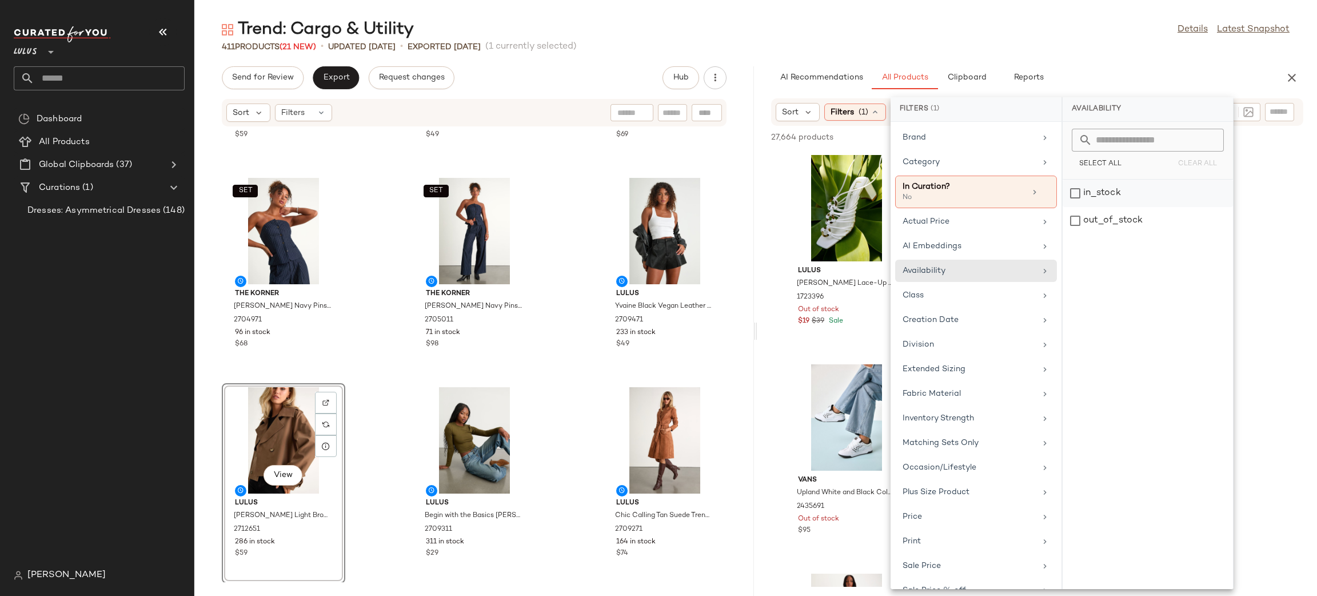
click at [1118, 194] on div "in_stock" at bounding box center [1148, 193] width 170 height 27
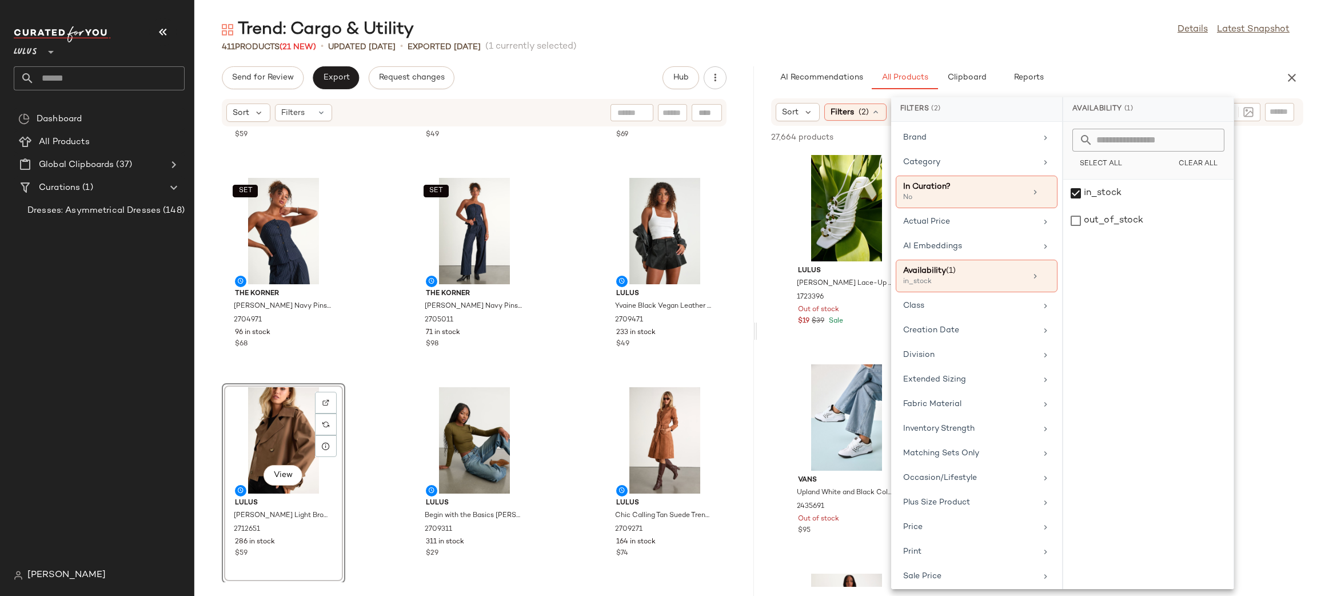
click at [1102, 57] on div "Trend: Cargo & Utility Details Latest Snapshot 411 Products (21 New) • updated …" at bounding box center [755, 307] width 1123 height 578
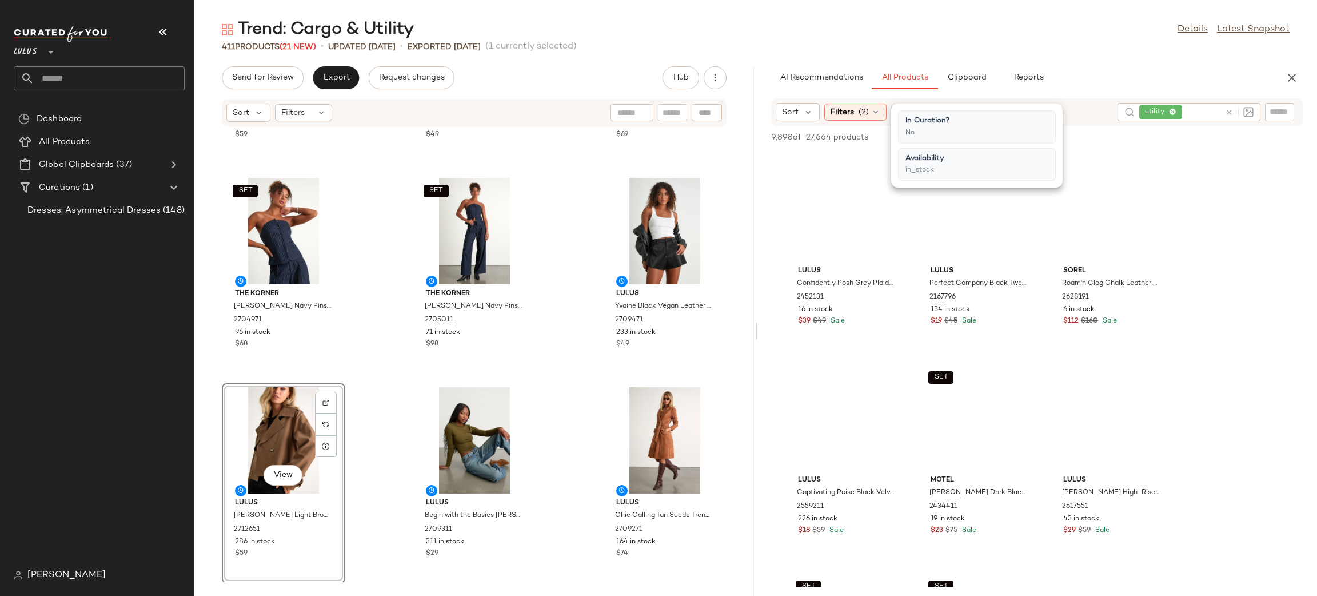
click at [1102, 57] on div "Trend: Cargo & Utility Details Latest Snapshot 411 Products (21 New) • updated …" at bounding box center [755, 307] width 1123 height 578
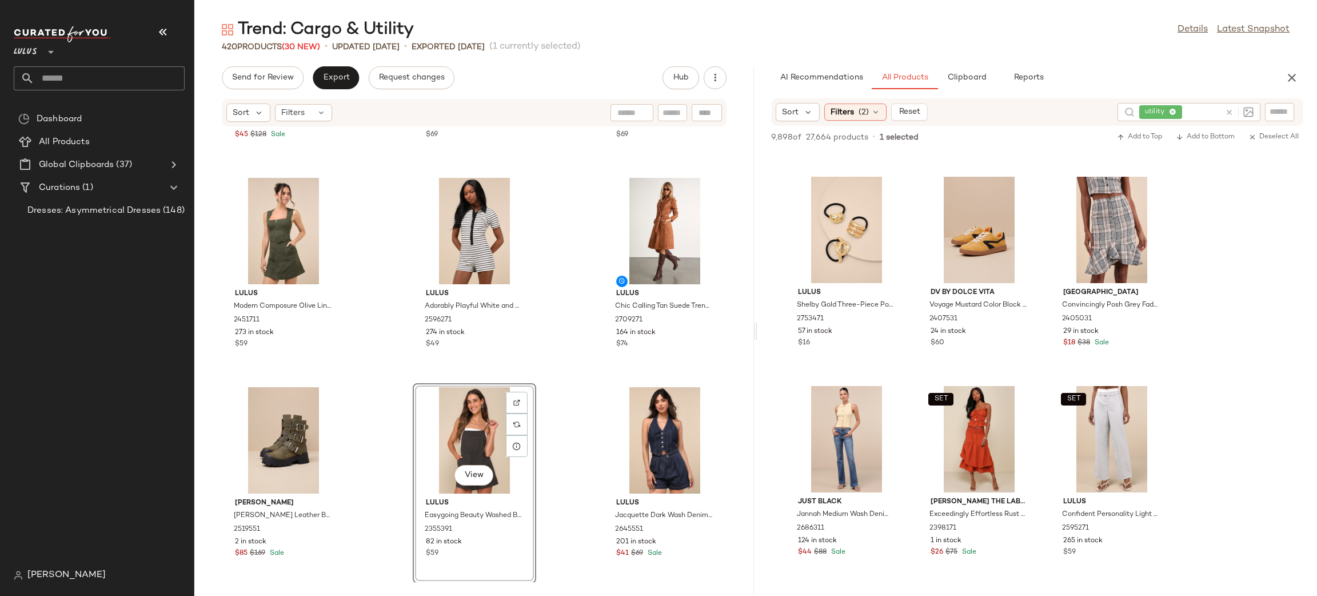
scroll to position [5011, 0]
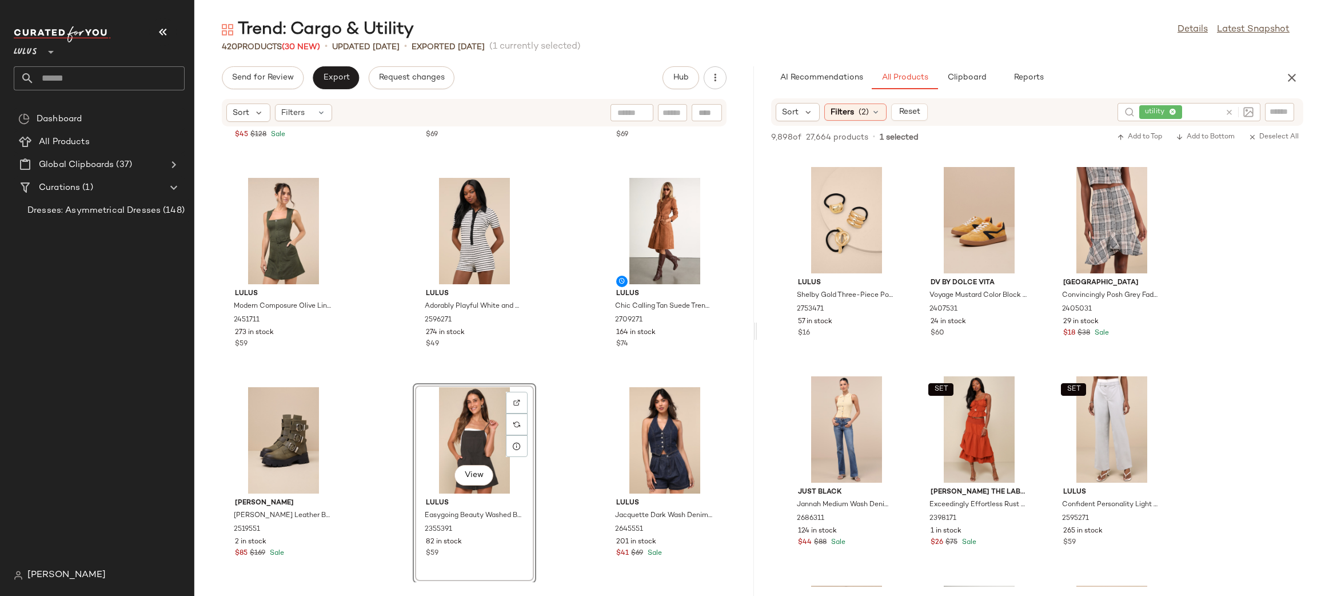
click at [1229, 113] on icon at bounding box center [1229, 112] width 9 height 9
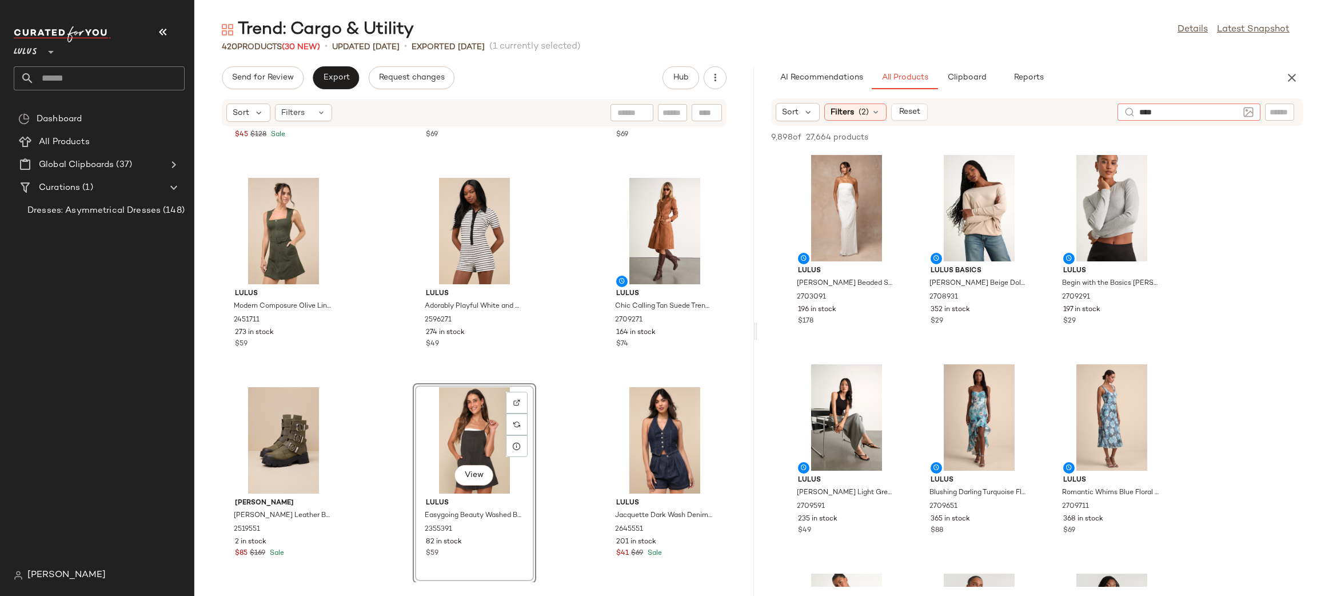
type input "*****"
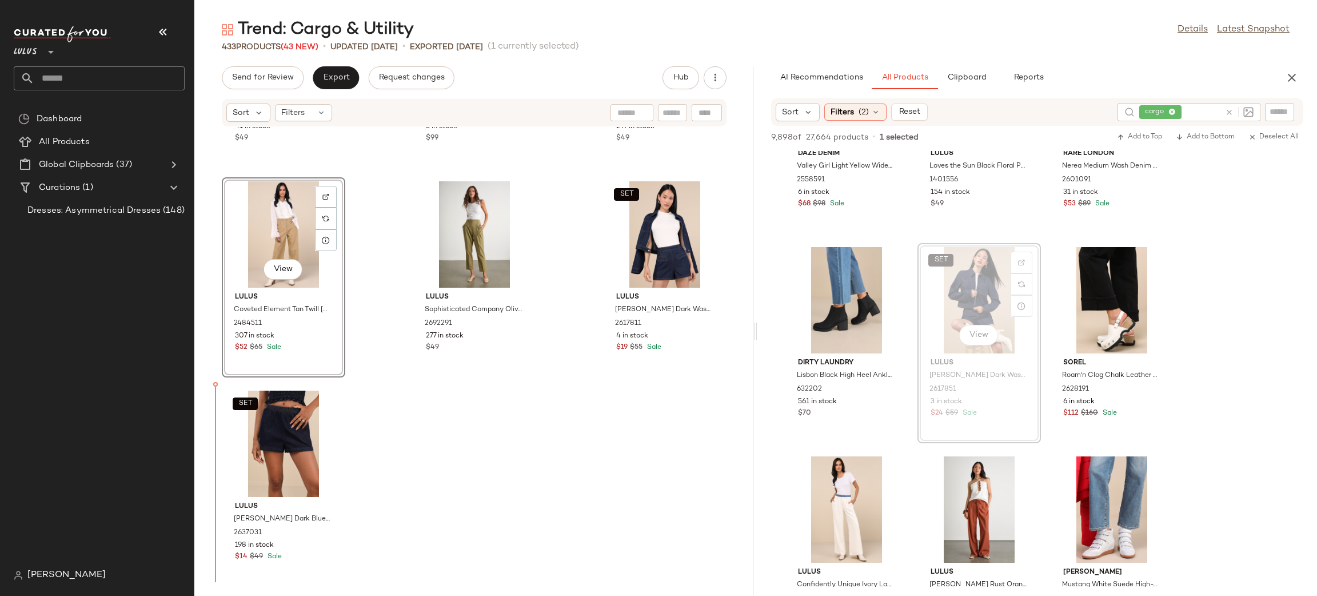
scroll to position [29893, 0]
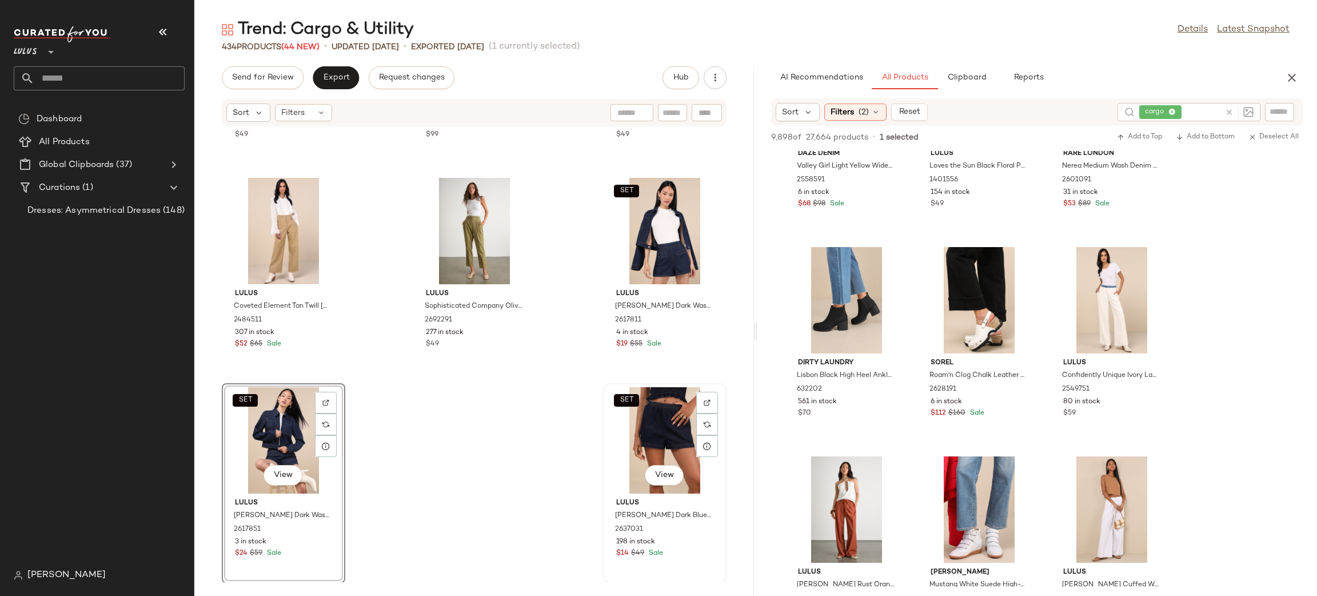
click at [658, 444] on div "SET View" at bounding box center [665, 440] width 116 height 106
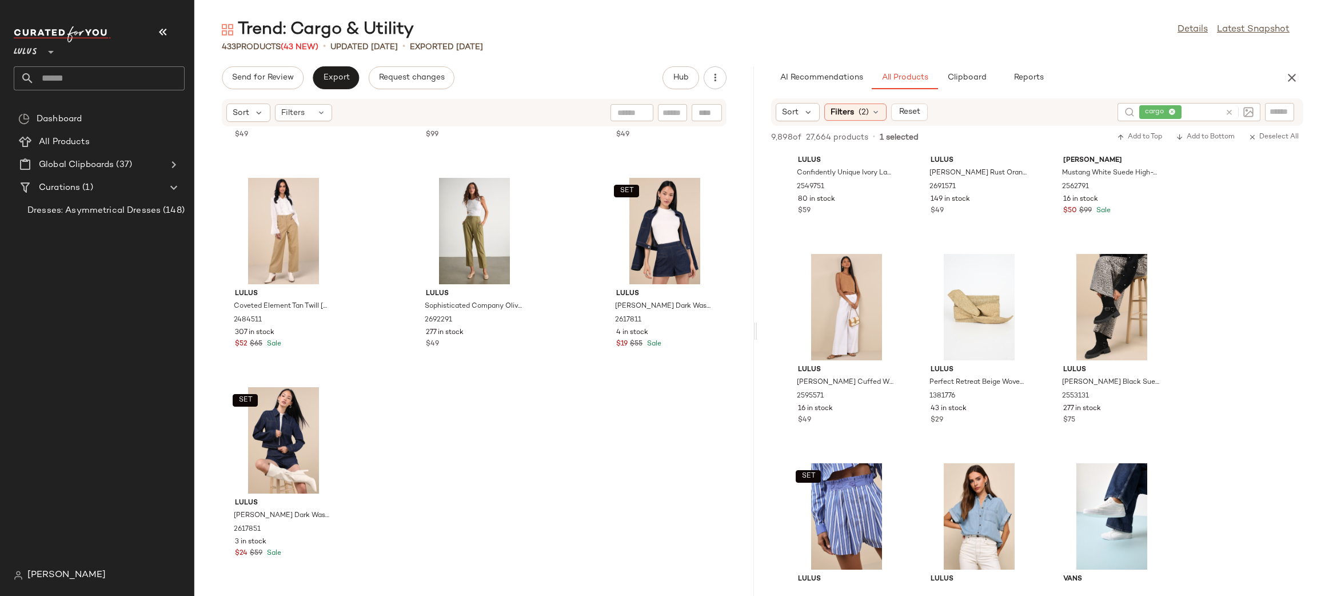
scroll to position [2621, 0]
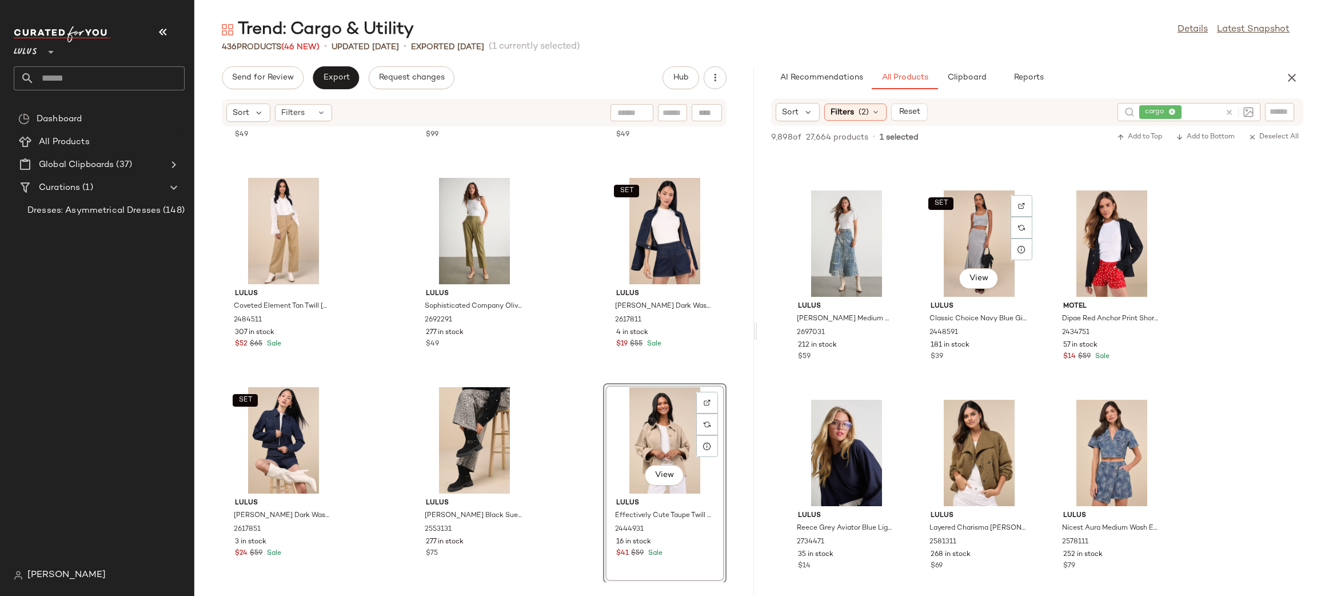
scroll to position [3947, 0]
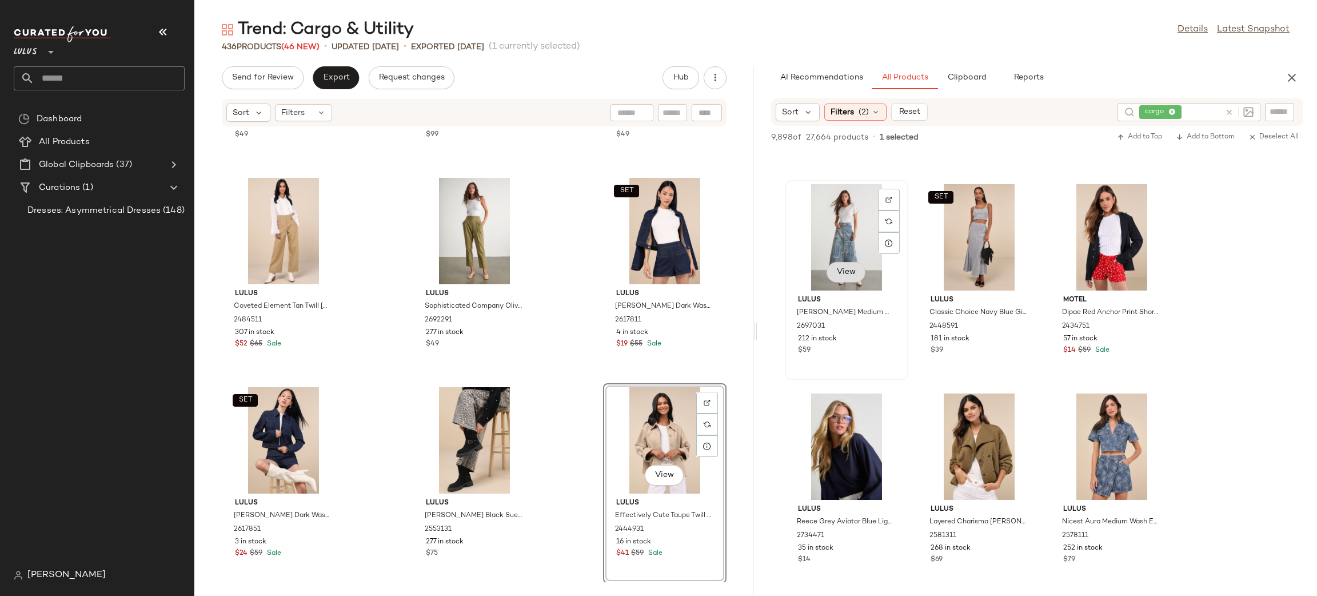
click at [845, 275] on span "View" at bounding box center [846, 272] width 19 height 9
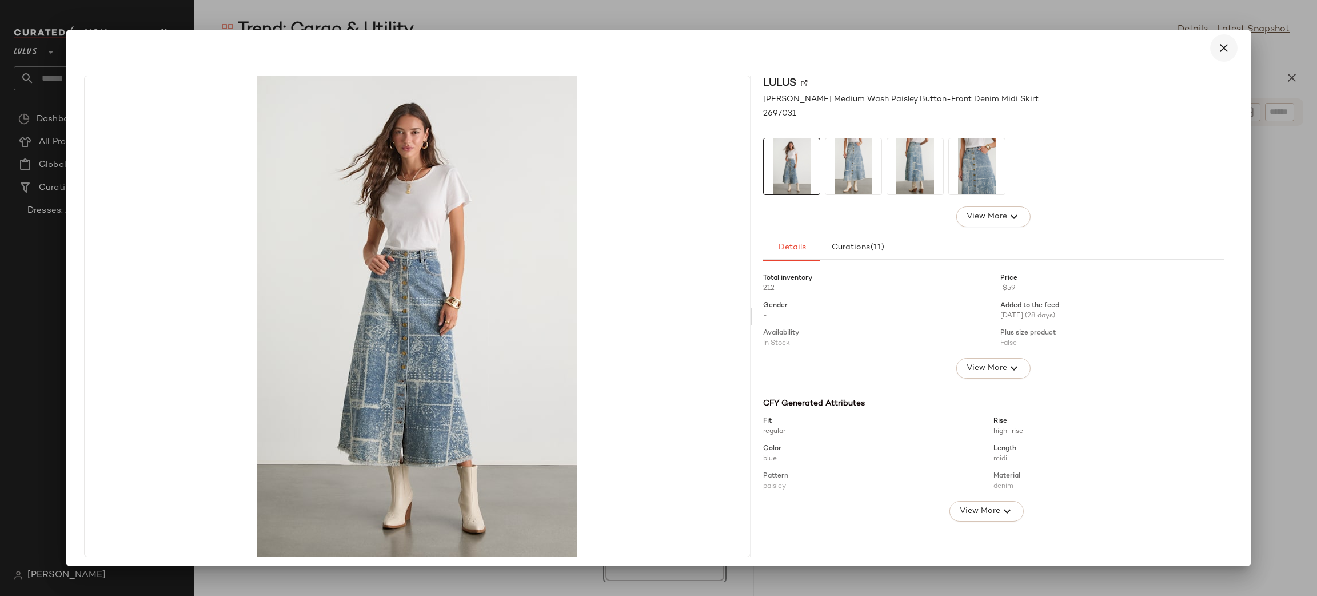
click at [1220, 46] on icon "button" at bounding box center [1224, 48] width 14 height 14
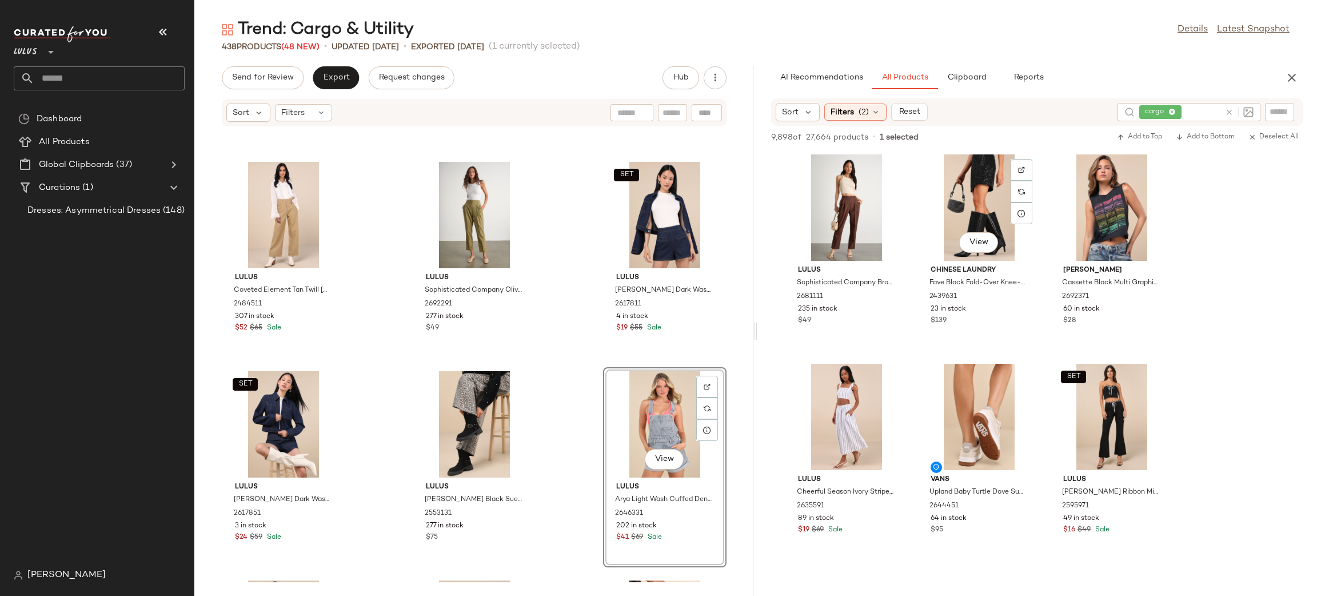
scroll to position [5651, 0]
click at [1291, 75] on icon "button" at bounding box center [1292, 78] width 14 height 14
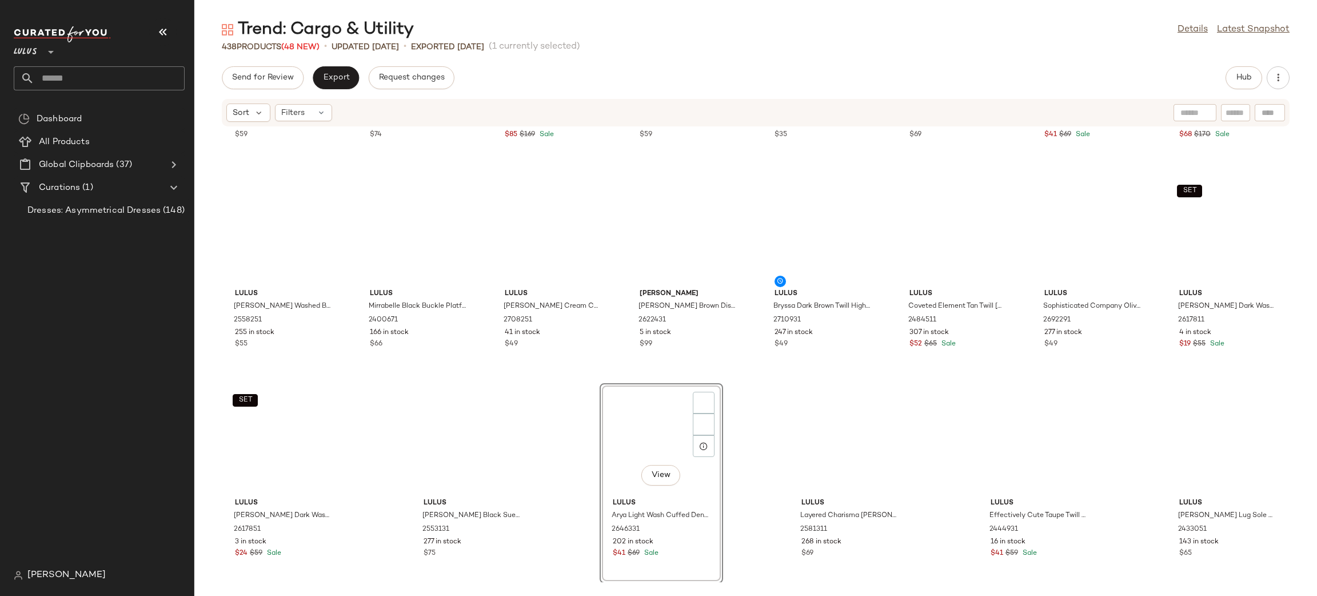
scroll to position [10883, 0]
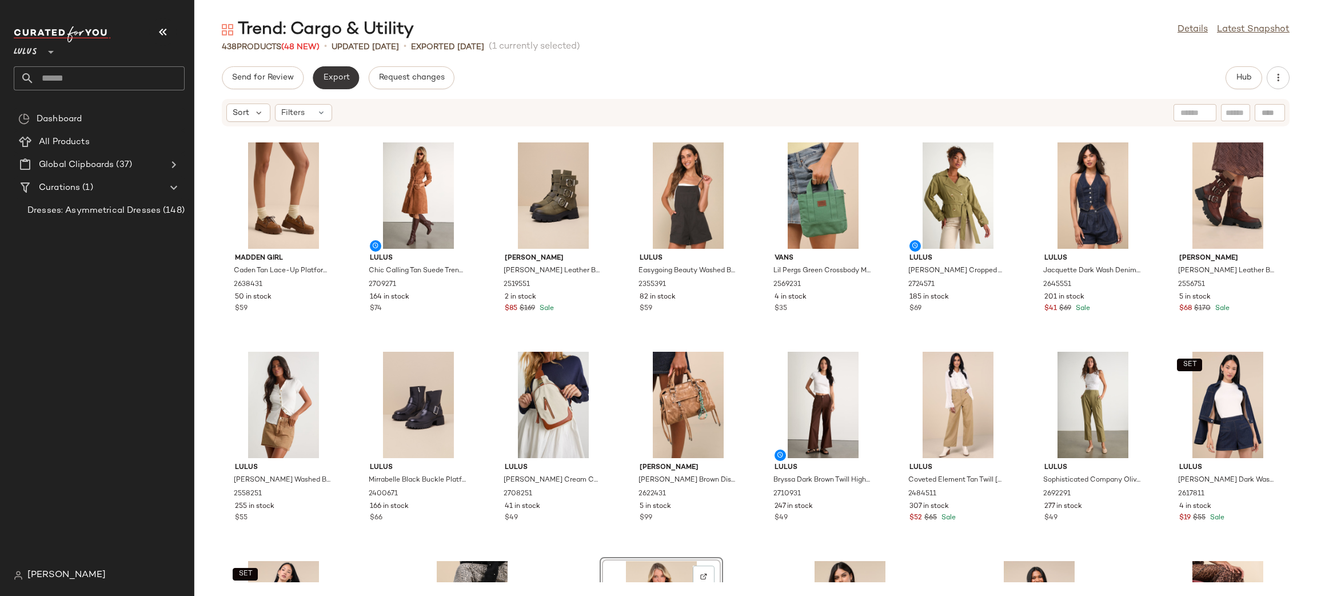
click at [338, 81] on span "Export" at bounding box center [336, 77] width 27 height 9
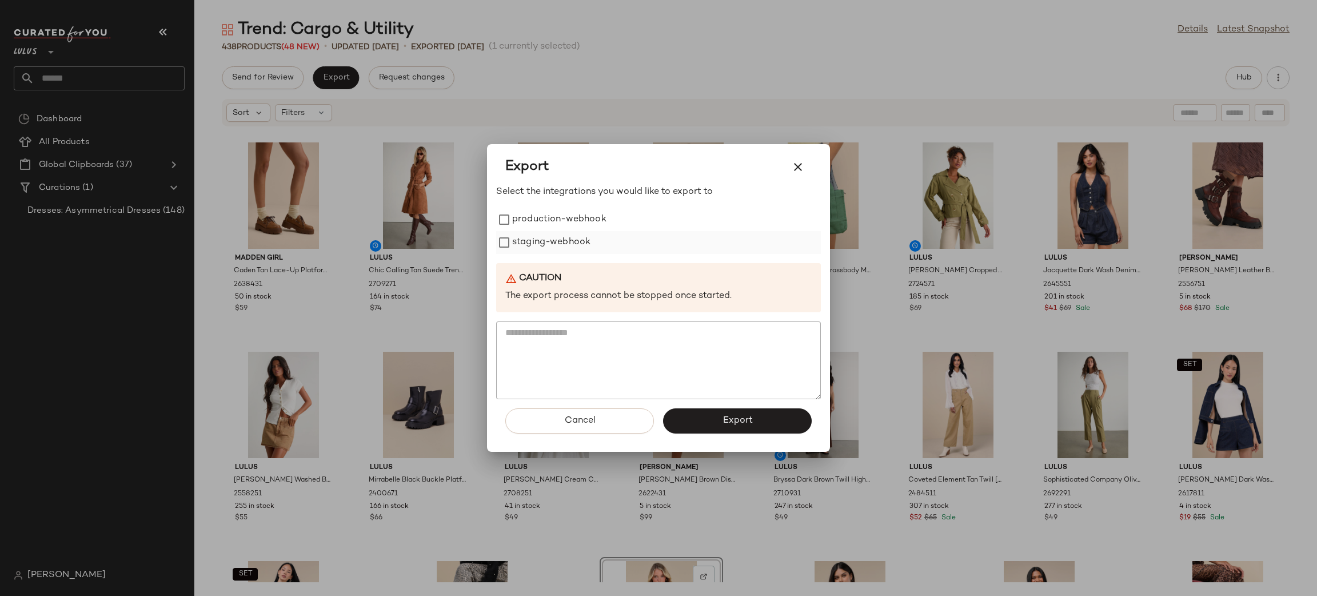
click at [532, 231] on label "staging-webhook" at bounding box center [551, 242] width 78 height 23
click at [527, 220] on label "production-webhook" at bounding box center [559, 219] width 94 height 23
click at [715, 420] on button "Export" at bounding box center [737, 420] width 149 height 25
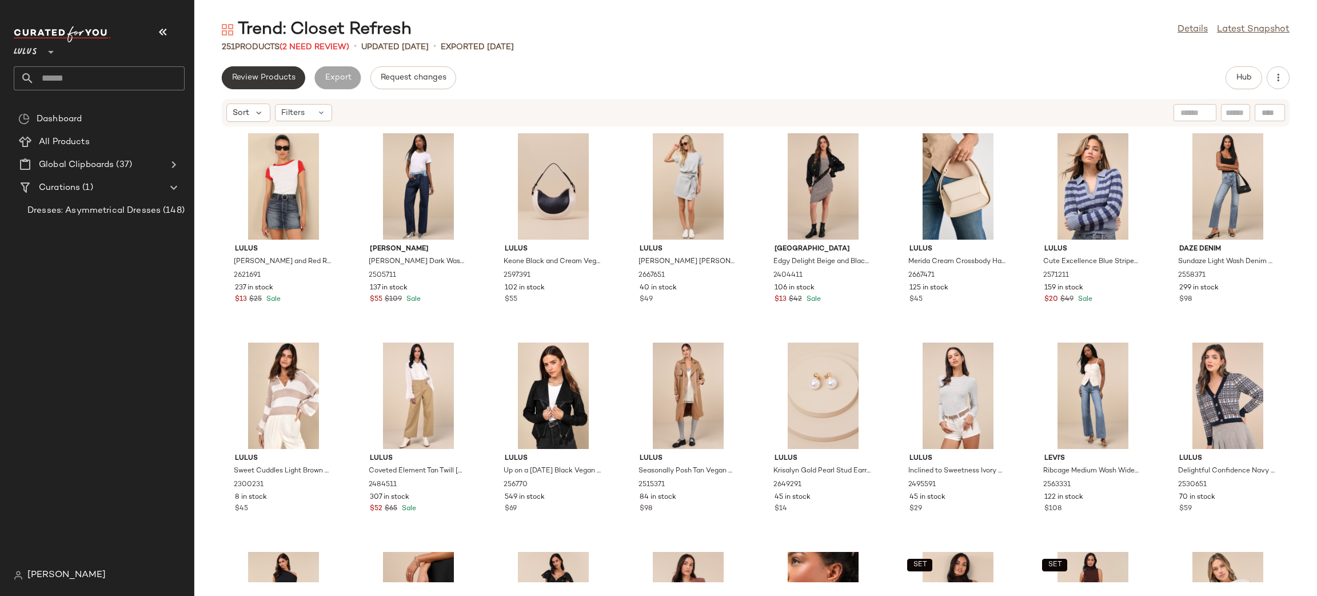
click at [270, 85] on button "Review Products" at bounding box center [263, 77] width 83 height 23
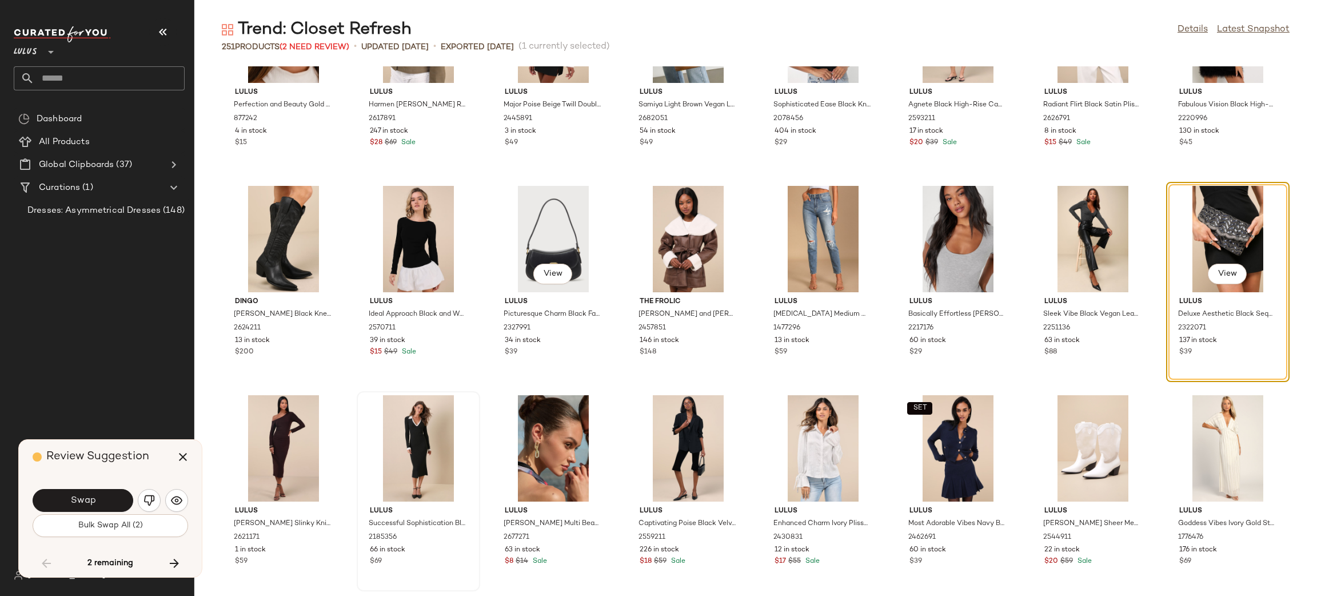
scroll to position [4513, 0]
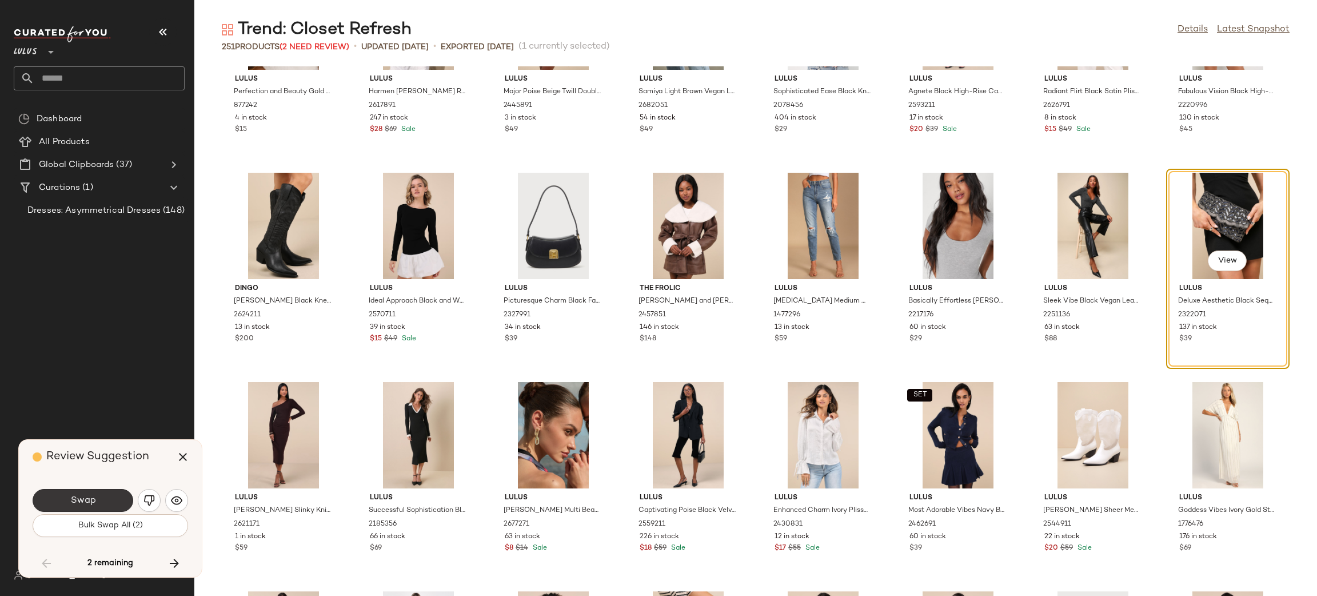
click at [106, 500] on button "Swap" at bounding box center [83, 500] width 101 height 23
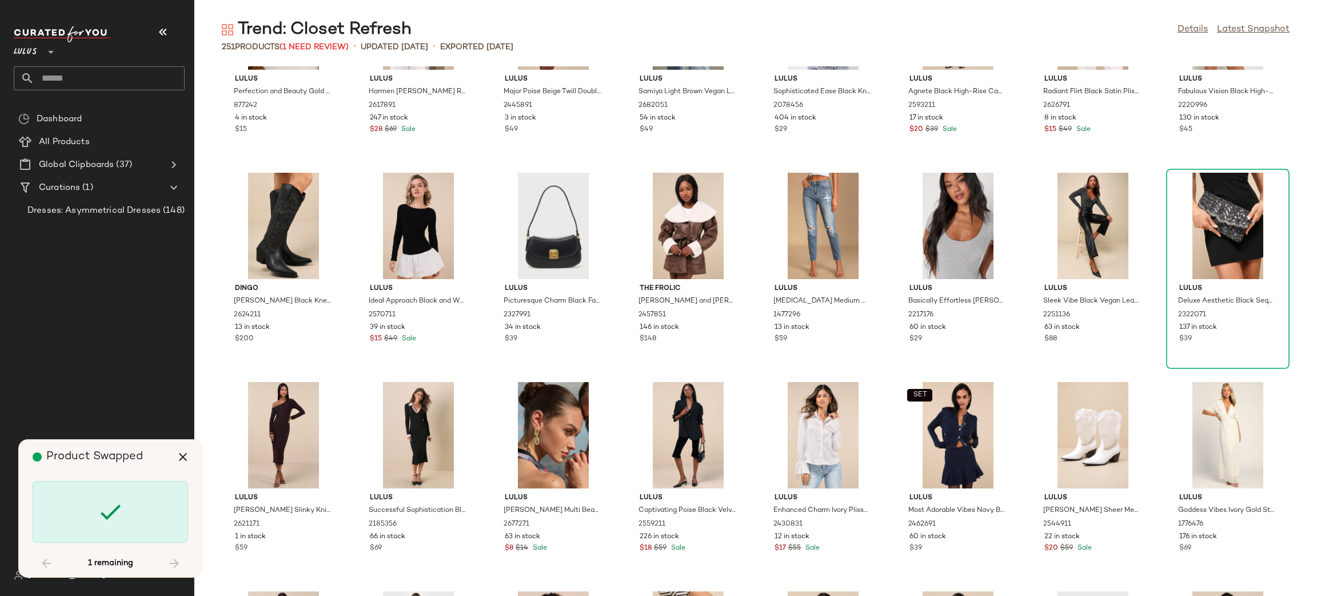
scroll to position [5860, 0]
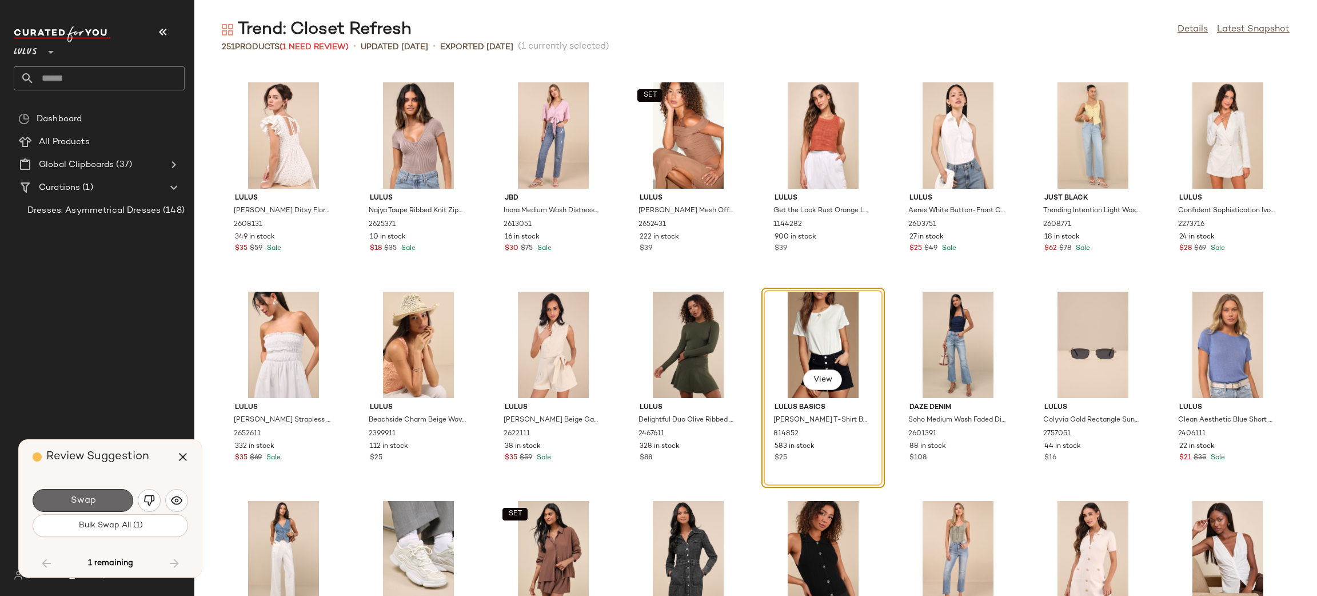
click at [93, 500] on span "Swap" at bounding box center [83, 500] width 26 height 11
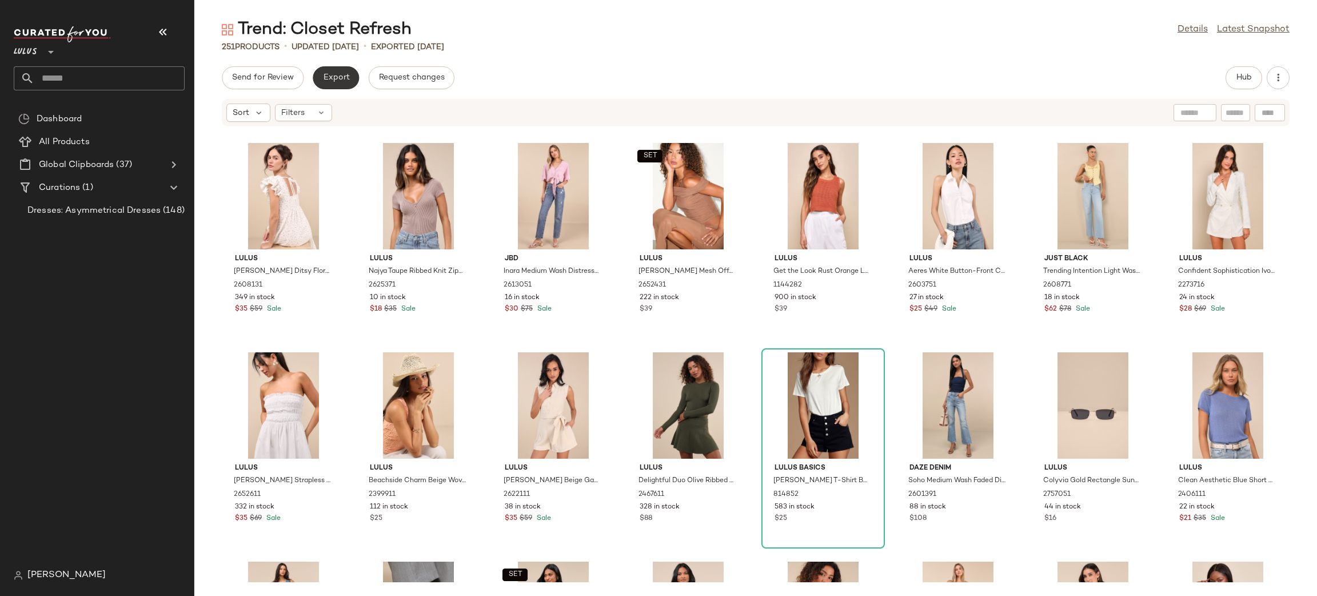
click at [346, 77] on span "Export" at bounding box center [336, 77] width 27 height 9
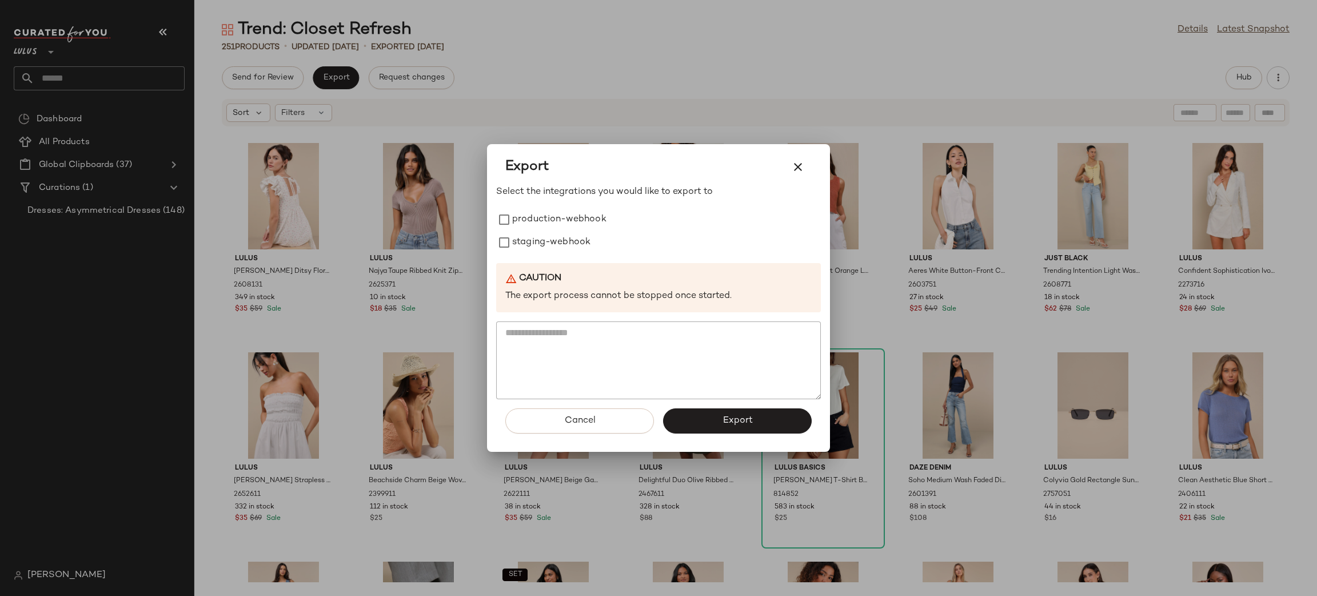
drag, startPoint x: 543, startPoint y: 214, endPoint x: 539, endPoint y: 266, distance: 52.2
click at [543, 213] on label "production-webhook" at bounding box center [559, 219] width 94 height 23
click at [550, 236] on label "staging-webhook" at bounding box center [551, 242] width 78 height 23
click at [710, 421] on button "Export" at bounding box center [737, 420] width 149 height 25
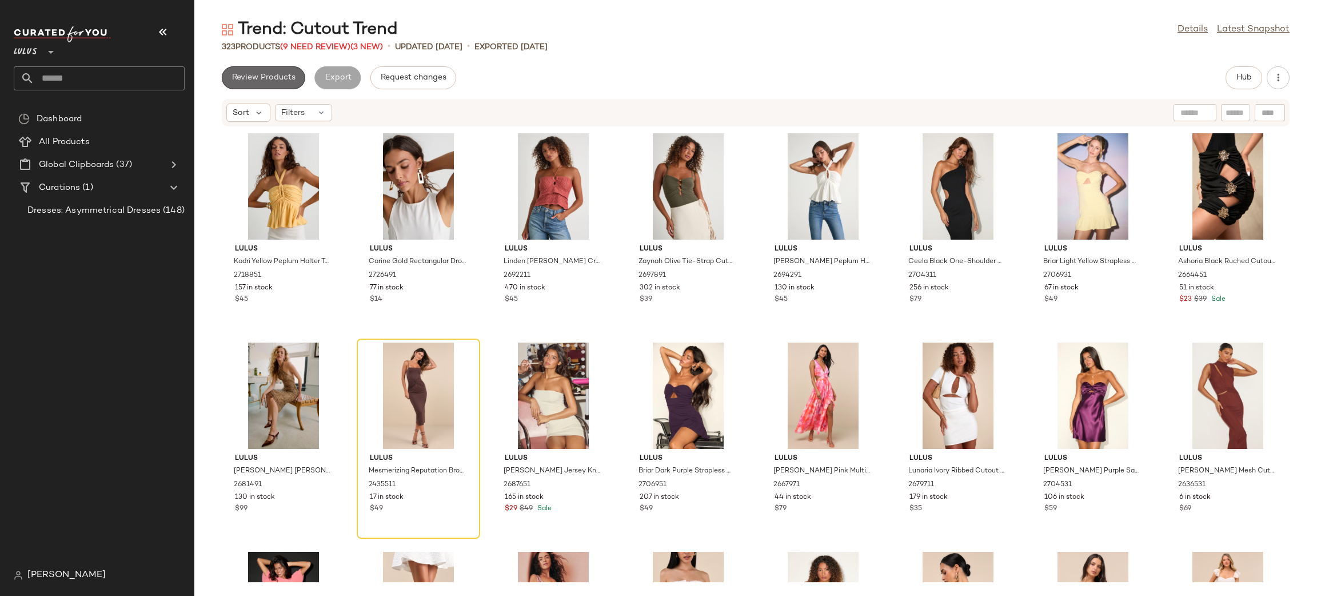
click at [292, 74] on span "Review Products" at bounding box center [264, 77] width 64 height 9
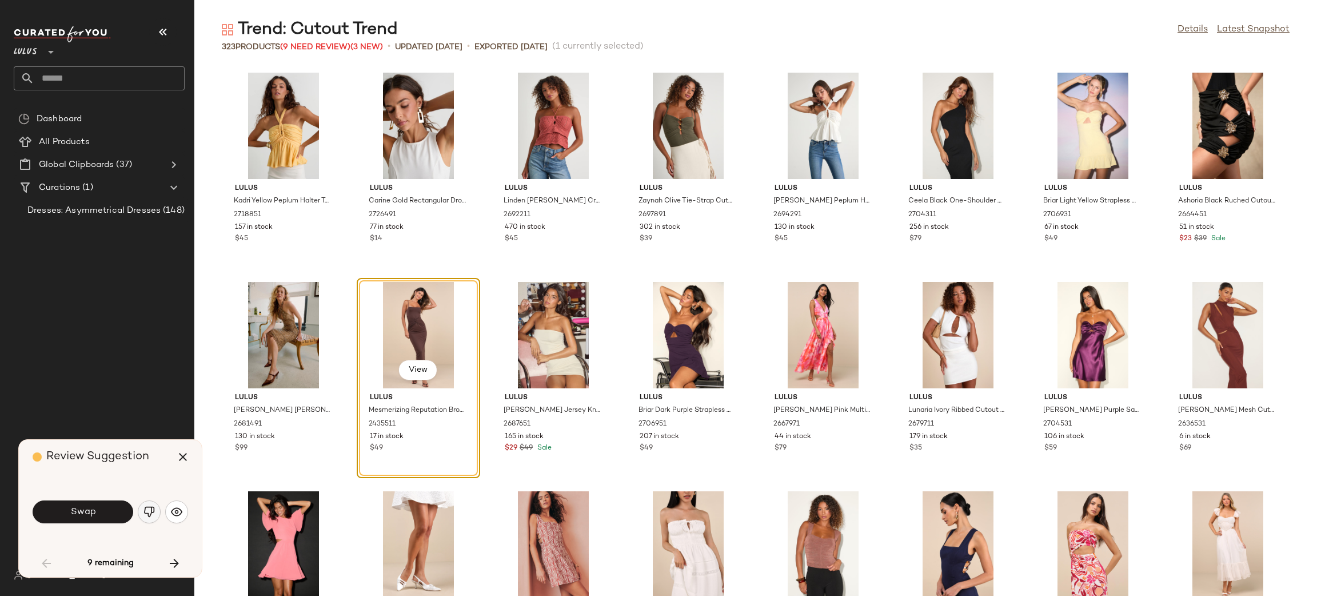
click at [149, 510] on img "button" at bounding box center [149, 511] width 11 height 11
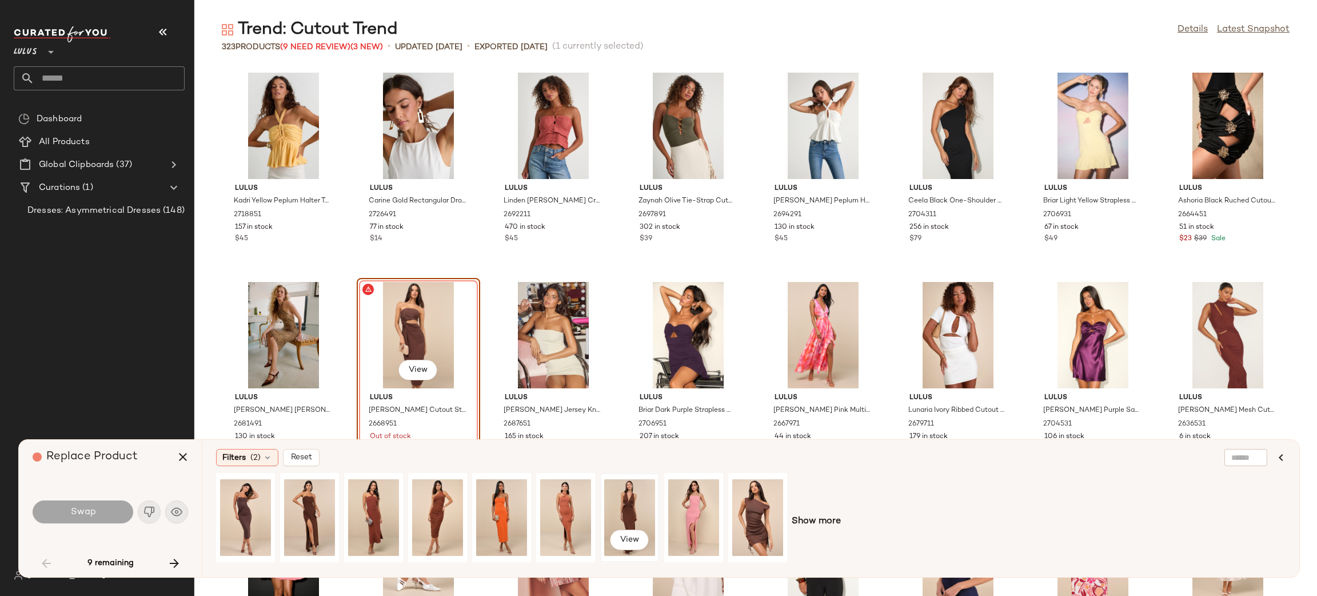
click at [642, 501] on div "View" at bounding box center [629, 517] width 51 height 81
click at [104, 515] on button "Swap" at bounding box center [83, 511] width 101 height 23
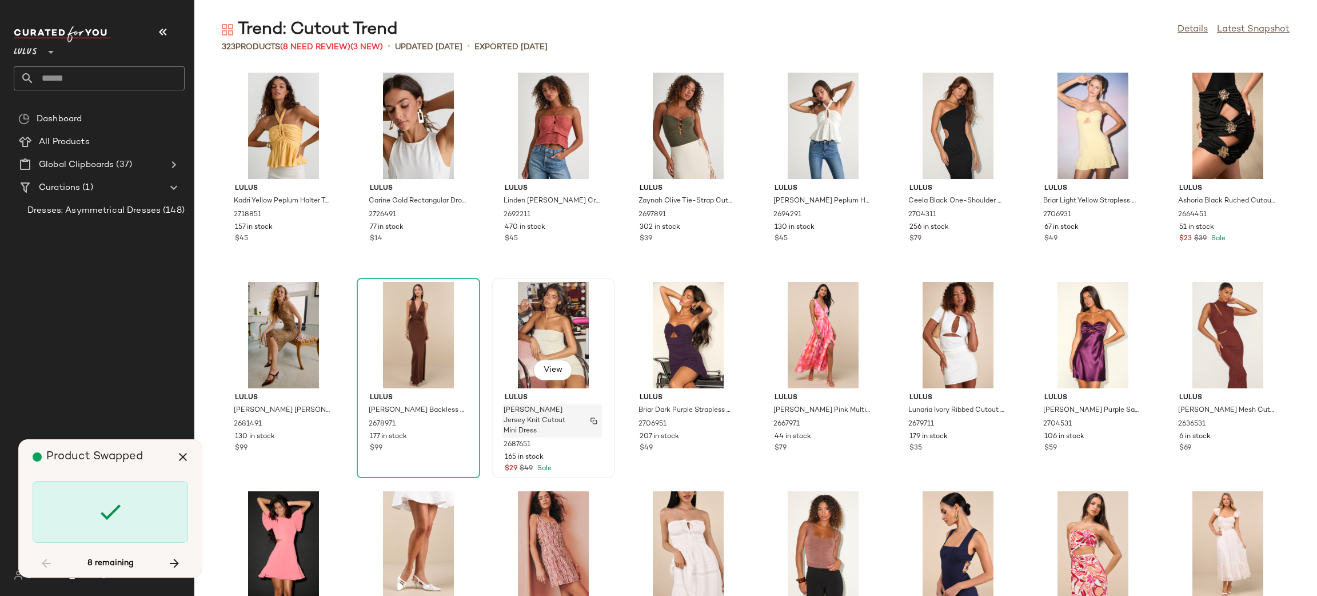
scroll to position [428, 0]
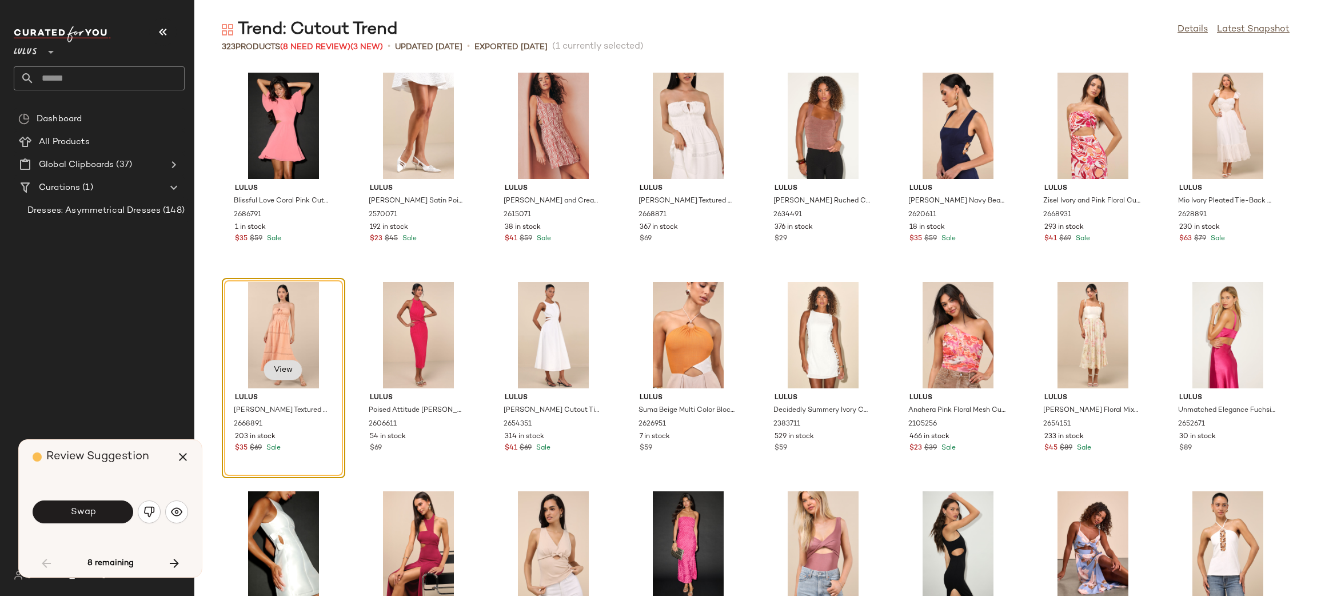
click at [279, 375] on button "View" at bounding box center [283, 370] width 39 height 21
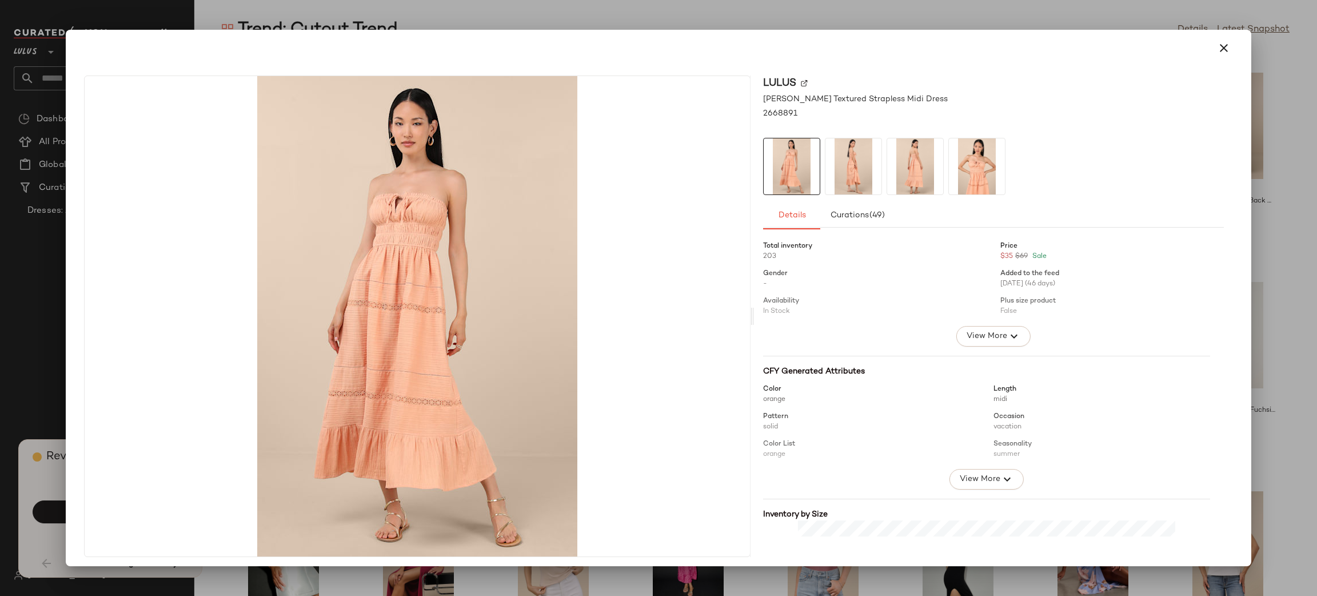
click at [1001, 145] on div at bounding box center [993, 166] width 461 height 57
click at [992, 156] on img at bounding box center [977, 166] width 56 height 56
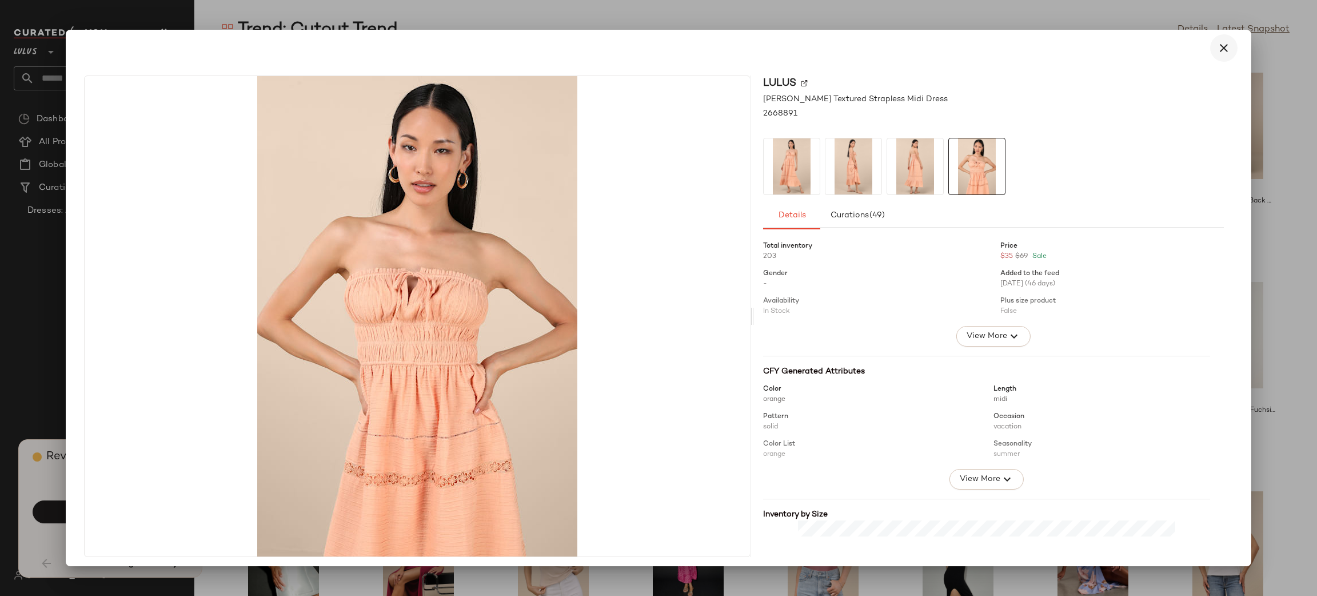
click at [1220, 50] on icon "button" at bounding box center [1224, 48] width 14 height 14
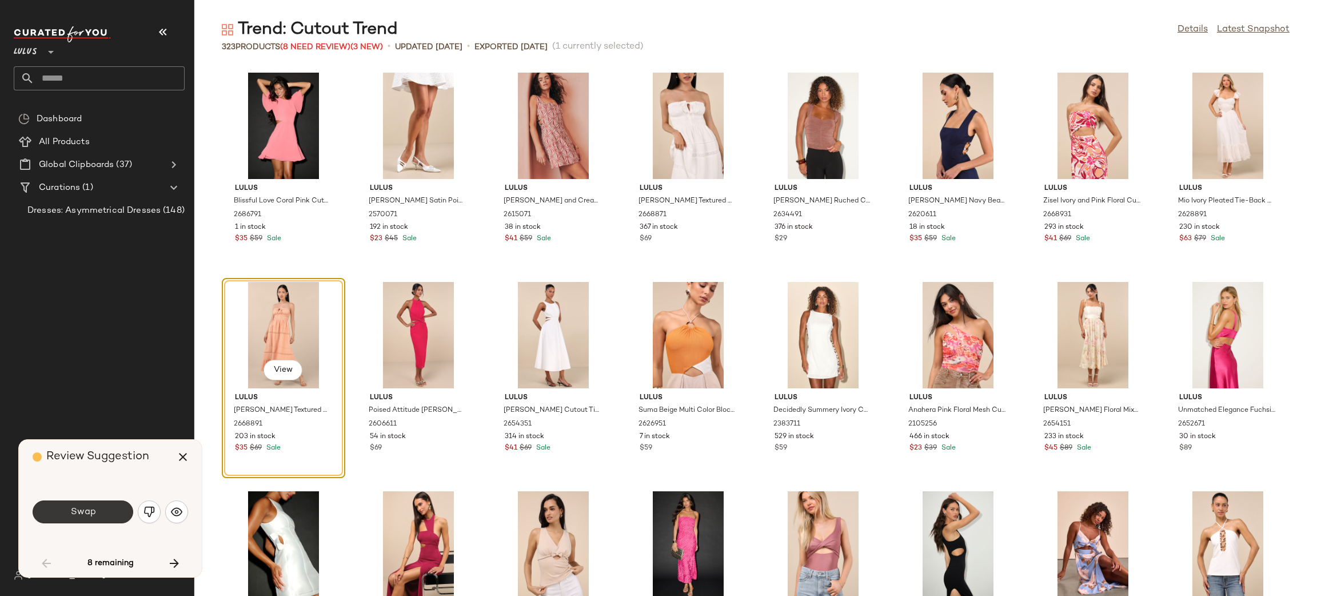
click at [123, 515] on button "Swap" at bounding box center [83, 511] width 101 height 23
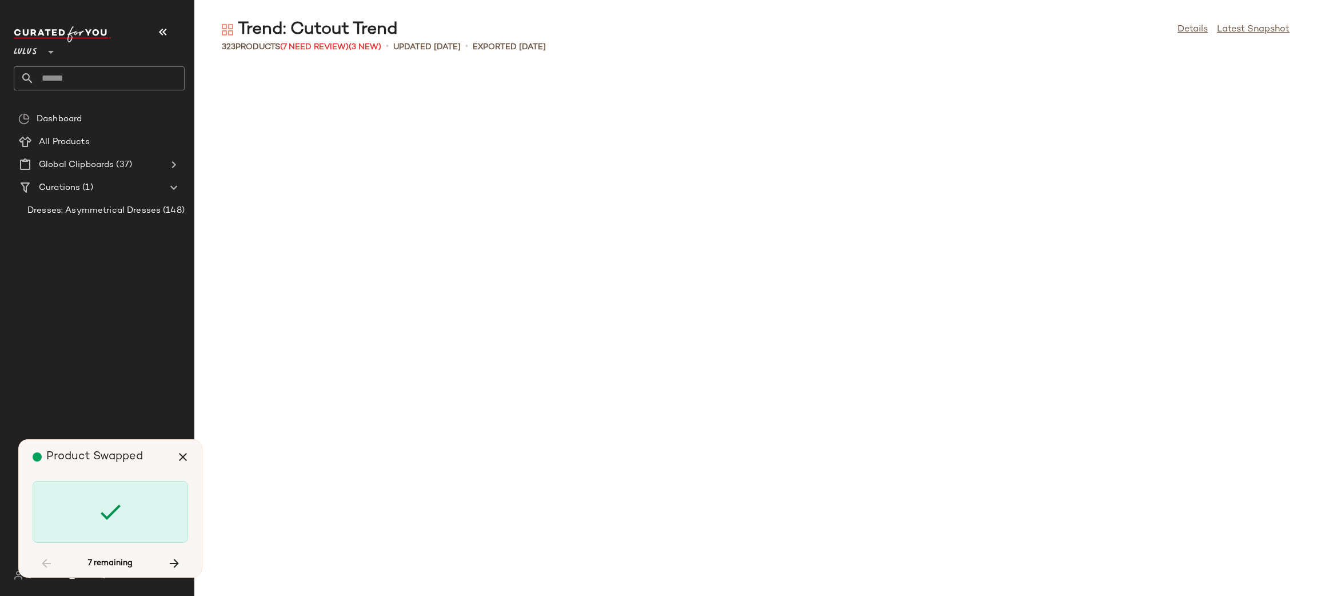
scroll to position [1674, 0]
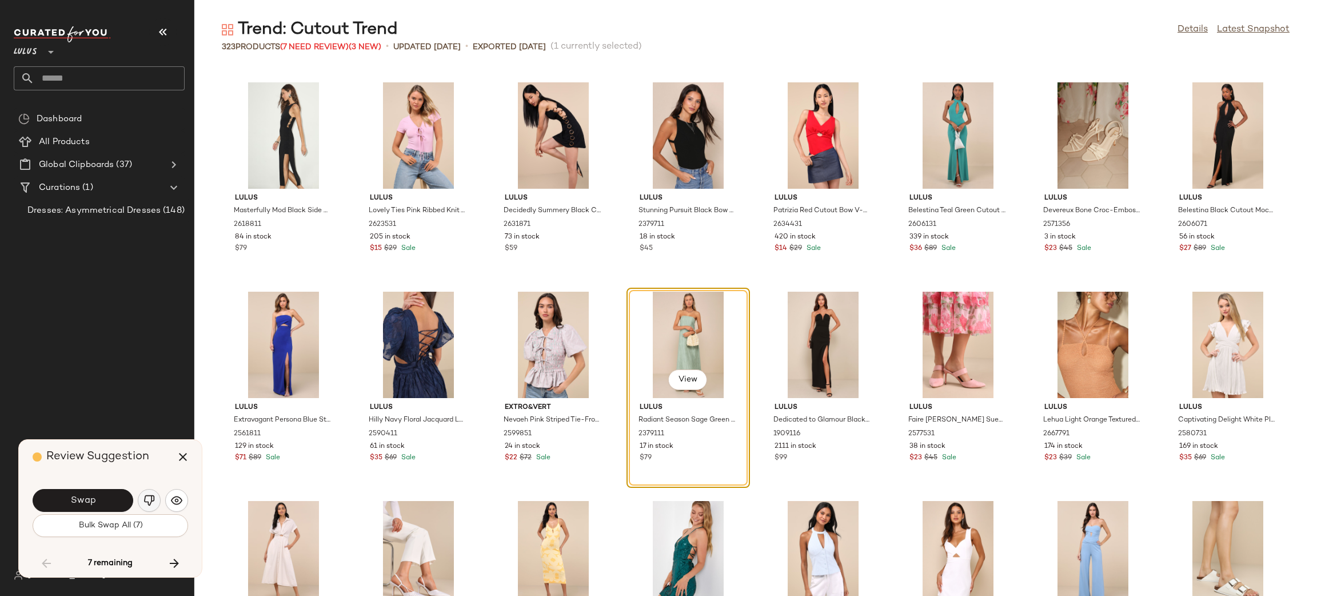
click at [150, 498] on img "button" at bounding box center [149, 500] width 11 height 11
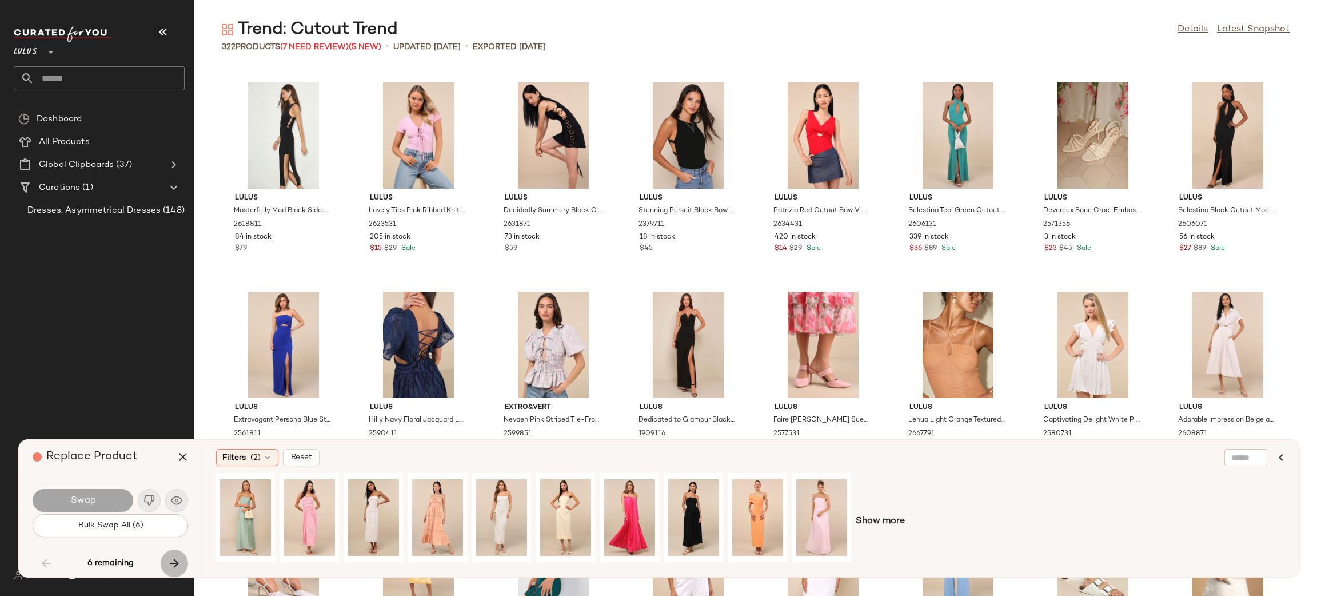
click at [177, 564] on icon "button" at bounding box center [175, 563] width 14 height 14
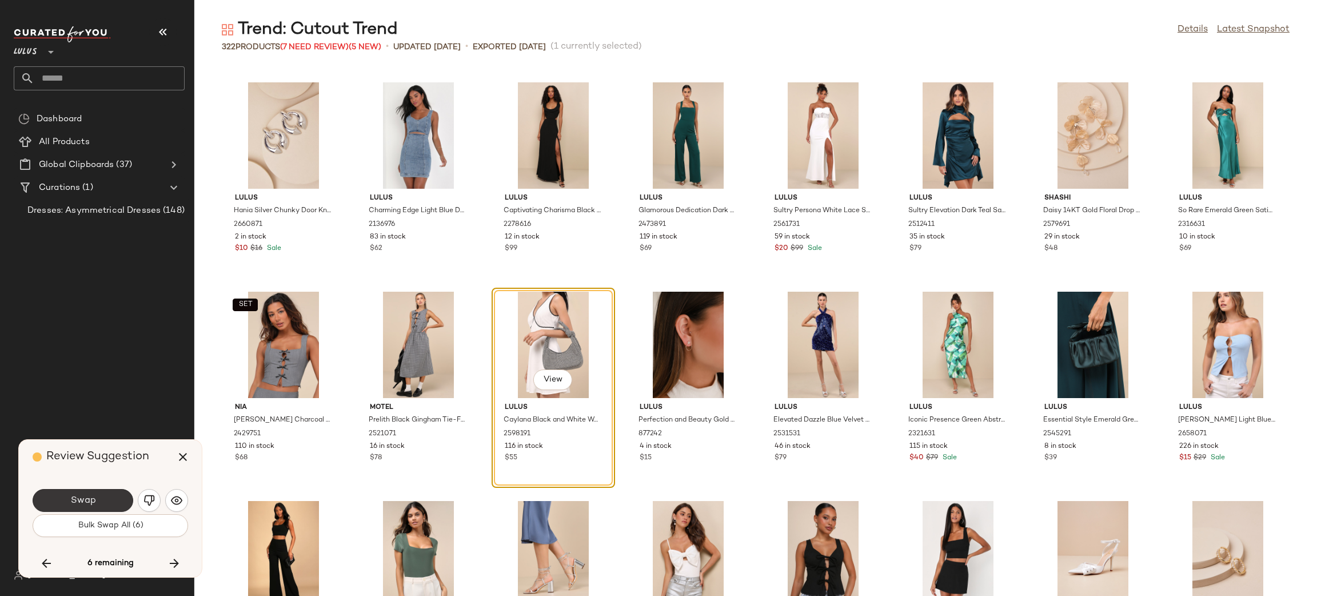
click at [104, 501] on button "Swap" at bounding box center [83, 500] width 101 height 23
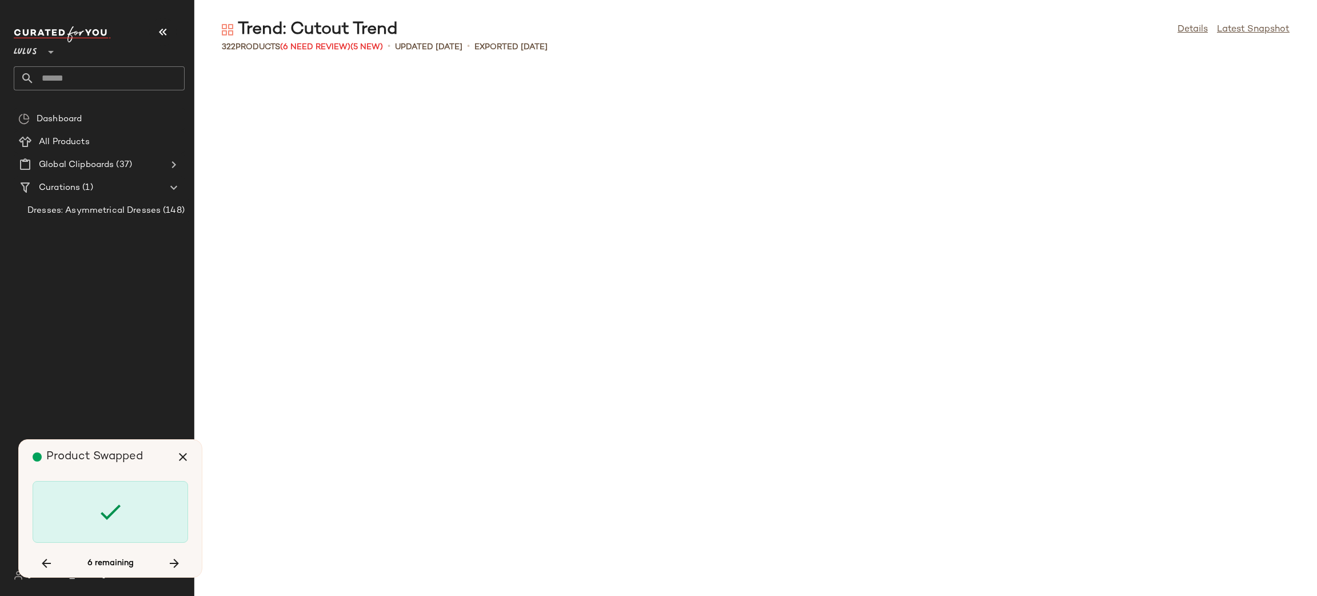
scroll to position [3348, 0]
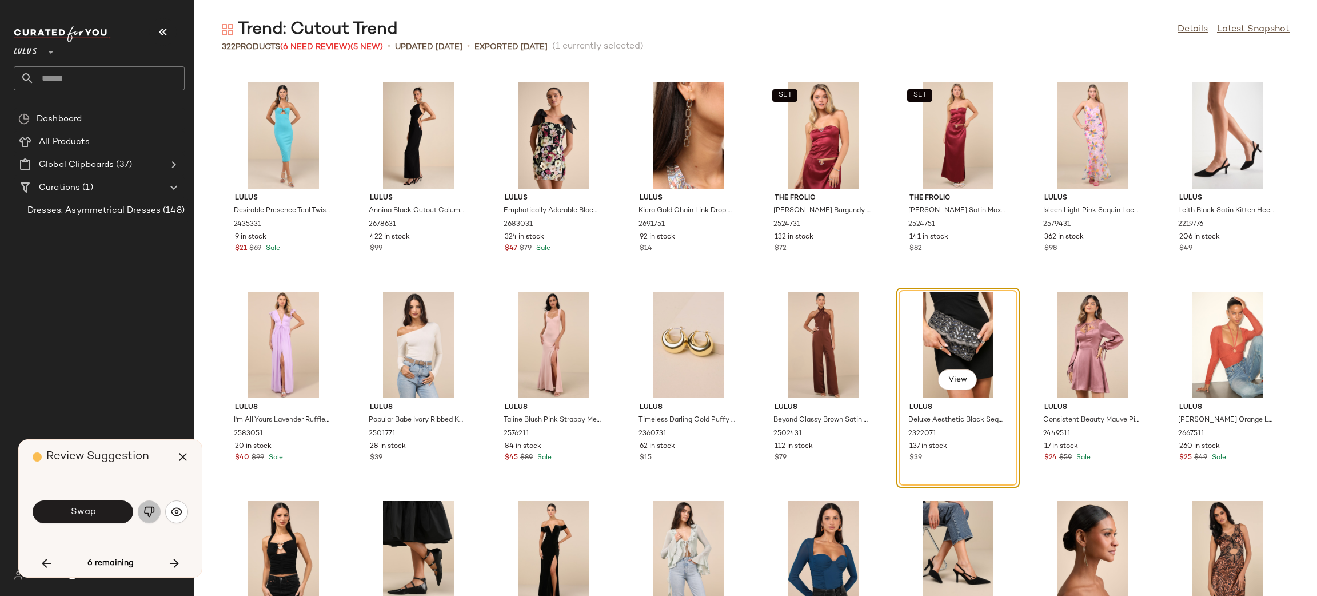
click at [152, 512] on img "button" at bounding box center [149, 511] width 11 height 11
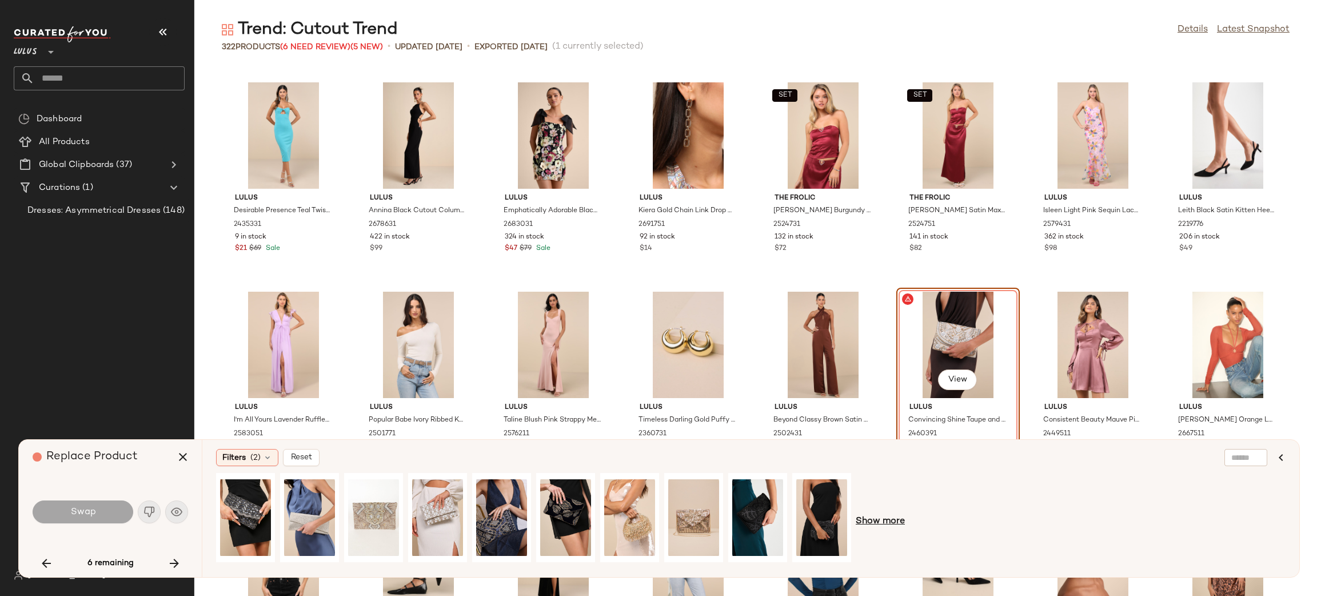
click at [883, 523] on span "Show more" at bounding box center [880, 522] width 49 height 14
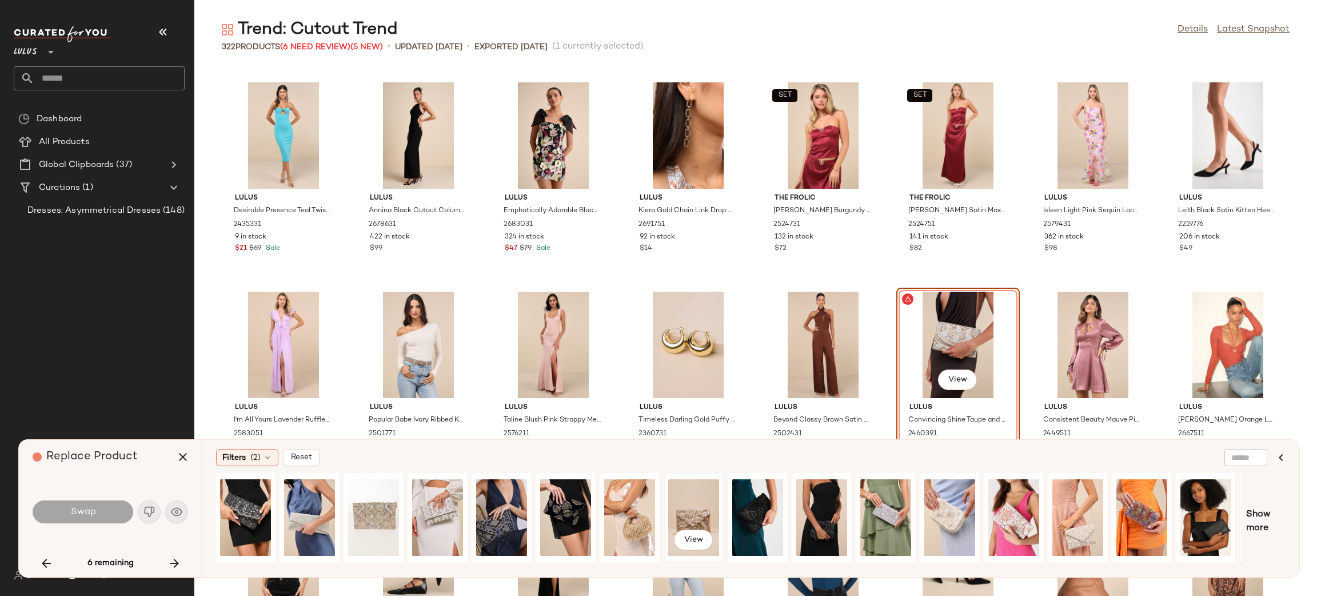
click at [703, 506] on div "View" at bounding box center [693, 517] width 51 height 81
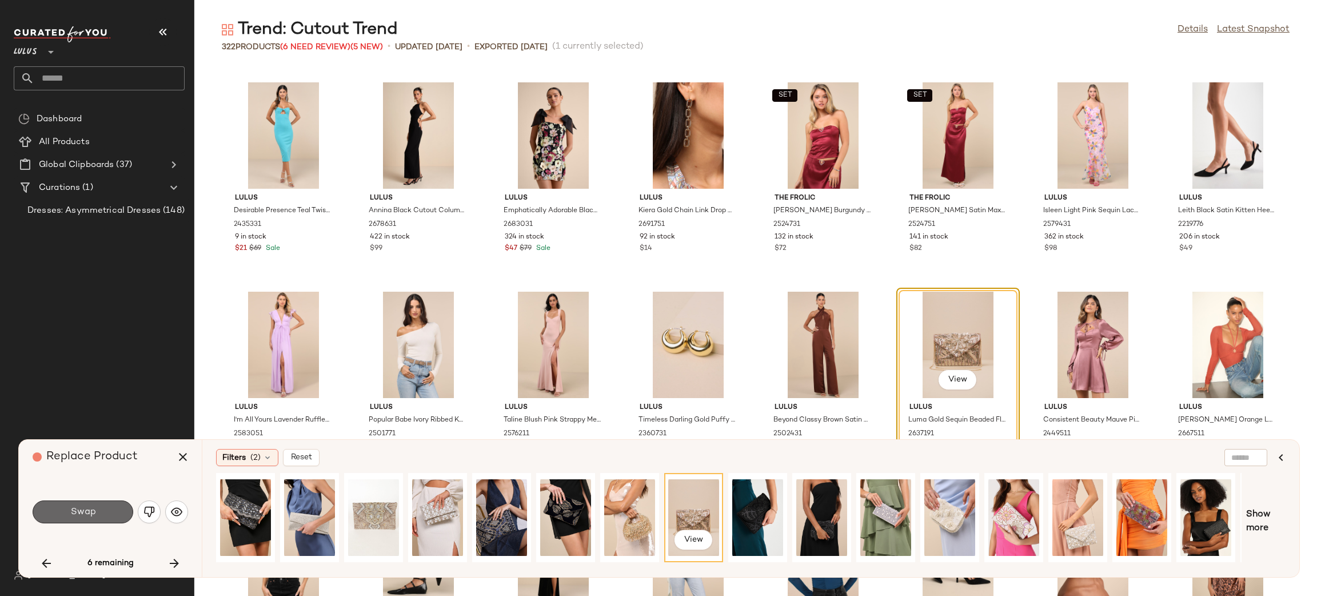
click at [87, 507] on span "Swap" at bounding box center [83, 512] width 26 height 11
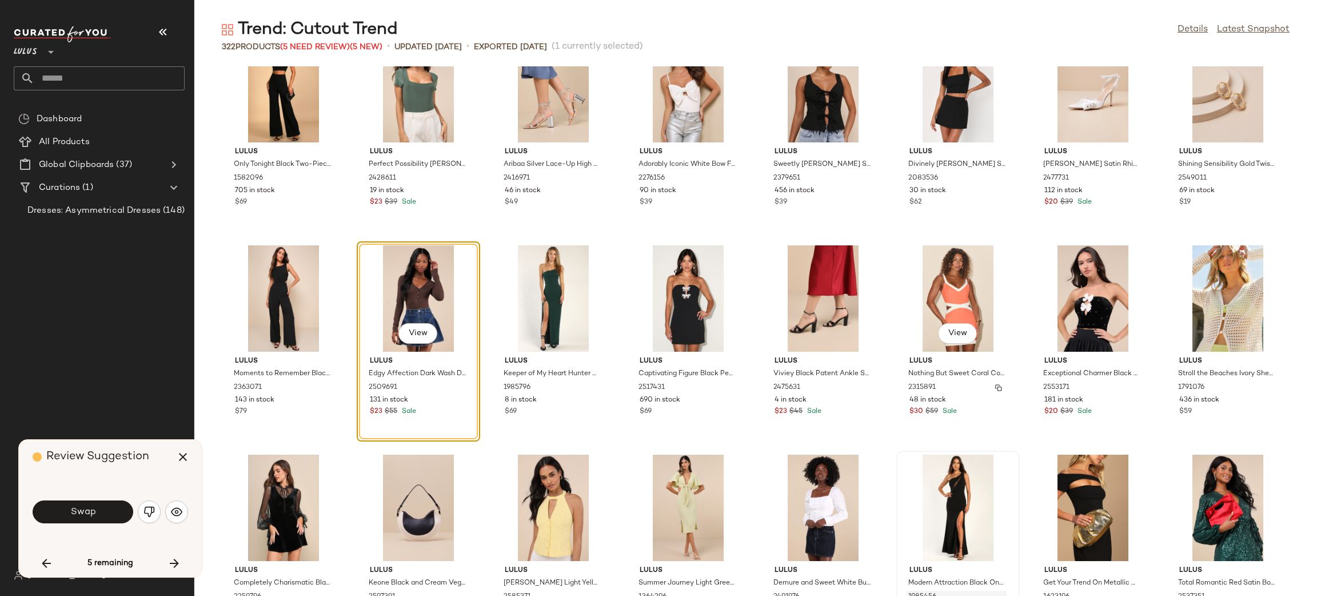
scroll to position [4854, 0]
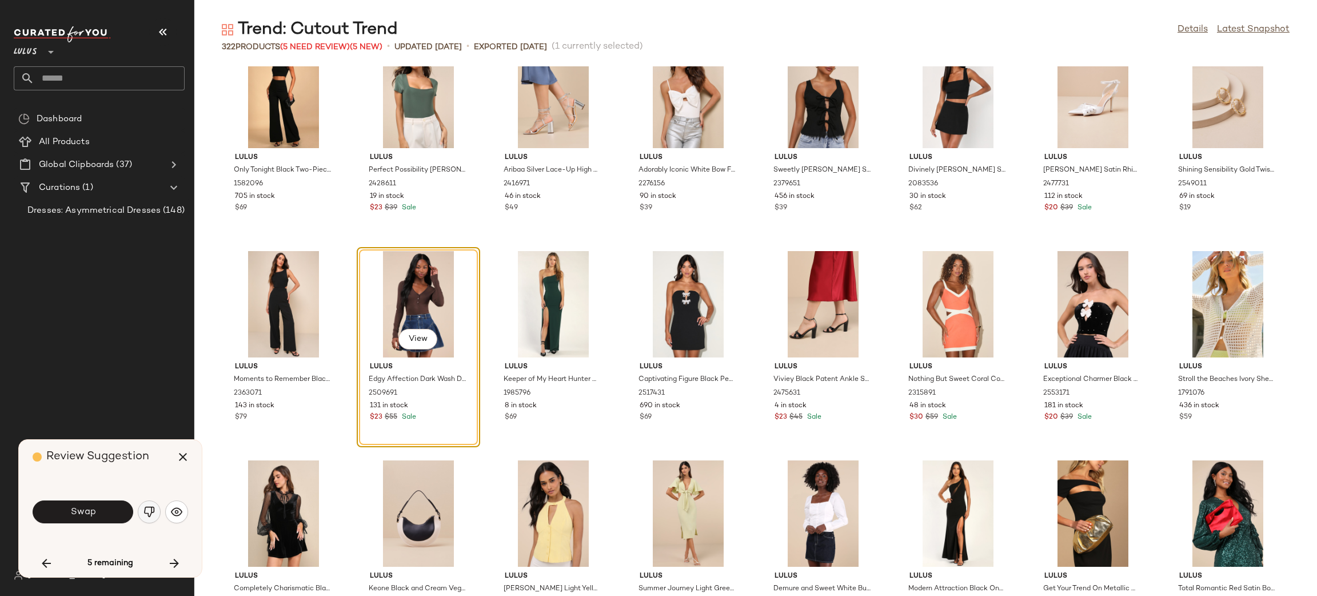
click at [152, 508] on img "button" at bounding box center [149, 511] width 11 height 11
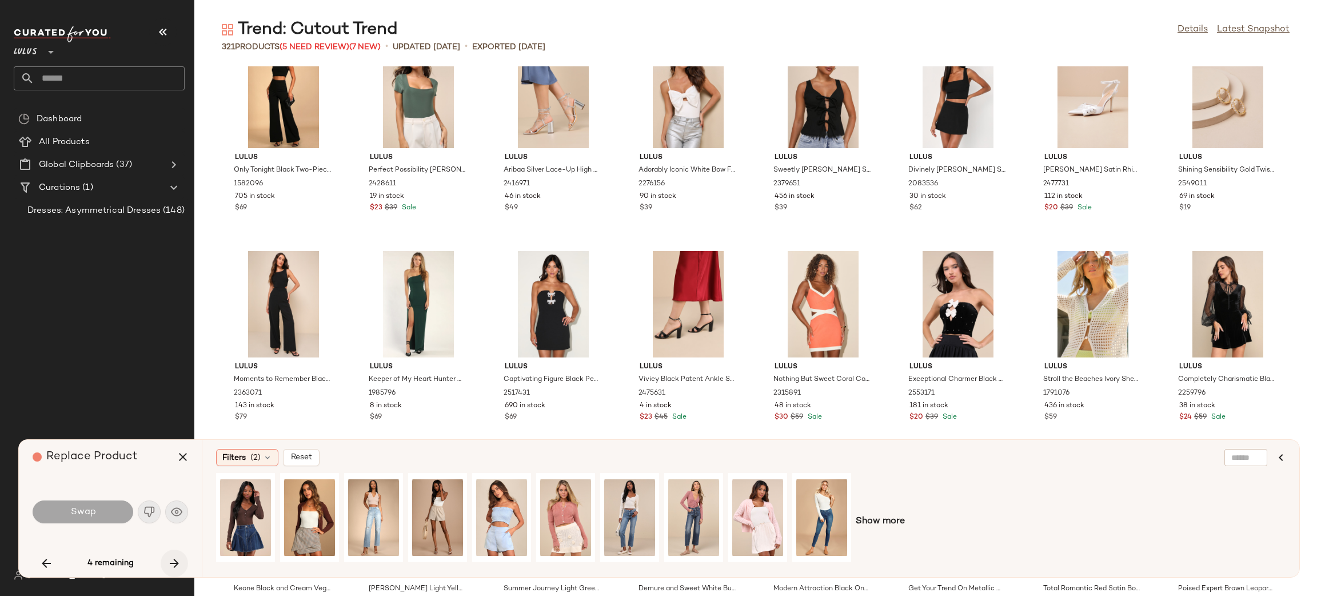
click at [178, 562] on icon "button" at bounding box center [175, 563] width 14 height 14
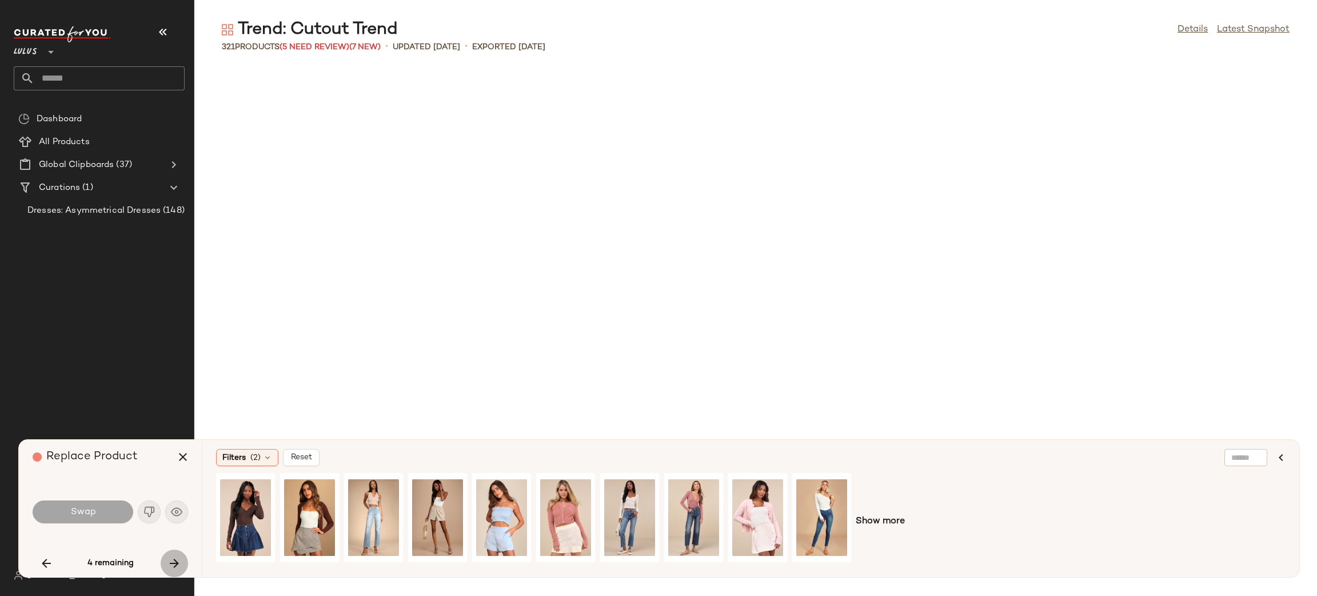
scroll to position [5860, 0]
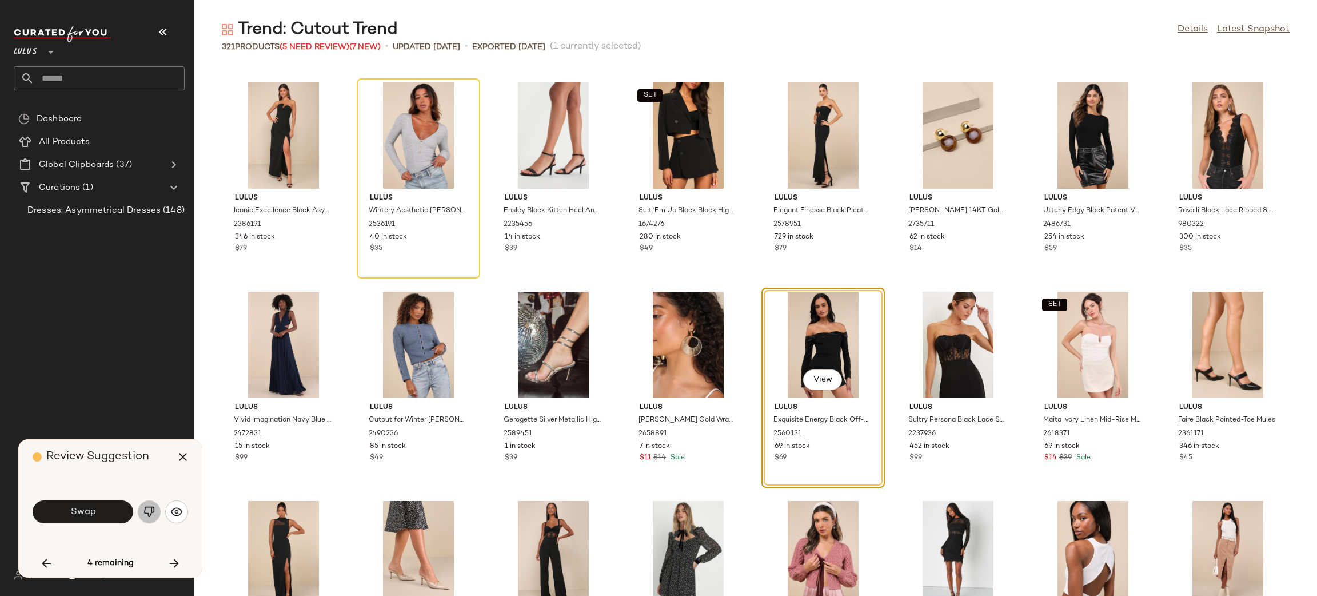
click at [156, 511] on button "button" at bounding box center [149, 511] width 23 height 23
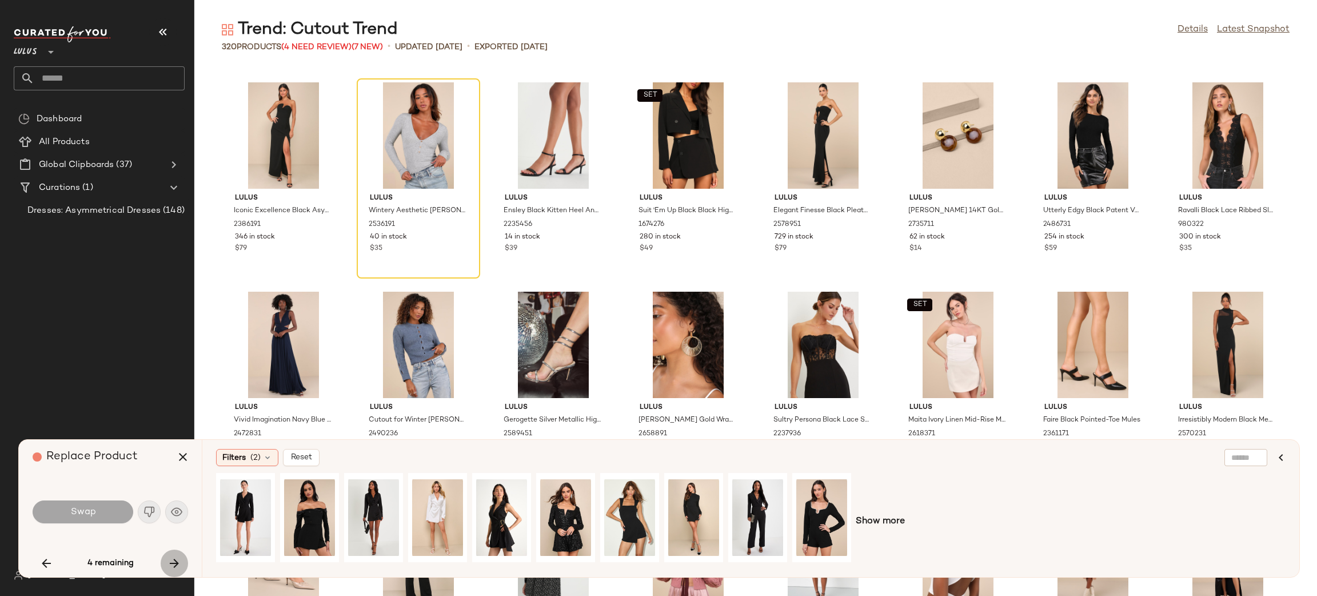
click at [181, 562] on button "button" at bounding box center [174, 563] width 27 height 27
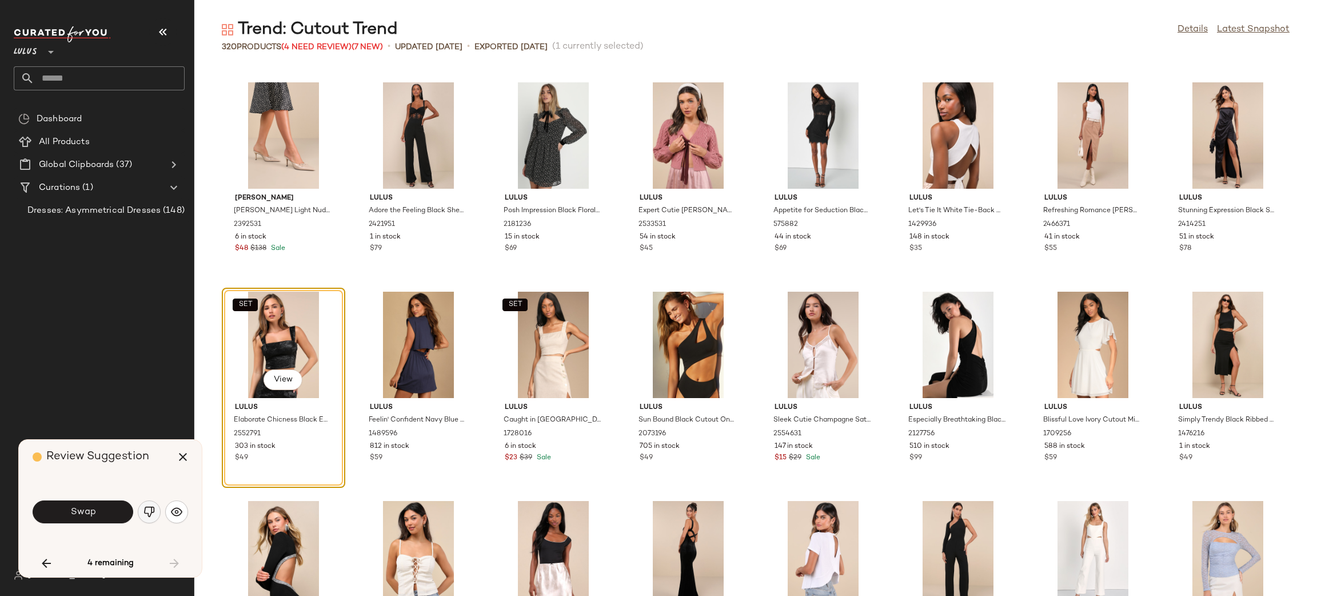
click at [147, 510] on img "button" at bounding box center [149, 511] width 11 height 11
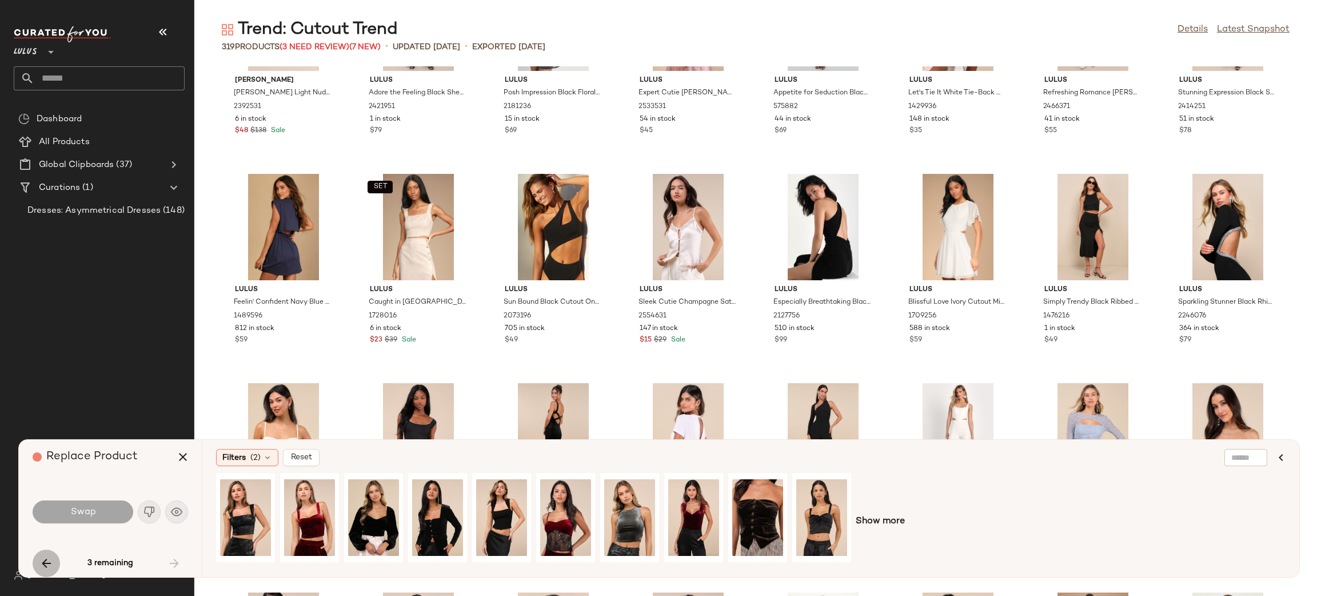
click at [46, 568] on icon "button" at bounding box center [46, 563] width 14 height 14
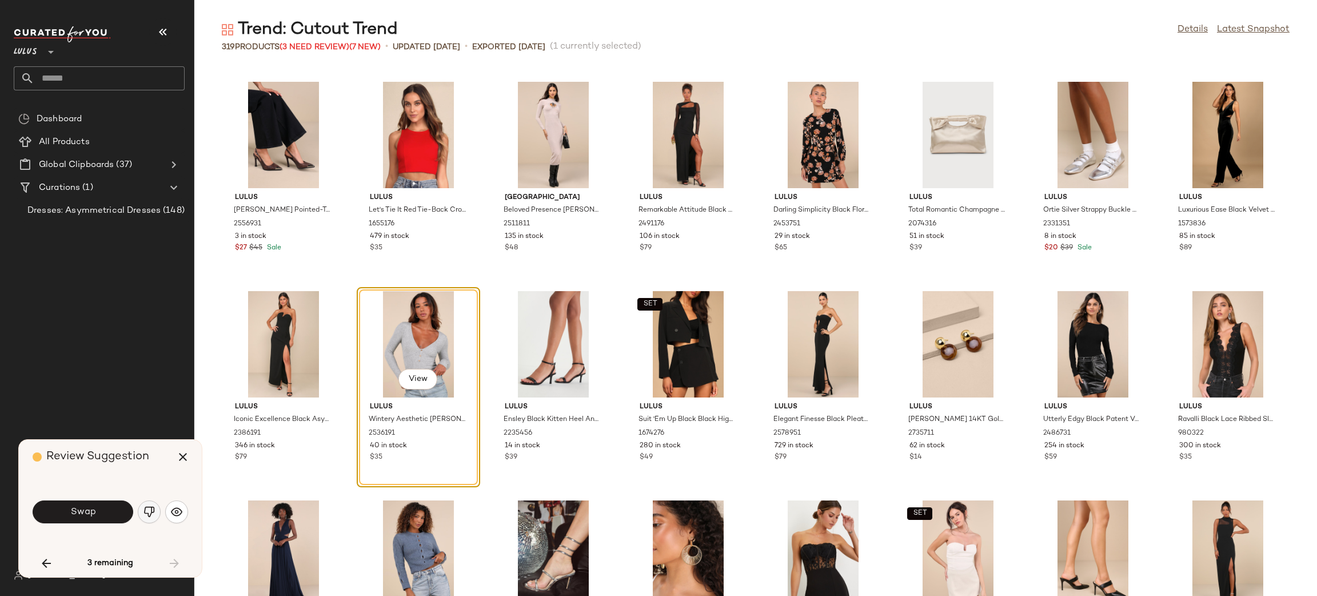
click at [146, 515] on img "button" at bounding box center [149, 511] width 11 height 11
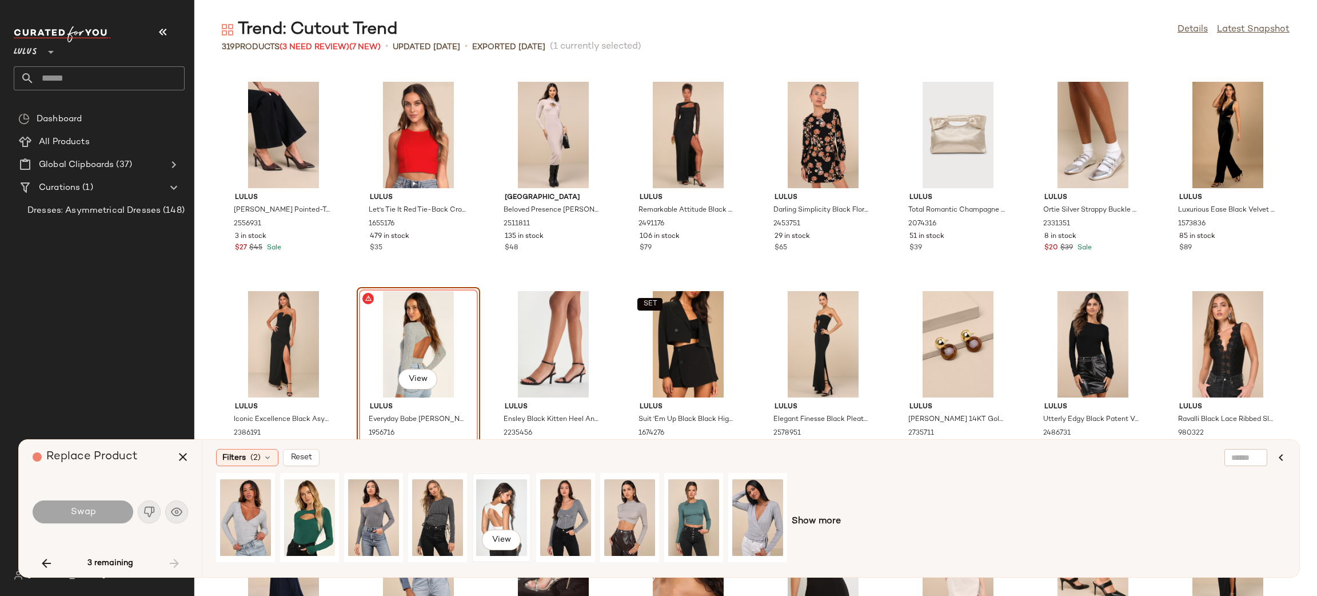
click at [512, 508] on div "View" at bounding box center [501, 517] width 51 height 81
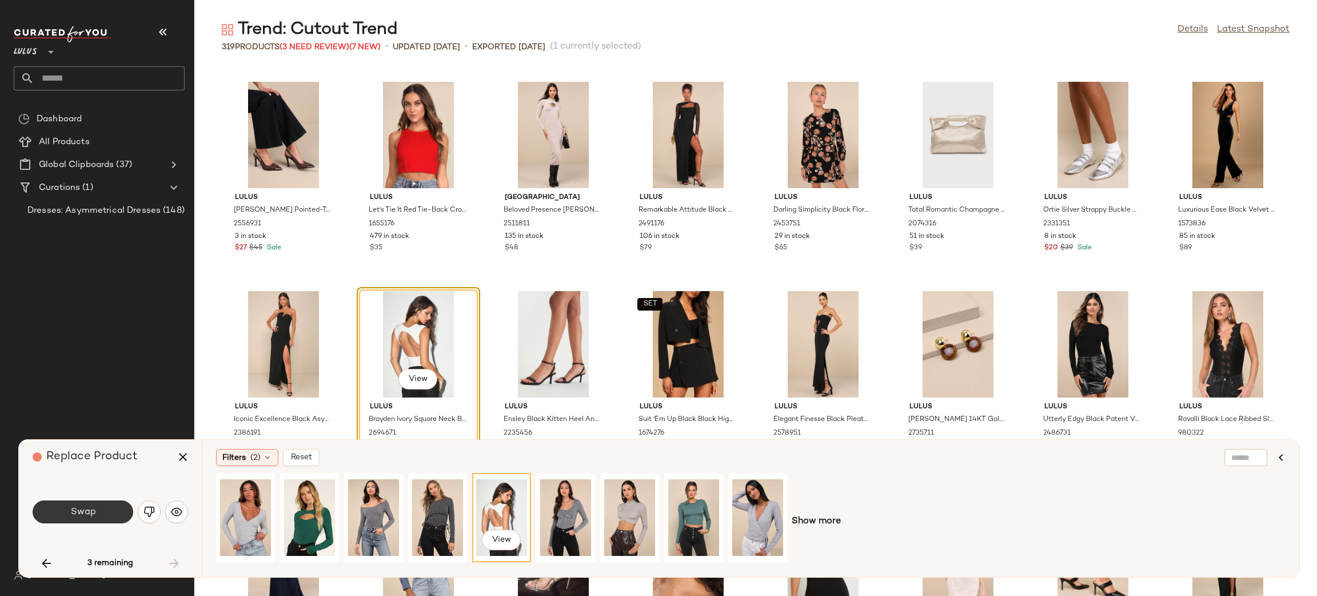
click at [99, 513] on button "Swap" at bounding box center [83, 511] width 101 height 23
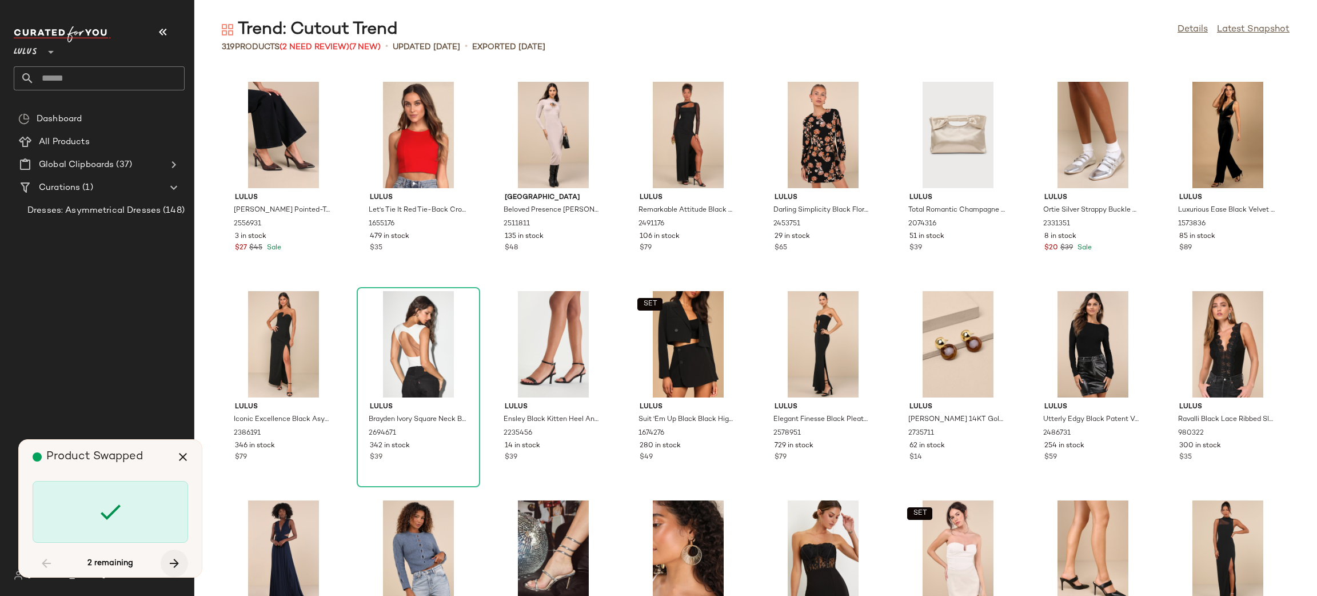
click at [168, 564] on icon "button" at bounding box center [175, 563] width 14 height 14
click at [47, 561] on icon "button" at bounding box center [46, 563] width 14 height 14
click at [188, 460] on icon "button" at bounding box center [183, 457] width 14 height 14
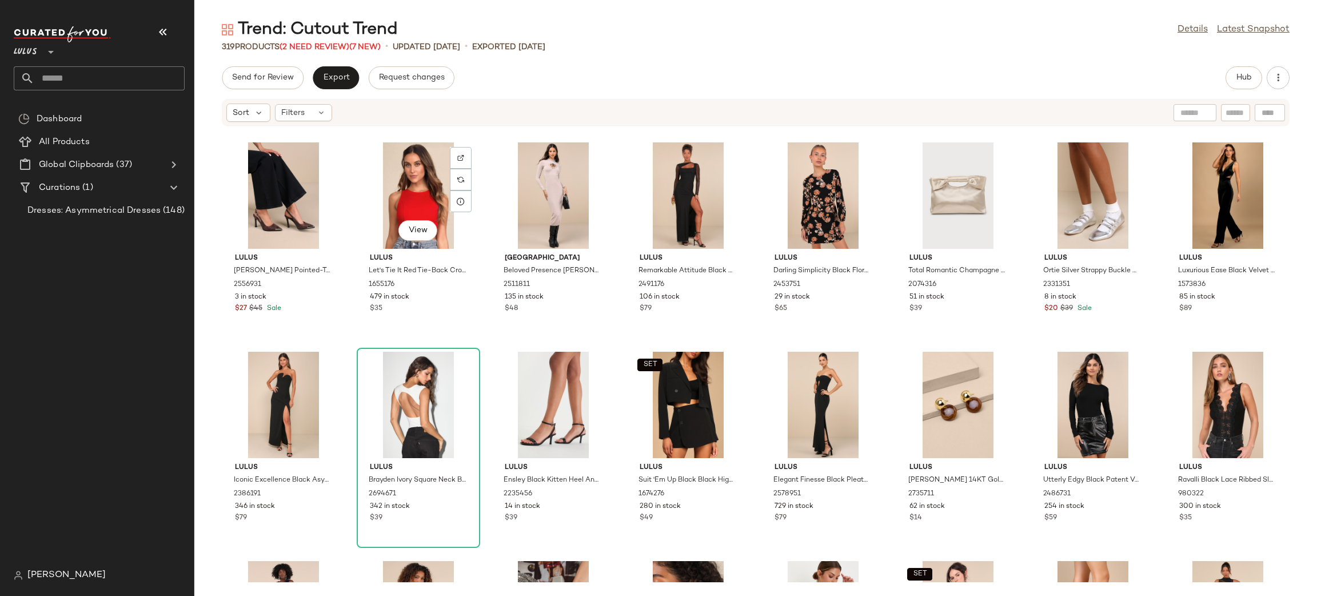
scroll to position [2931, 0]
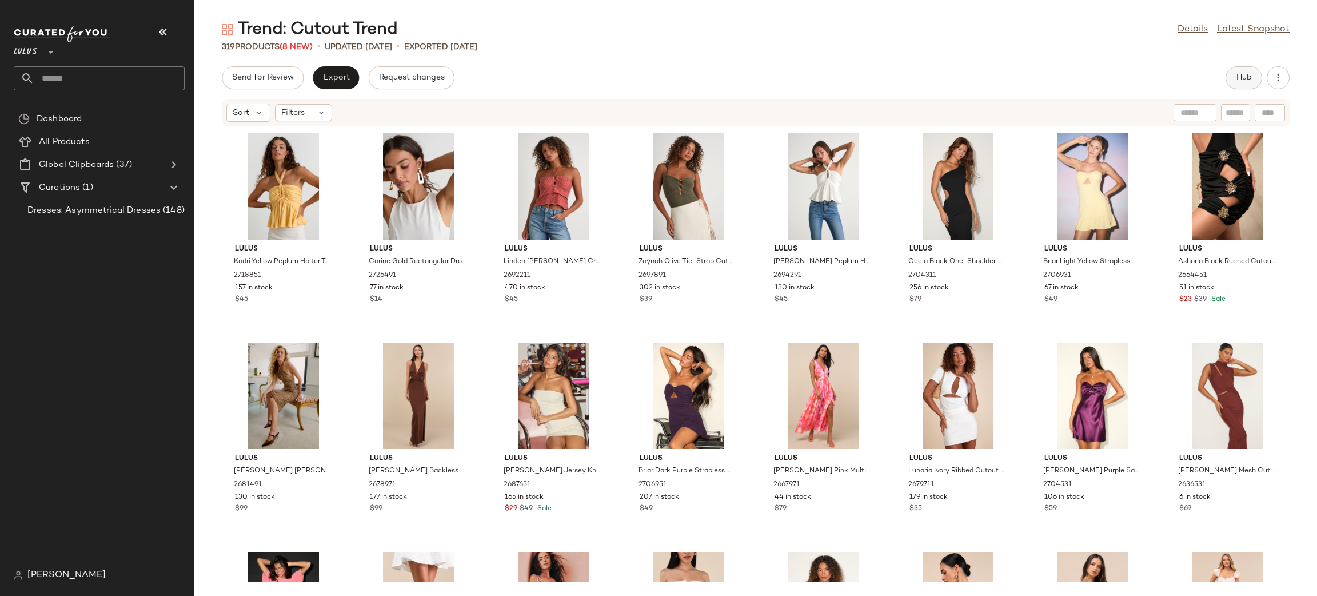
click at [1235, 70] on button "Hub" at bounding box center [1244, 77] width 37 height 23
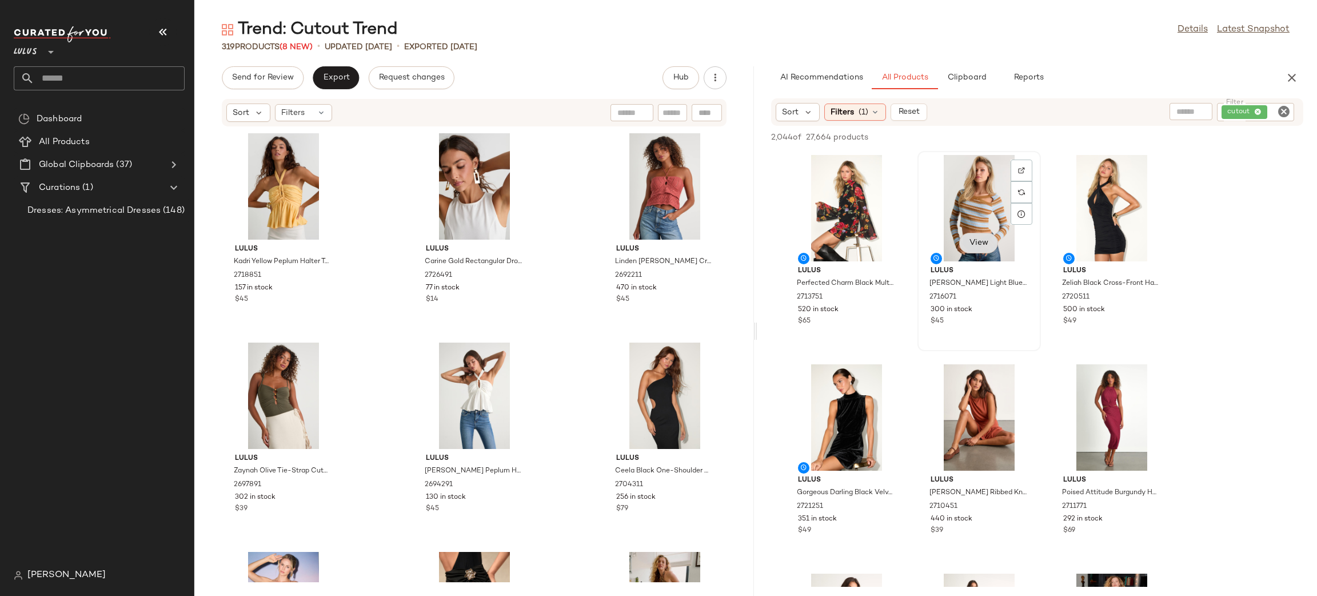
click at [985, 243] on span "View" at bounding box center [978, 242] width 19 height 9
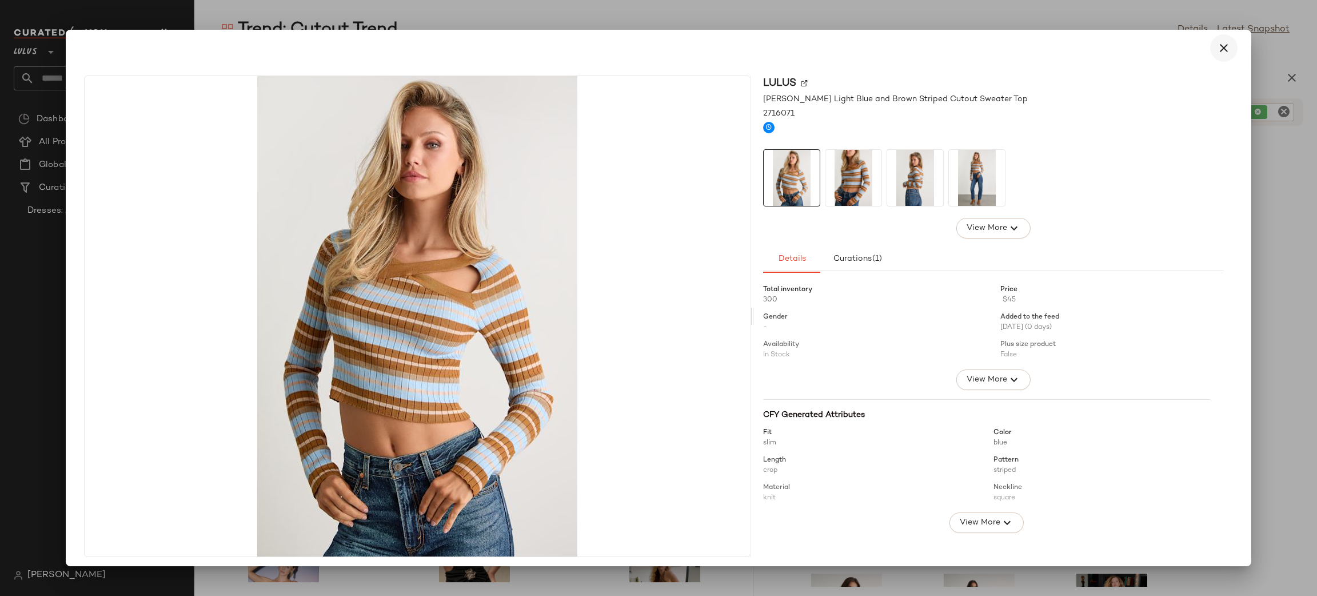
click at [1217, 51] on icon "button" at bounding box center [1224, 48] width 14 height 14
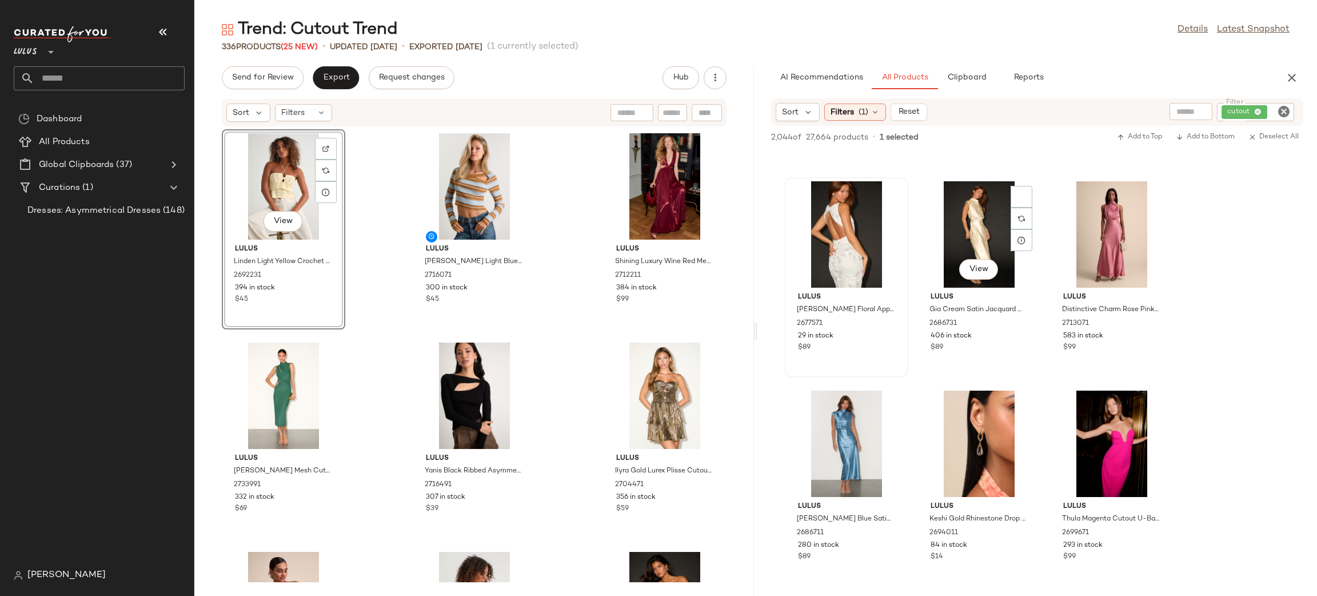
scroll to position [1851, 0]
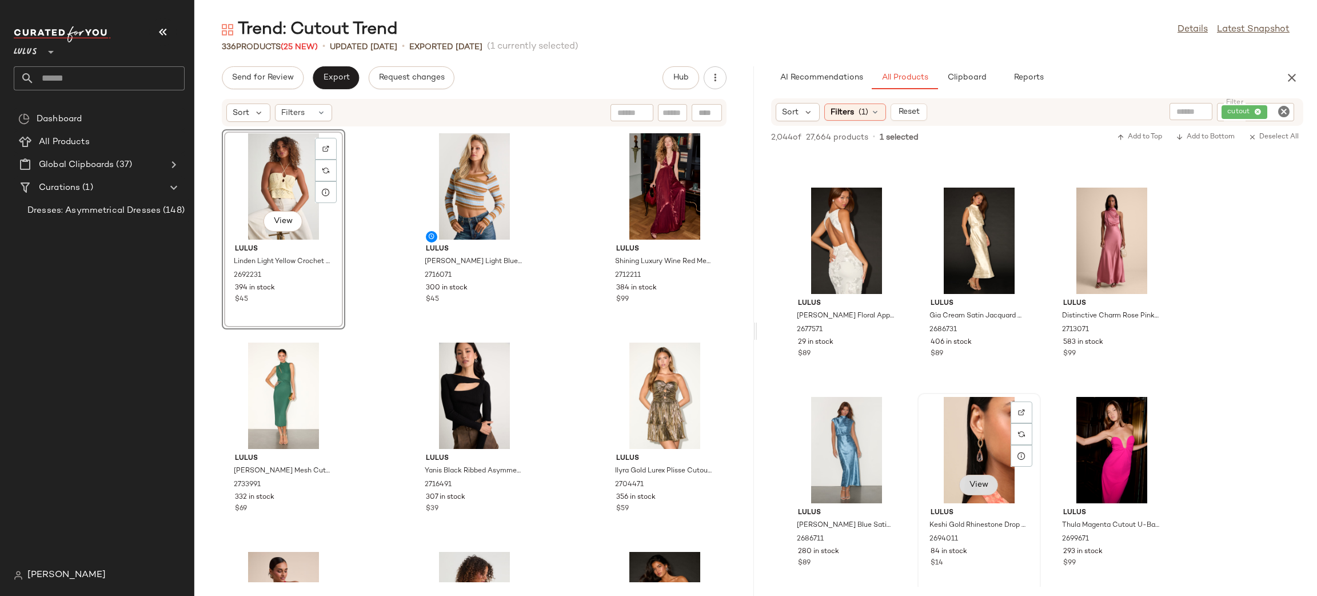
click at [979, 483] on span "View" at bounding box center [978, 484] width 19 height 9
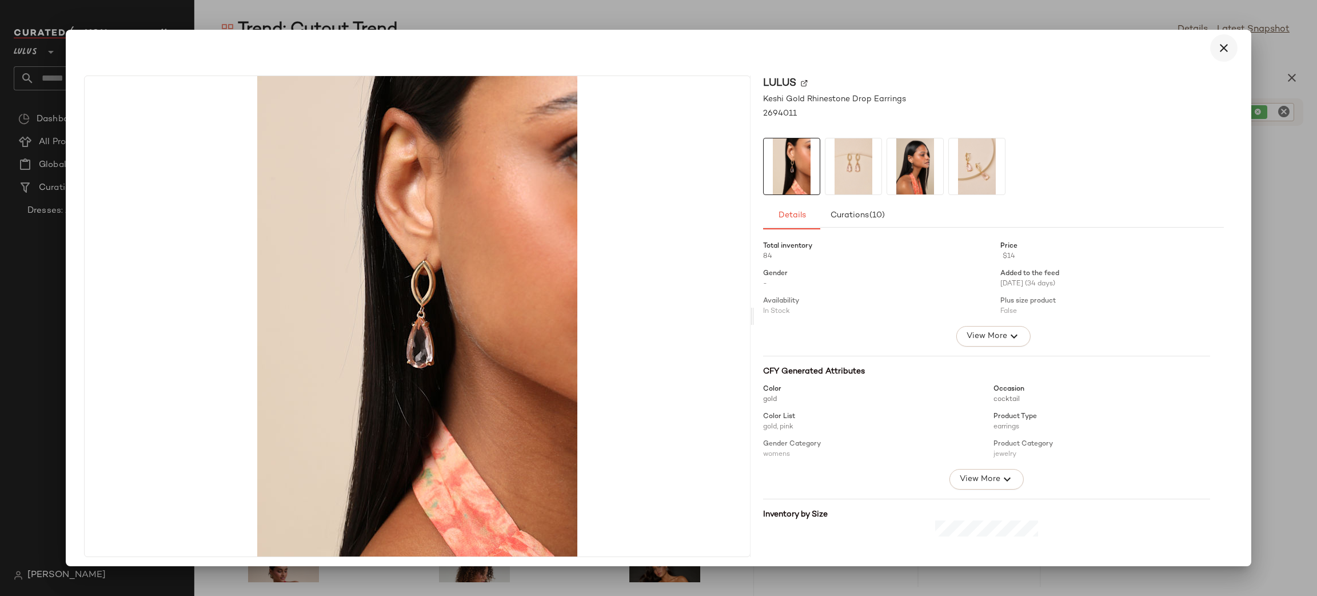
click at [1217, 51] on icon "button" at bounding box center [1224, 48] width 14 height 14
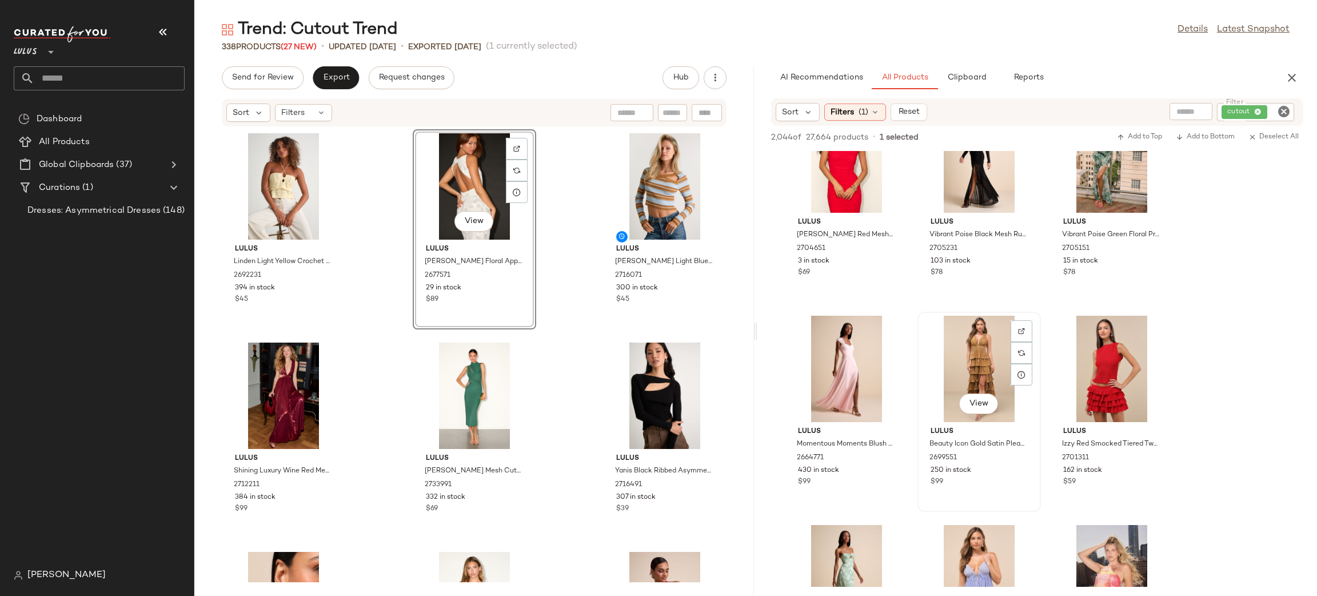
scroll to position [2577, 0]
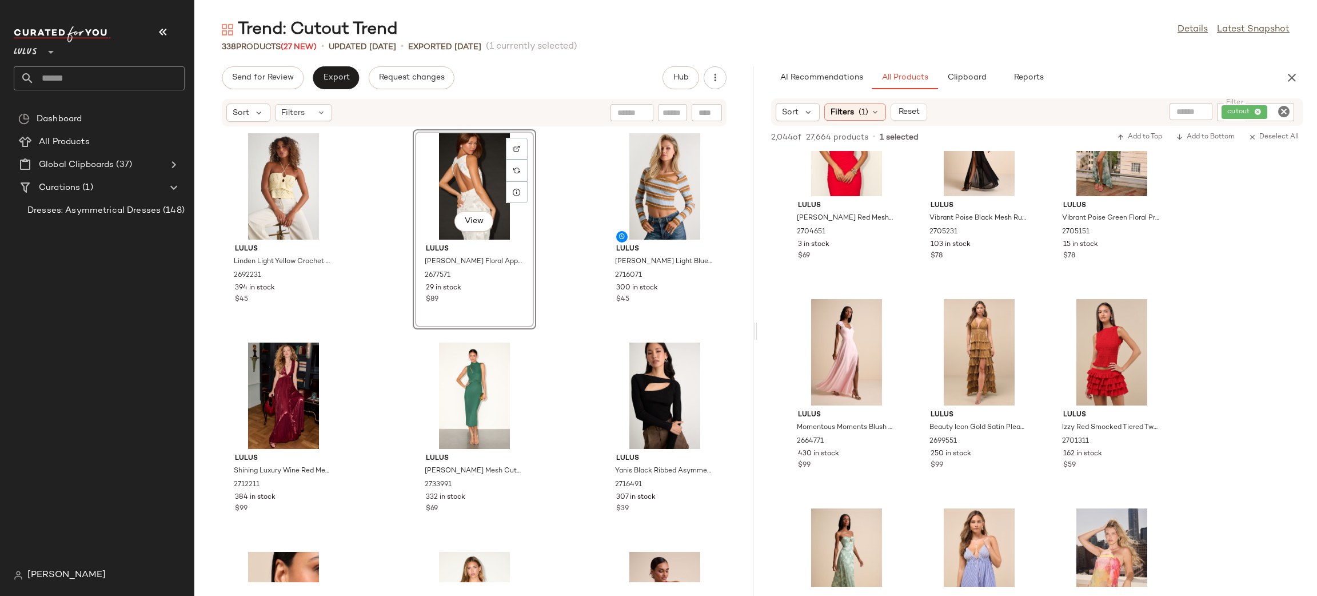
click at [1296, 74] on icon "button" at bounding box center [1292, 78] width 14 height 14
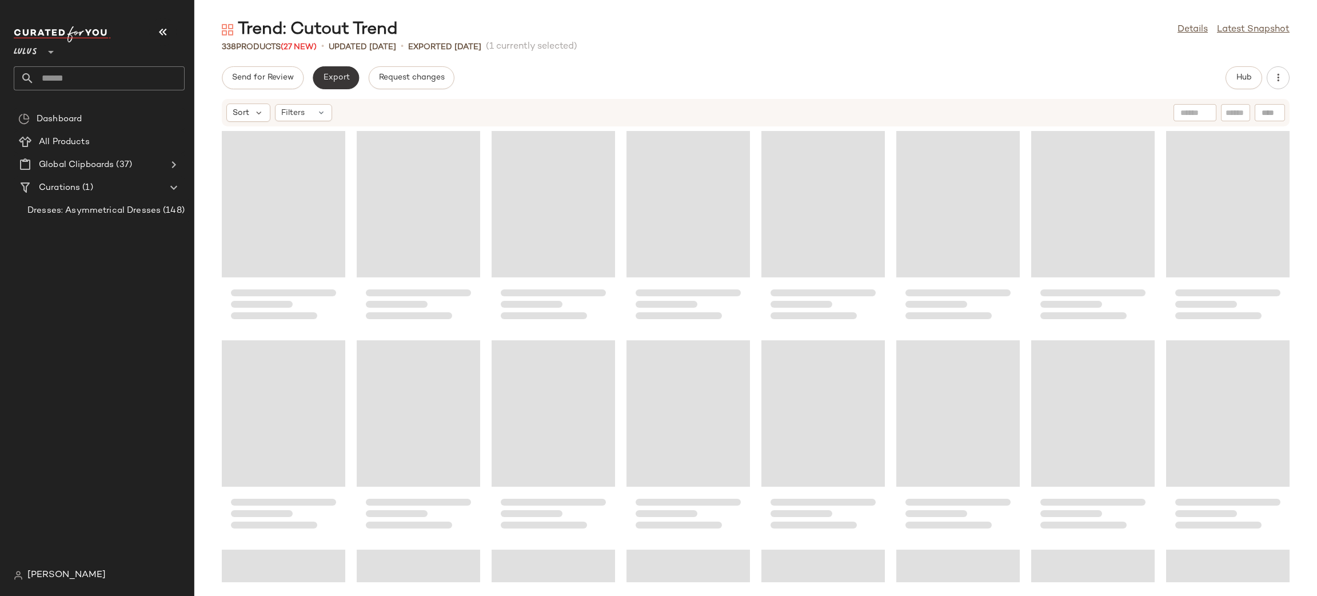
click at [343, 82] on button "Export" at bounding box center [336, 77] width 46 height 23
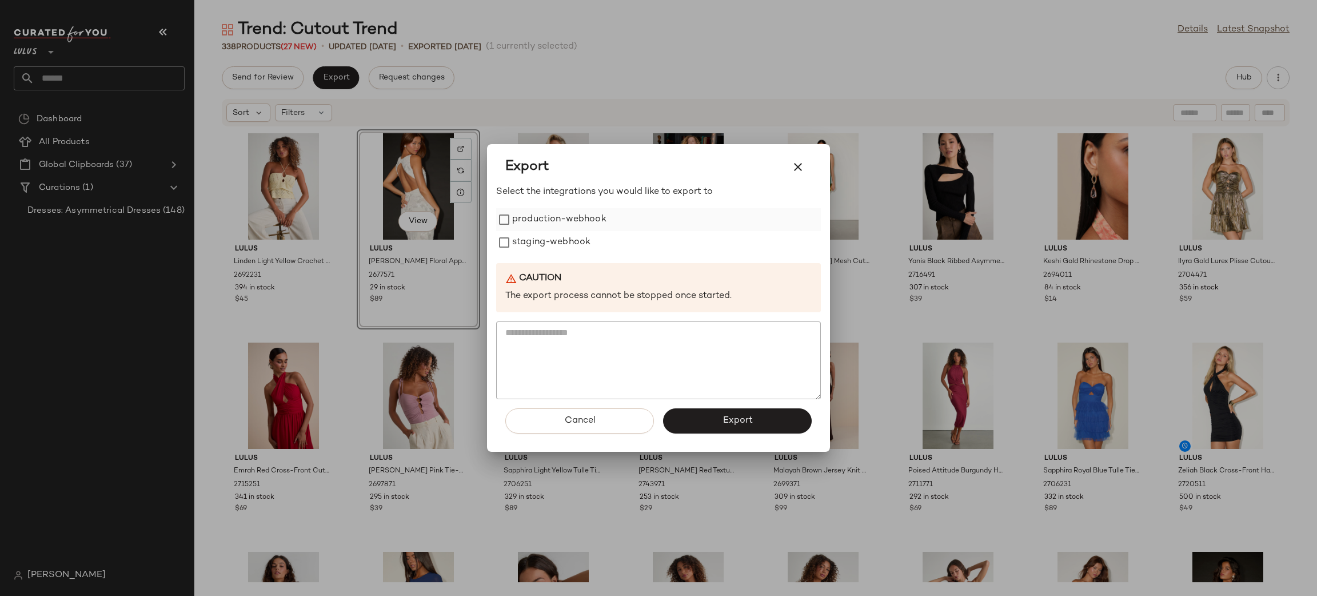
click at [574, 226] on label "production-webhook" at bounding box center [559, 219] width 94 height 23
click at [563, 250] on label "staging-webhook" at bounding box center [551, 242] width 78 height 23
click at [799, 416] on button "Export" at bounding box center [737, 420] width 149 height 25
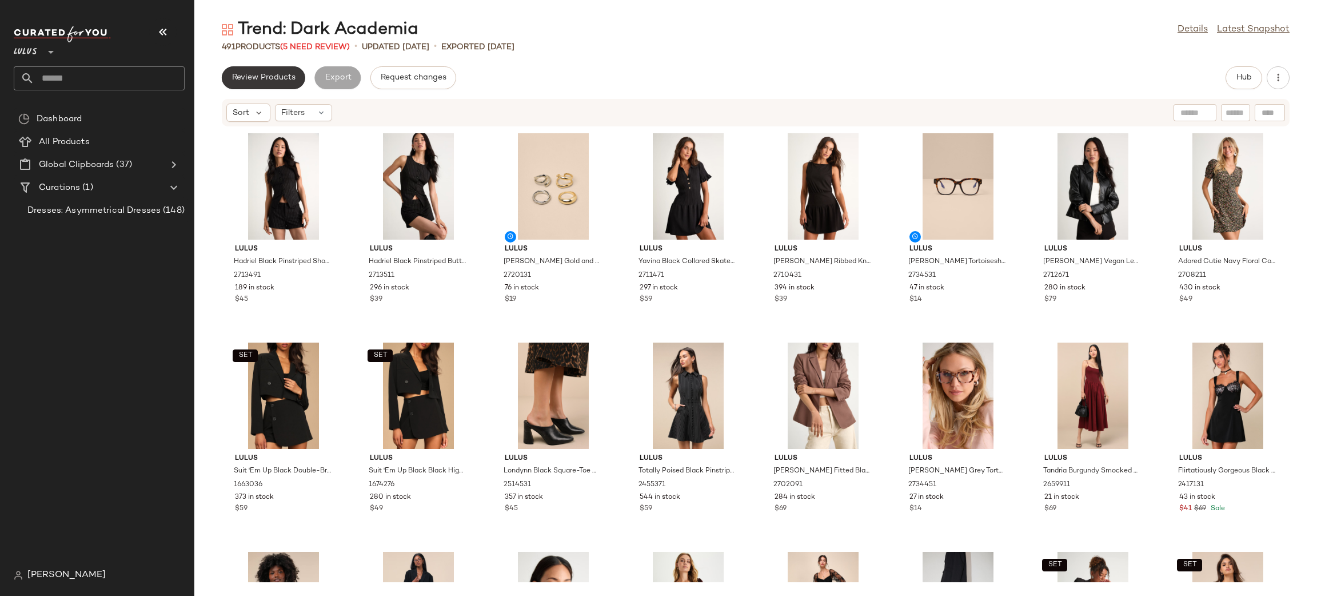
drag, startPoint x: 271, startPoint y: 72, endPoint x: 249, endPoint y: 77, distance: 22.8
click at [249, 77] on span "Review Products" at bounding box center [264, 77] width 64 height 9
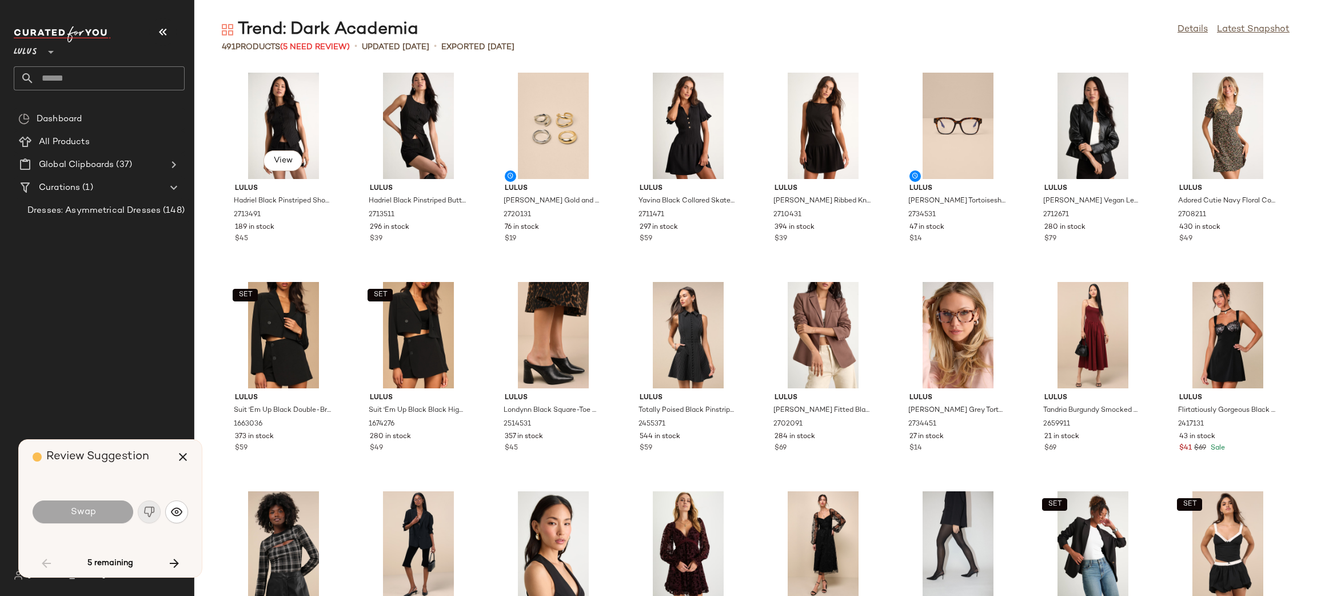
scroll to position [1256, 0]
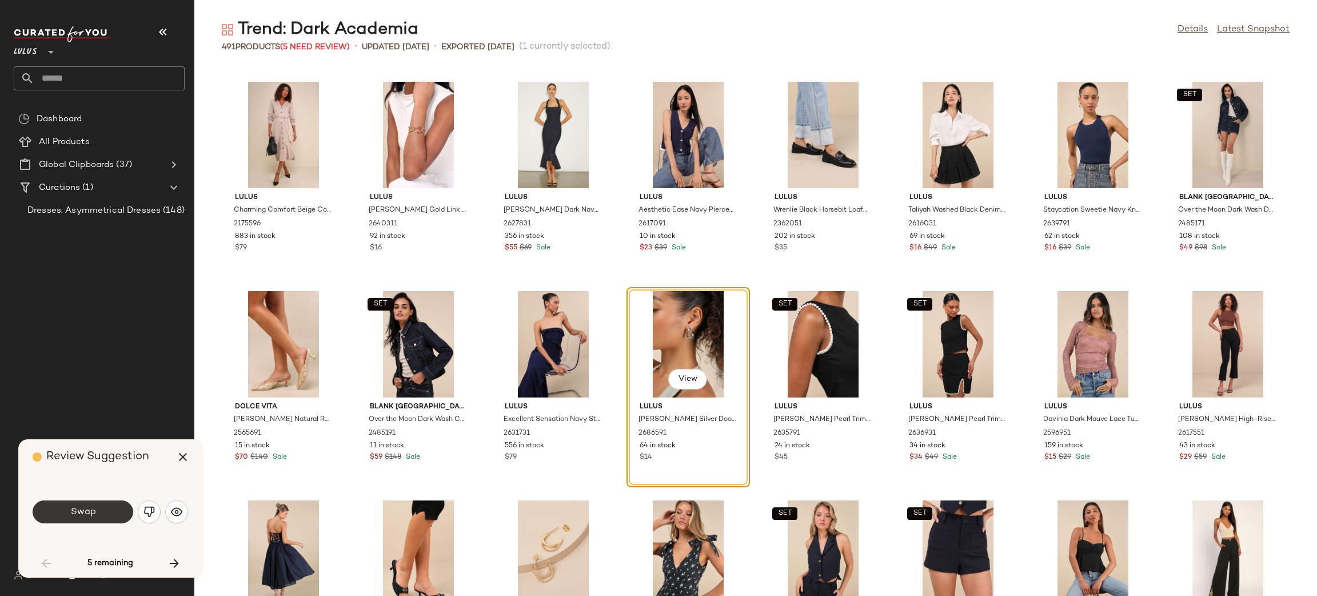
click at [88, 504] on button "Swap" at bounding box center [83, 511] width 101 height 23
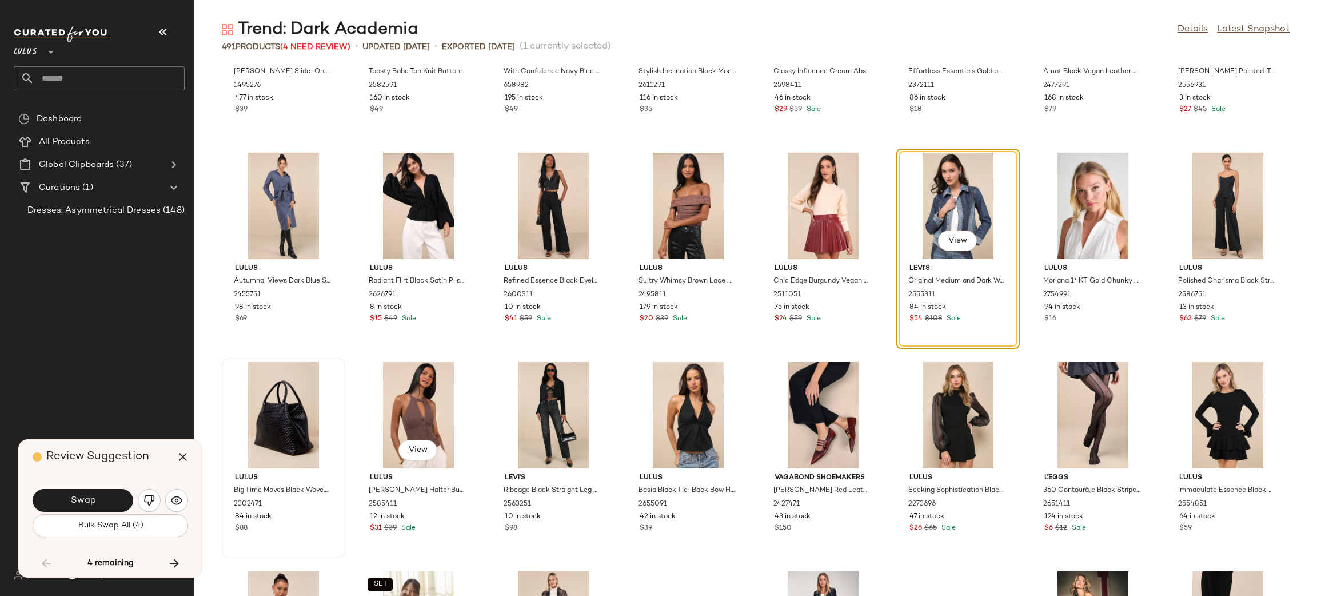
scroll to position [4332, 0]
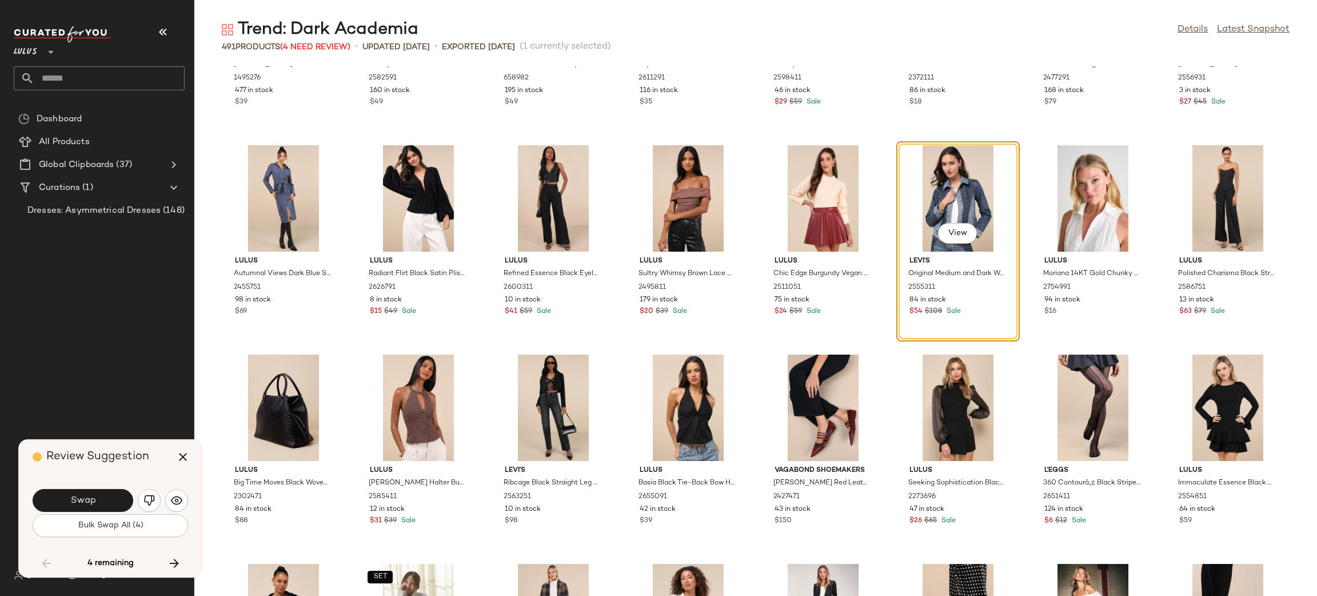
click at [153, 500] on img "button" at bounding box center [149, 500] width 11 height 11
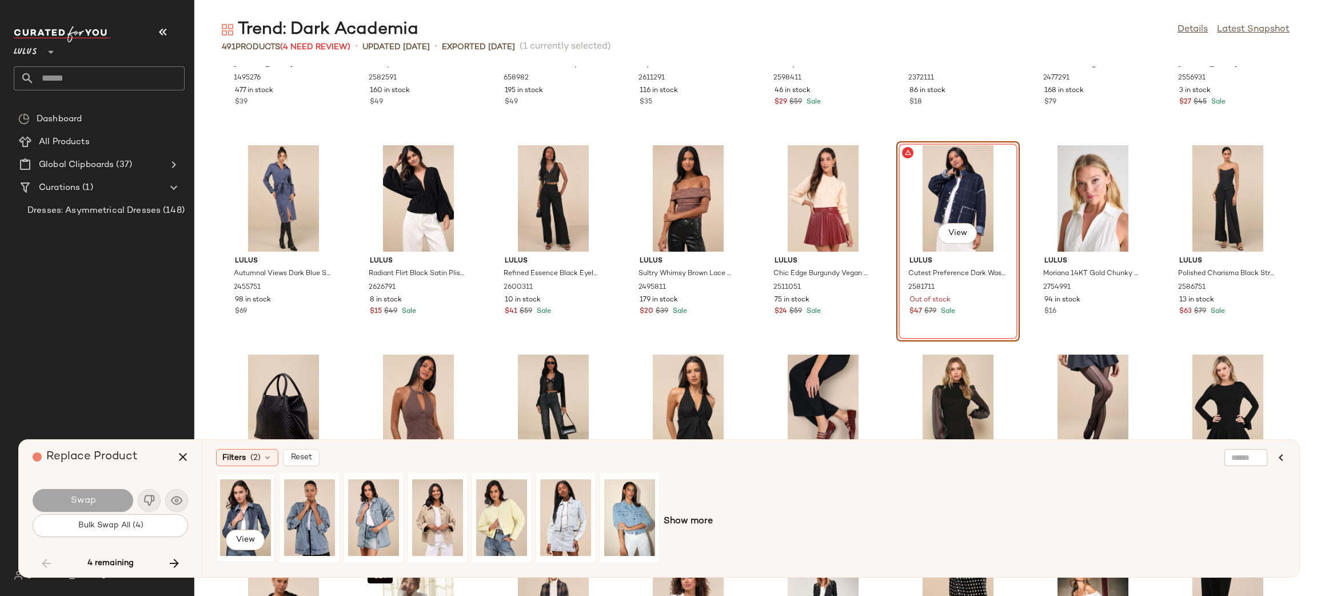
click at [258, 503] on div "View" at bounding box center [245, 517] width 51 height 81
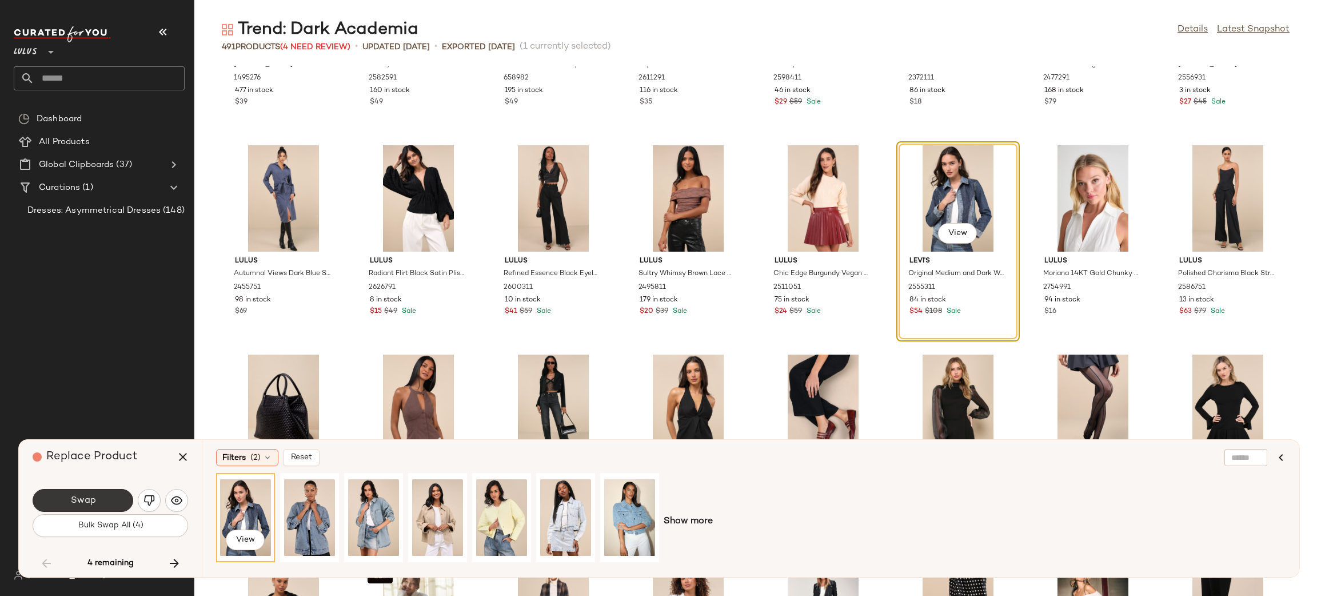
click at [102, 503] on button "Swap" at bounding box center [83, 500] width 101 height 23
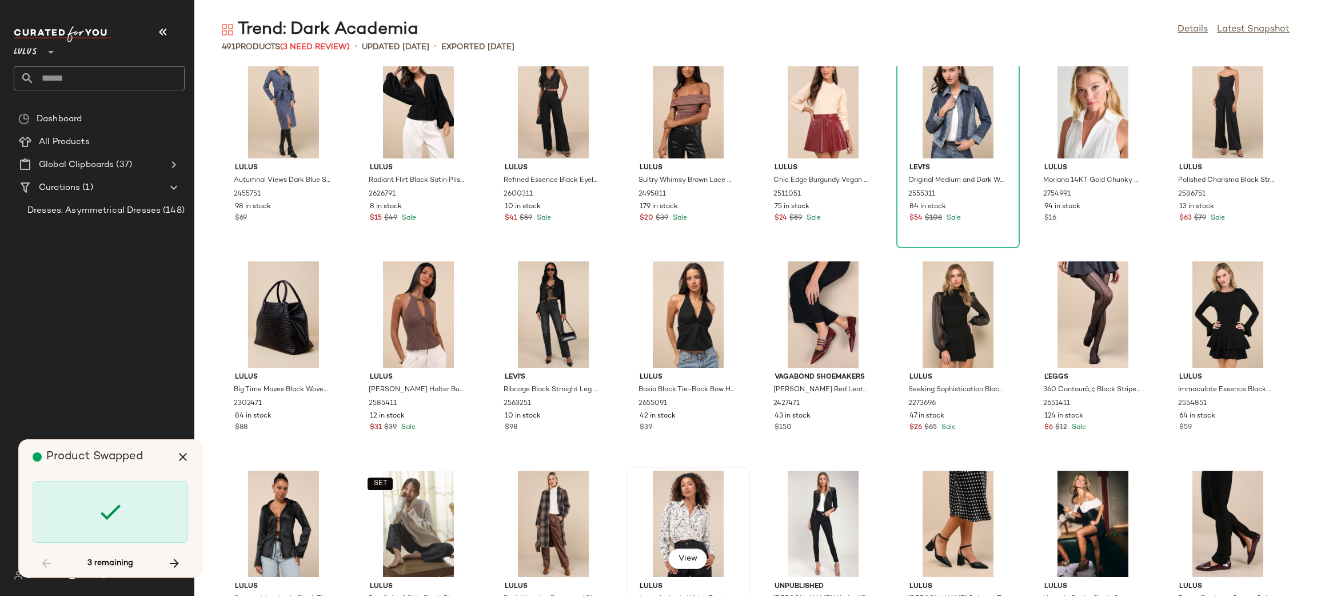
scroll to position [4607, 0]
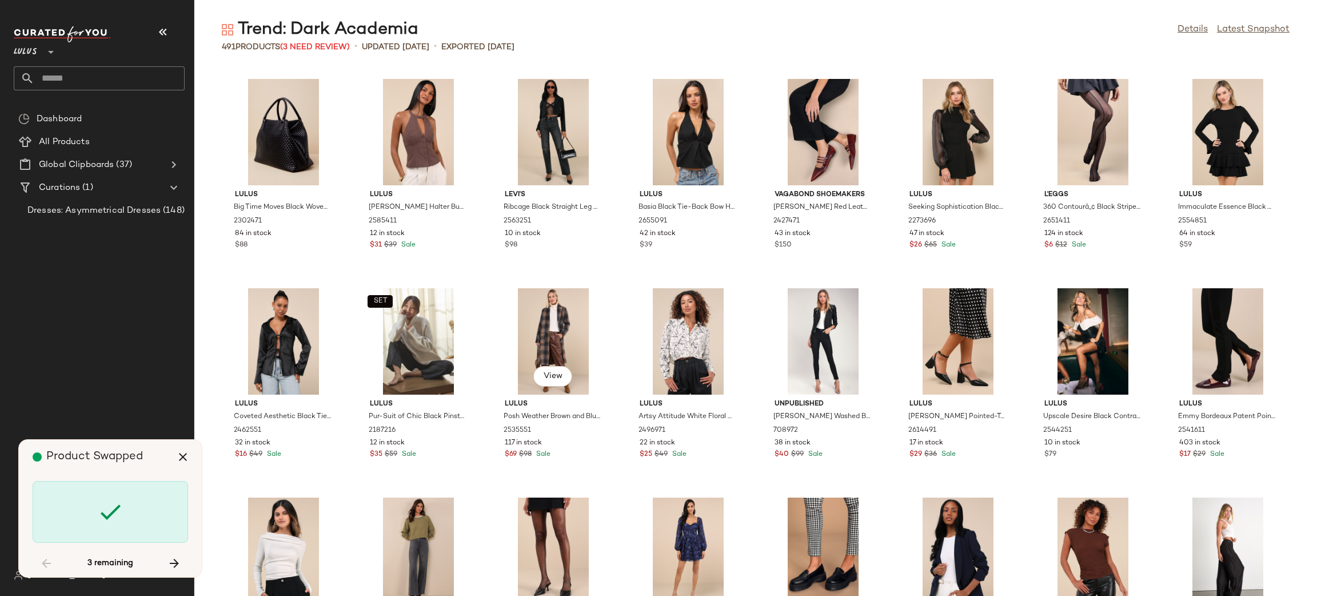
scroll to position [5860, 0]
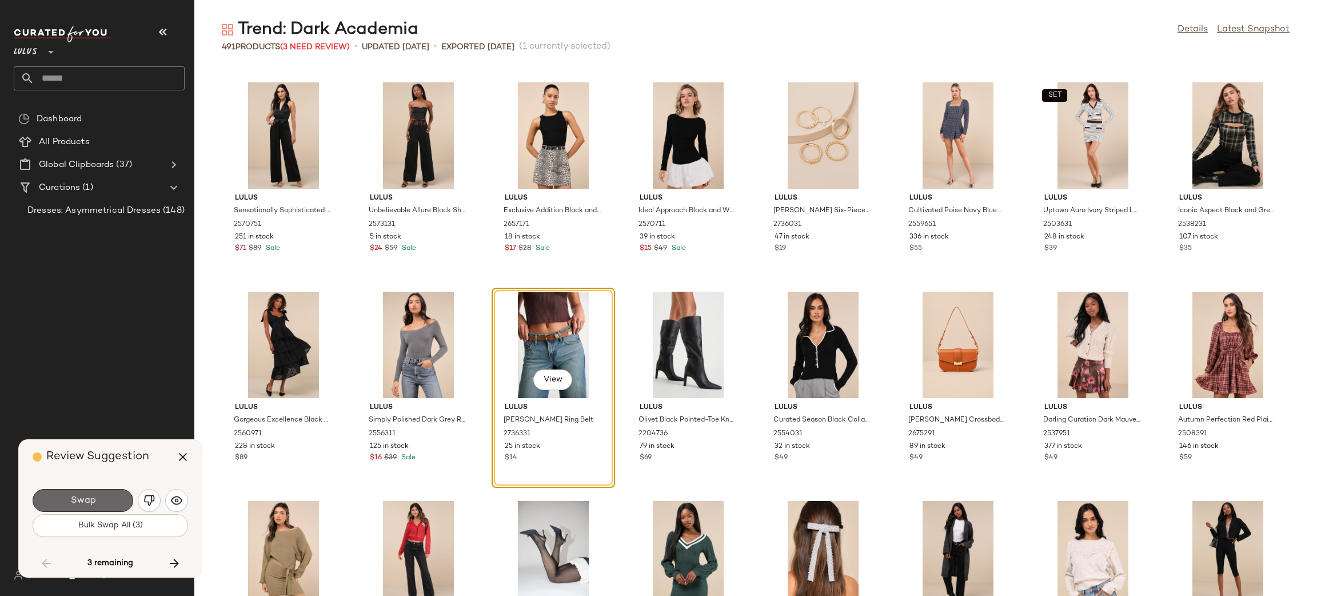
click at [111, 493] on button "Swap" at bounding box center [83, 500] width 101 height 23
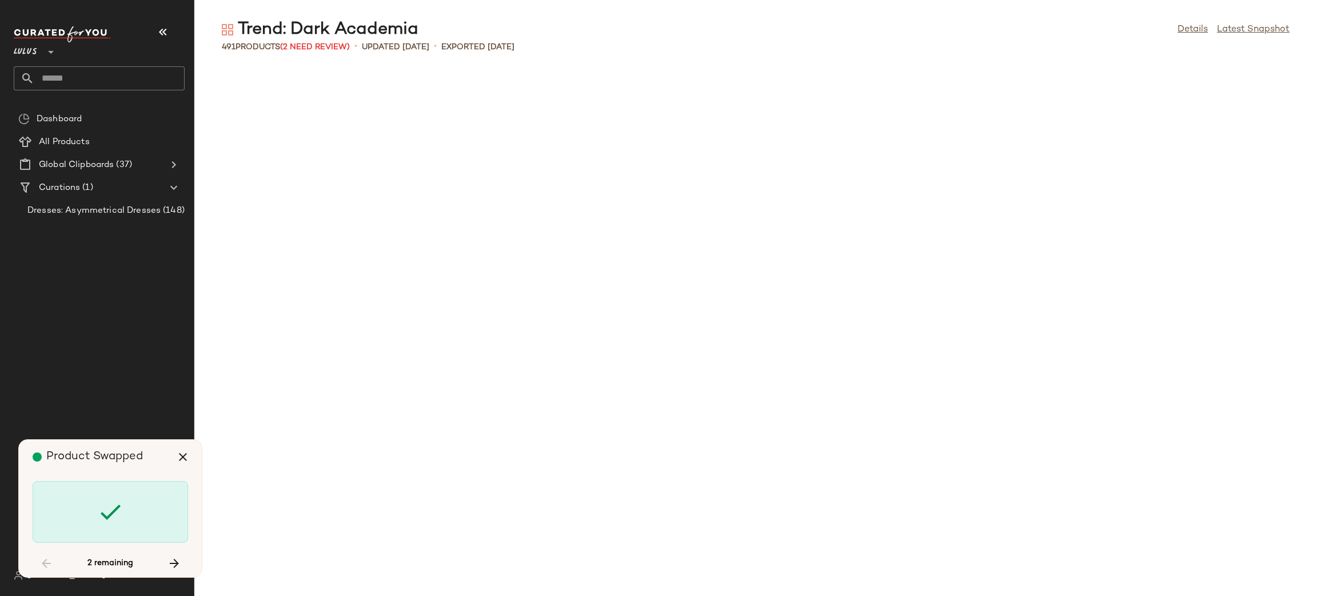
scroll to position [8580, 0]
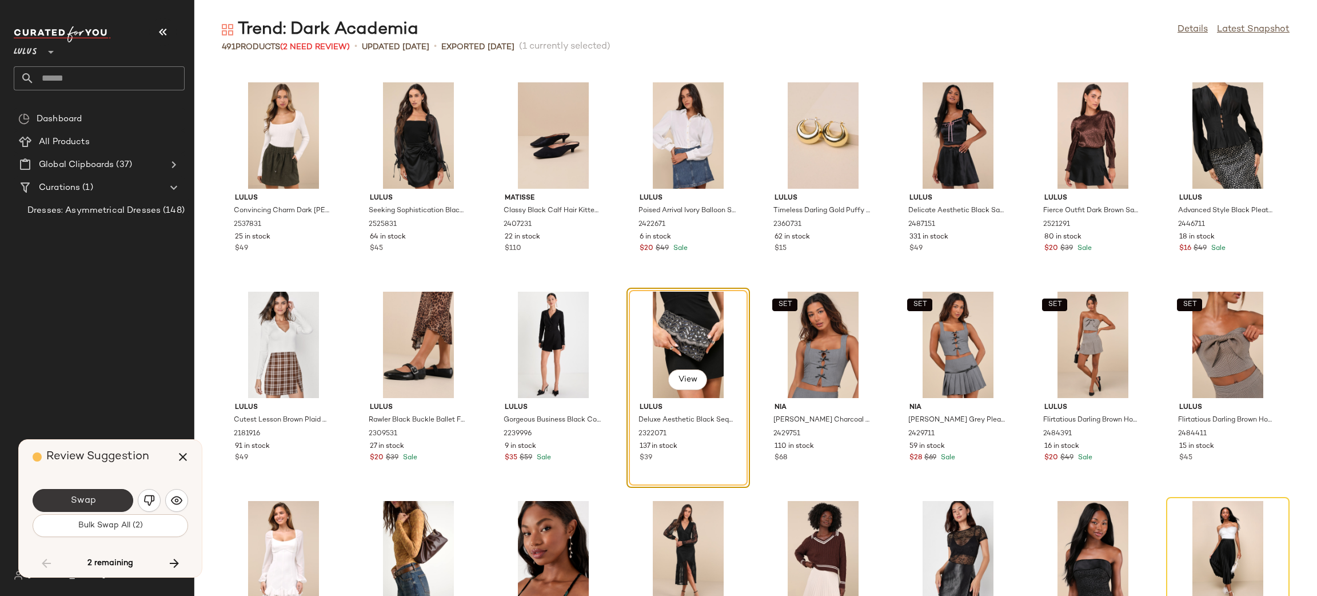
click at [126, 500] on button "Swap" at bounding box center [83, 500] width 101 height 23
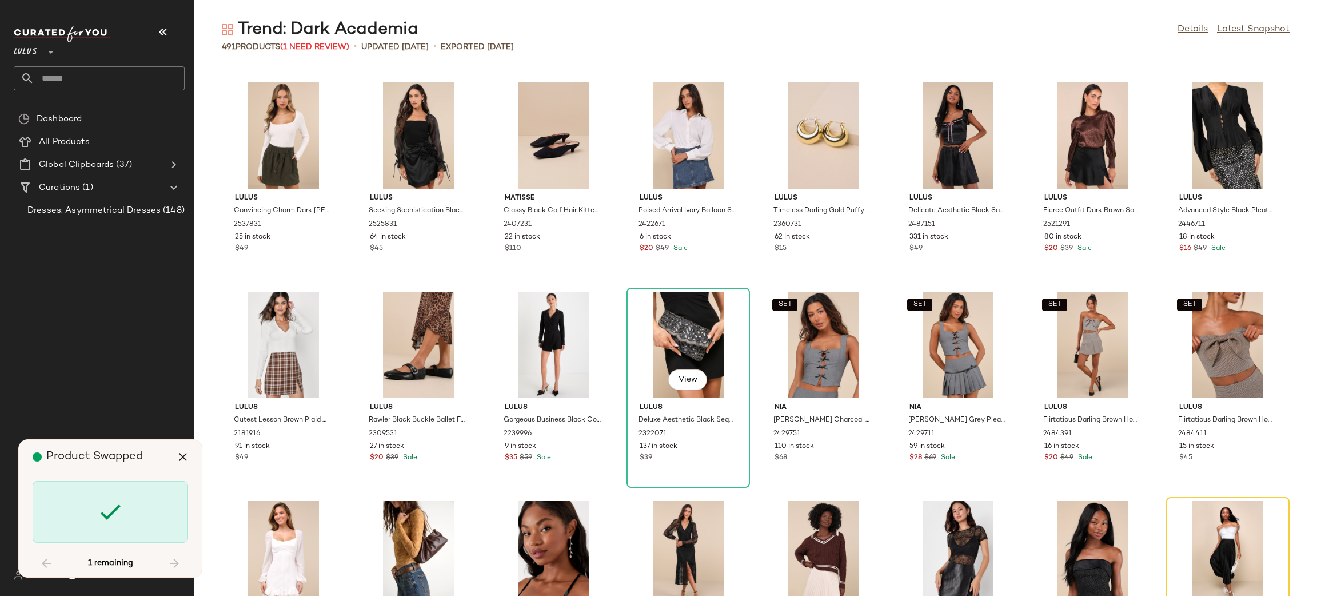
scroll to position [8790, 0]
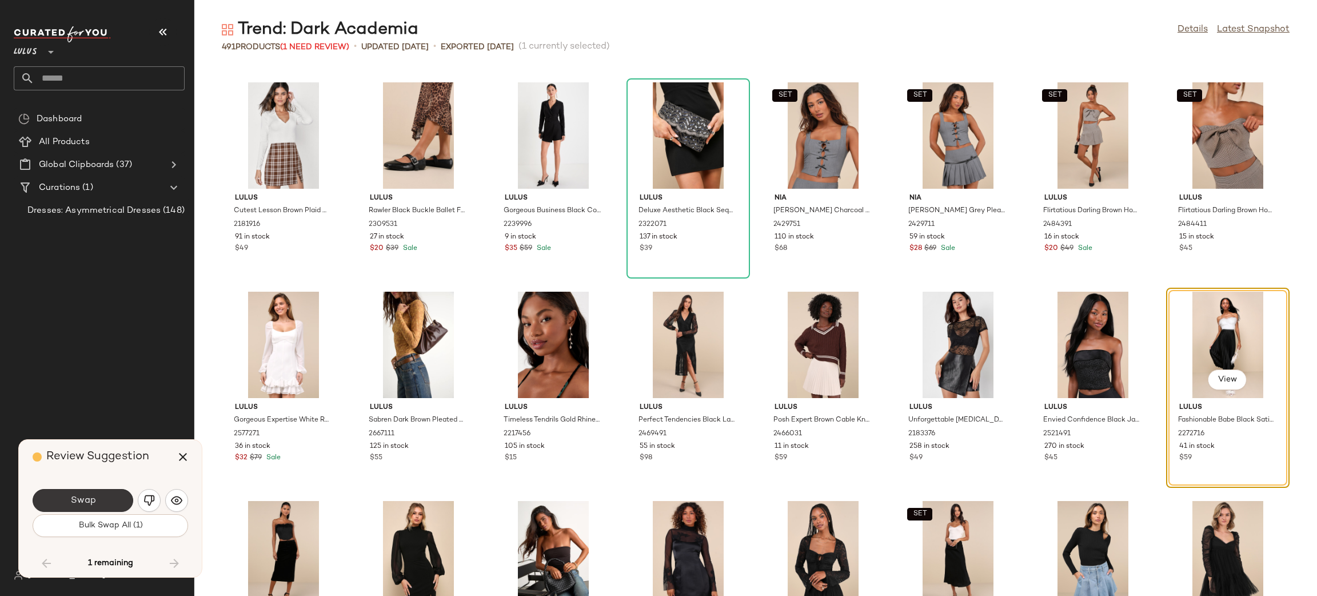
click at [119, 496] on button "Swap" at bounding box center [83, 500] width 101 height 23
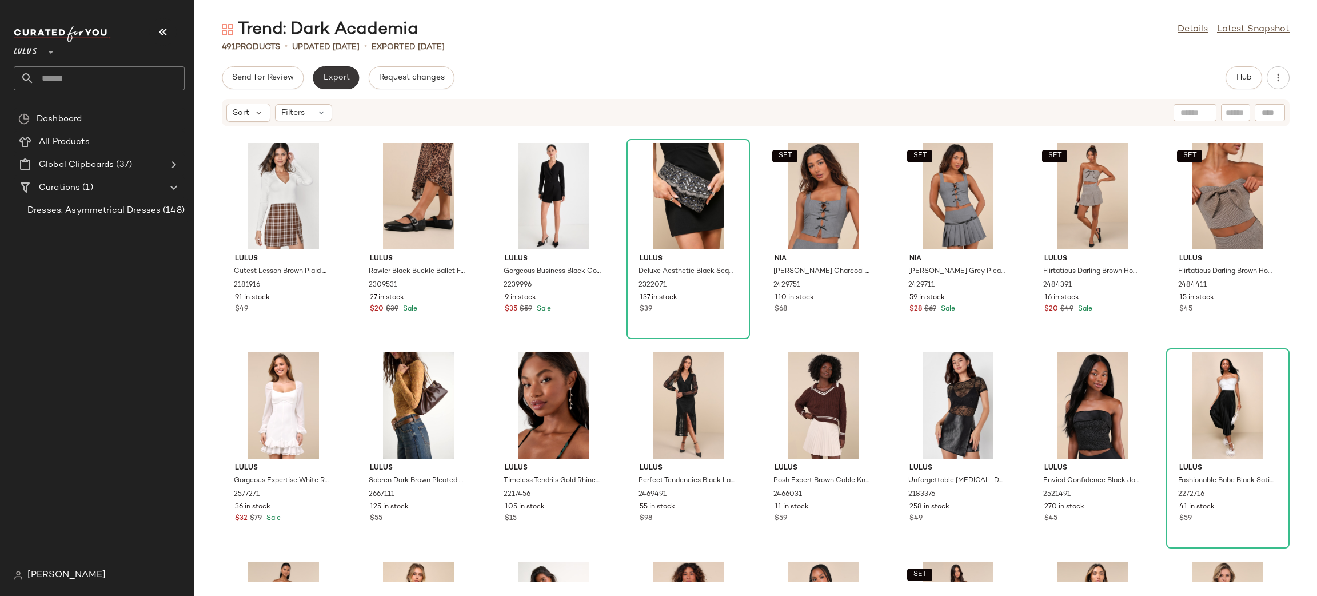
click at [339, 77] on span "Export" at bounding box center [336, 77] width 27 height 9
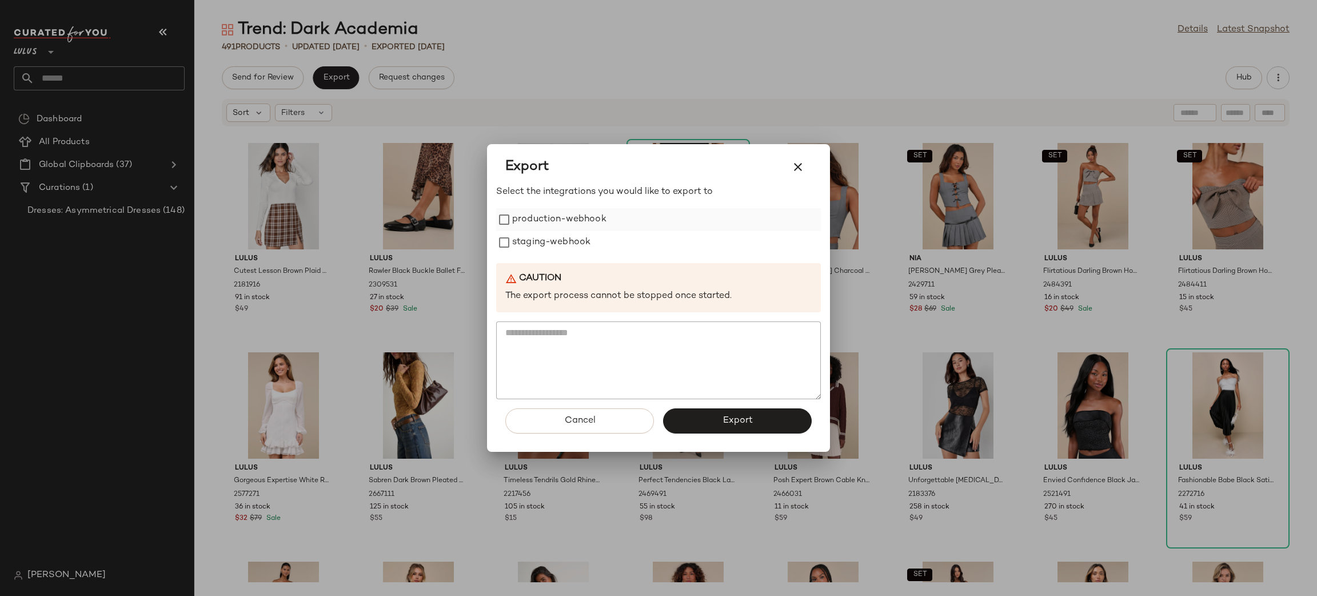
click at [536, 210] on label "production-webhook" at bounding box center [559, 219] width 94 height 23
click at [553, 243] on label "staging-webhook" at bounding box center [551, 242] width 78 height 23
click at [719, 429] on button "Export" at bounding box center [737, 420] width 149 height 25
